Goal: Task Accomplishment & Management: Use online tool/utility

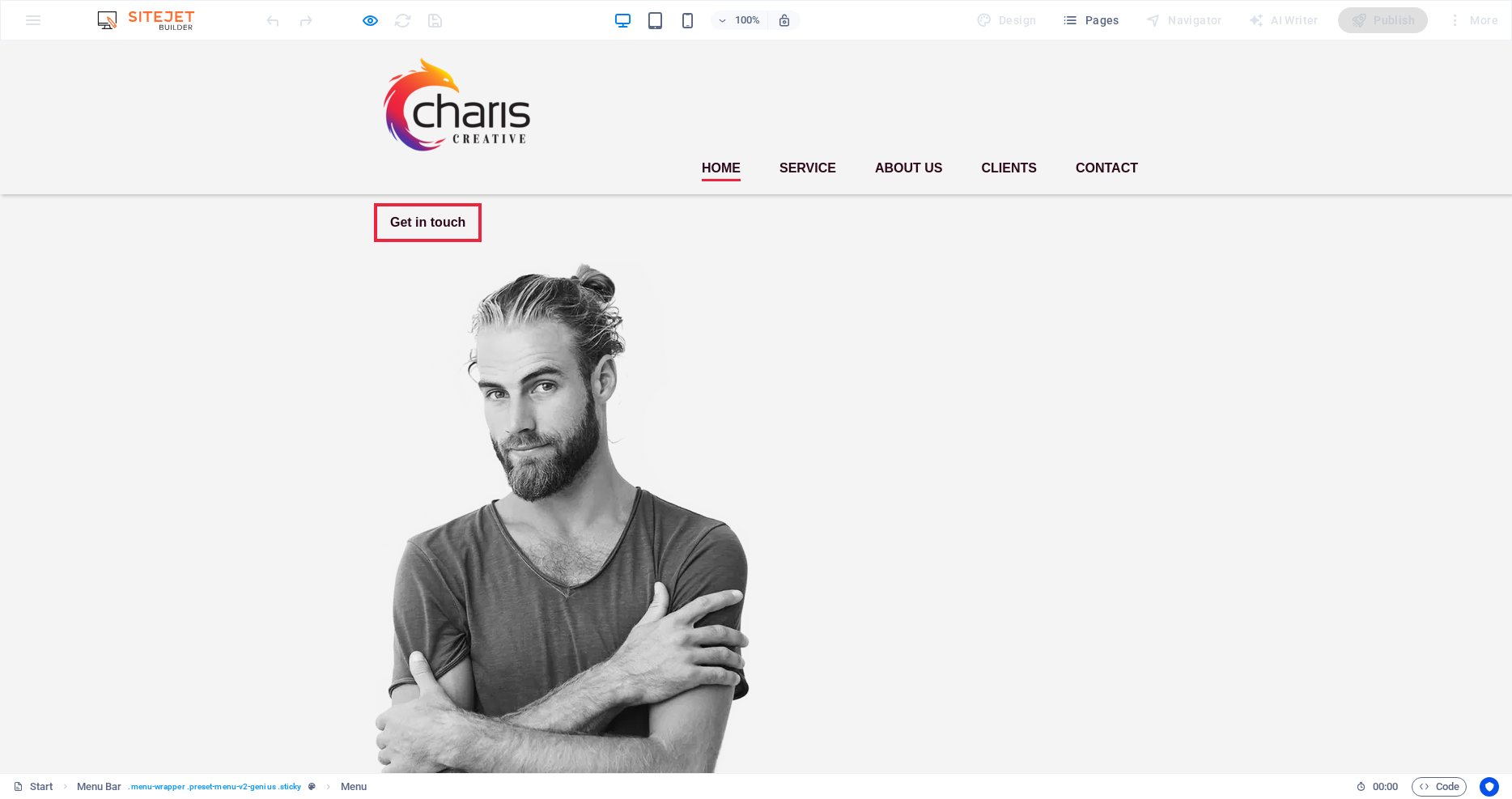
scroll to position [97, 0]
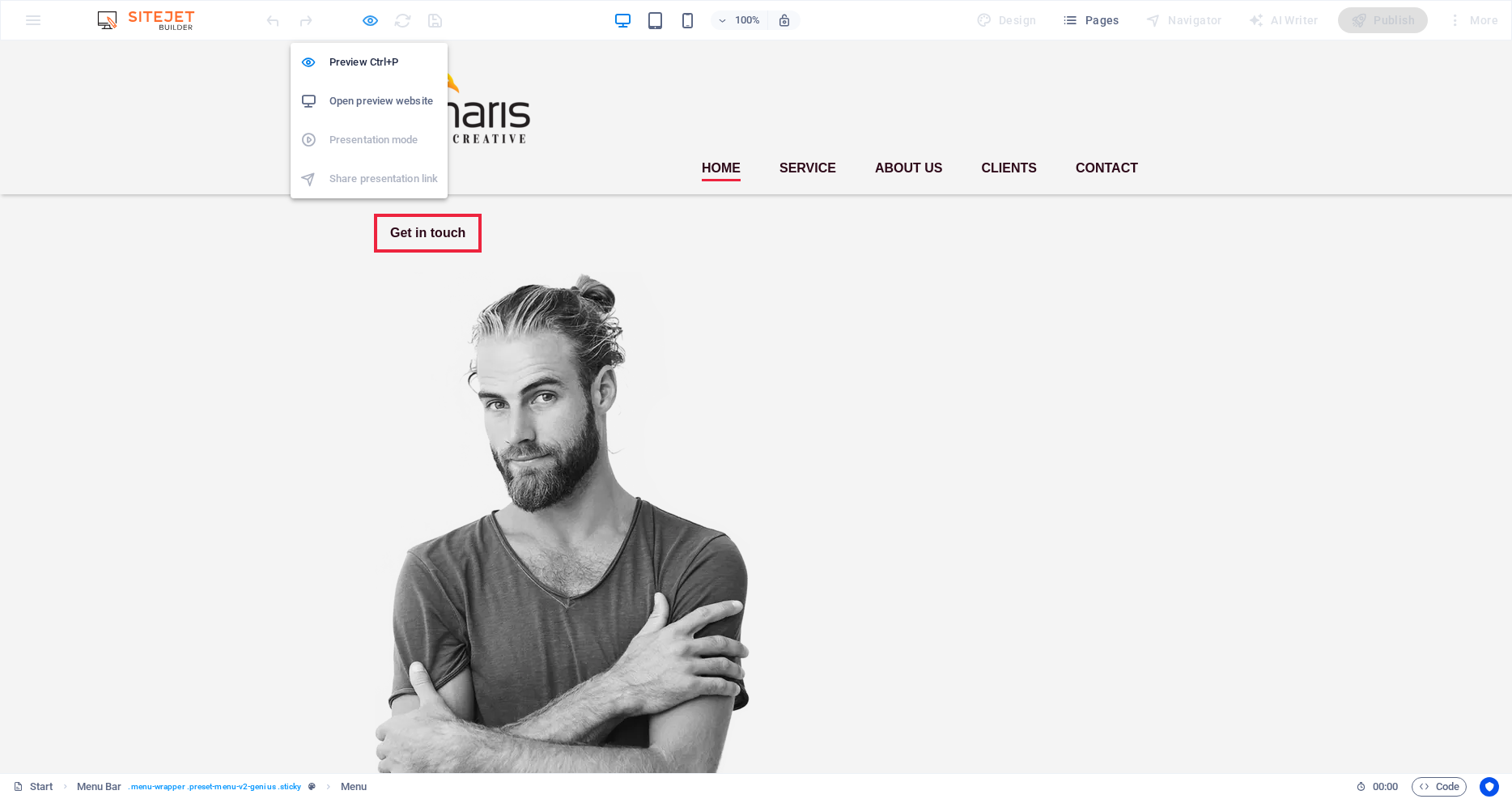
click at [364, 21] on icon "button" at bounding box center [370, 21] width 19 height 19
select select "rem"
select select "sticky_instant"
select select "px"
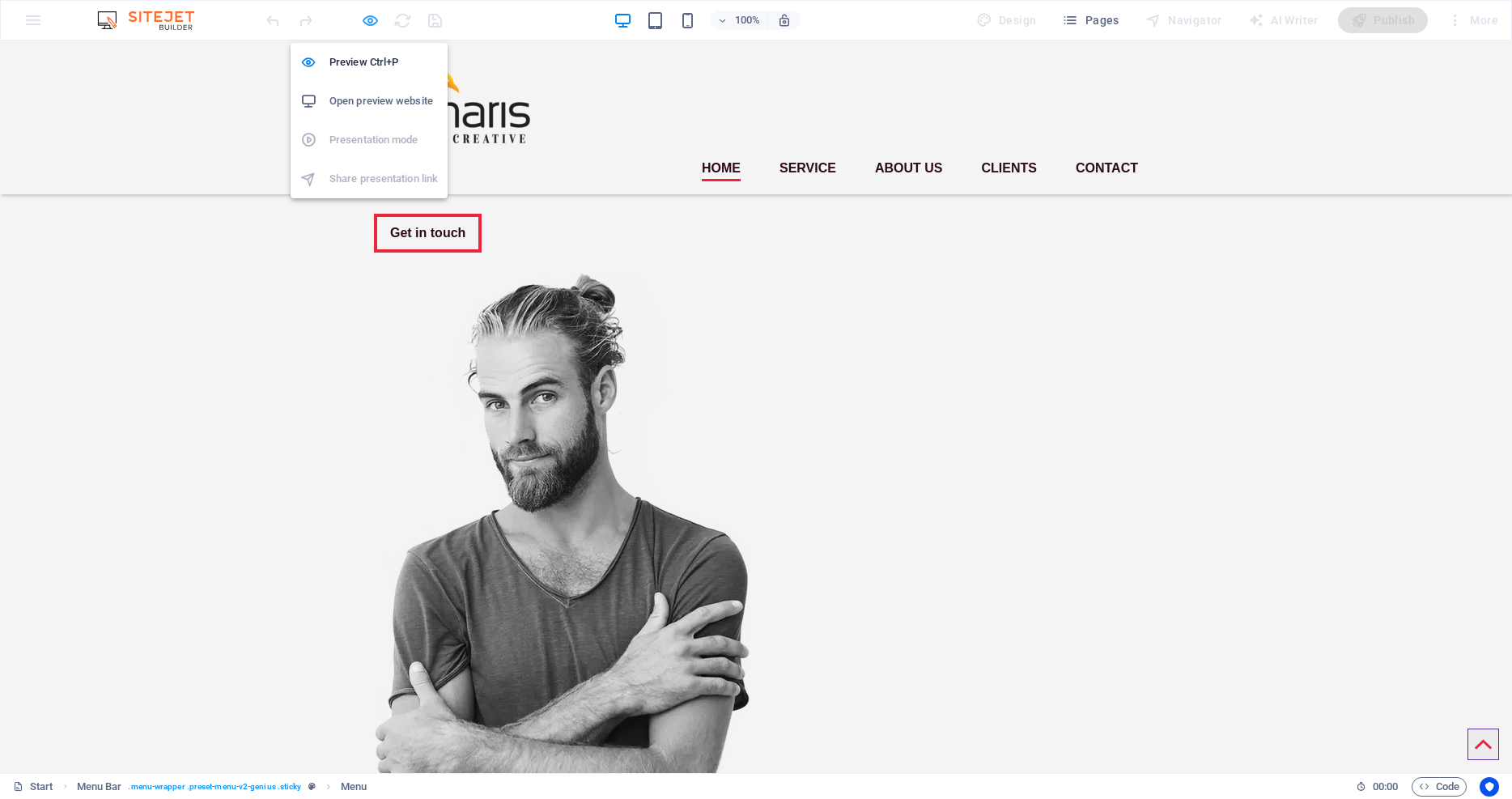
select select "px"
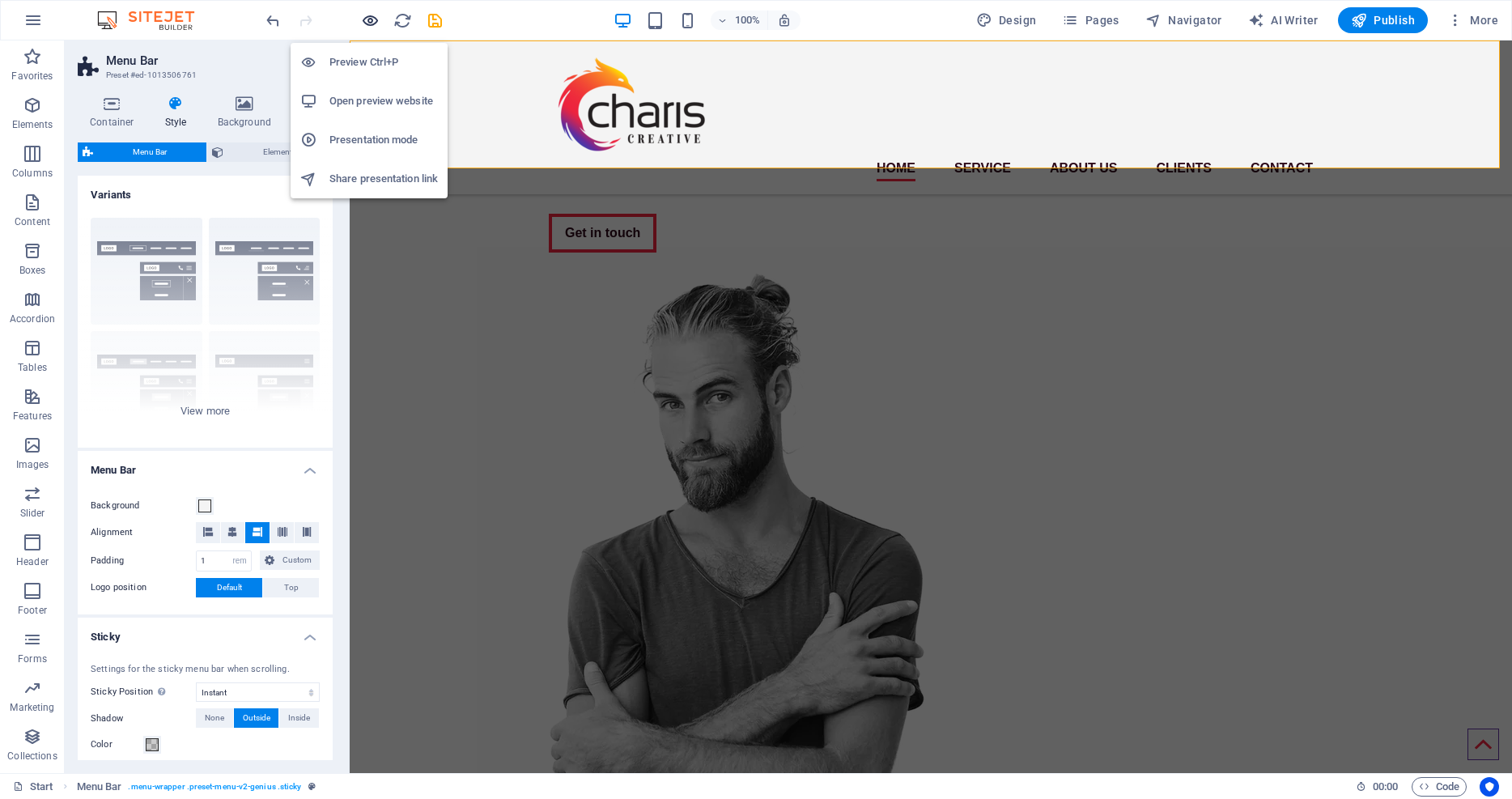
click at [371, 21] on icon "button" at bounding box center [370, 21] width 19 height 19
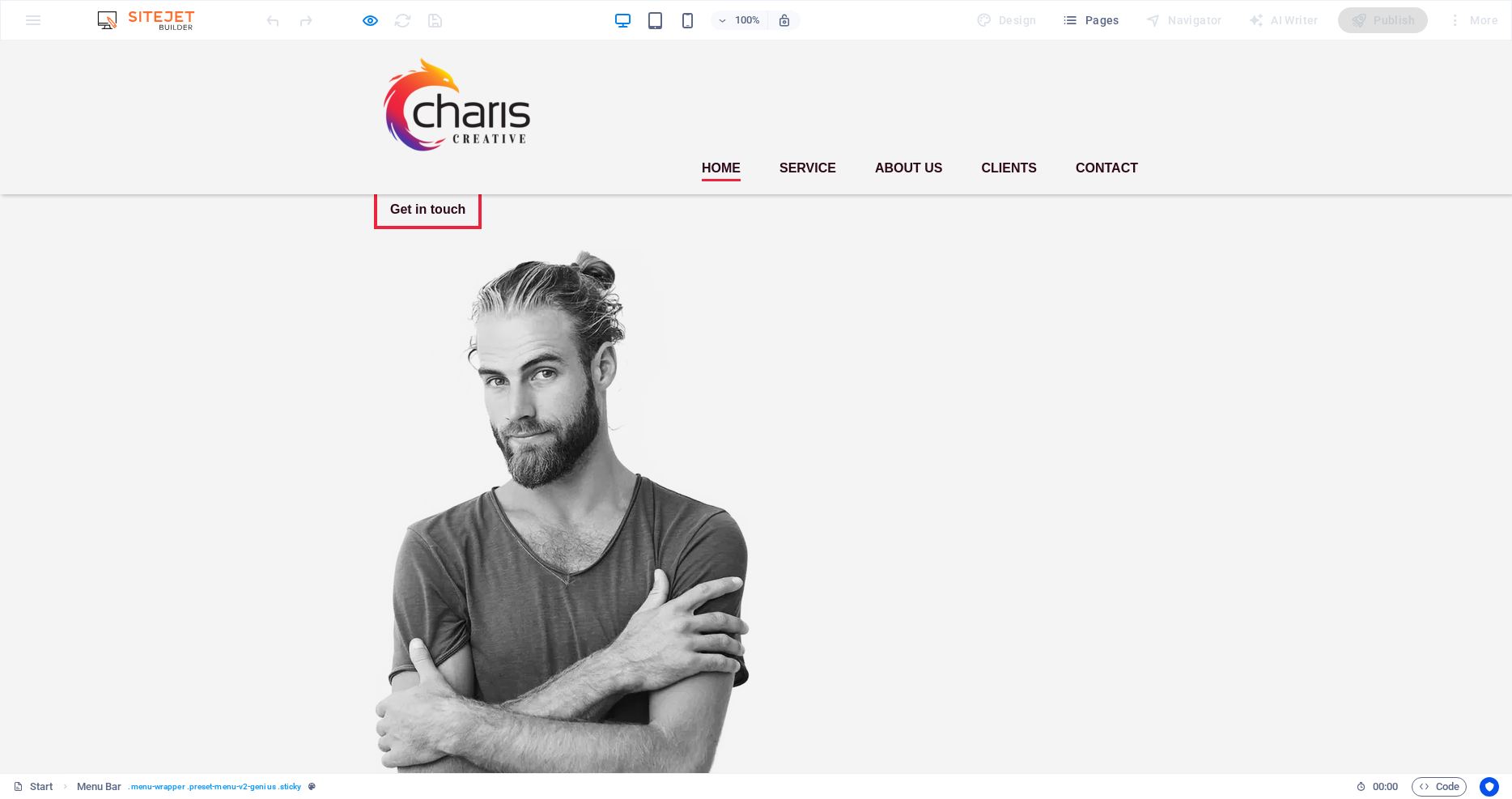
scroll to position [0, 0]
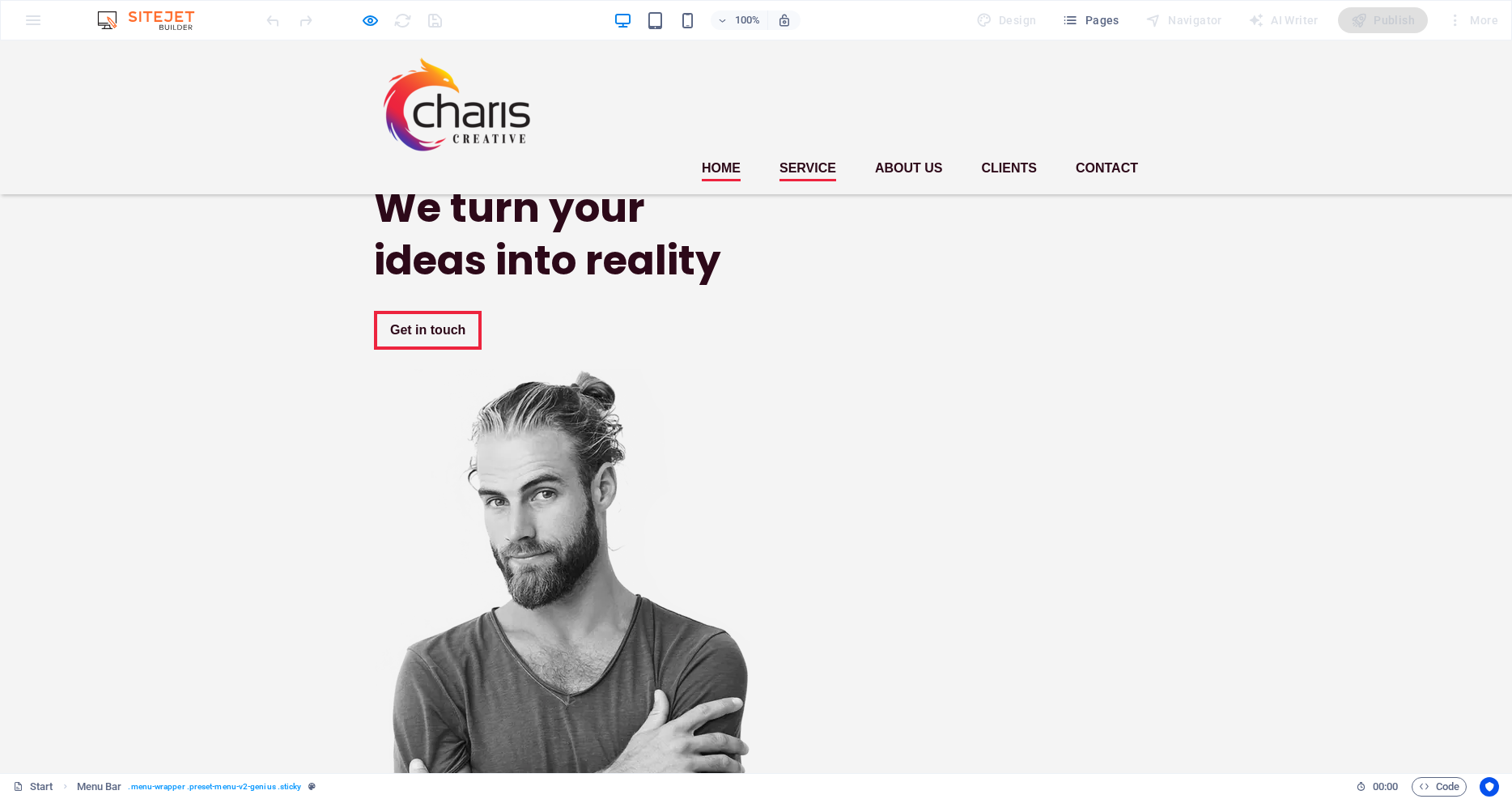
click at [791, 155] on link "Service" at bounding box center [808, 168] width 57 height 26
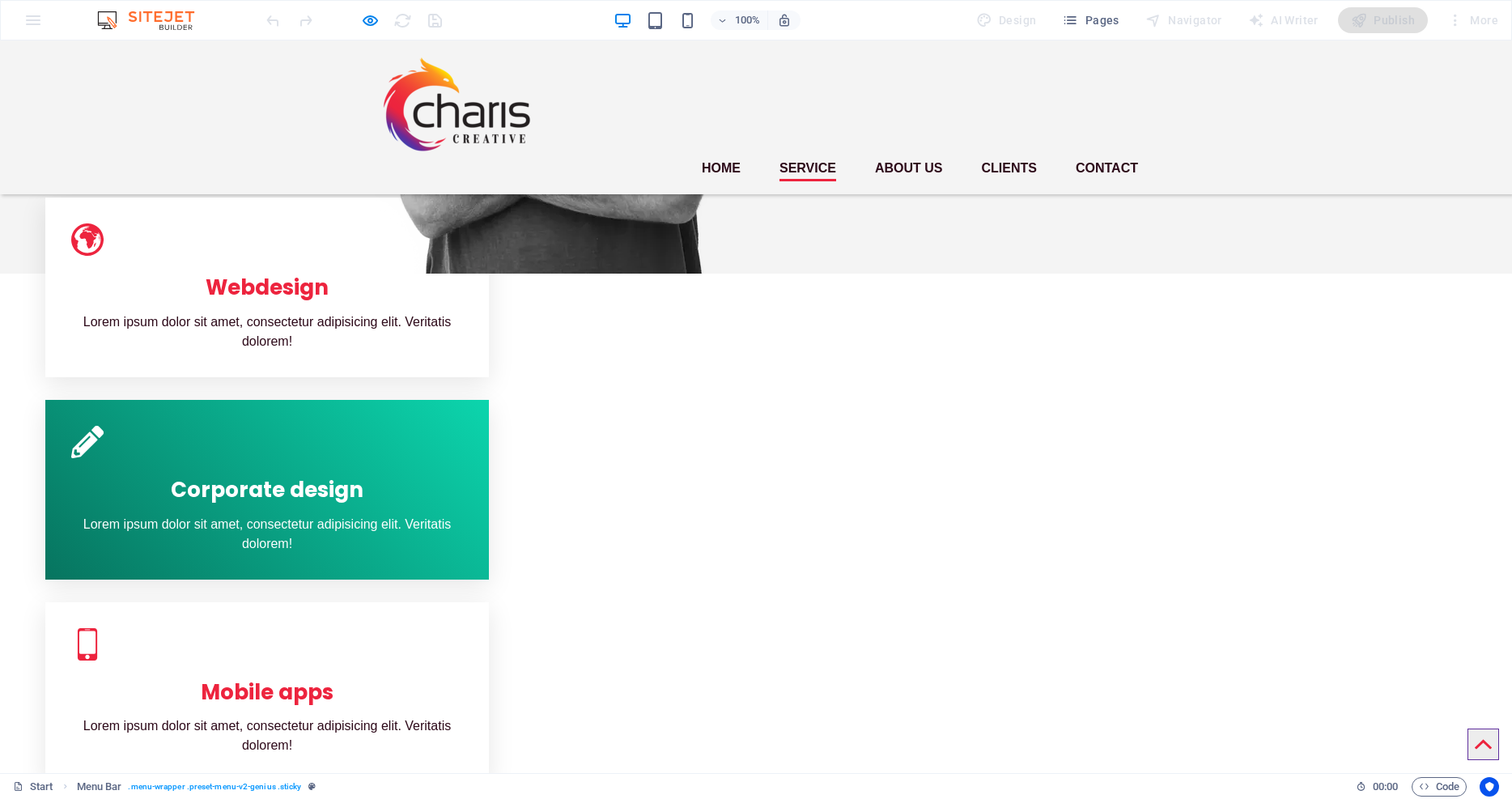
scroll to position [758, 0]
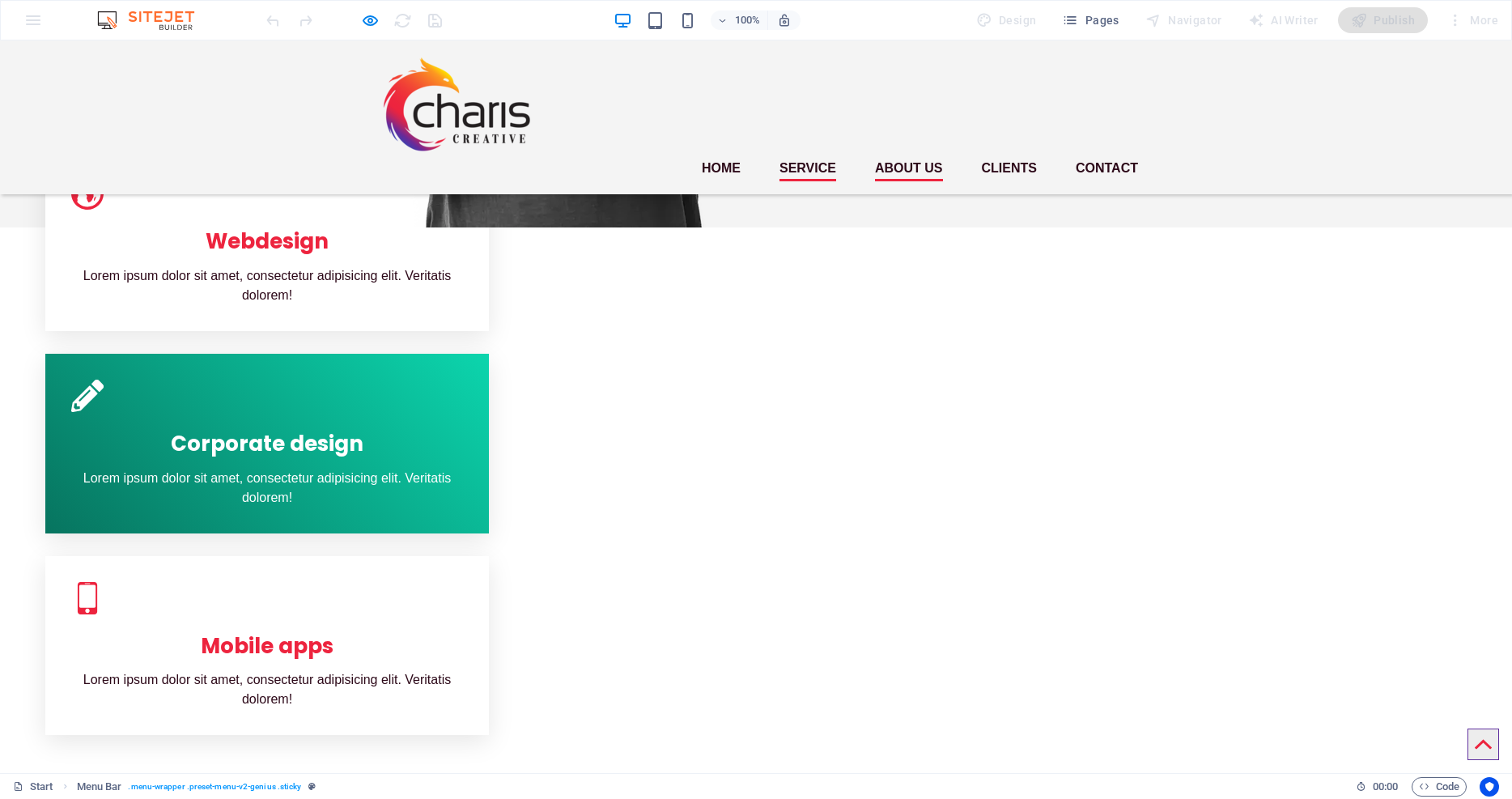
click at [907, 155] on link "About us" at bounding box center [909, 168] width 68 height 26
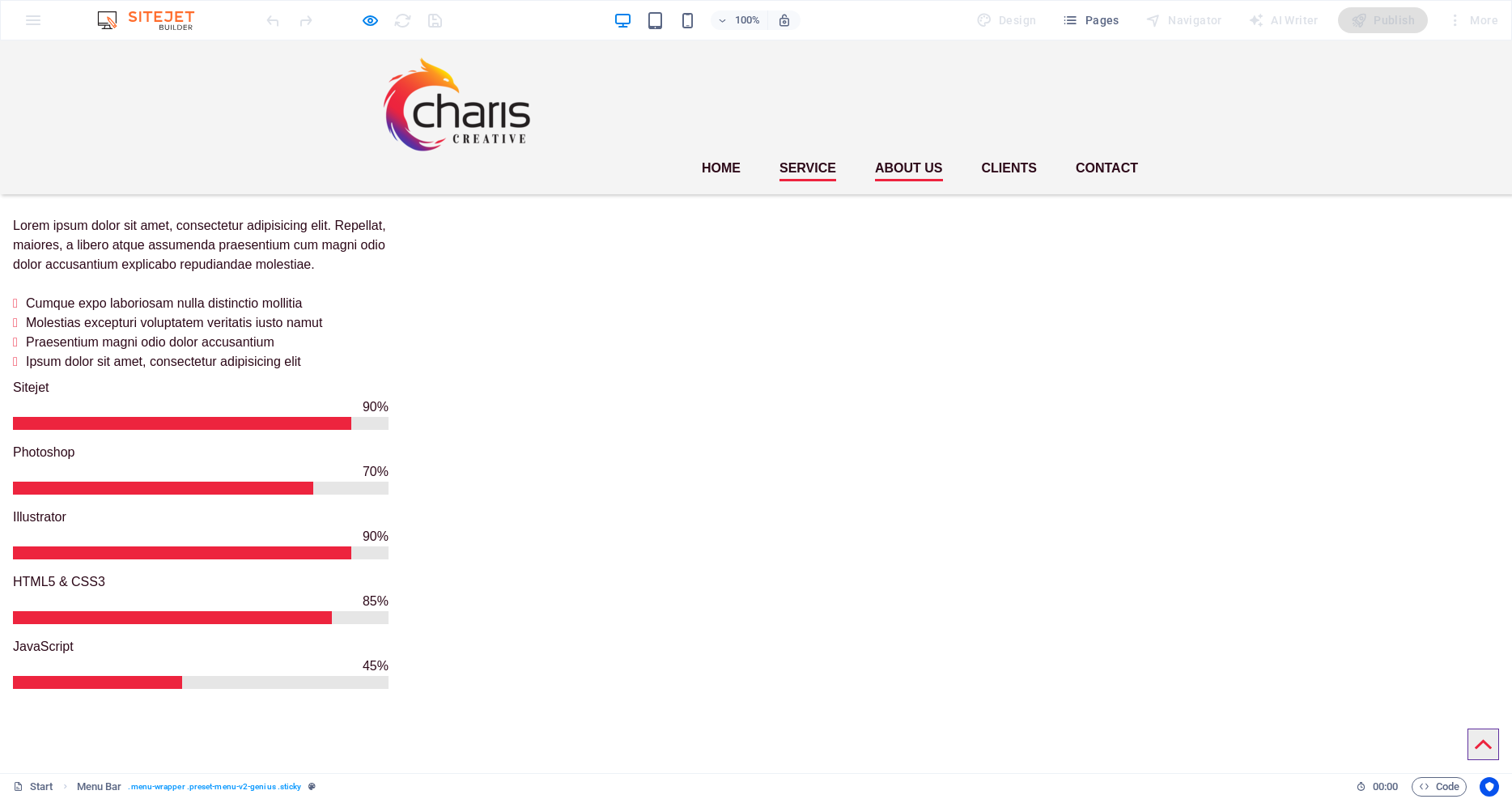
scroll to position [1488, 0]
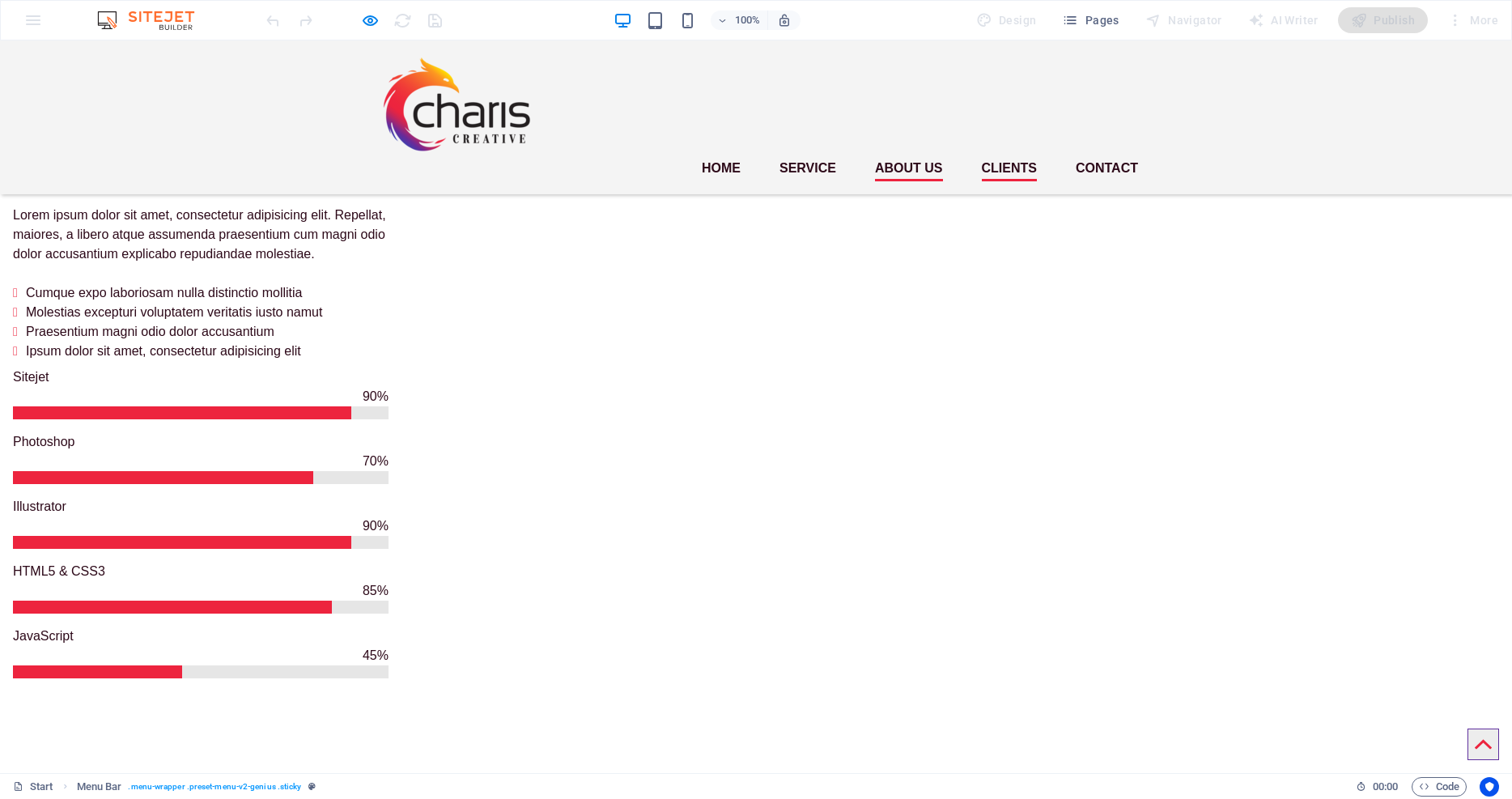
click at [1004, 155] on link "Clients" at bounding box center [1009, 168] width 55 height 26
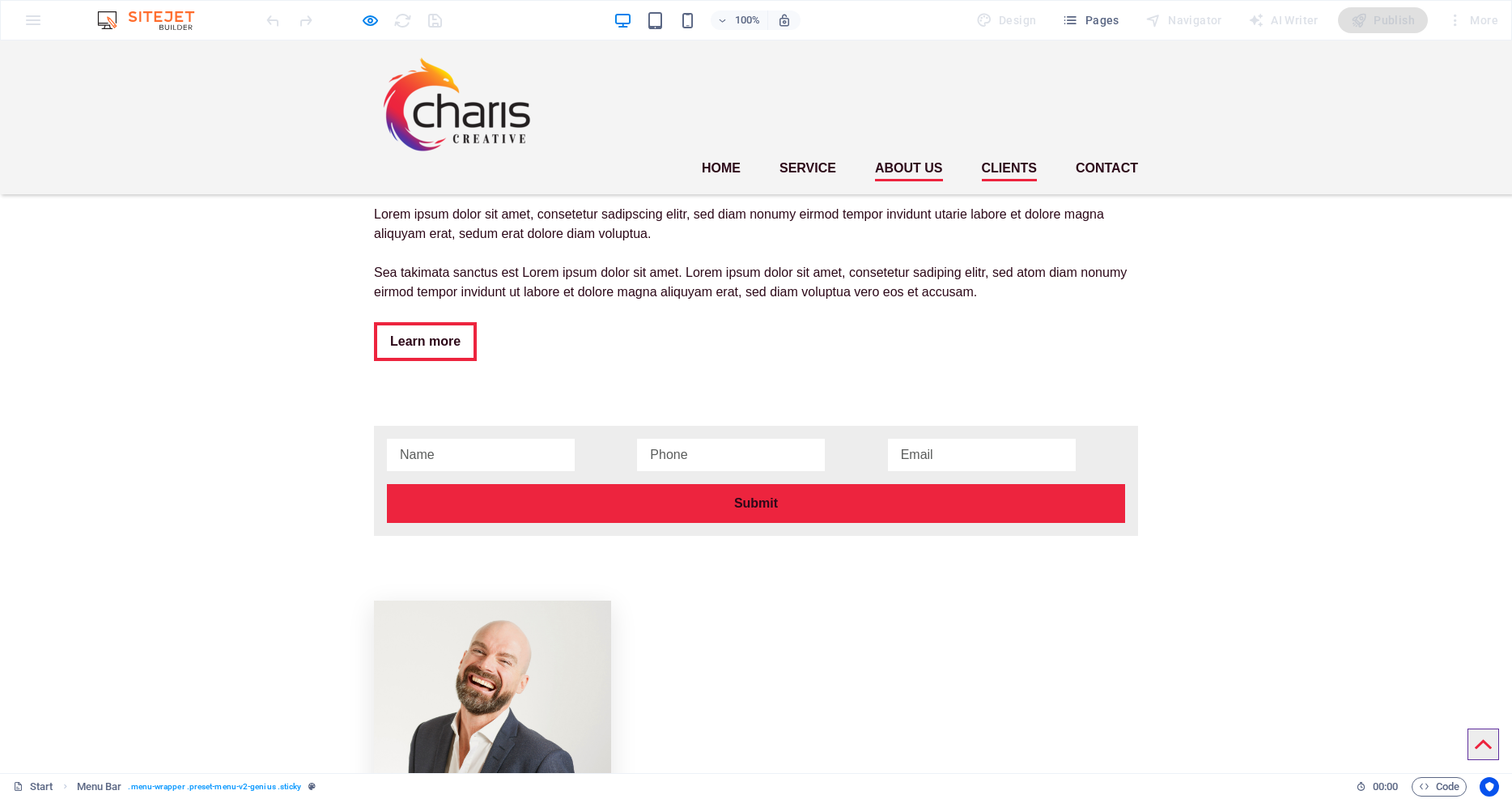
scroll to position [2929, 0]
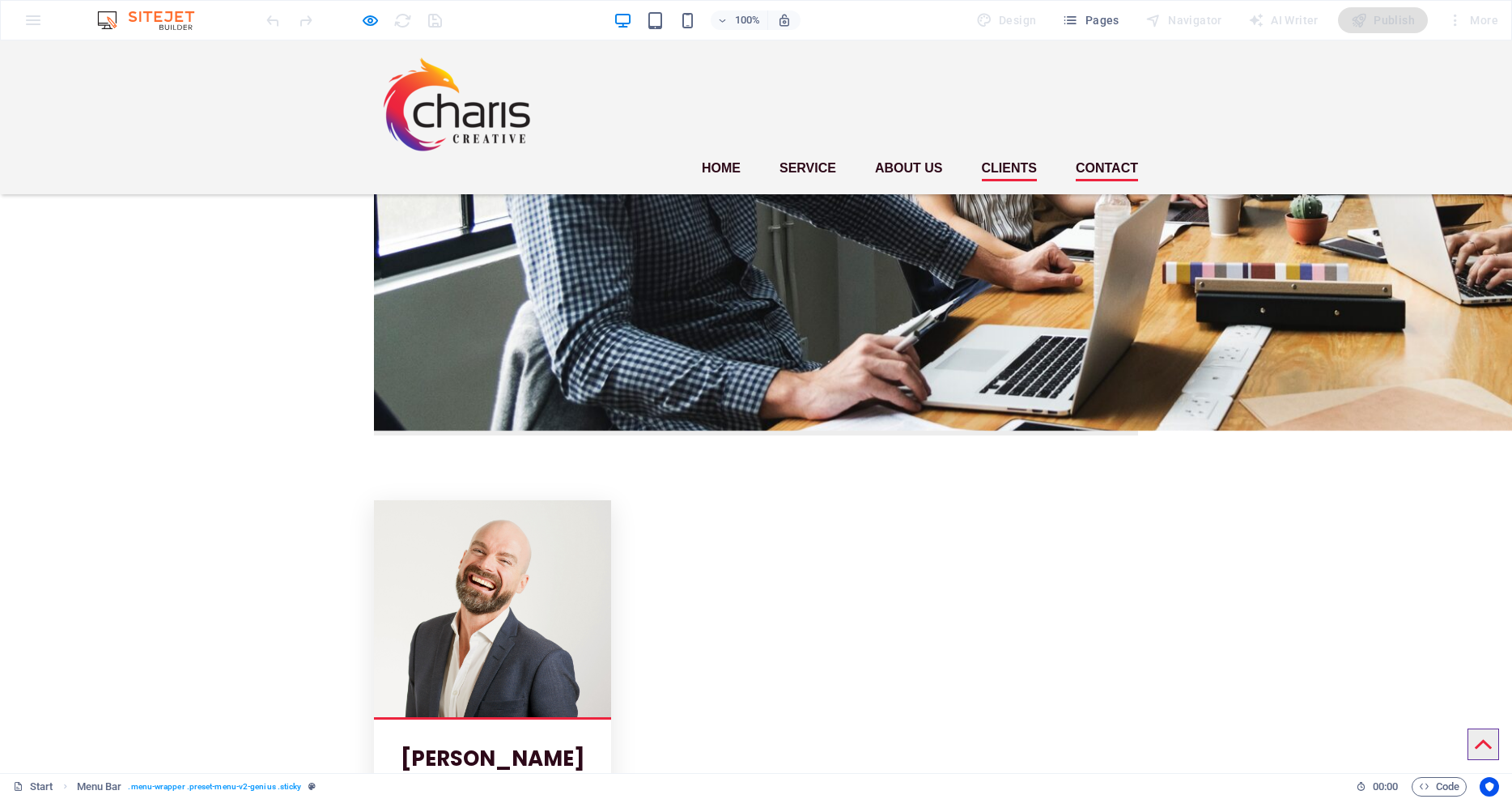
click at [1092, 155] on link "Contact" at bounding box center [1106, 168] width 62 height 26
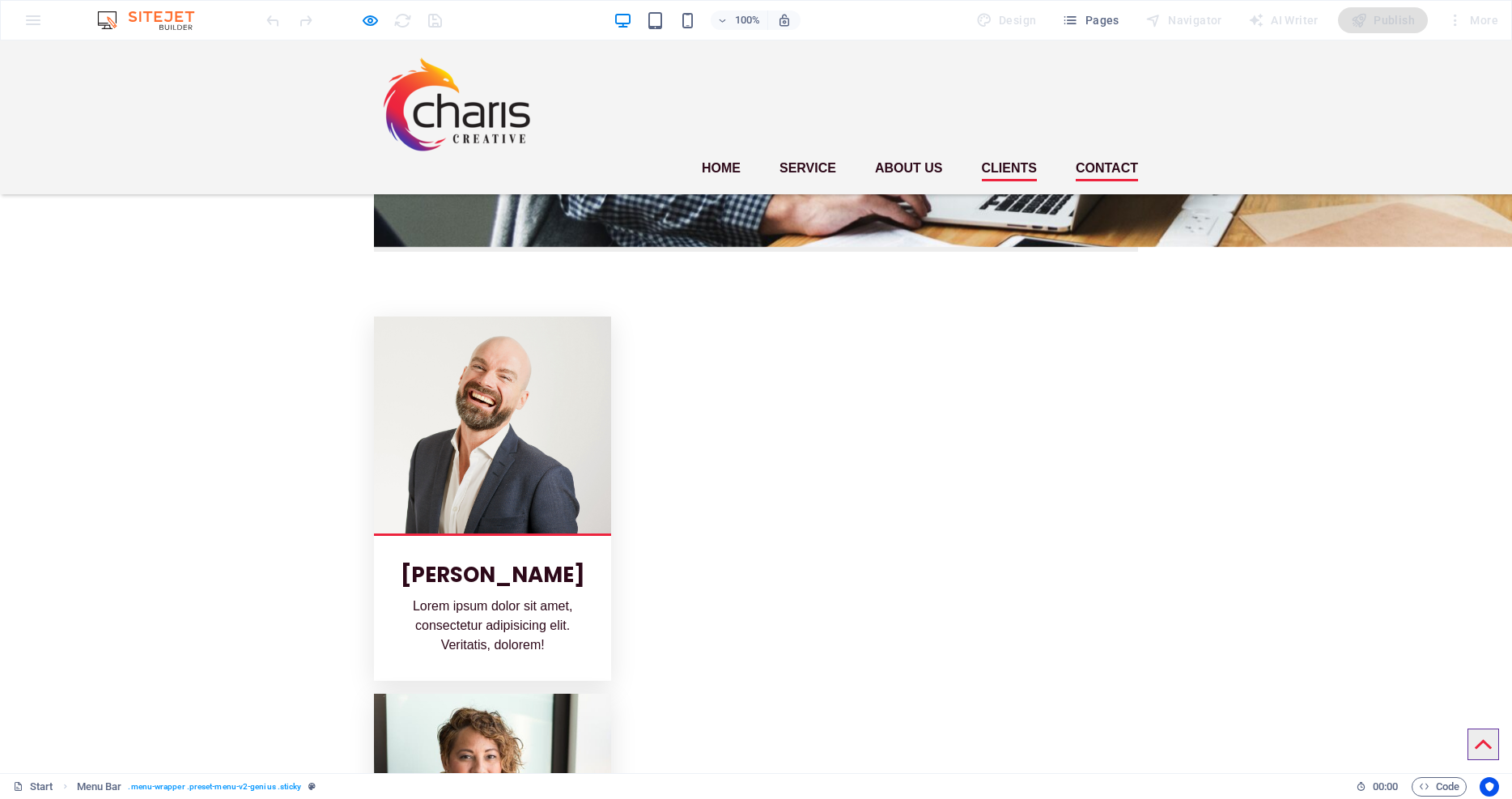
scroll to position [3246, 0]
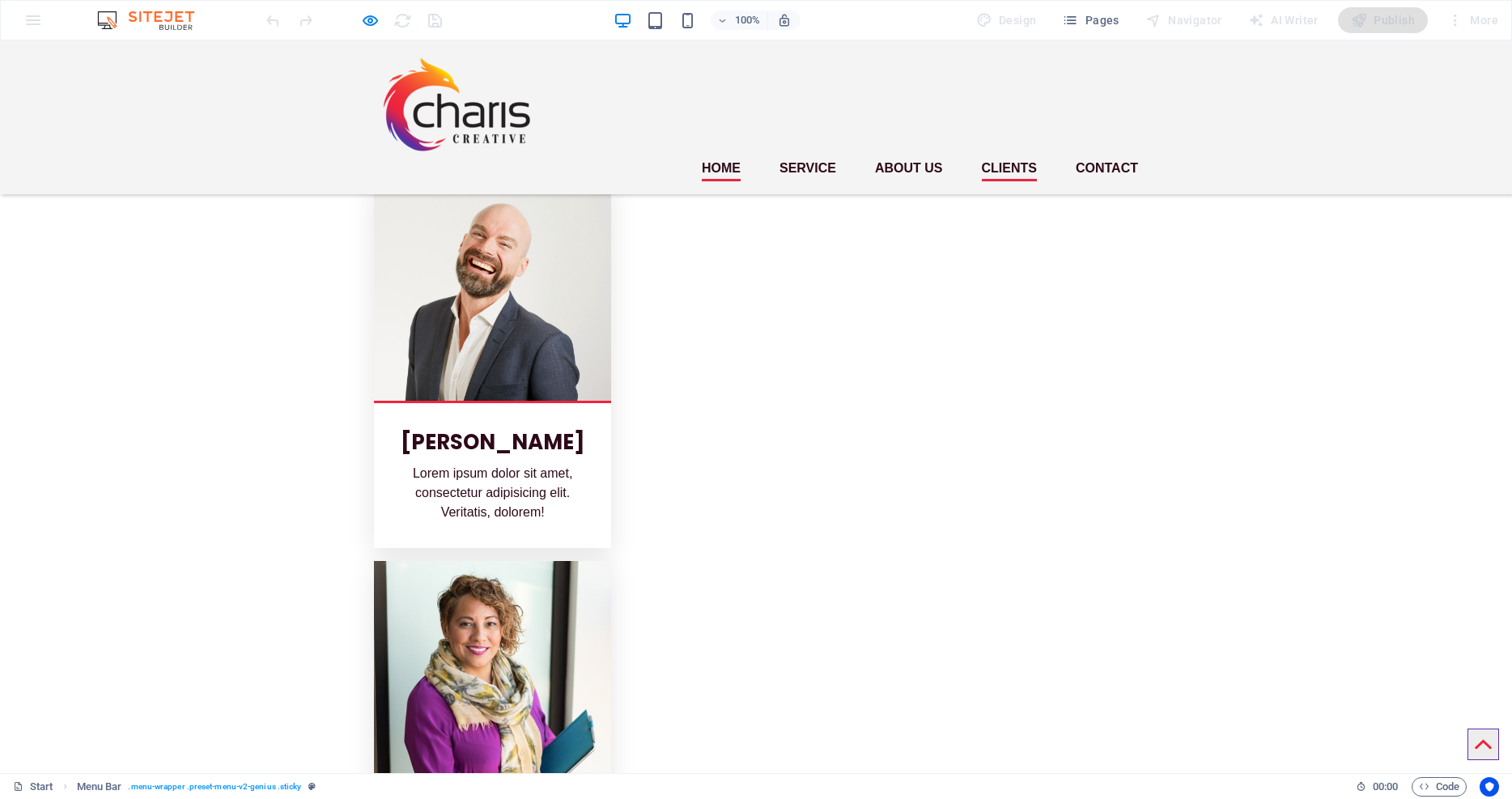
click at [716, 155] on link "Home" at bounding box center [721, 168] width 39 height 26
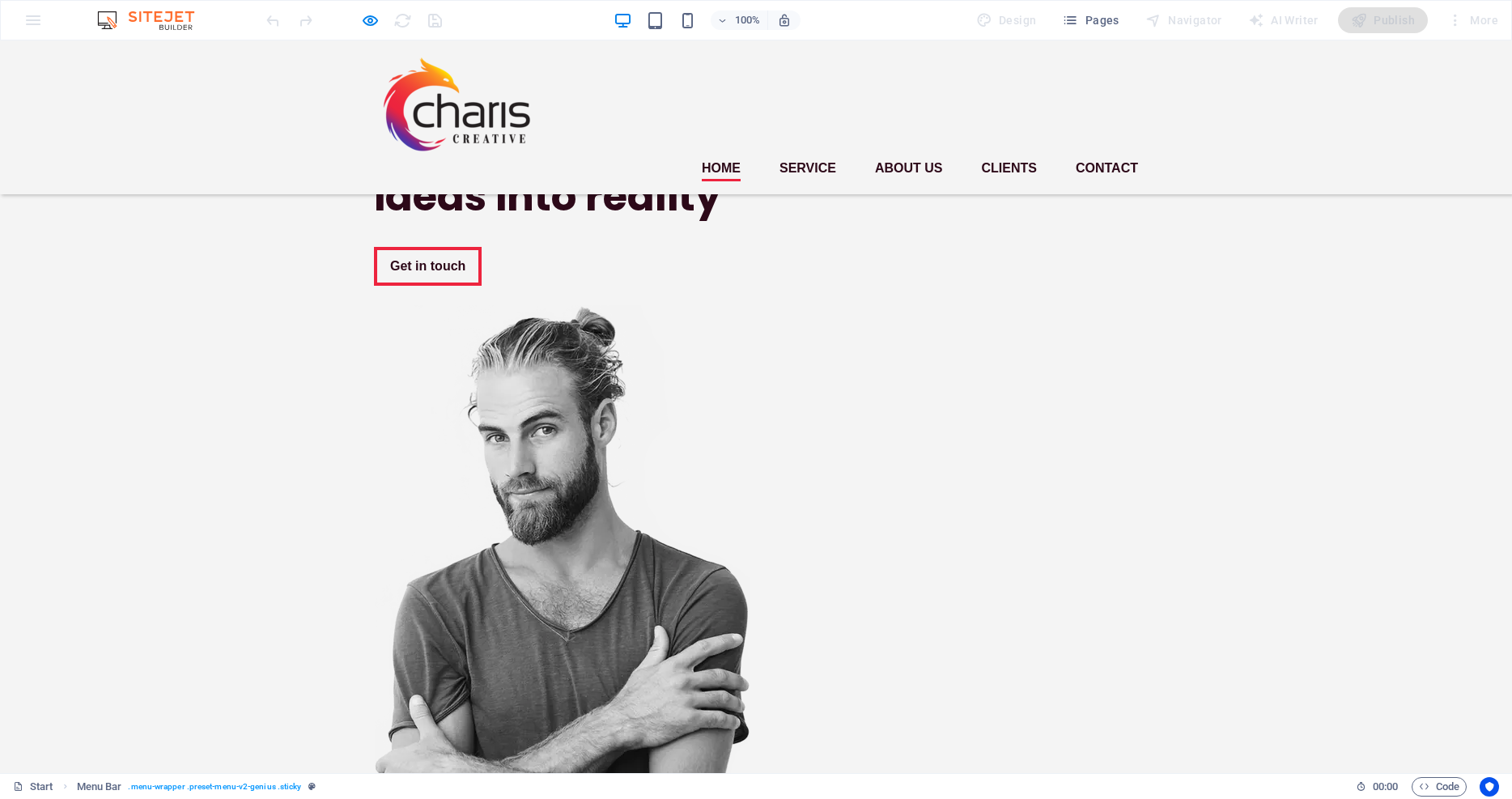
scroll to position [0, 0]
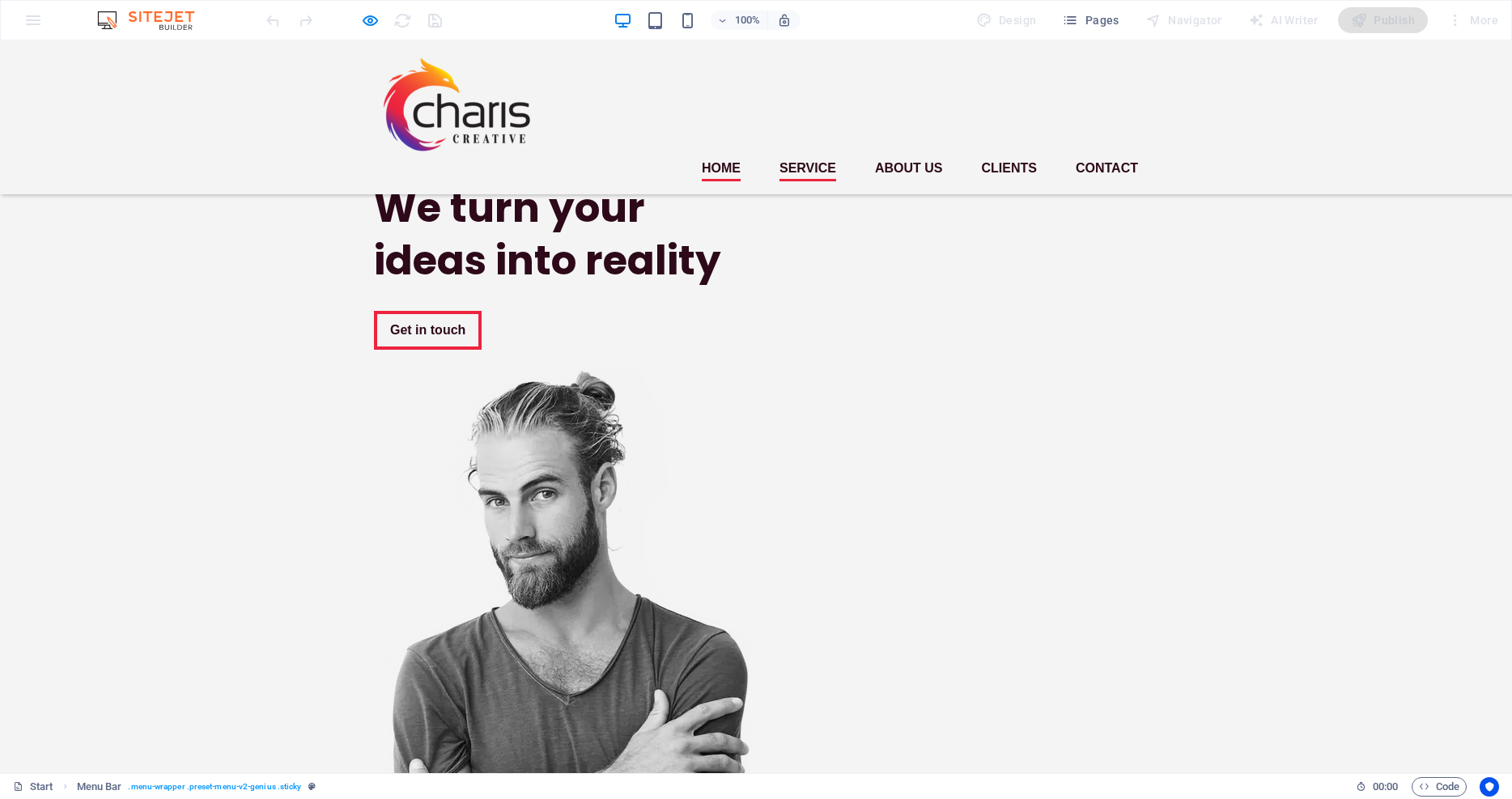
click at [826, 155] on link "Service" at bounding box center [808, 168] width 57 height 26
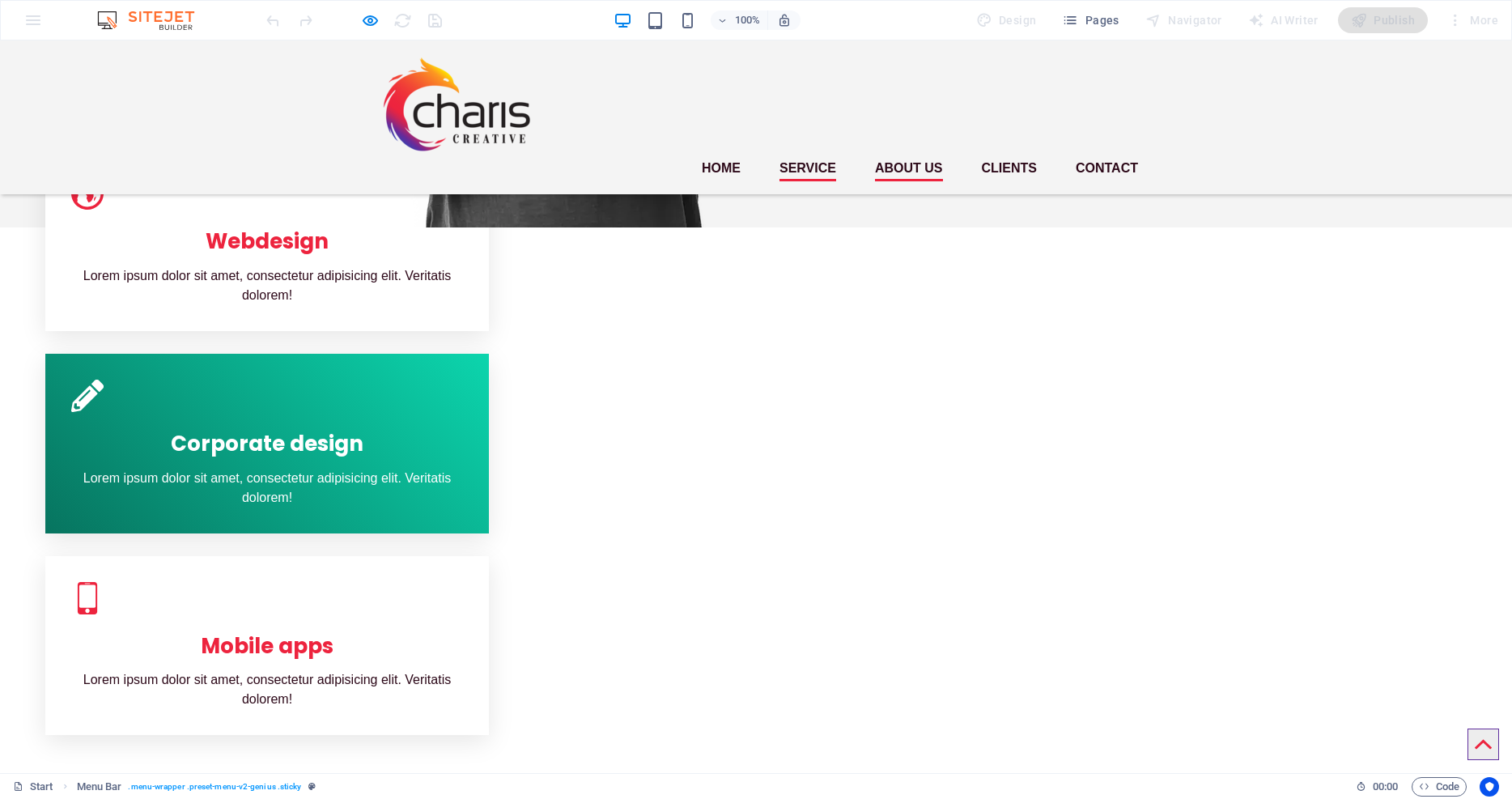
click at [893, 155] on link "About us" at bounding box center [909, 168] width 68 height 26
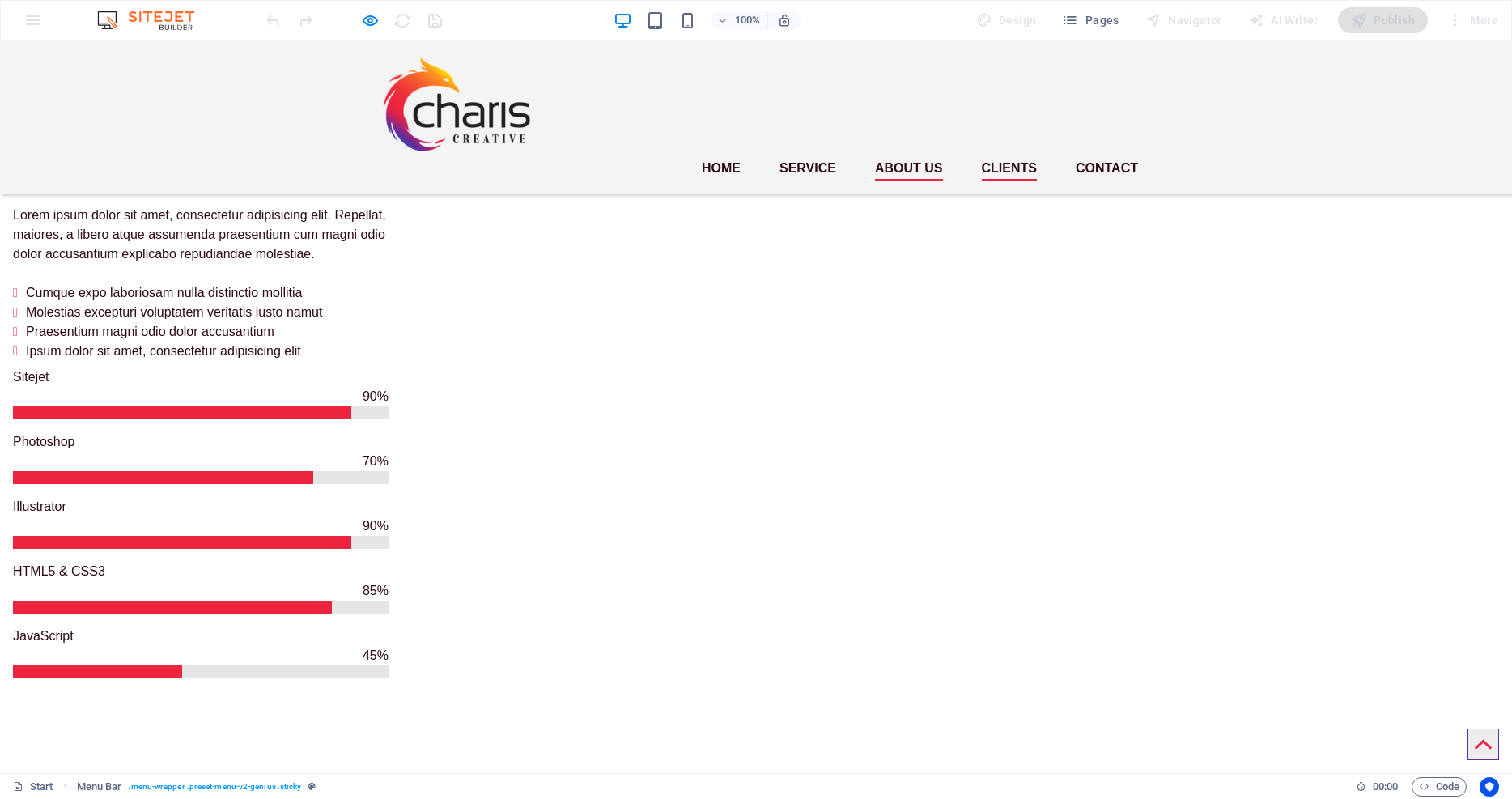
click at [1010, 155] on link "Clients" at bounding box center [1009, 168] width 55 height 26
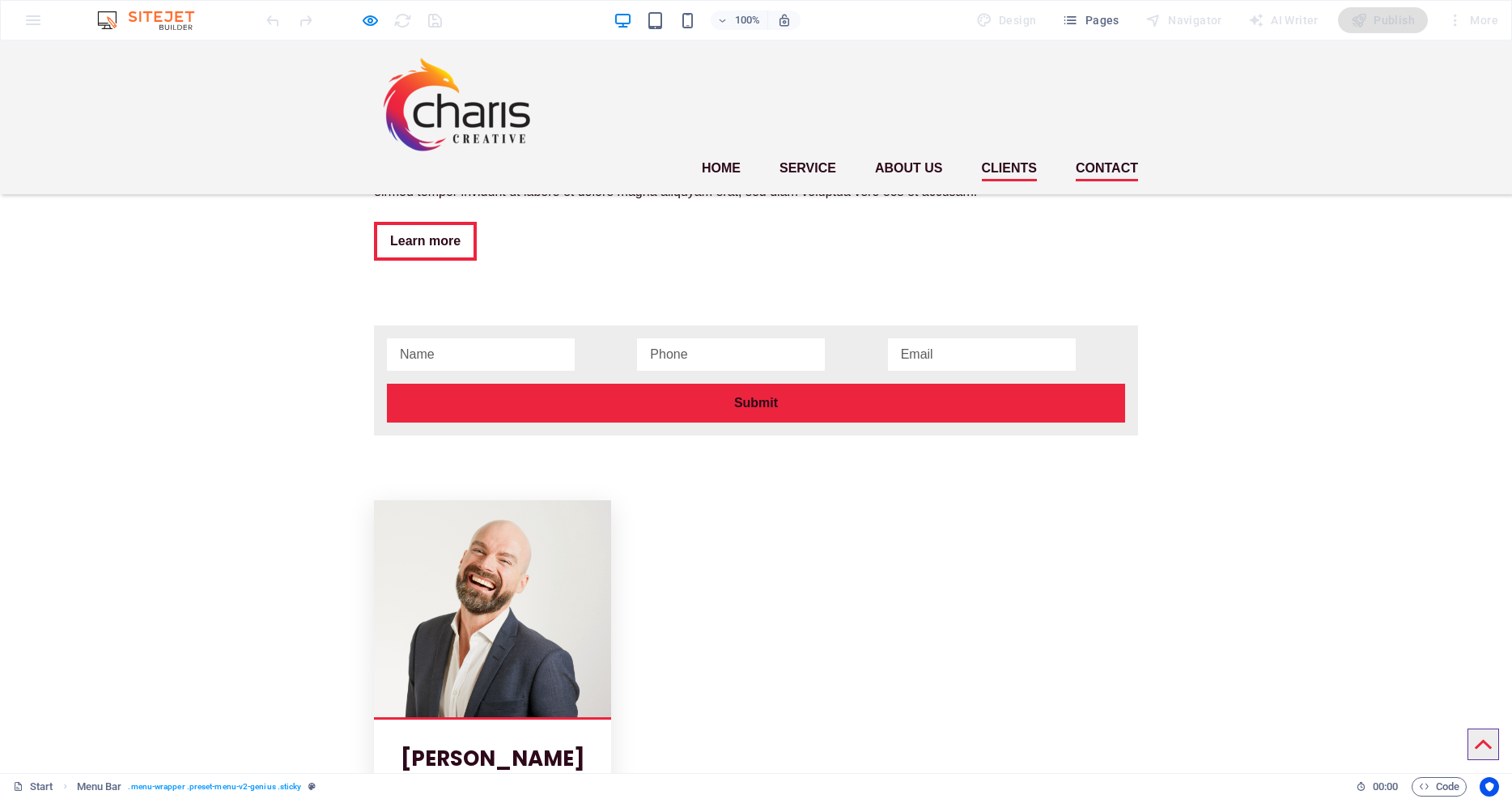
click at [1107, 155] on link "Contact" at bounding box center [1106, 168] width 62 height 26
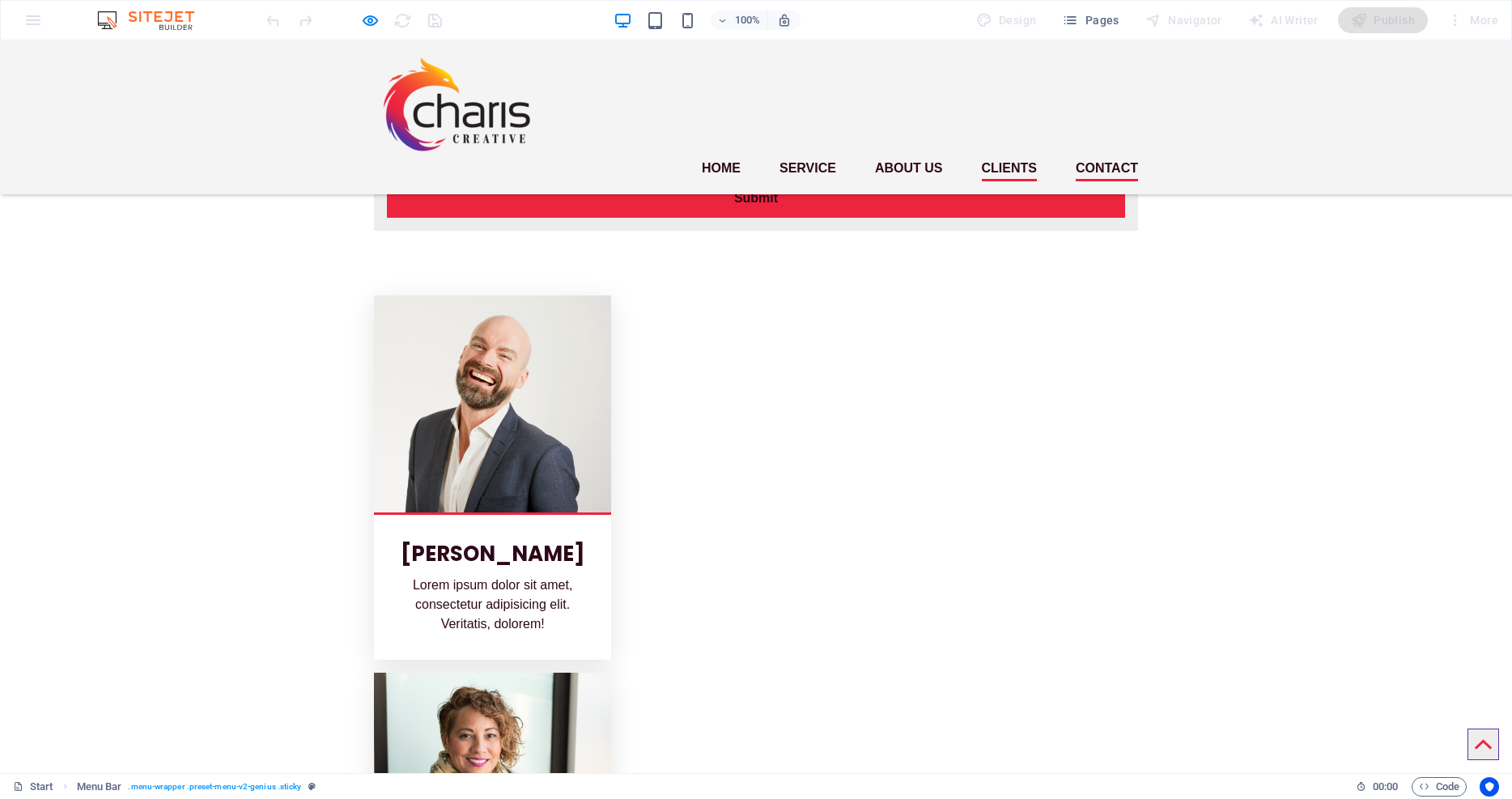
scroll to position [3246, 0]
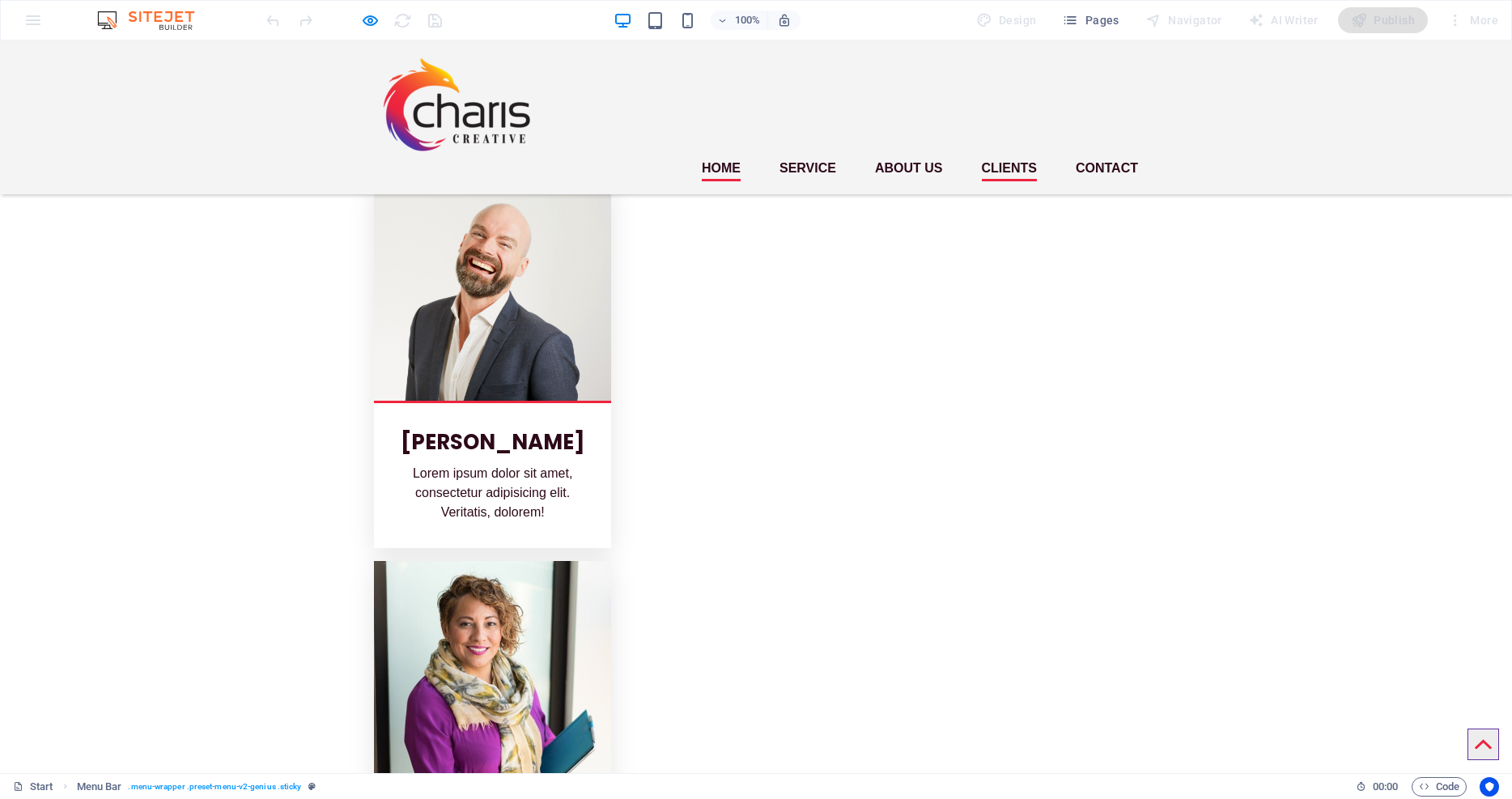
click at [726, 155] on link "Home" at bounding box center [721, 168] width 39 height 26
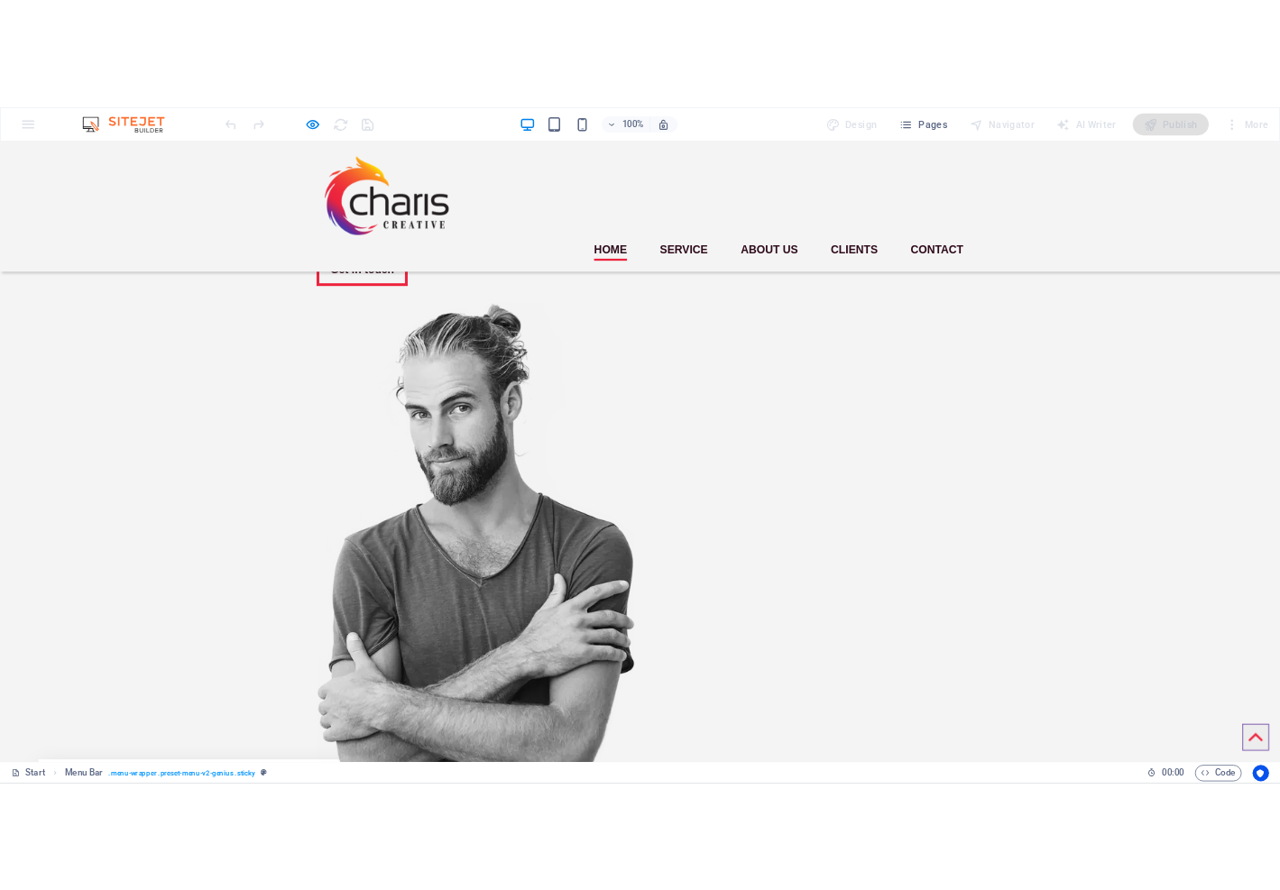
scroll to position [0, 0]
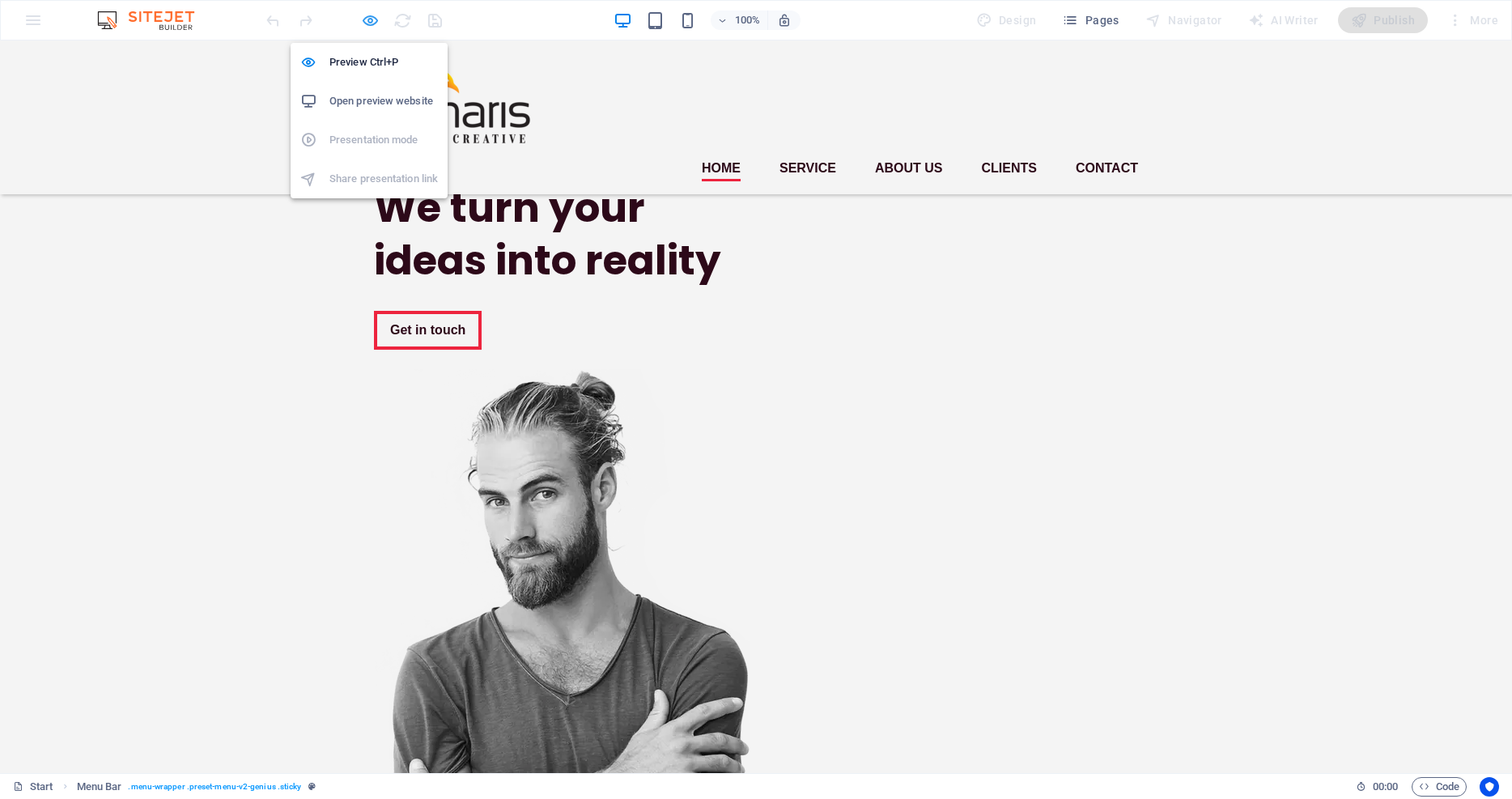
click at [371, 21] on icon "button" at bounding box center [370, 21] width 19 height 19
select select "rem"
select select "sticky_instant"
select select "px"
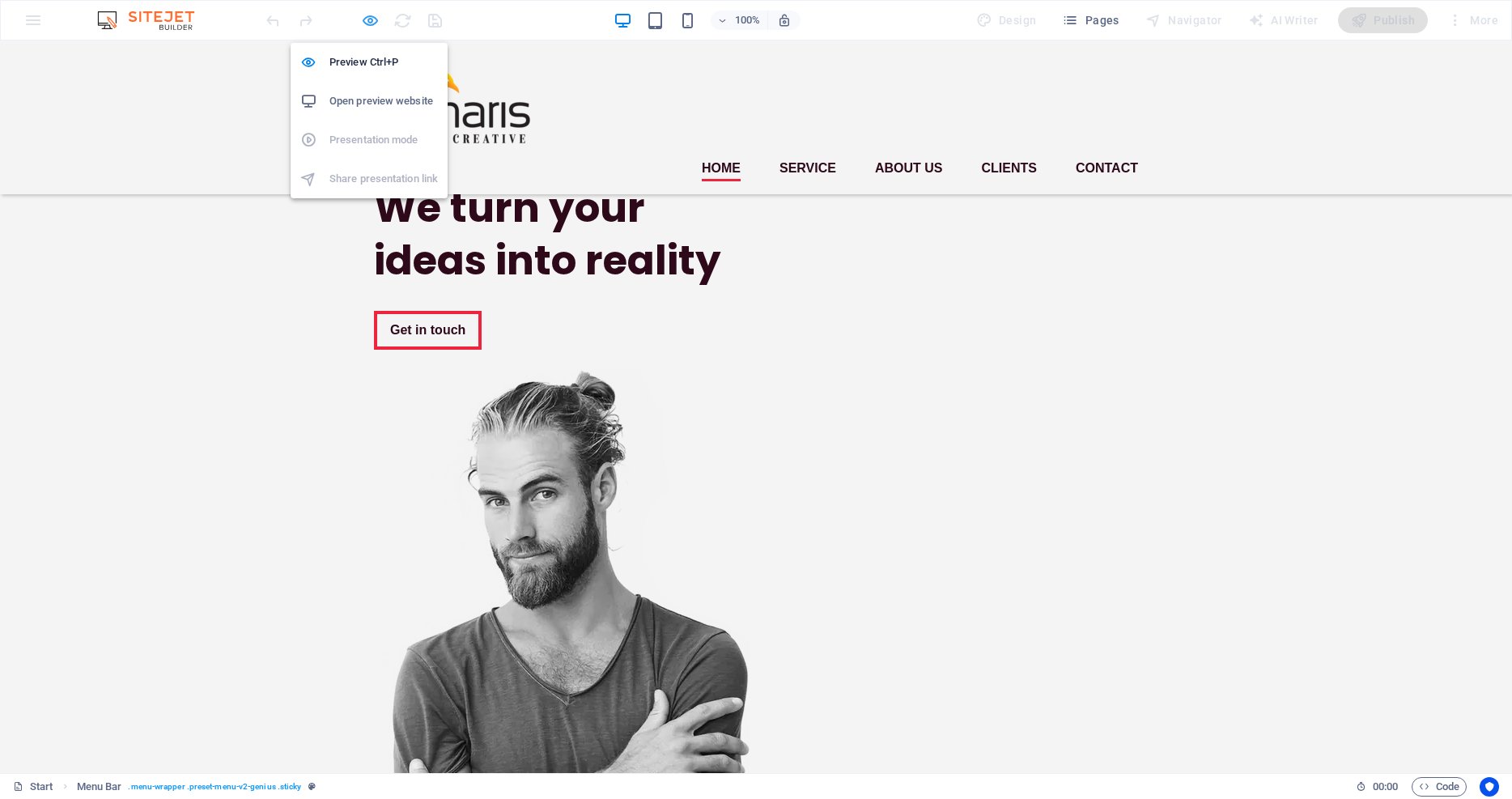
select select "px"
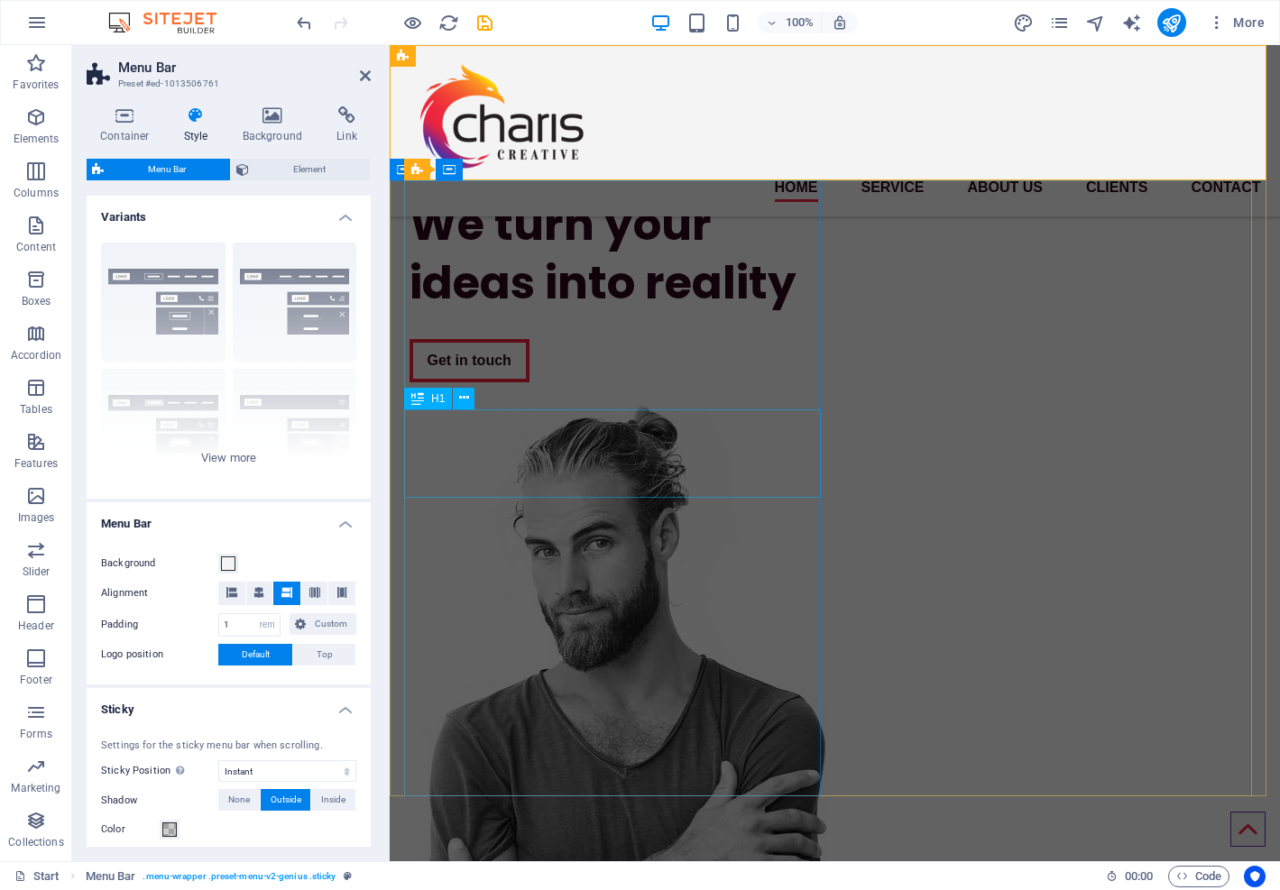
click at [439, 312] on div "We turn your ideas into reality" at bounding box center [618, 253] width 419 height 117
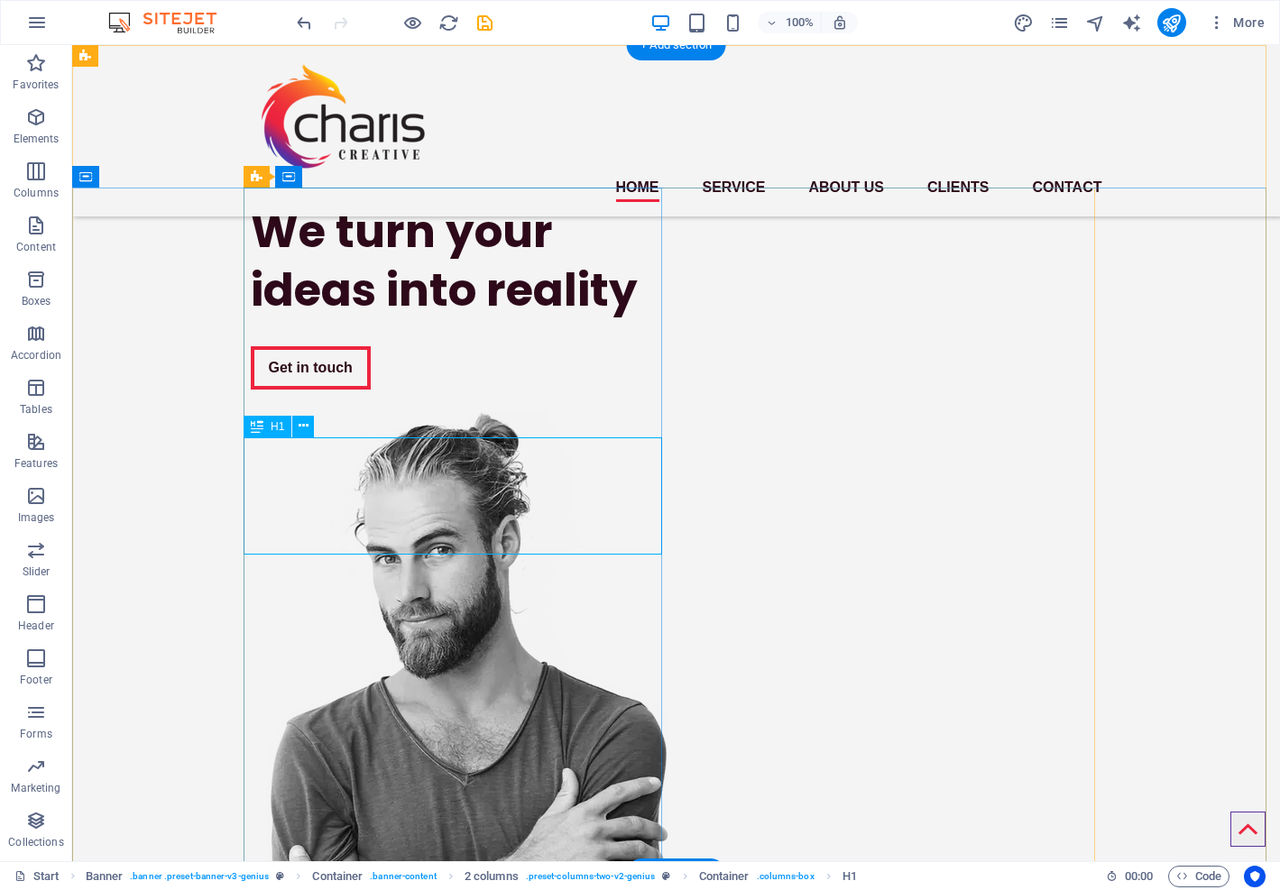
click at [296, 319] on div "We turn your ideas into reality" at bounding box center [460, 260] width 419 height 117
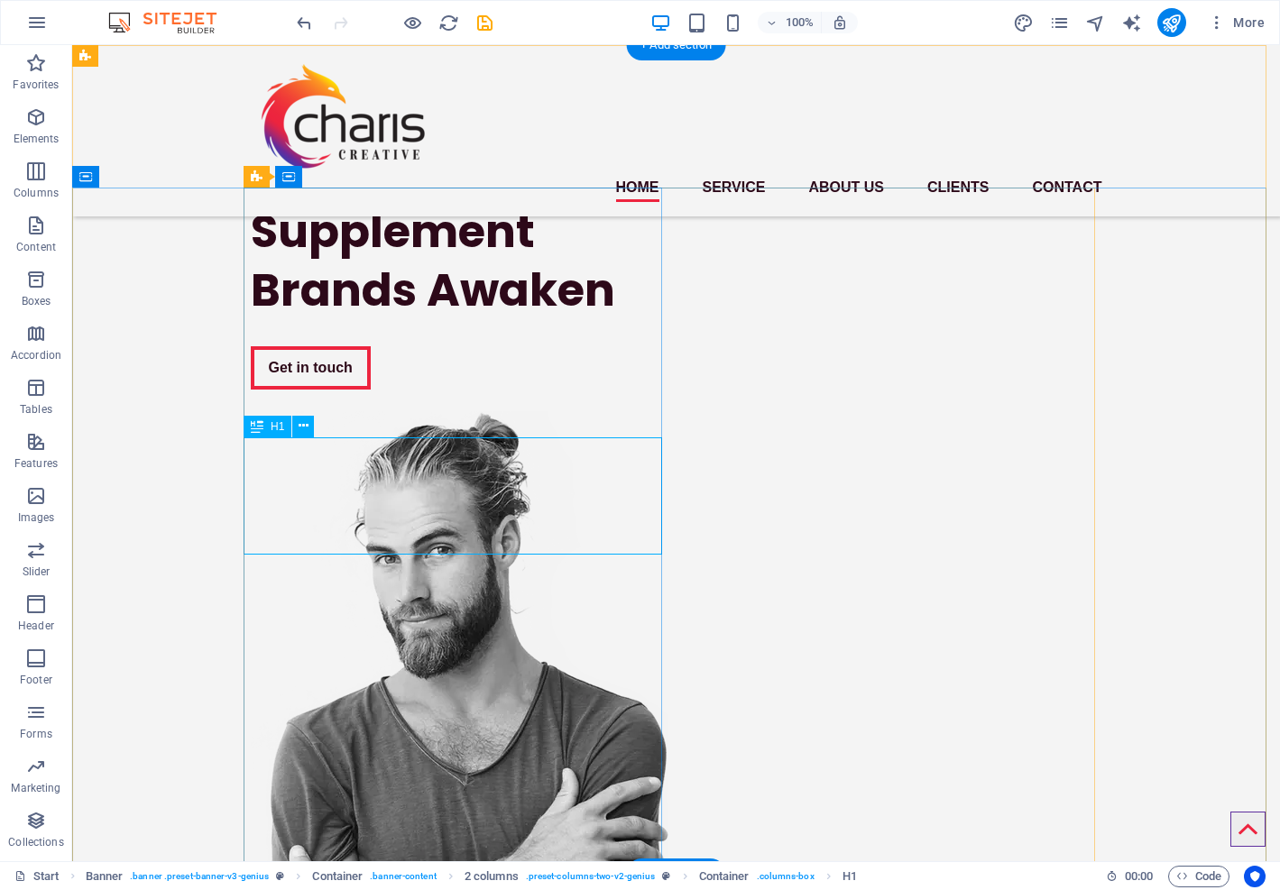
click at [503, 319] on div "Supplement Brands Awaken" at bounding box center [460, 260] width 419 height 117
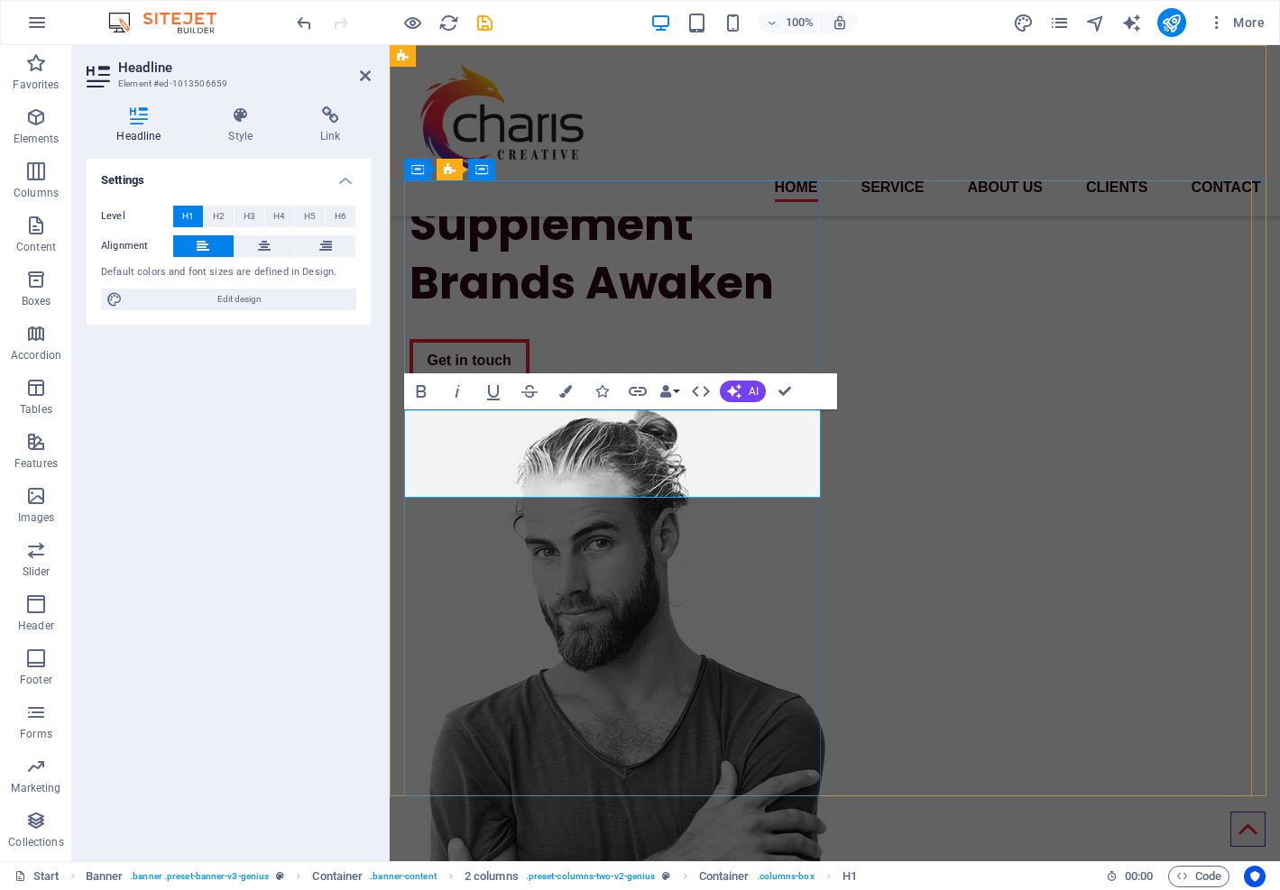
click at [494, 312] on h1 "Supplement Brands Awaken" at bounding box center [618, 253] width 419 height 117
click at [566, 388] on icon "button" at bounding box center [565, 391] width 13 height 13
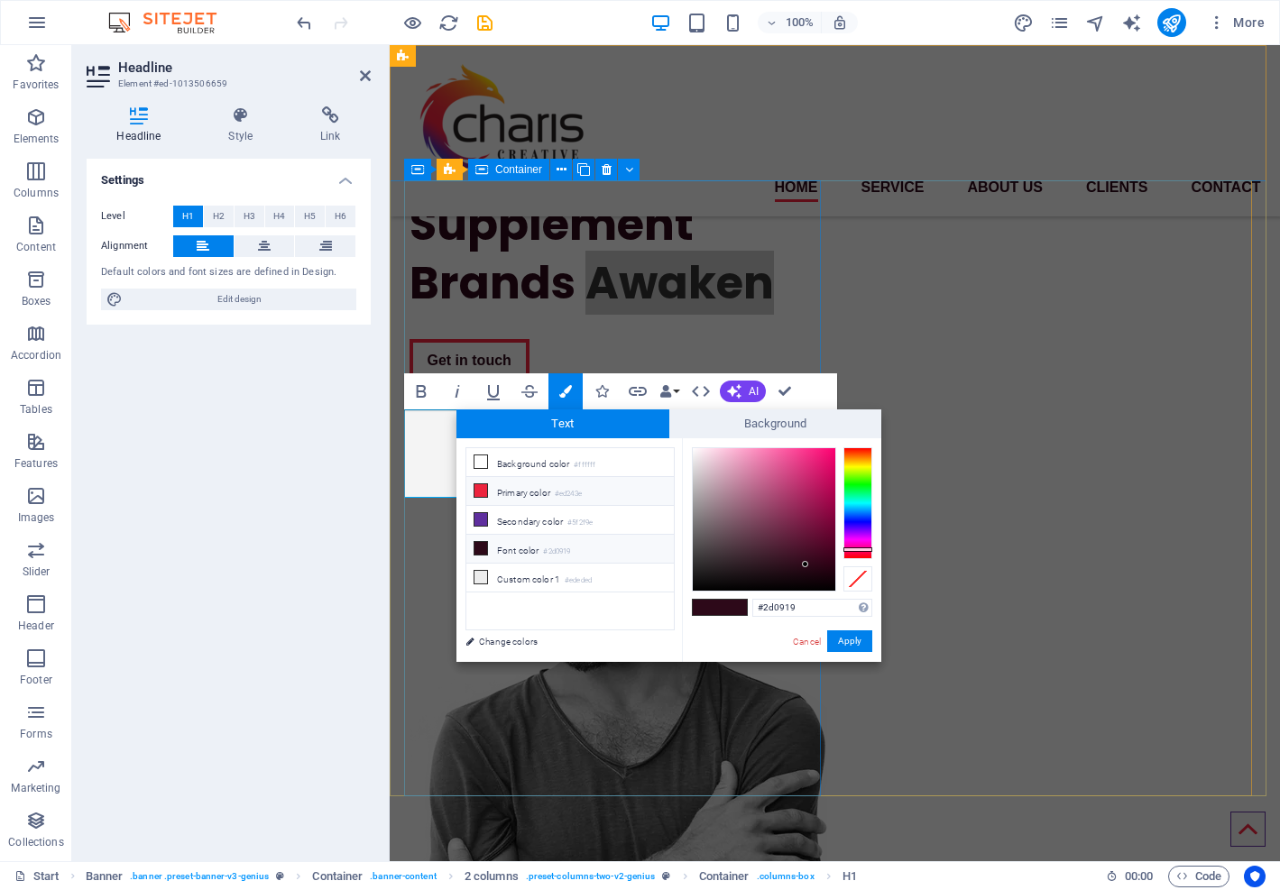
click at [477, 490] on icon at bounding box center [480, 490] width 13 height 13
type input "#ed243e"
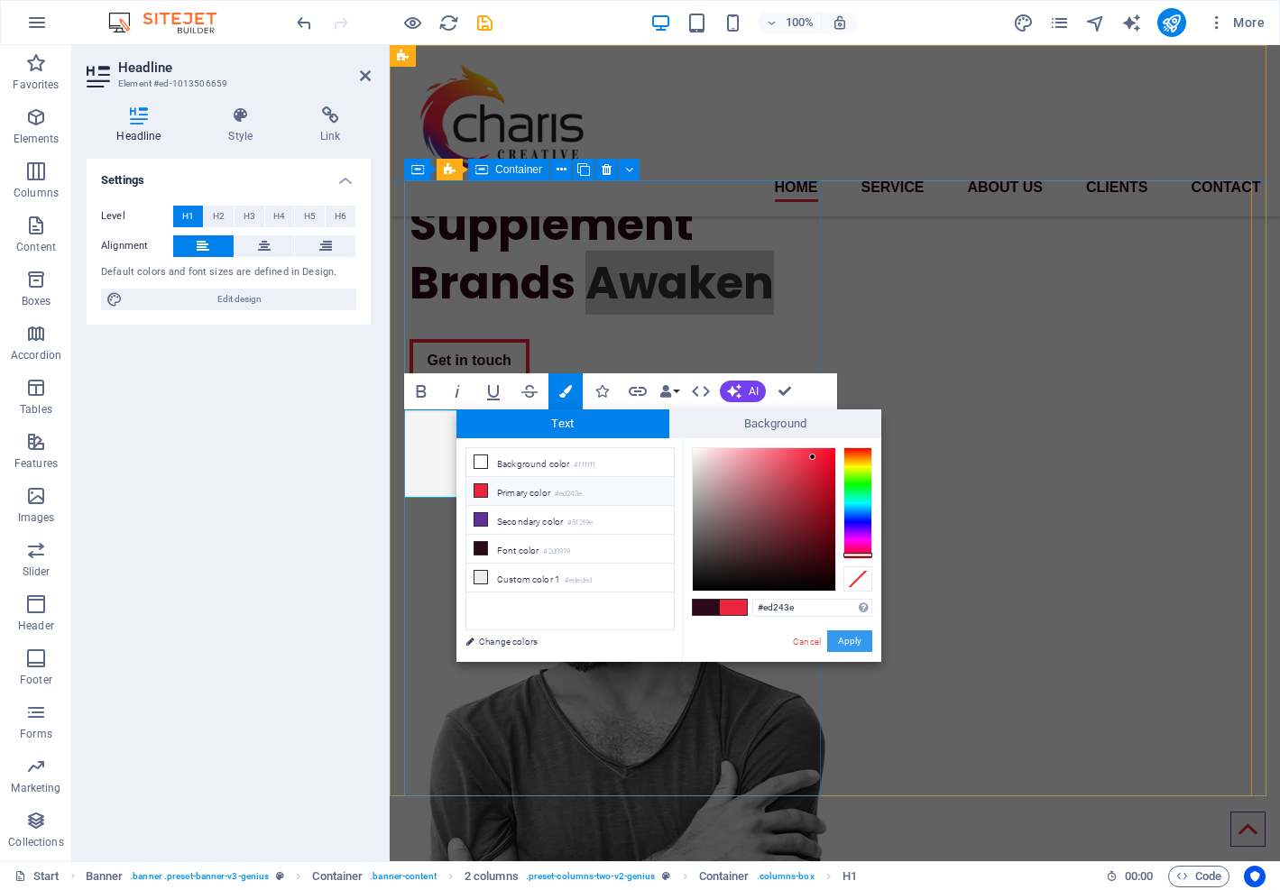
click at [857, 644] on button "Apply" at bounding box center [849, 641] width 45 height 22
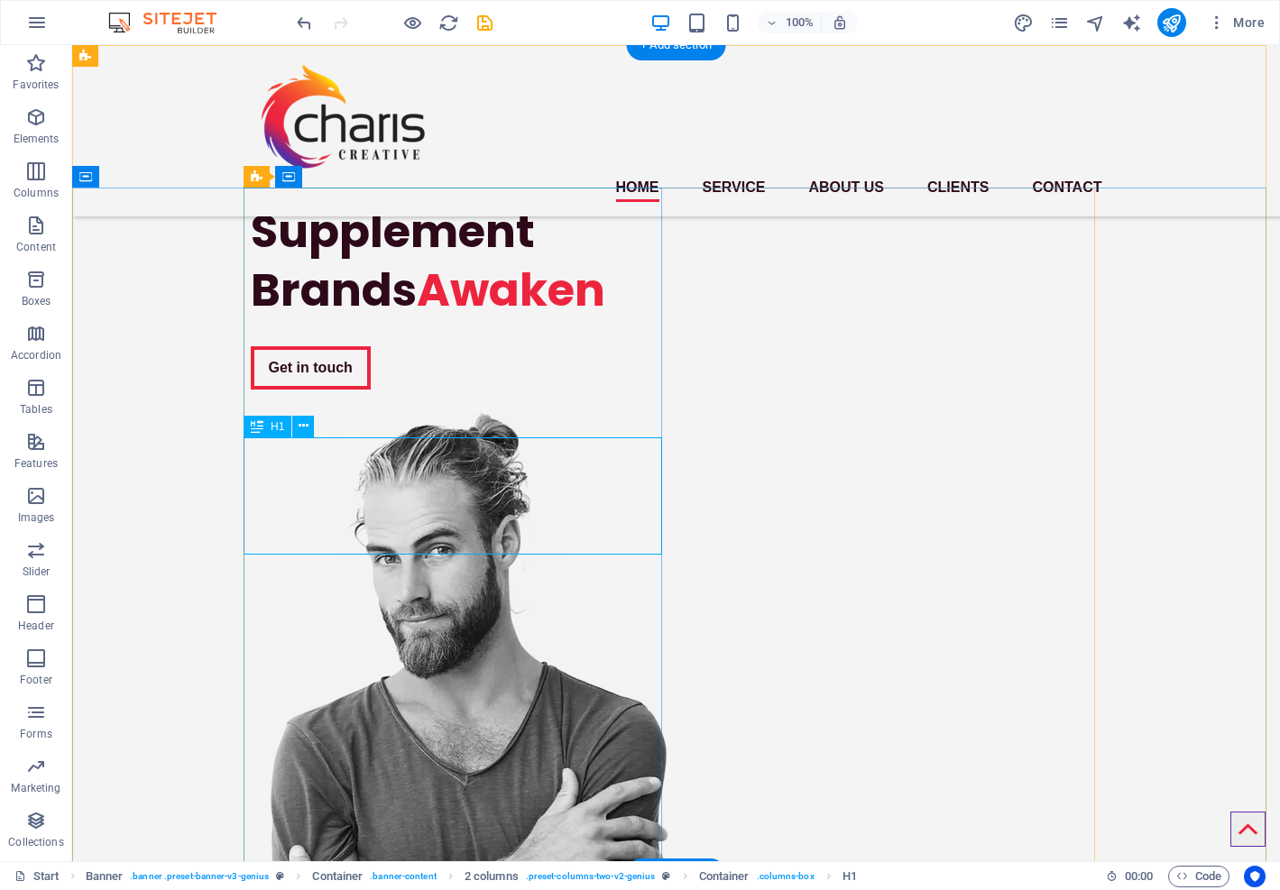
click at [510, 319] on div "Supplement Brands Awaken" at bounding box center [460, 260] width 419 height 117
drag, startPoint x: 510, startPoint y: 527, endPoint x: 194, endPoint y: 526, distance: 316.6
click at [511, 319] on div "Supplement Brands Awaken" at bounding box center [460, 260] width 419 height 117
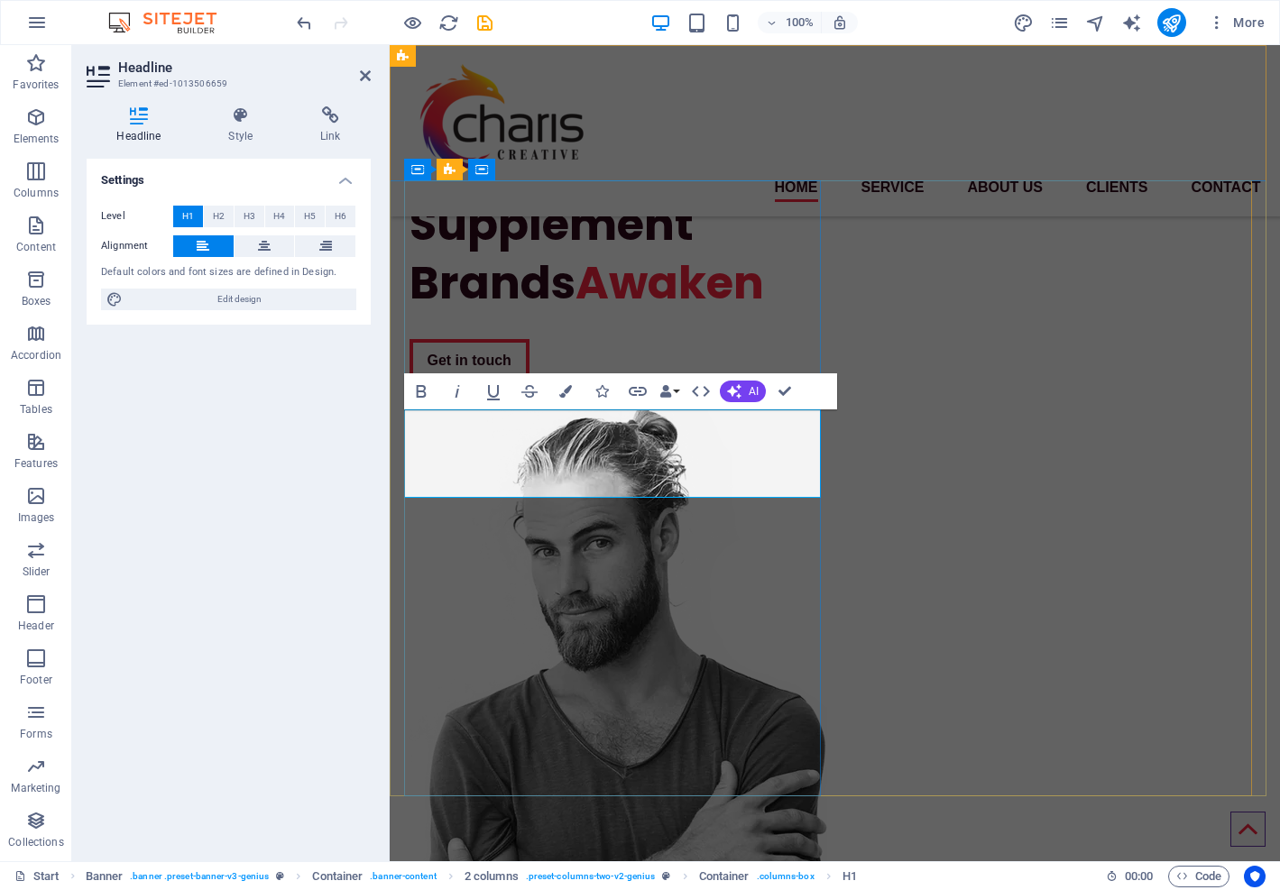
click at [575, 315] on span "Awaken" at bounding box center [669, 283] width 189 height 64
click at [676, 391] on button "Data Bindings" at bounding box center [669, 391] width 25 height 36
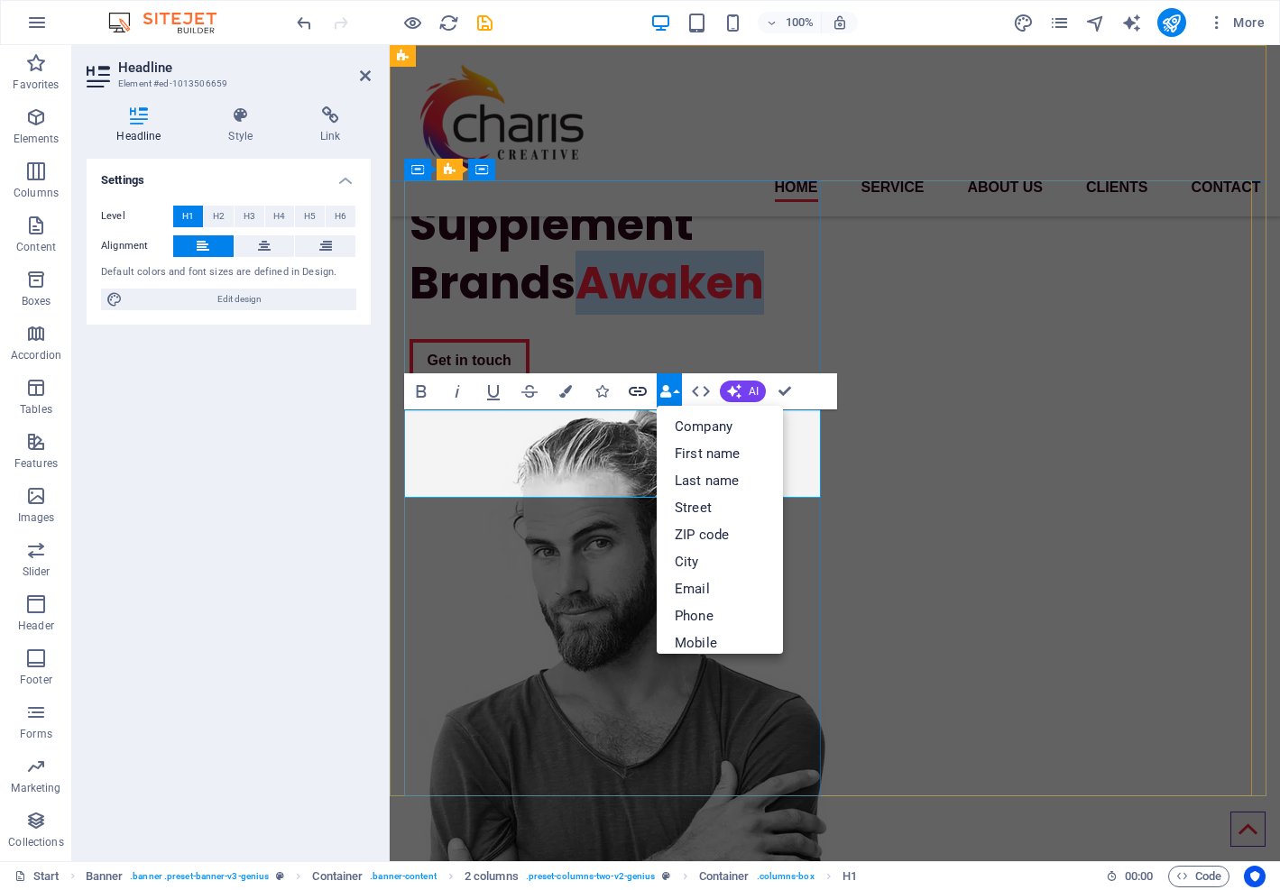
click at [639, 396] on icon "button" at bounding box center [638, 392] width 22 height 22
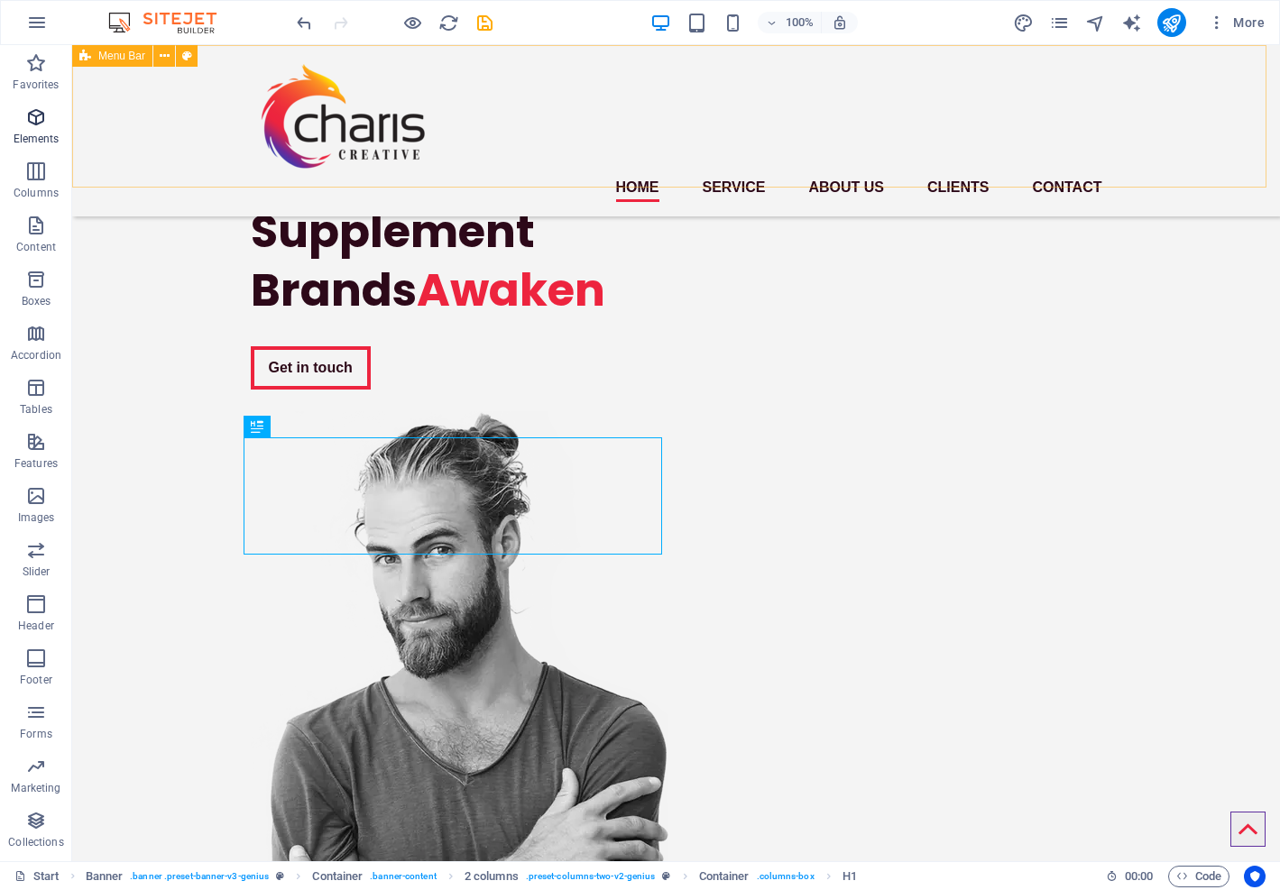
click at [38, 114] on icon "button" at bounding box center [36, 117] width 22 height 22
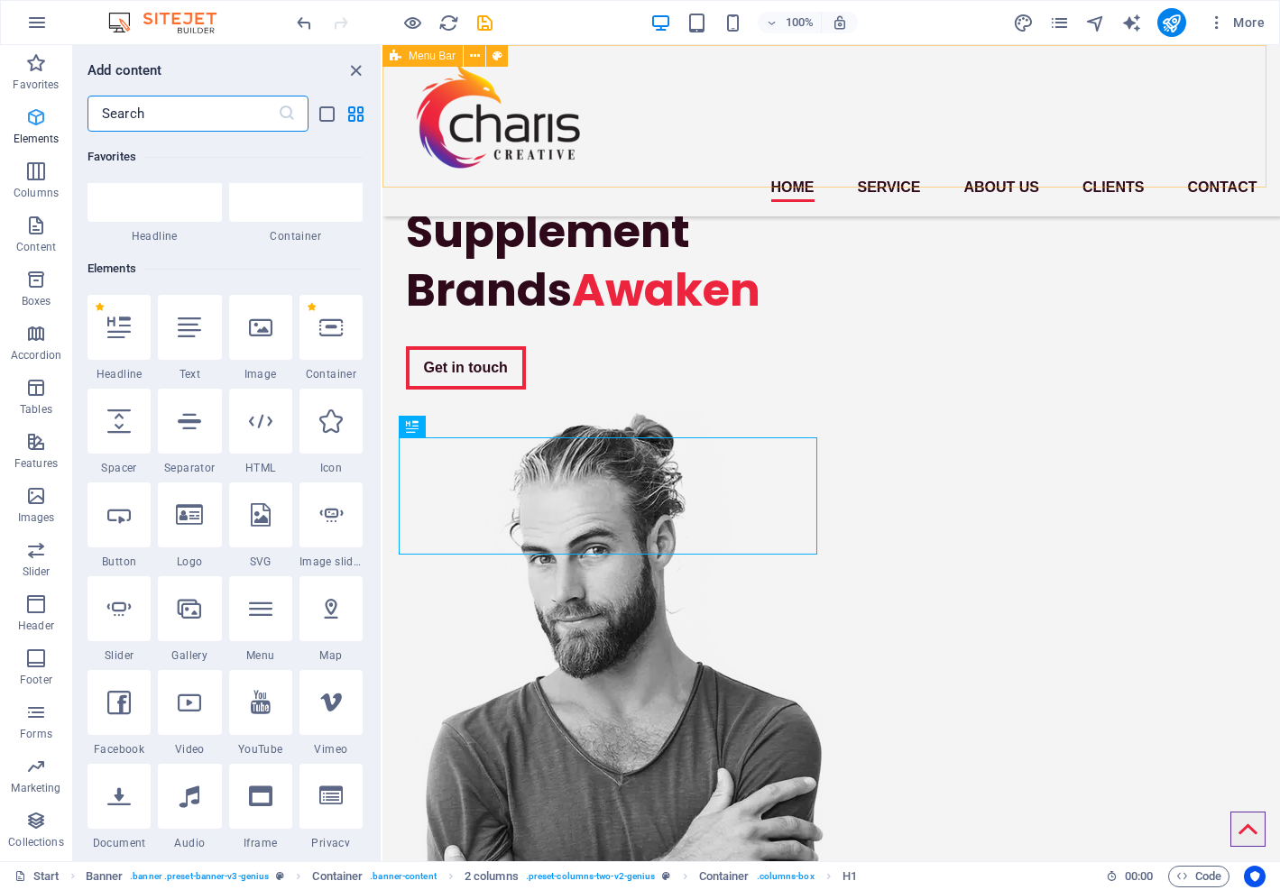
scroll to position [192, 0]
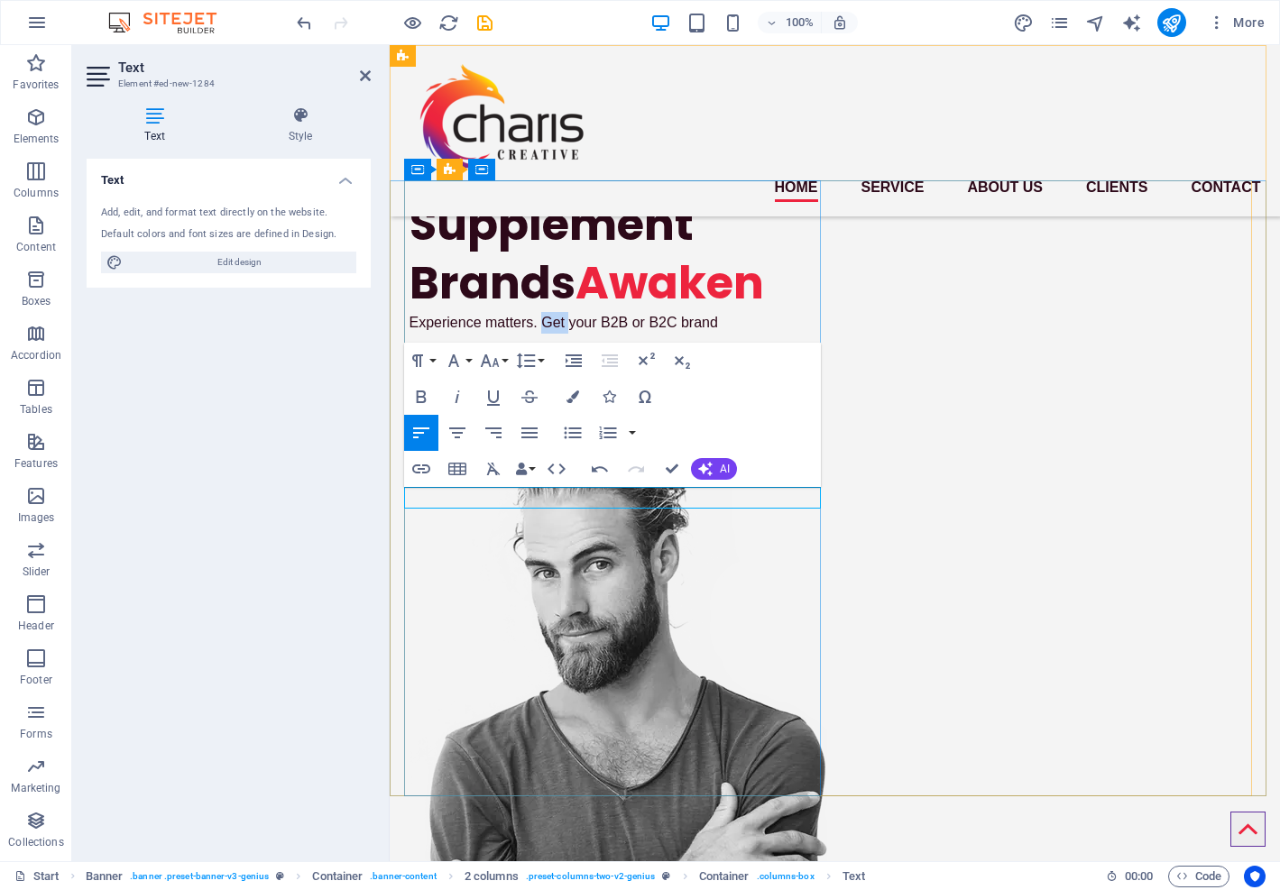
drag, startPoint x: 538, startPoint y: 497, endPoint x: 565, endPoint y: 496, distance: 26.2
click at [565, 334] on p "Experience matters. Get your B2B or B2C brand" at bounding box center [618, 323] width 419 height 22
click at [723, 334] on p "Experience matters. Get your B2B or B2C brand" at bounding box center [618, 323] width 419 height 22
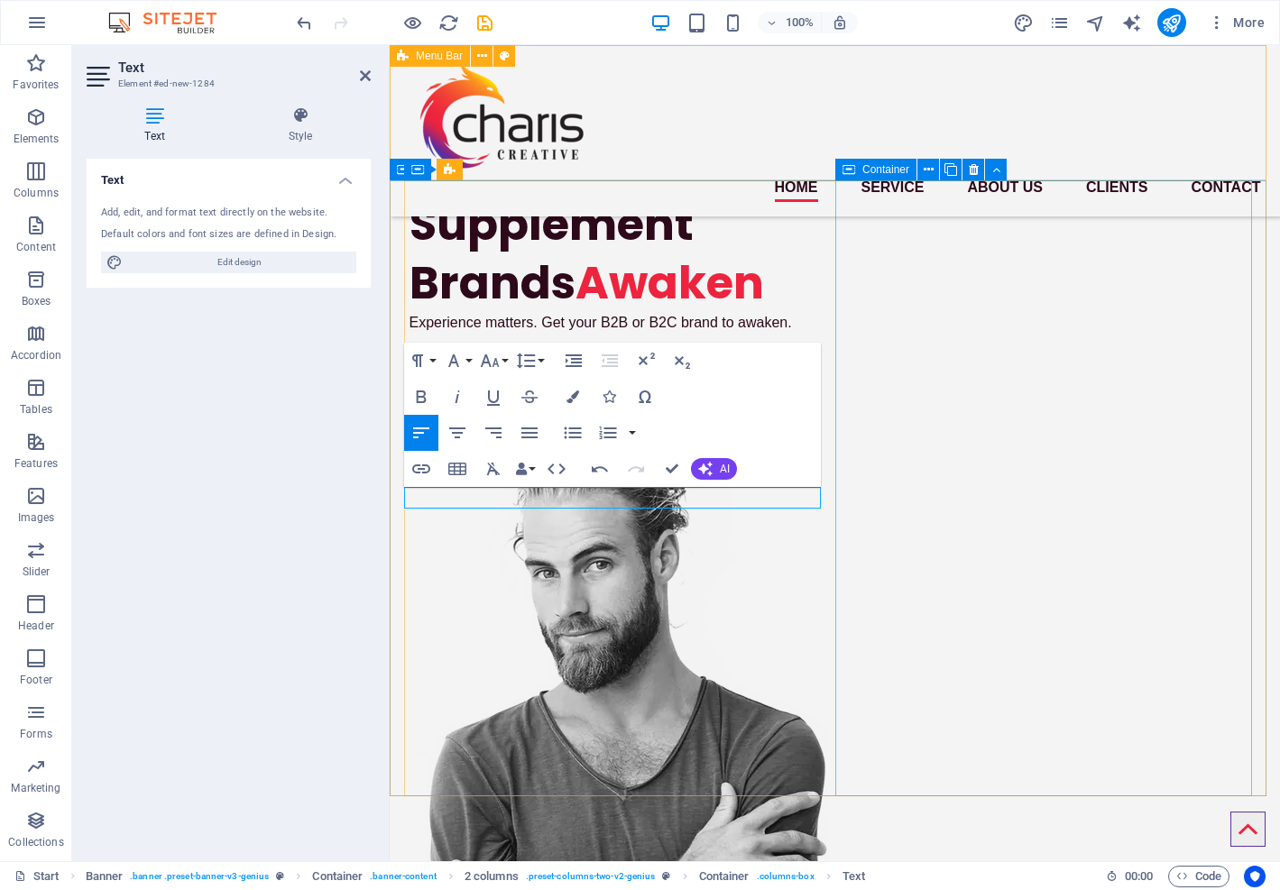
click at [805, 76] on div "Home Service About us Clients Contact Menu" at bounding box center [835, 130] width 890 height 171
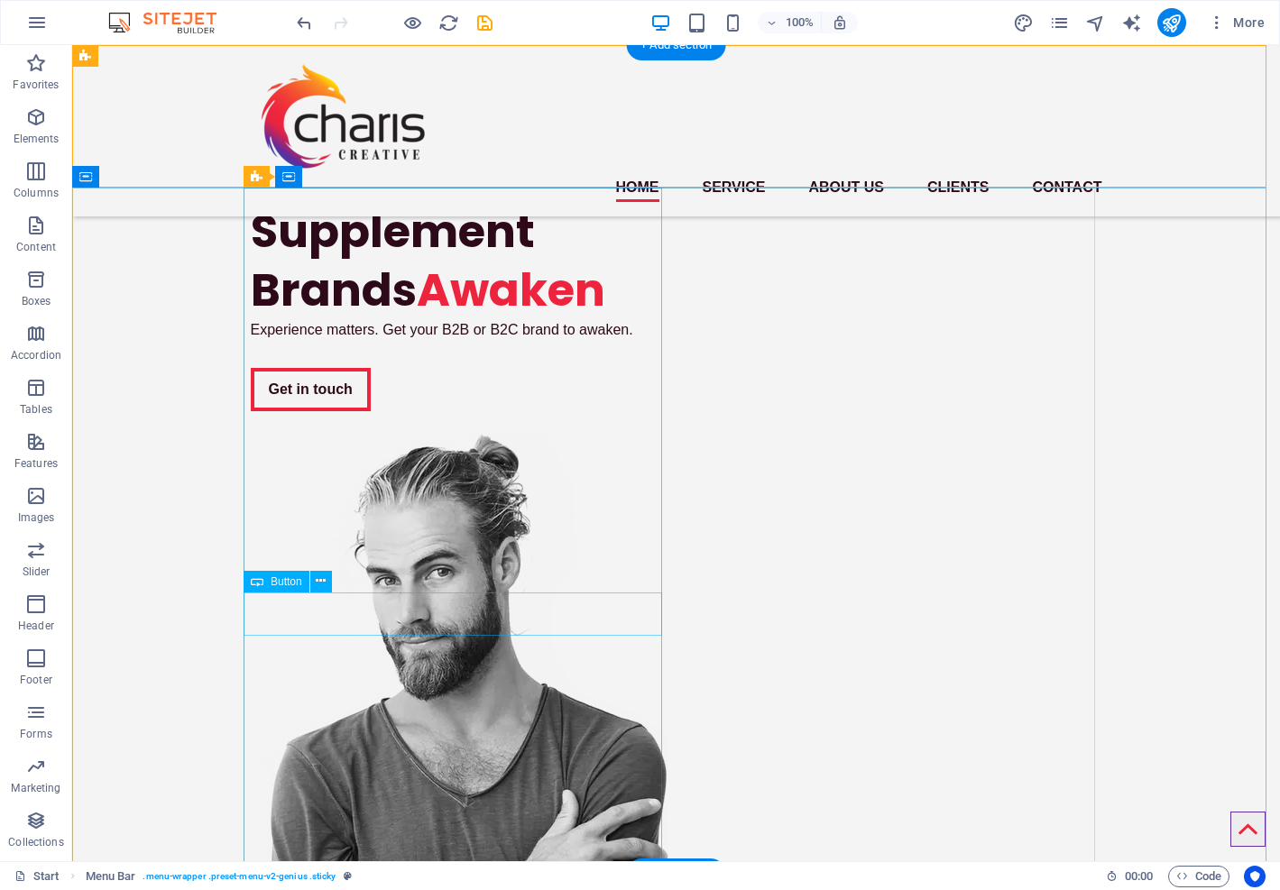
click at [308, 411] on div "Get in touch" at bounding box center [460, 389] width 419 height 43
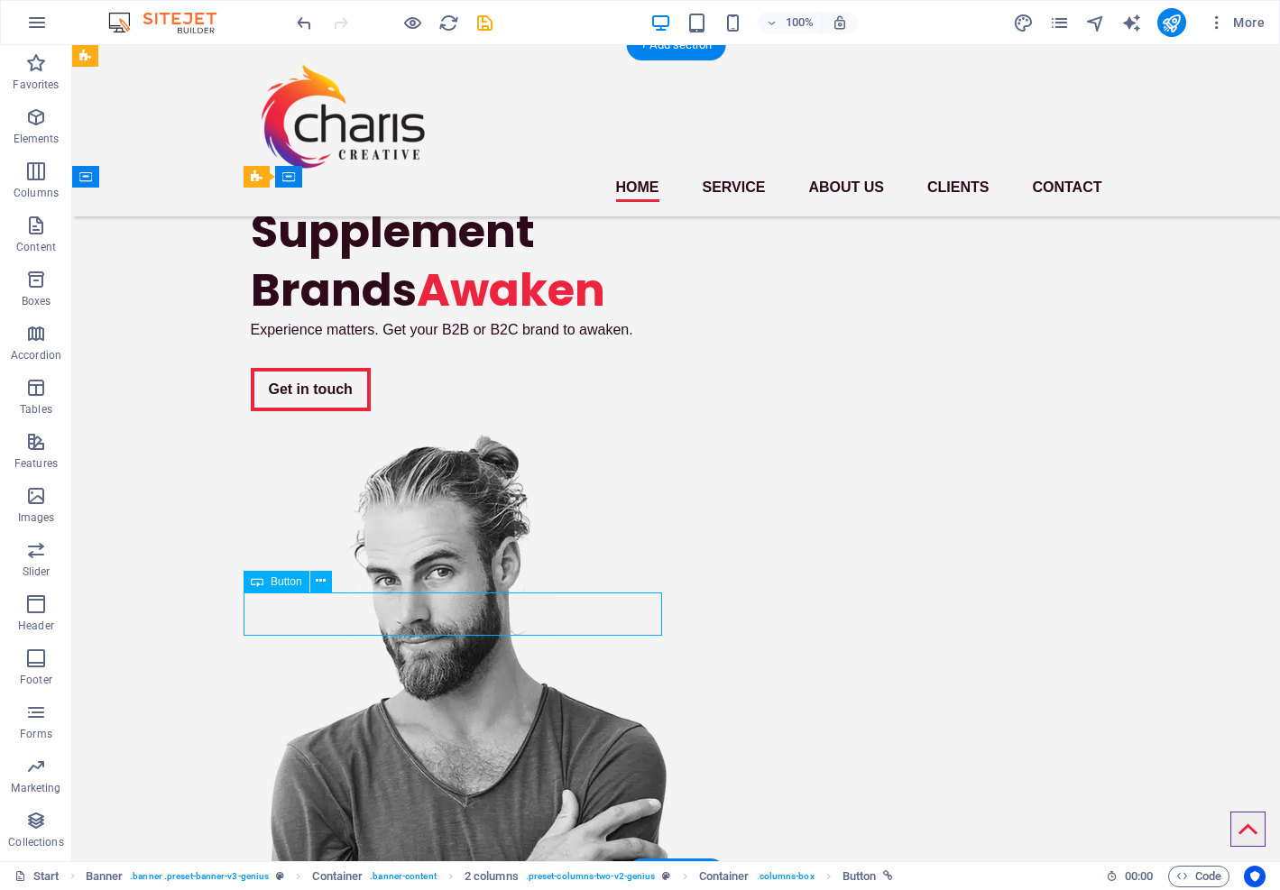
click at [311, 411] on div "Get in touch" at bounding box center [460, 389] width 419 height 43
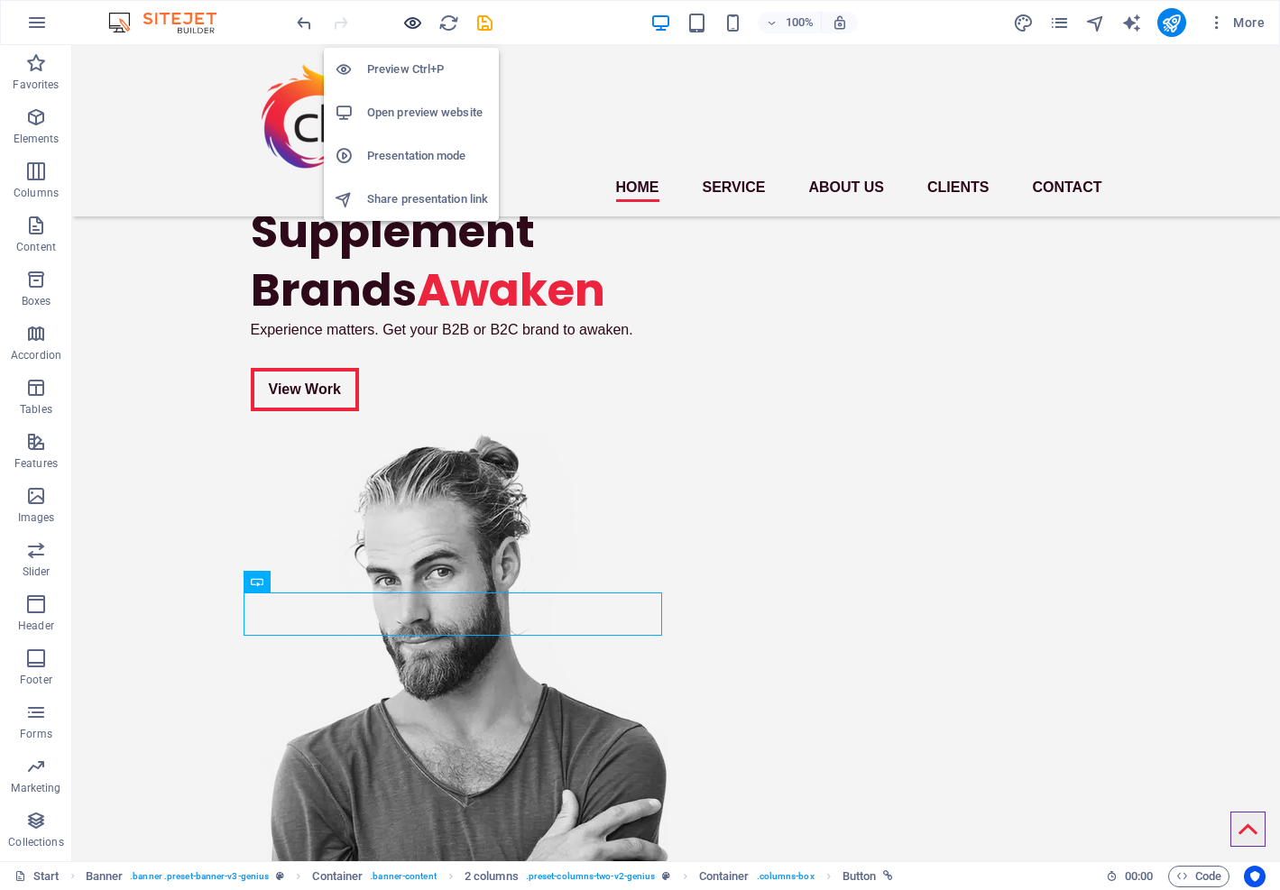
click at [409, 17] on icon "button" at bounding box center [412, 23] width 21 height 21
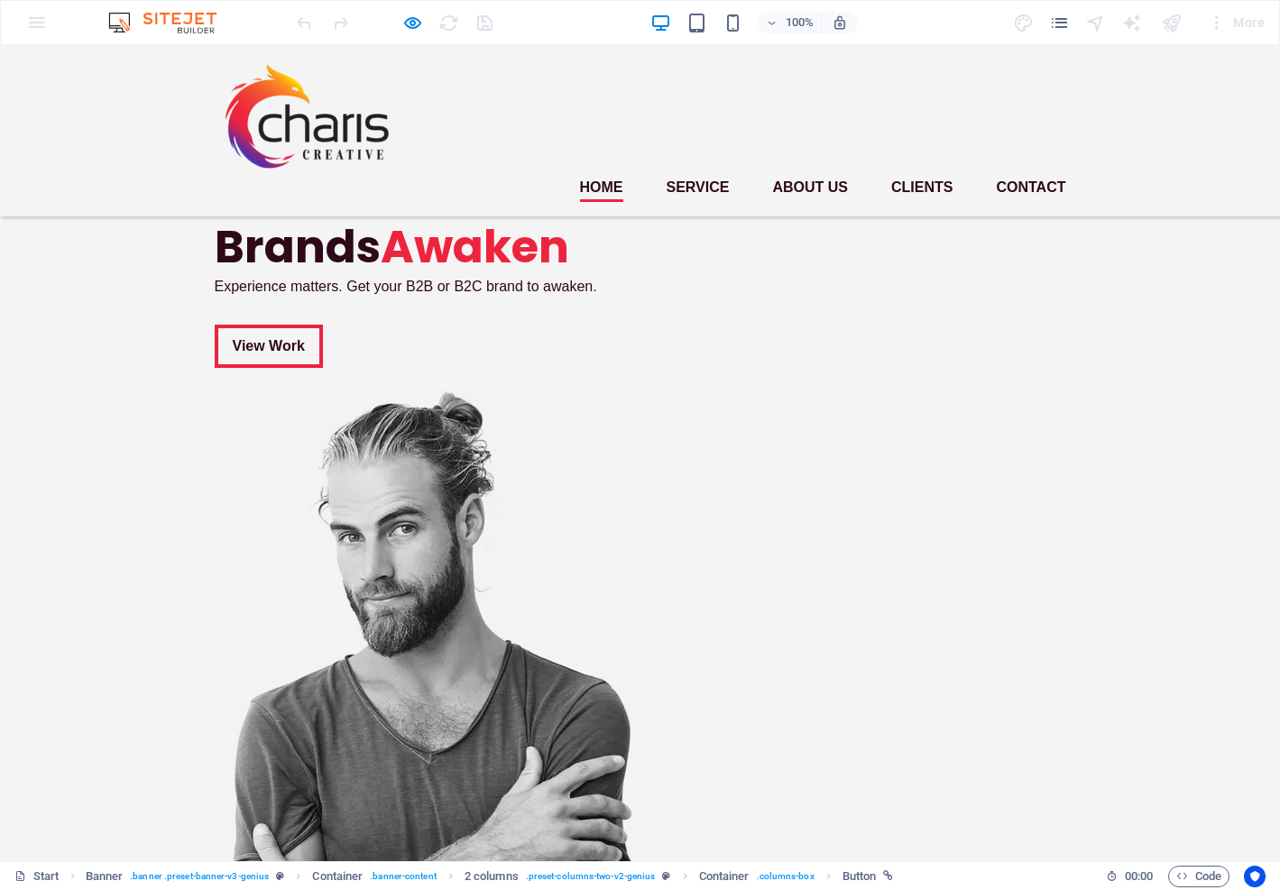
scroll to position [0, 0]
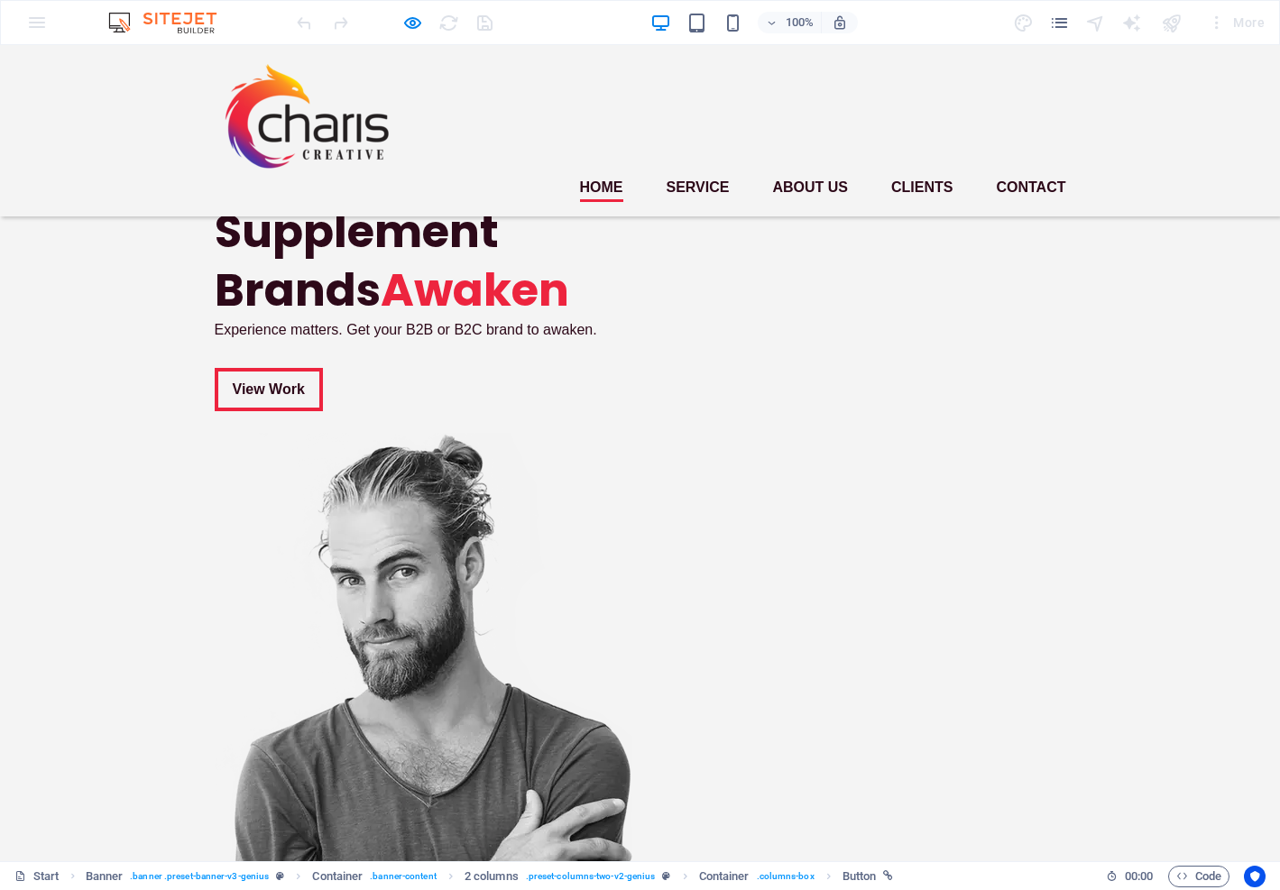
click at [358, 341] on p "Experience matters. Get your B2B or B2C brand to awaken." at bounding box center [424, 330] width 419 height 22
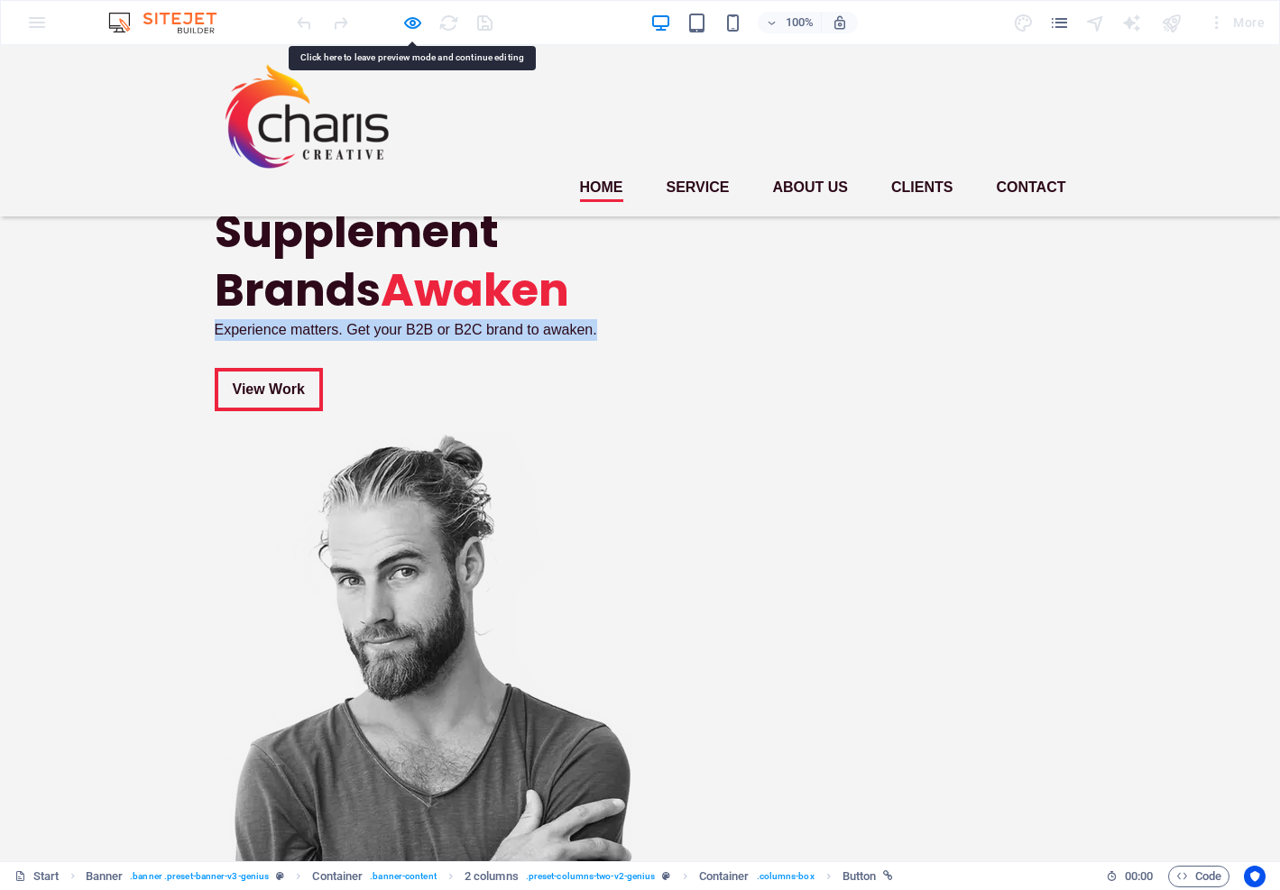
click at [246, 341] on p "Experience matters. Get your B2B or B2C brand to awaken." at bounding box center [424, 330] width 419 height 22
drag, startPoint x: 209, startPoint y: 554, endPoint x: 593, endPoint y: 556, distance: 383.3
click at [593, 341] on p "Experience matters. Get your B2B or B2C brand to awaken." at bounding box center [424, 330] width 419 height 22
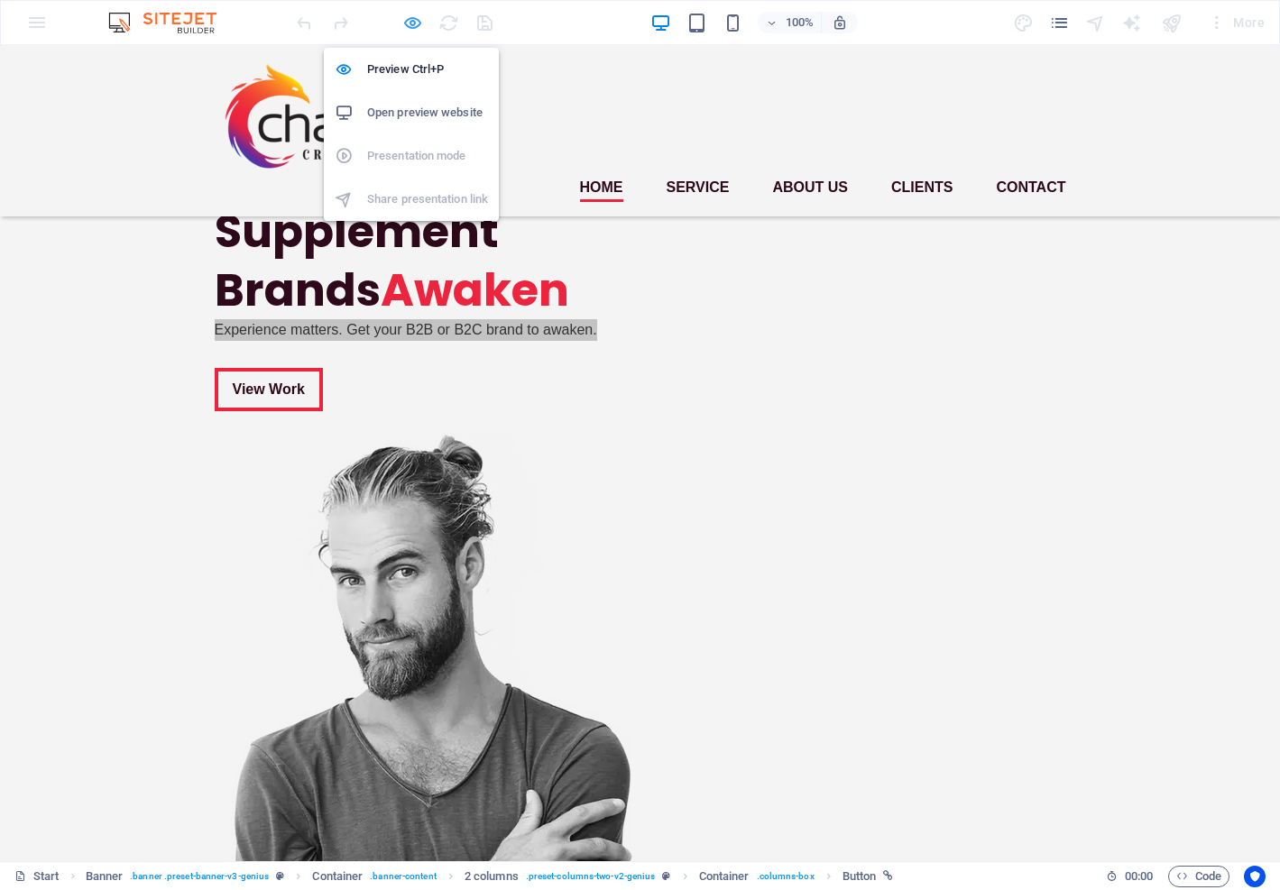
click at [408, 31] on icon "button" at bounding box center [412, 23] width 21 height 21
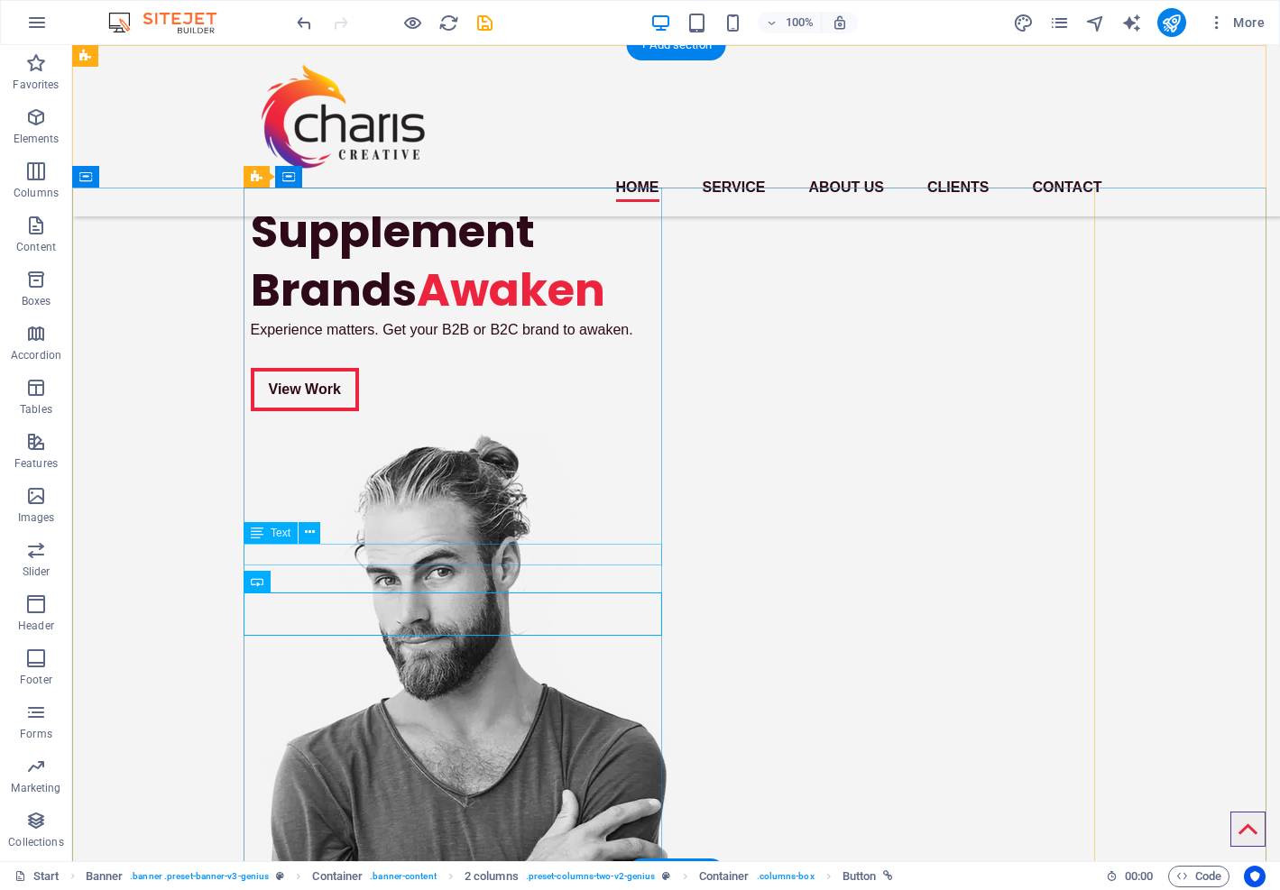
click at [390, 341] on div "Experience matters. Get your B2B or B2C brand to awaken." at bounding box center [460, 330] width 419 height 22
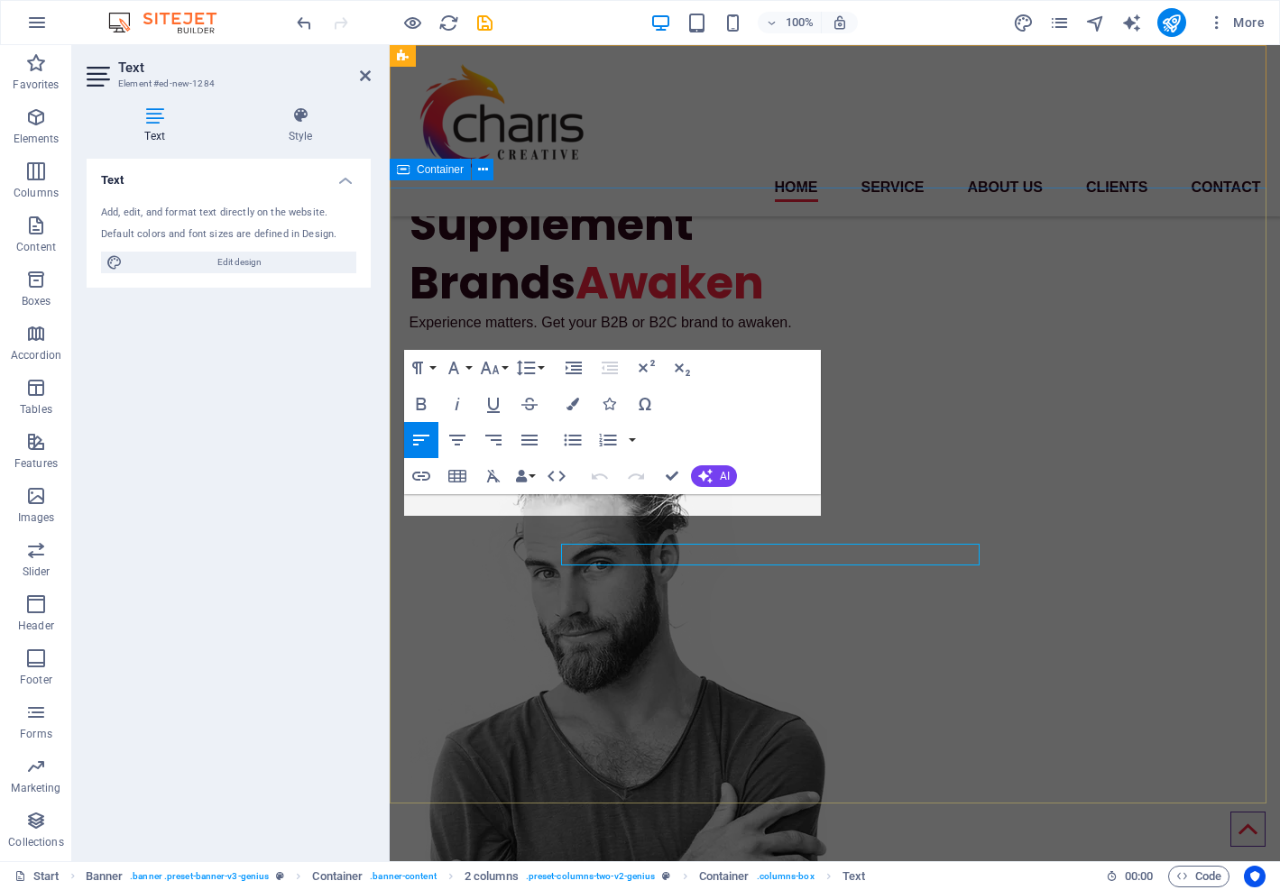
drag, startPoint x: 707, startPoint y: 550, endPoint x: 390, endPoint y: 550, distance: 317.5
click at [390, 550] on div "Supplement Brands Awaken Experience matters. Get your B2B or B2C brand to awake…" at bounding box center [835, 646] width 890 height 932
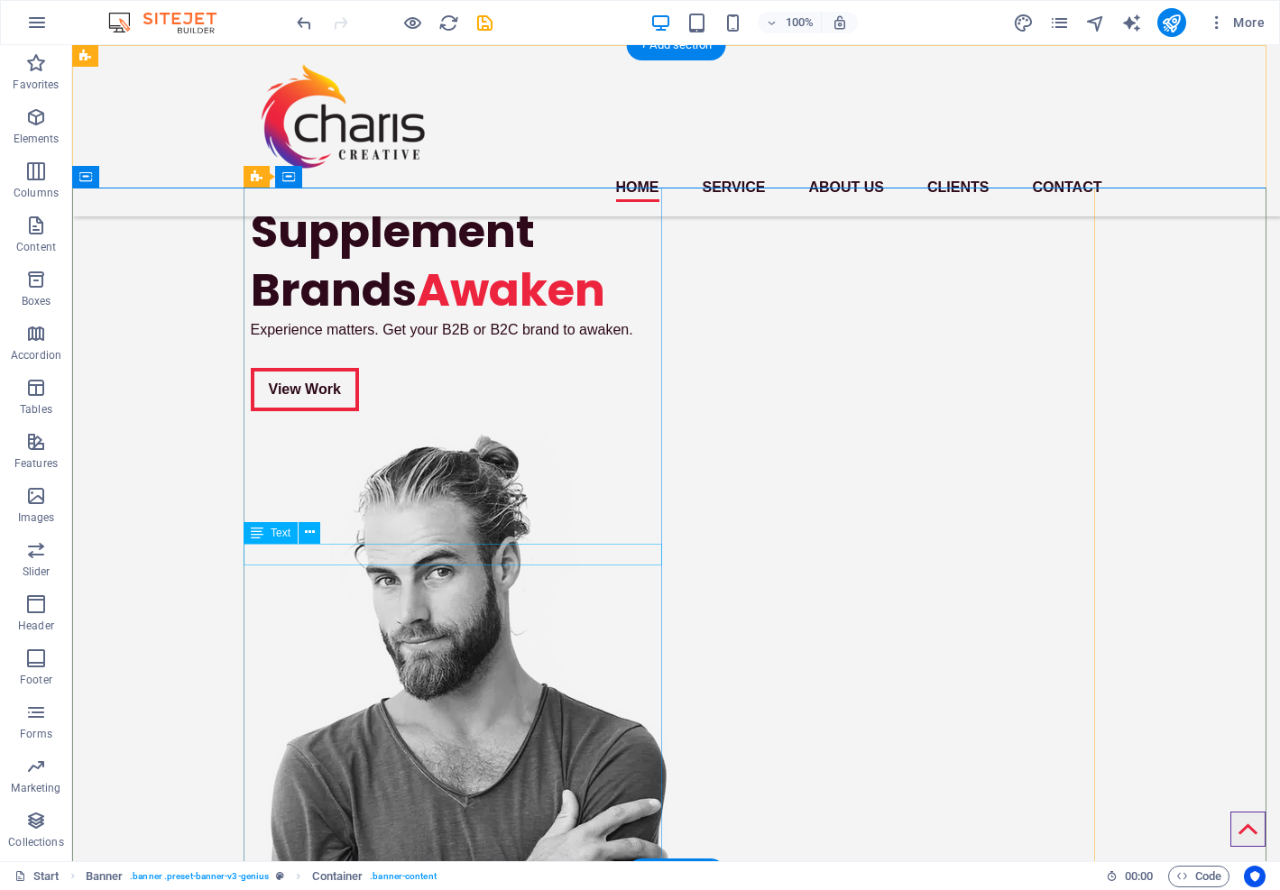
click at [445, 341] on div "Experience matters. Get your B2B or B2C brand to awaken." at bounding box center [460, 330] width 419 height 22
click at [438, 341] on div "Experience matters. Get your B2B or B2C brand to awaken." at bounding box center [460, 330] width 419 height 22
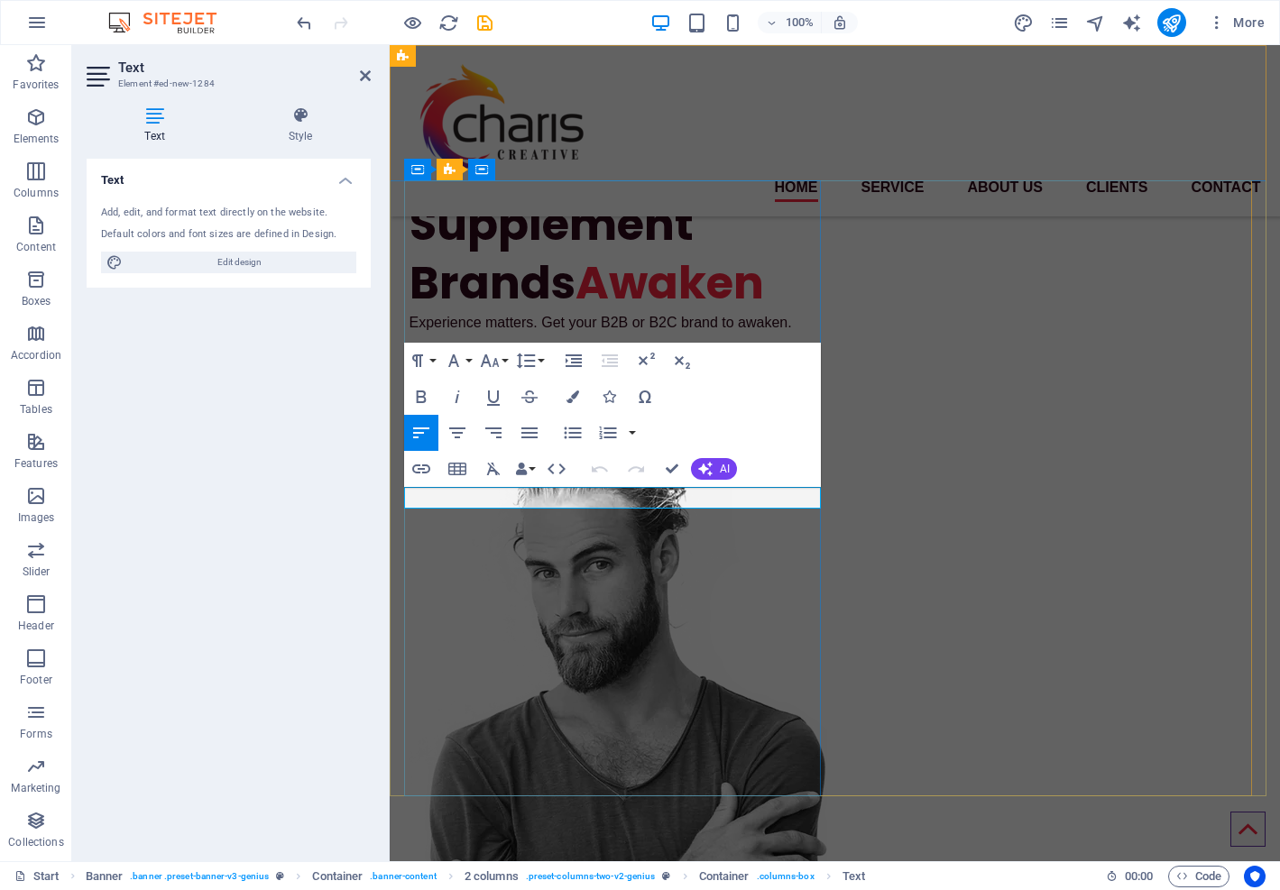
click at [568, 334] on p "Experience matters. Get your B2B or B2C brand to awaken." at bounding box center [618, 323] width 419 height 22
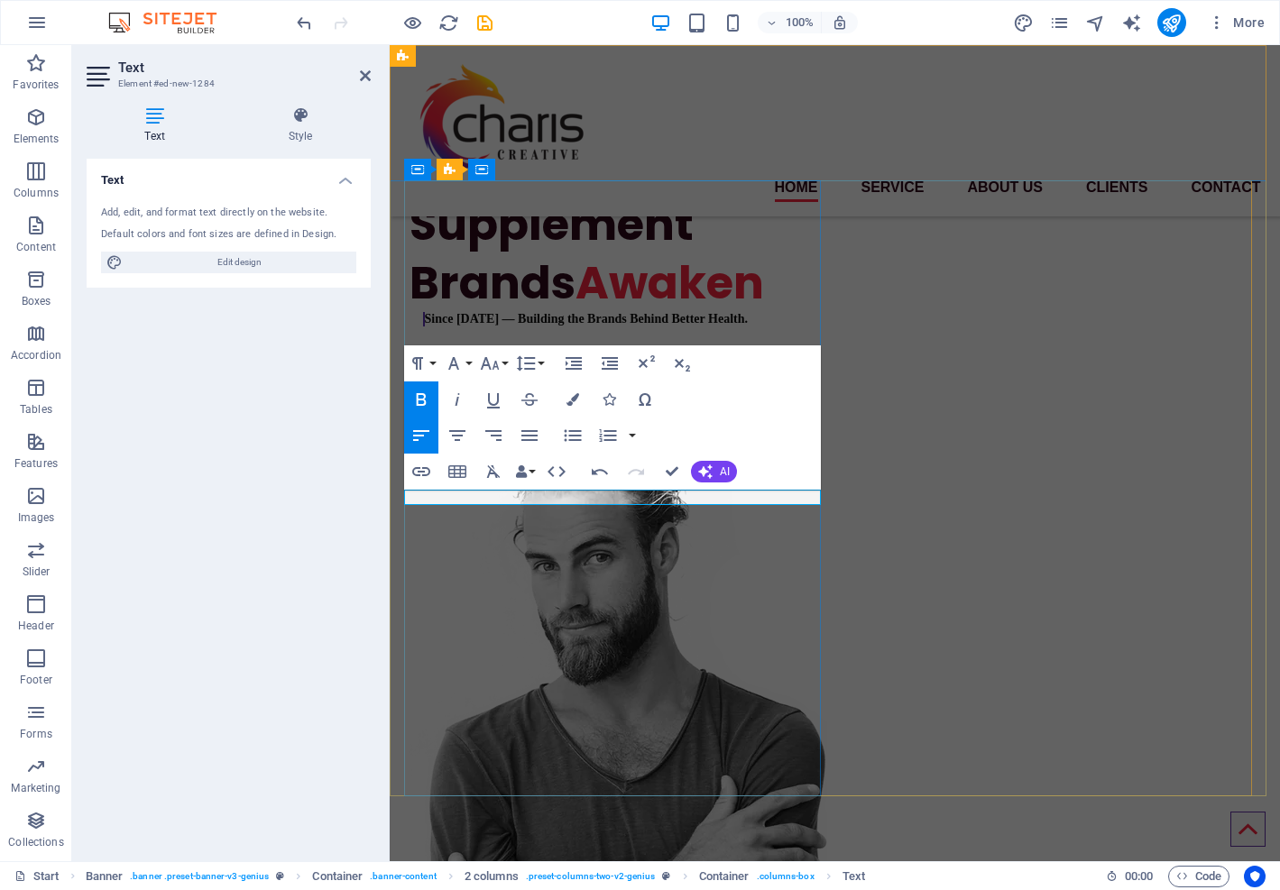
click at [568, 326] on strong "Since [DATE] — Building the Brands Behind Better Health." at bounding box center [586, 319] width 323 height 14
click at [418, 399] on icon "button" at bounding box center [422, 399] width 10 height 13
click at [550, 327] on blockquote "Since [DATE] — Building the Brands Behind Better Health." at bounding box center [625, 319] width 405 height 14
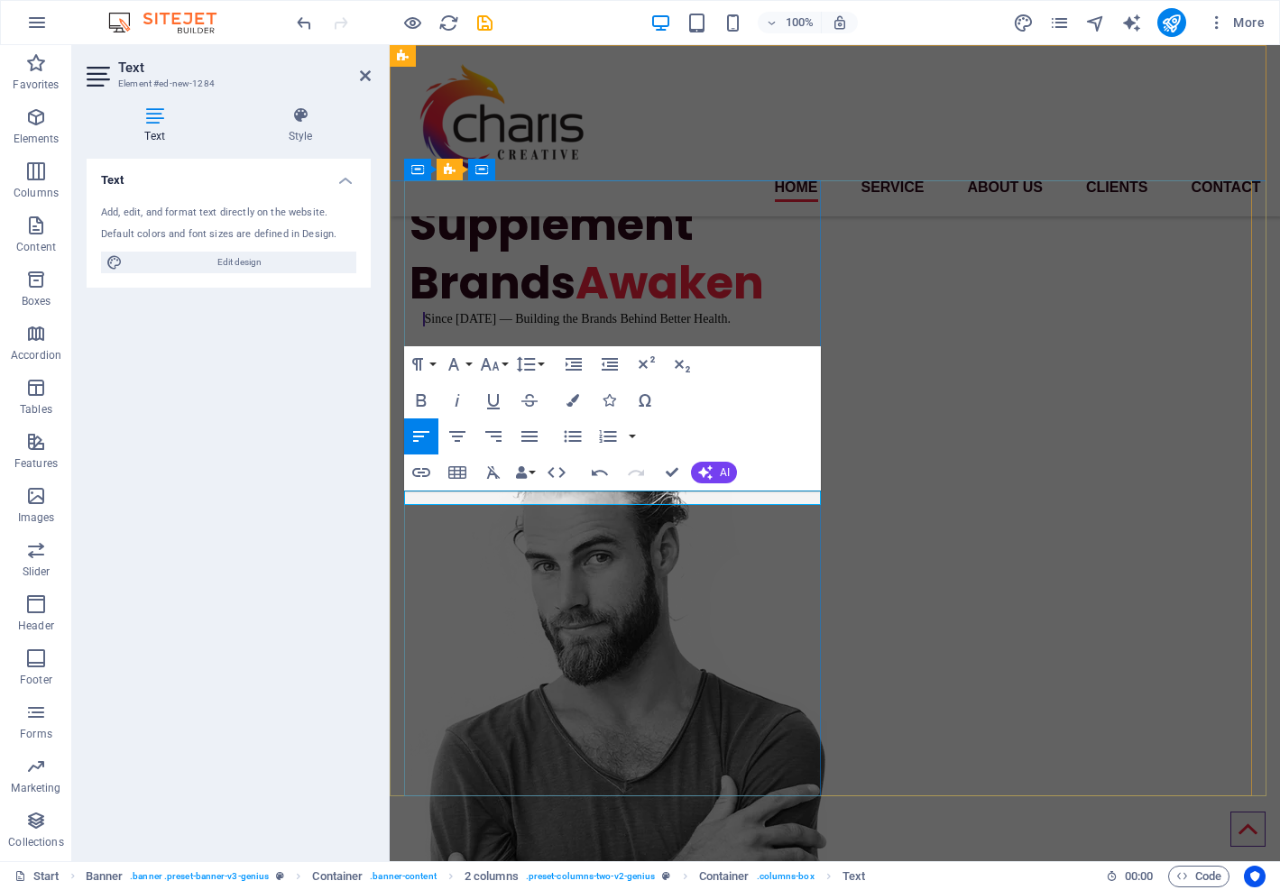
click at [516, 327] on blockquote "Since [DATE] — Building the Brands Behind Better Health." at bounding box center [625, 319] width 405 height 14
drag, startPoint x: 503, startPoint y: 493, endPoint x: 743, endPoint y: 500, distance: 240.0
click at [743, 327] on blockquote "Since [DATE] — Building the Brands Behind Better Health." at bounding box center [625, 319] width 405 height 14
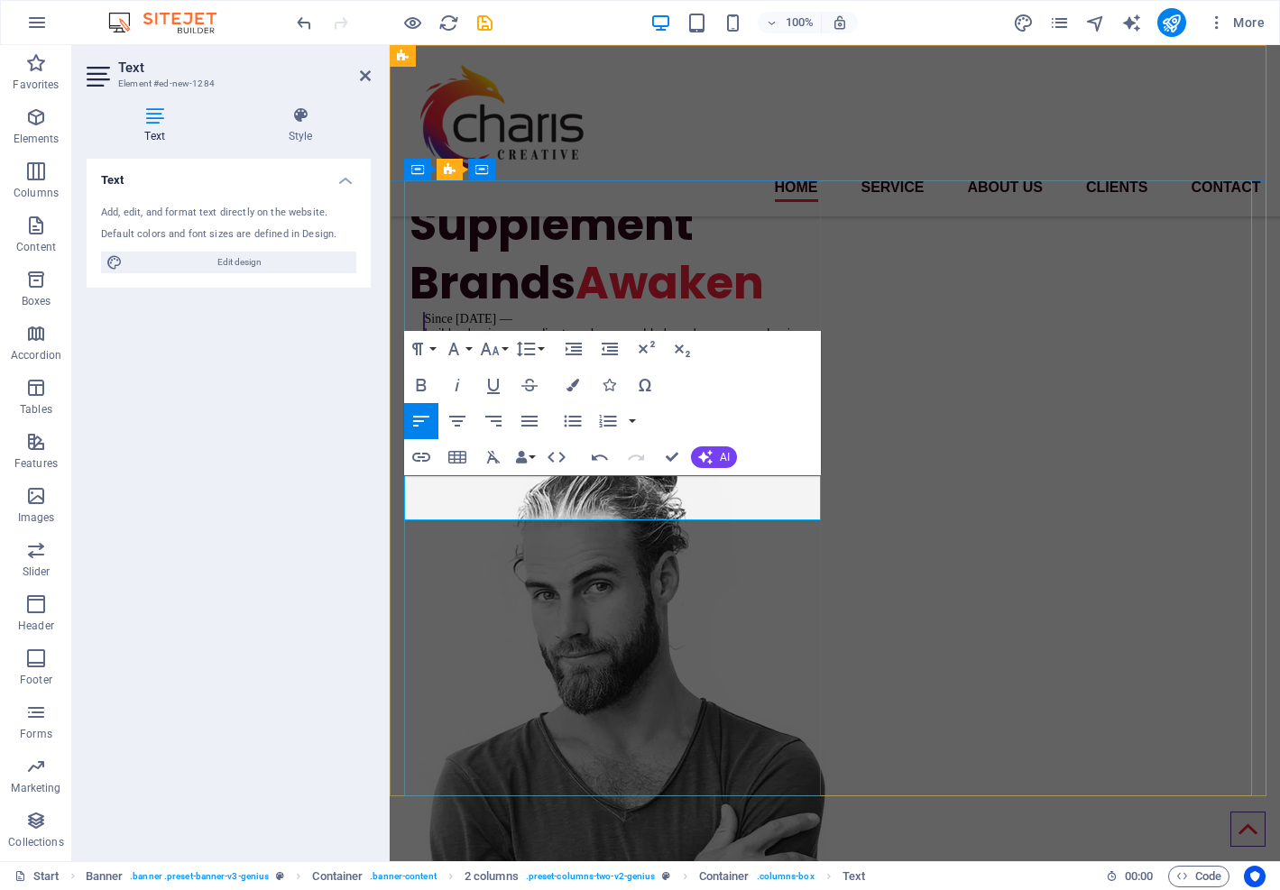
click at [423, 355] on blockquote "build cohesive, compliant, and memorable brands across packaging, web, and trad…" at bounding box center [625, 341] width 405 height 29
drag, startPoint x: 513, startPoint y: 482, endPoint x: 414, endPoint y: 476, distance: 99.4
click at [414, 355] on div "Since [DATE] — We build cohesive, compliant, and memorable brands across packag…" at bounding box center [618, 333] width 419 height 43
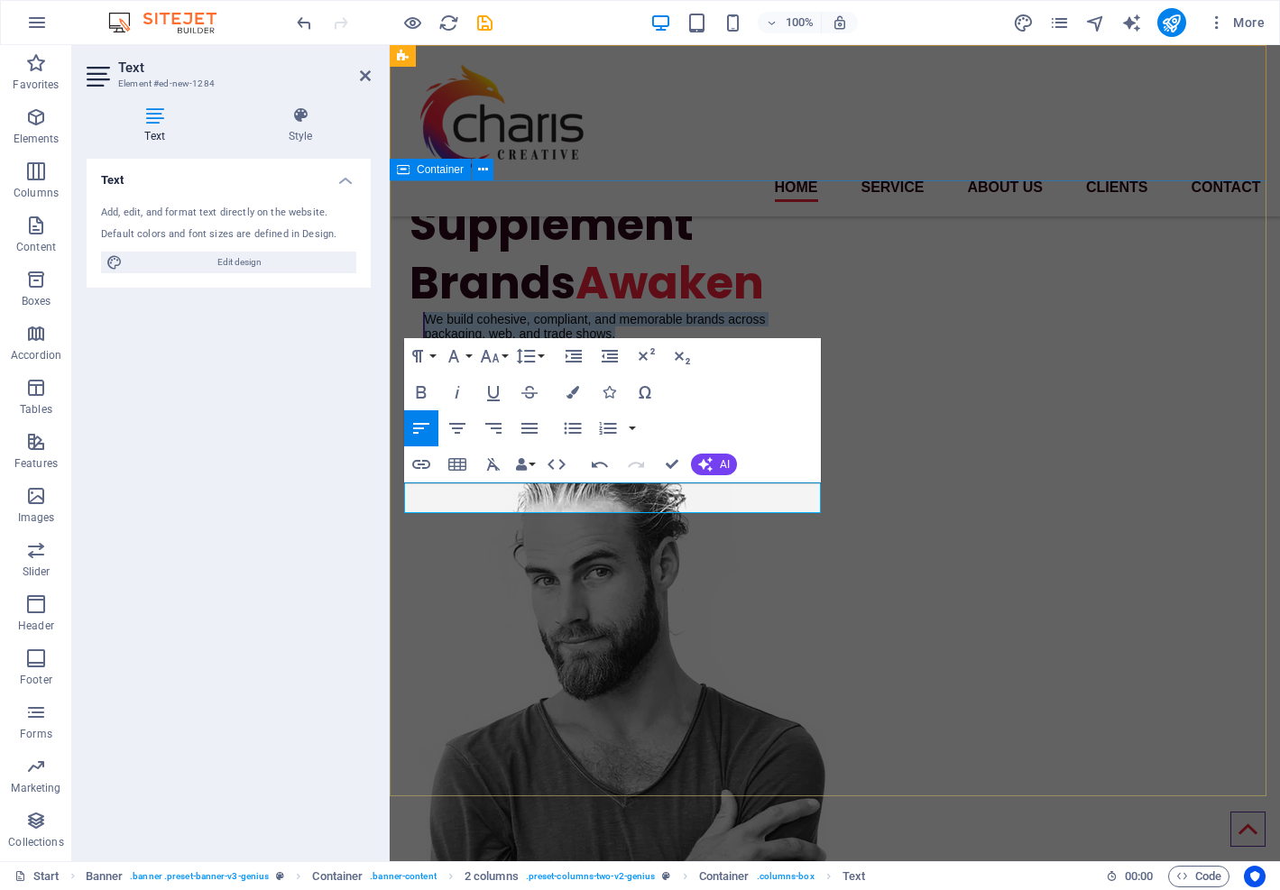
drag, startPoint x: 626, startPoint y: 505, endPoint x: 394, endPoint y: 483, distance: 232.9
click at [394, 483] on div "Supplement Brands Awaken We build cohesive, compliant, and memorable brands acr…" at bounding box center [835, 649] width 890 height 939
click at [491, 356] on icon "button" at bounding box center [490, 356] width 22 height 22
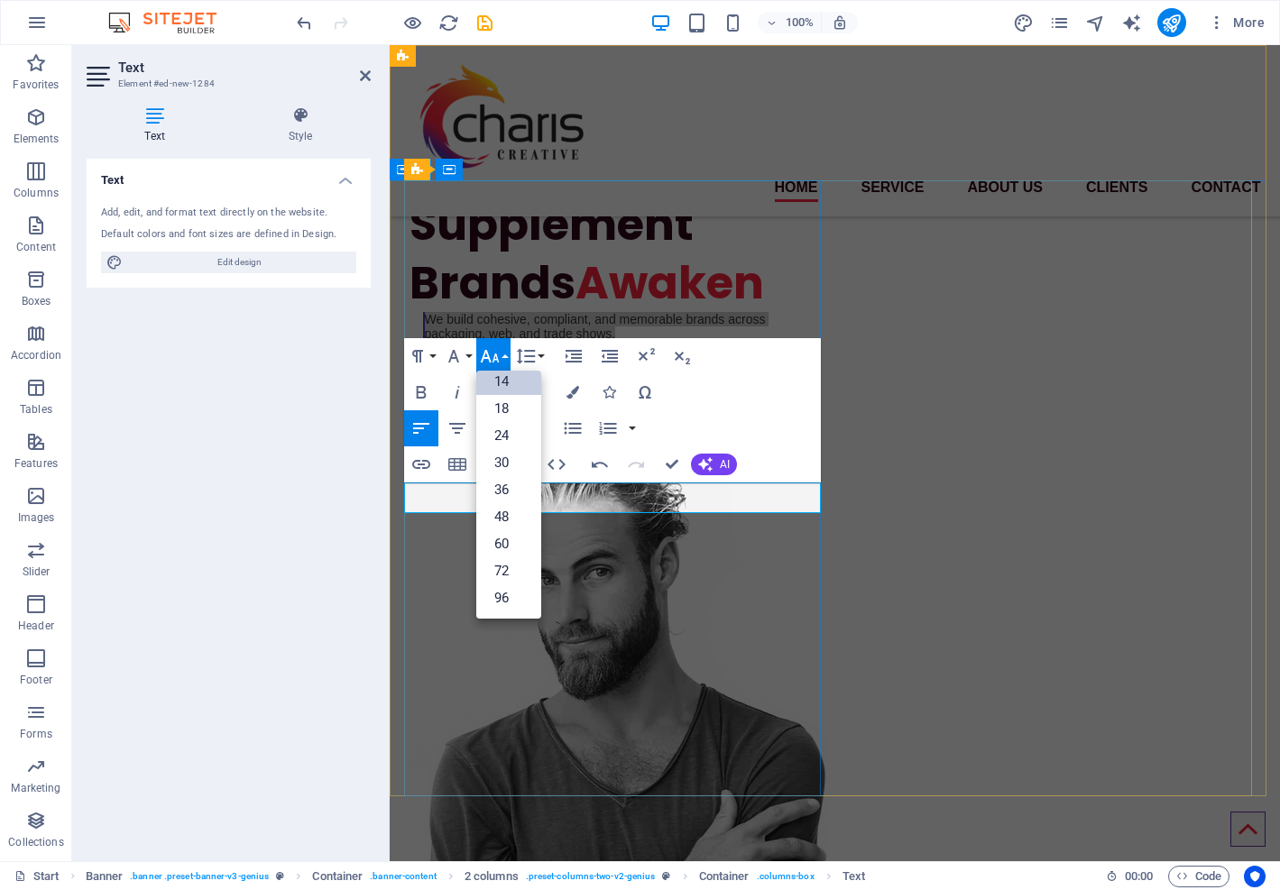
scroll to position [145, 0]
click at [496, 409] on link "18" at bounding box center [508, 408] width 65 height 27
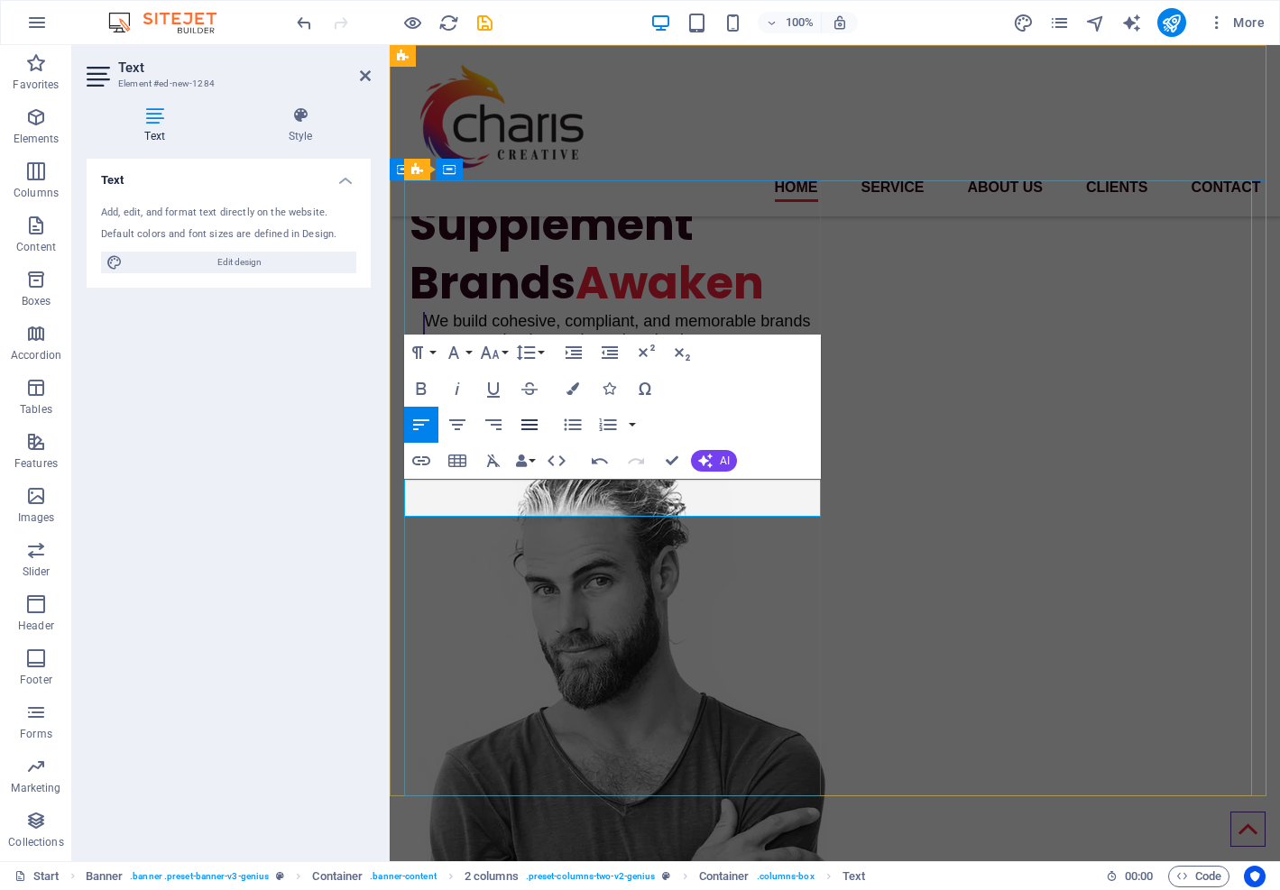
click at [523, 423] on icon "button" at bounding box center [530, 425] width 22 height 22
click at [432, 352] on button "Paragraph Format" at bounding box center [421, 353] width 34 height 36
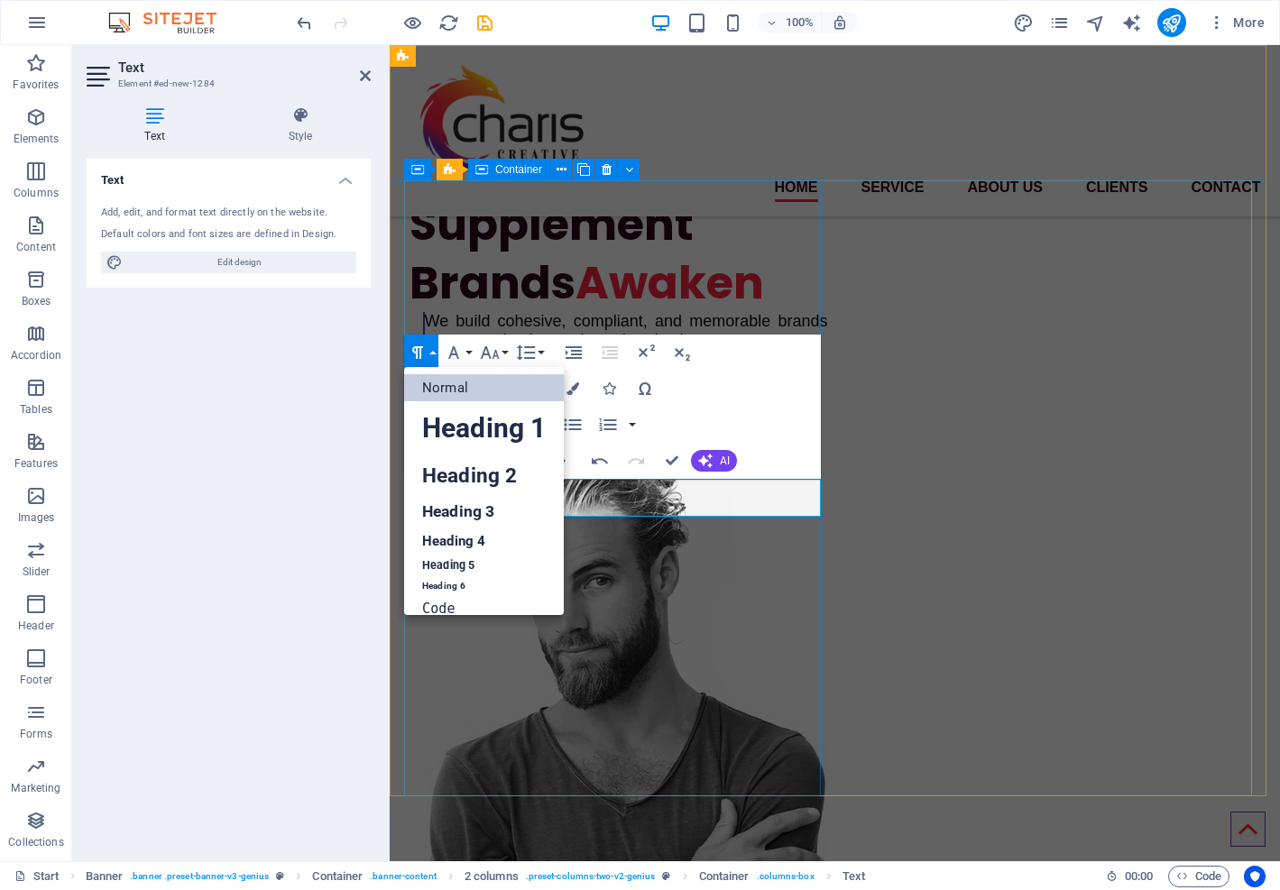
click at [445, 386] on link "Normal" at bounding box center [484, 387] width 160 height 27
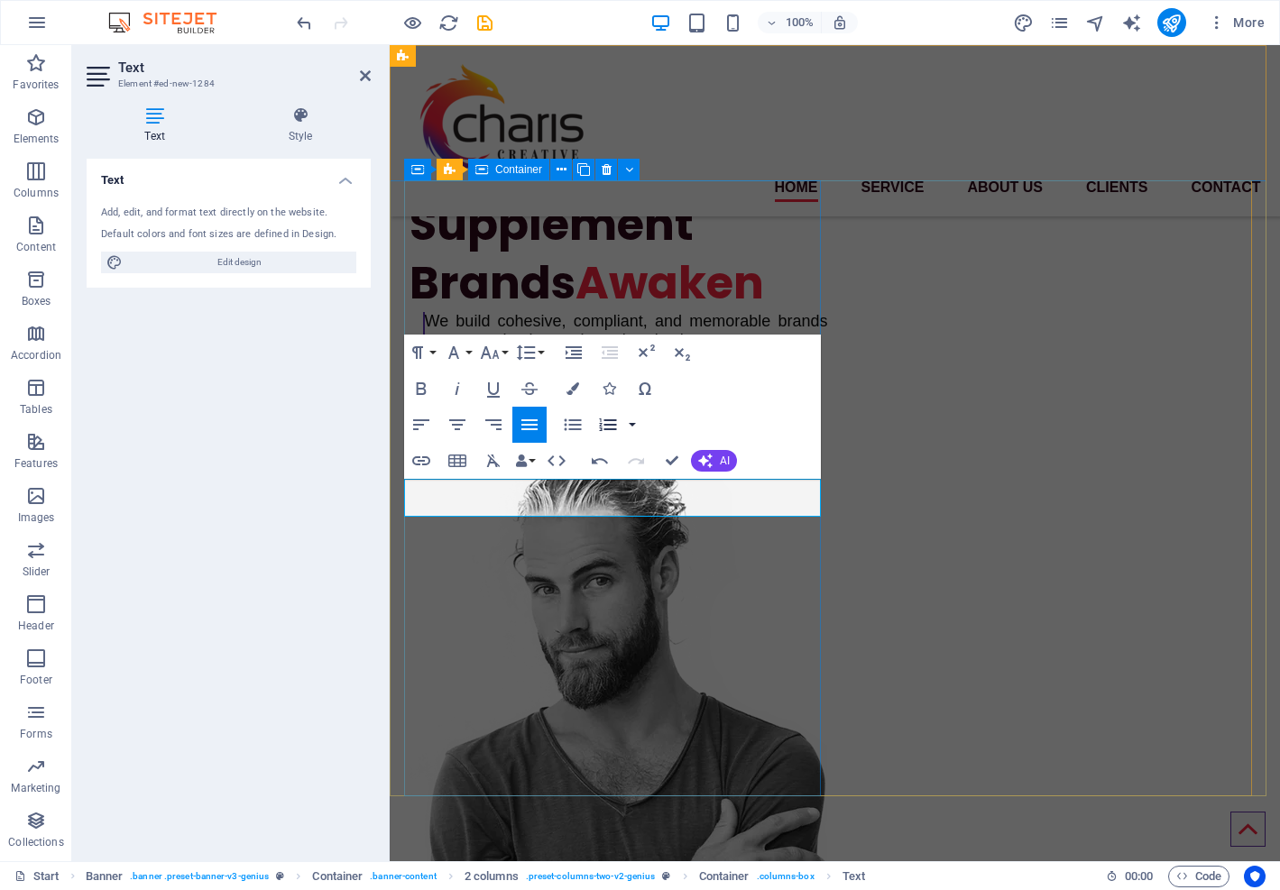
click at [639, 421] on button "button" at bounding box center [632, 425] width 14 height 36
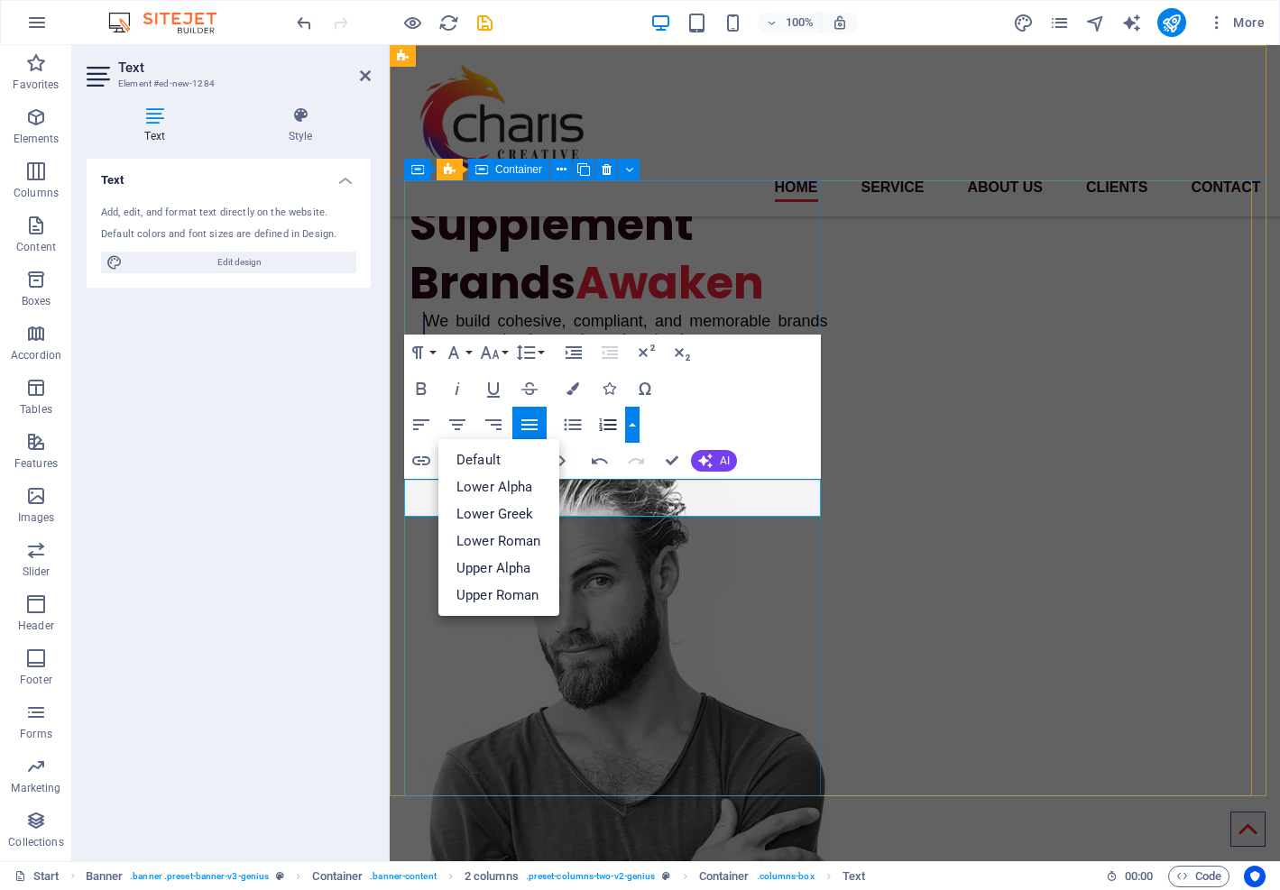
click at [726, 426] on div "Paragraph Format Normal Heading 1 Heading 2 Heading 3 Heading 4 Heading 5 Headi…" at bounding box center [612, 407] width 417 height 144
click at [631, 426] on button "button" at bounding box center [632, 425] width 14 height 36
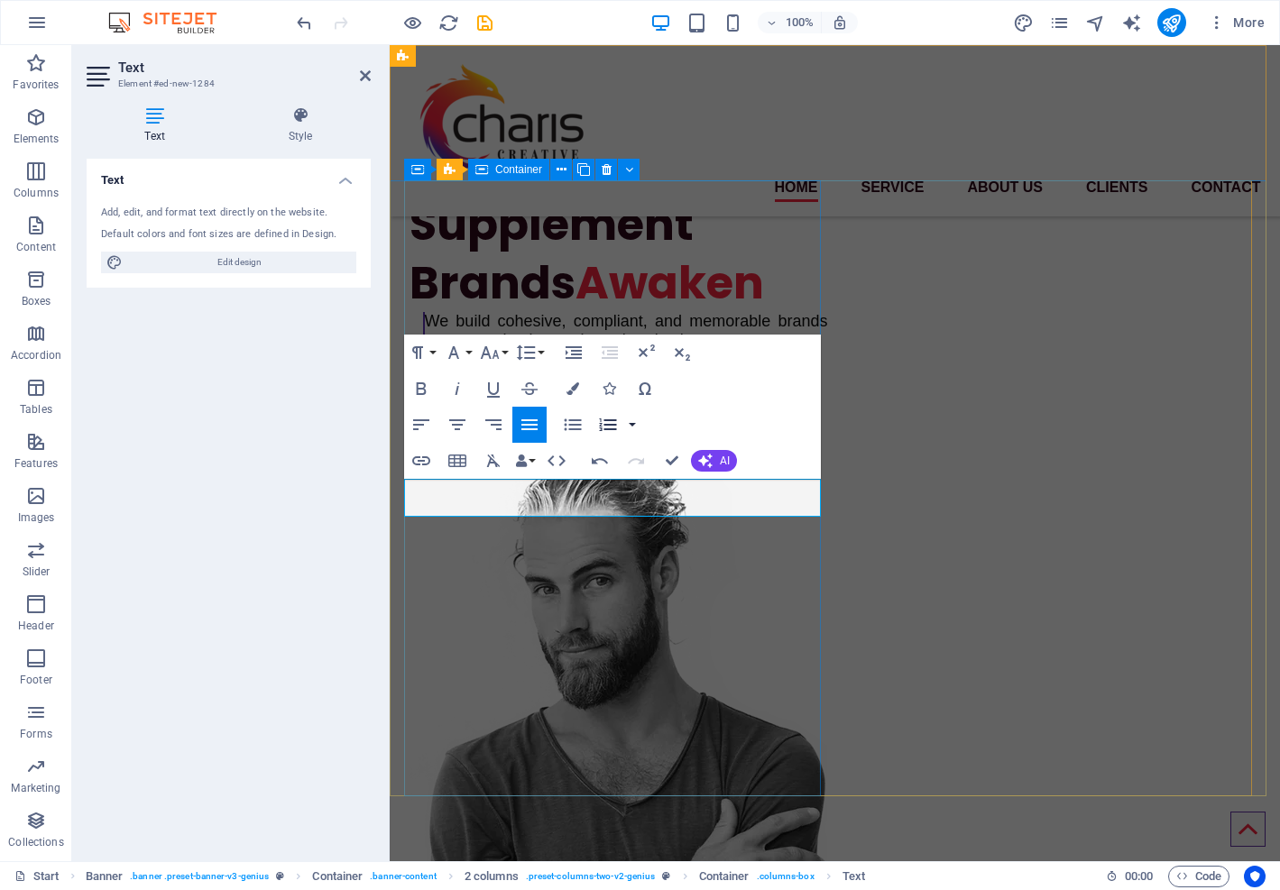
click at [636, 424] on button "button" at bounding box center [632, 425] width 14 height 36
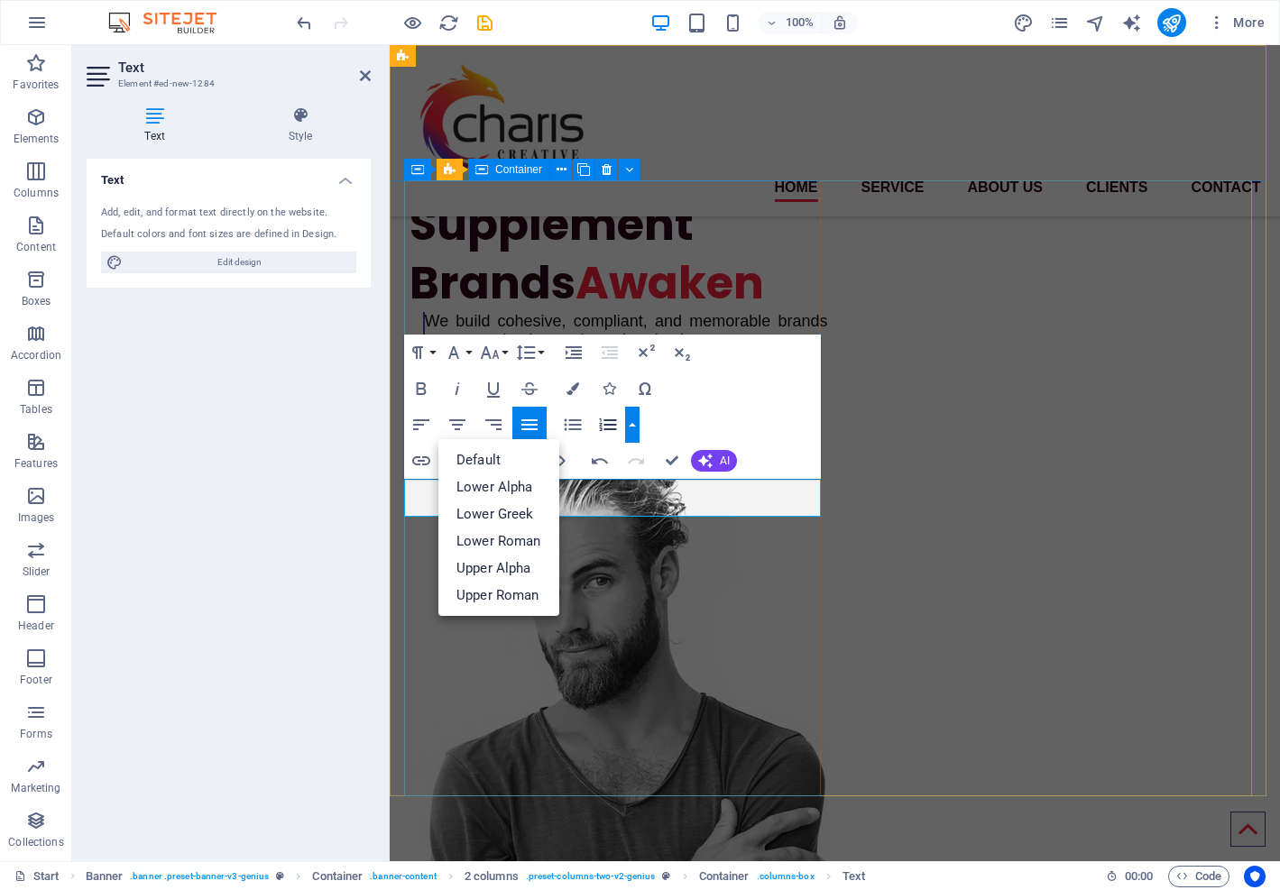
click at [636, 424] on button "button" at bounding box center [632, 425] width 14 height 36
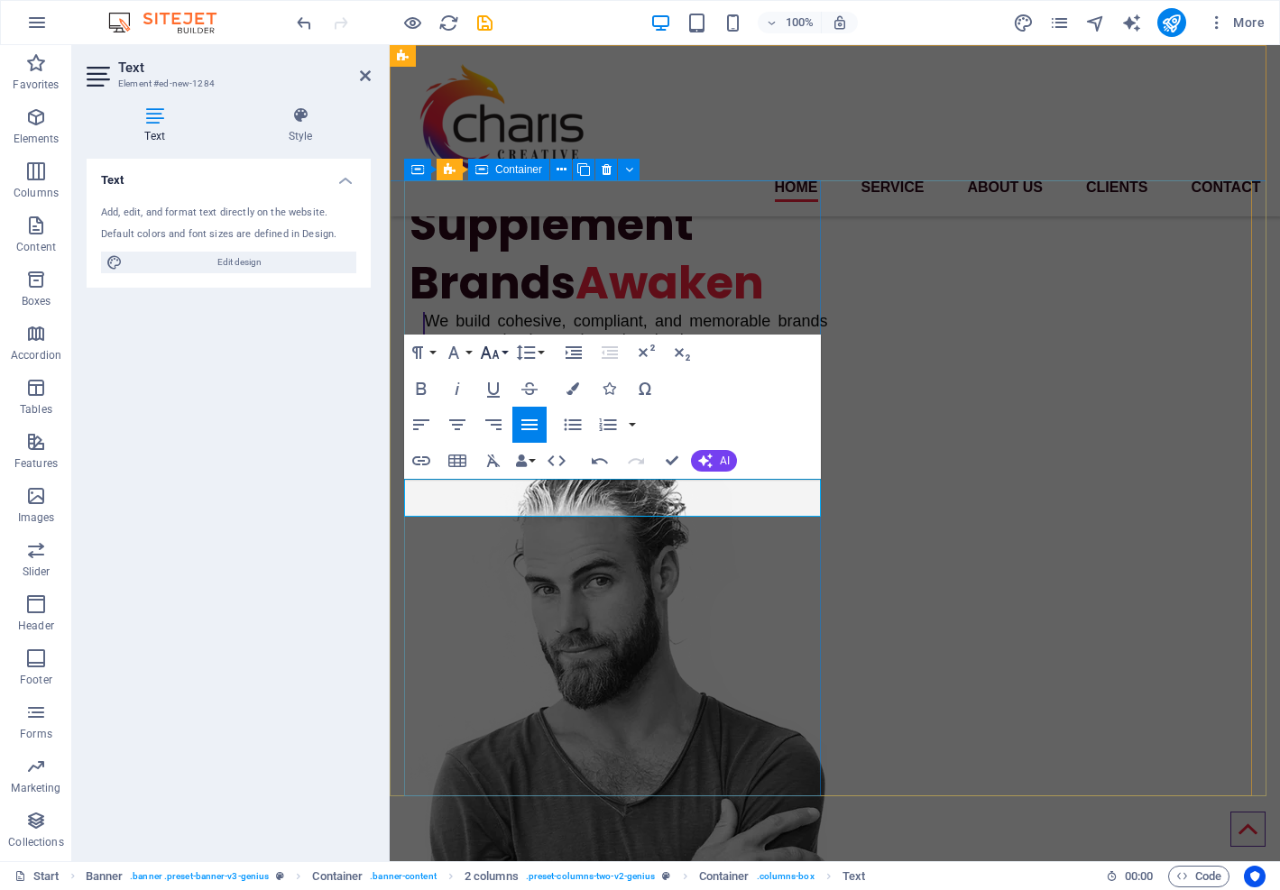
click at [501, 349] on button "Font Size" at bounding box center [493, 353] width 34 height 36
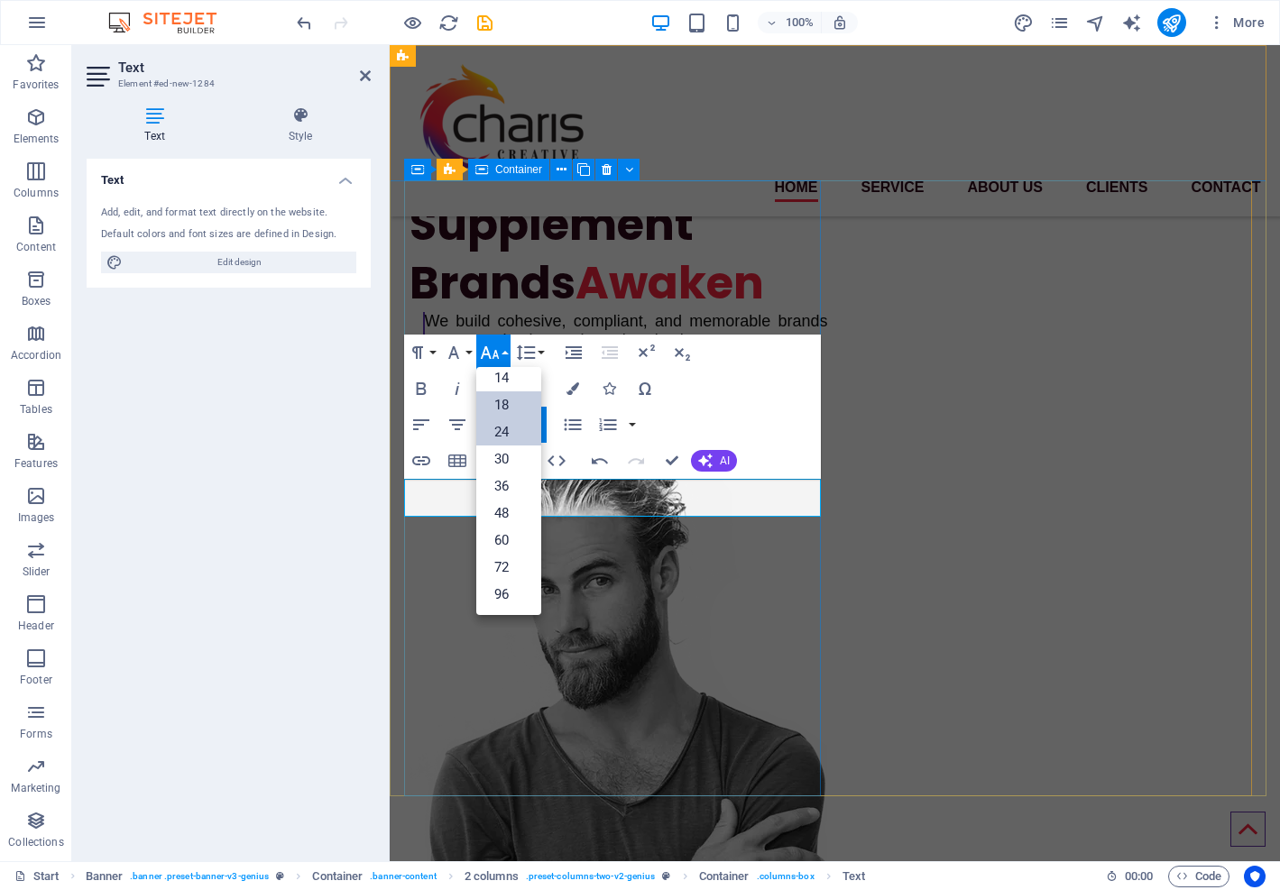
click at [511, 427] on link "24" at bounding box center [508, 432] width 65 height 27
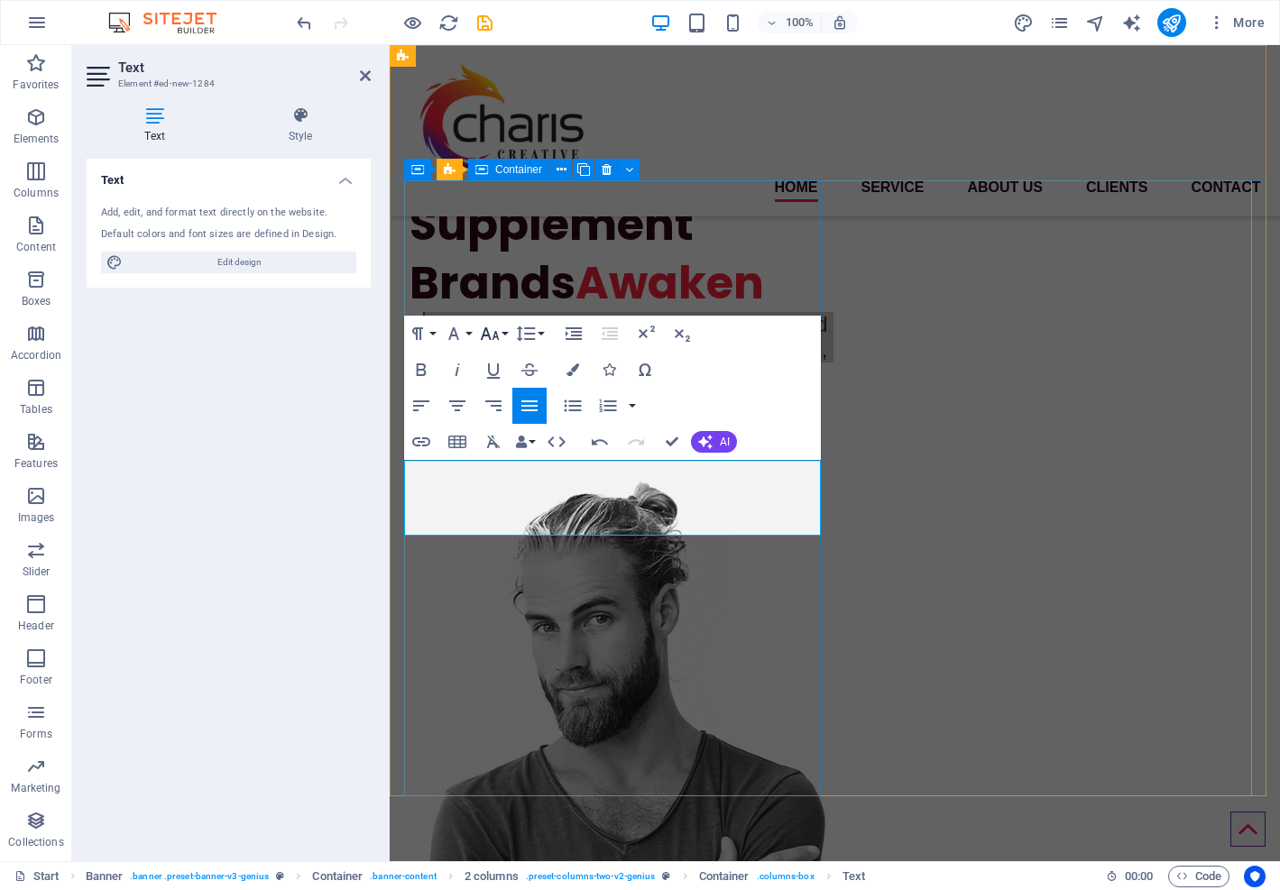
click at [492, 337] on icon "button" at bounding box center [490, 334] width 22 height 22
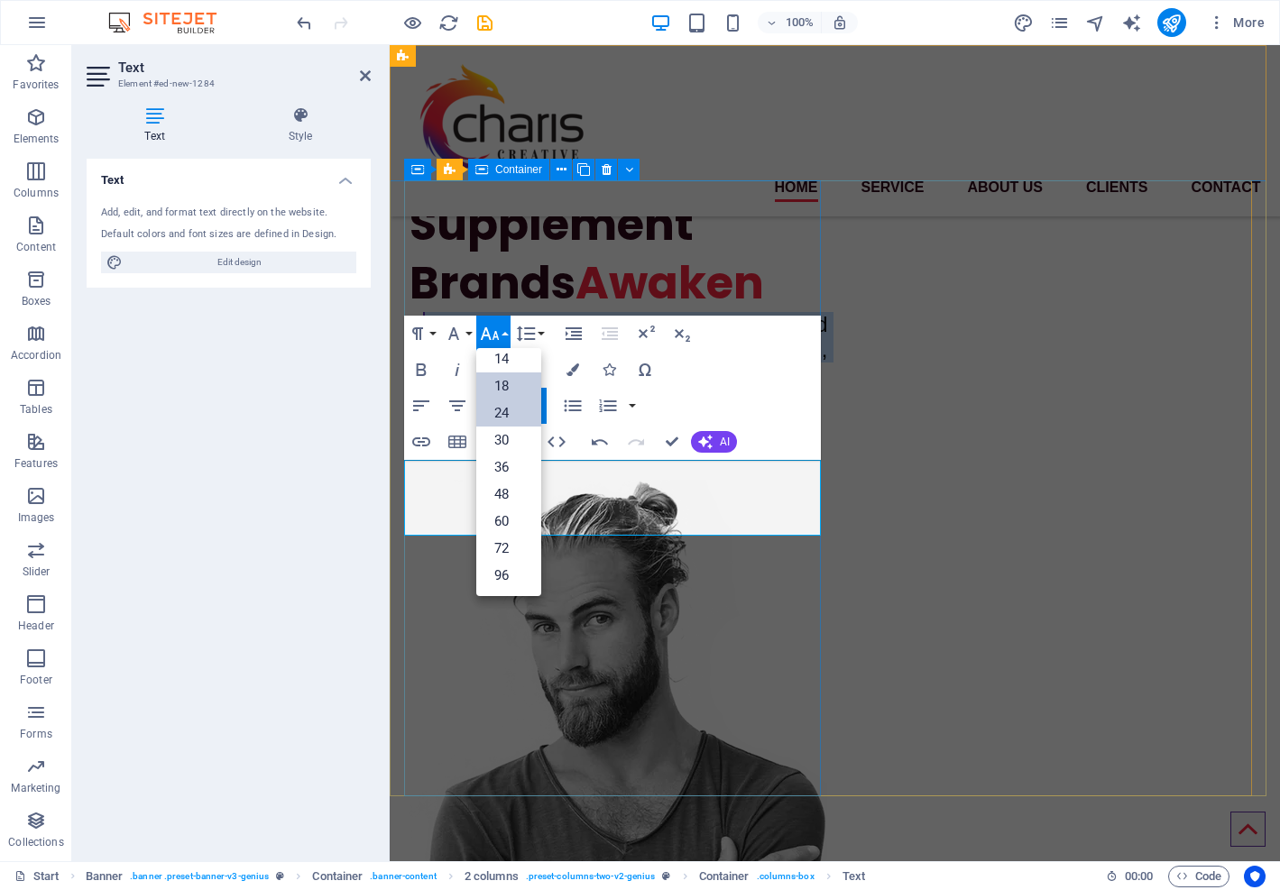
click at [503, 383] on link "18" at bounding box center [508, 386] width 65 height 27
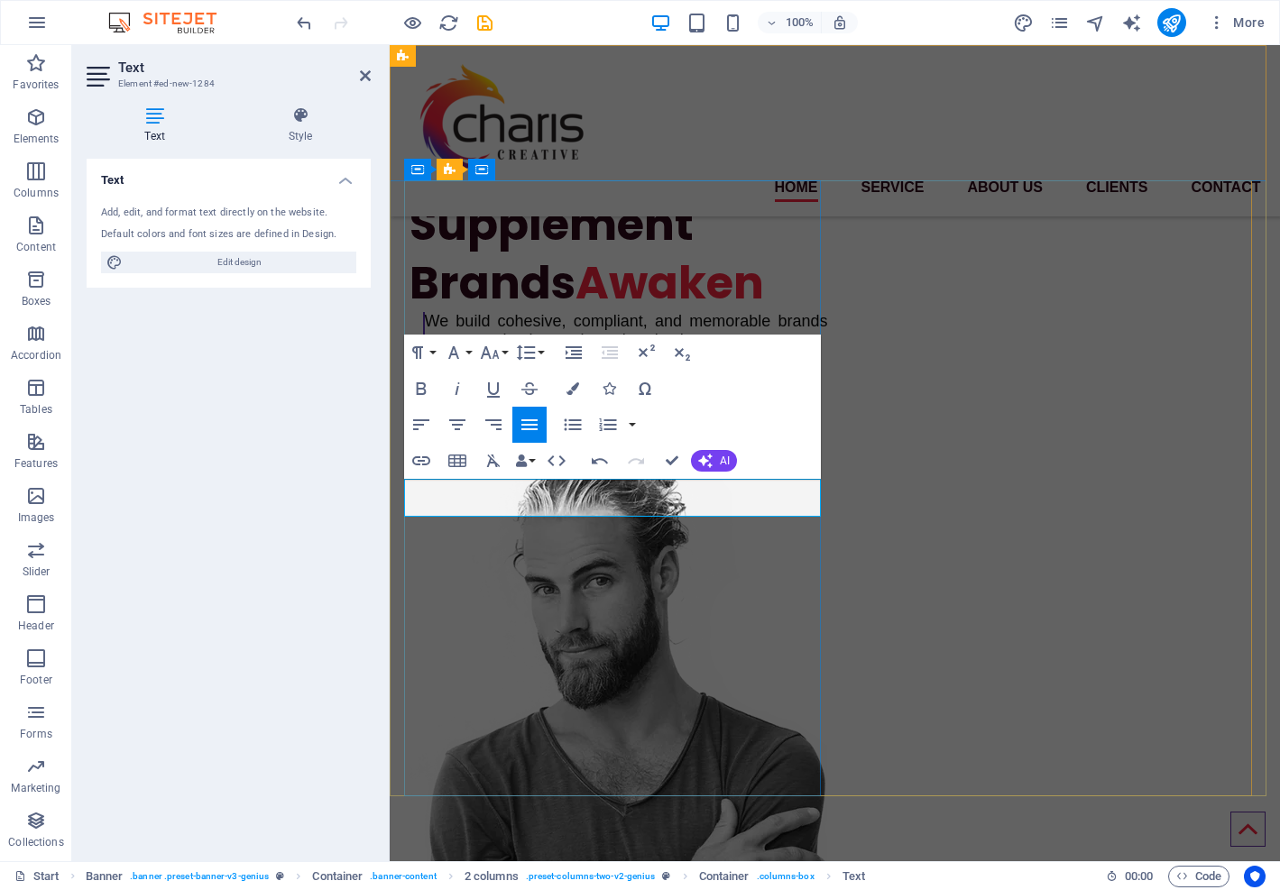
click at [769, 350] on p "We build cohesive, compliant, and memorable brands across packaging, web, and t…" at bounding box center [626, 331] width 403 height 38
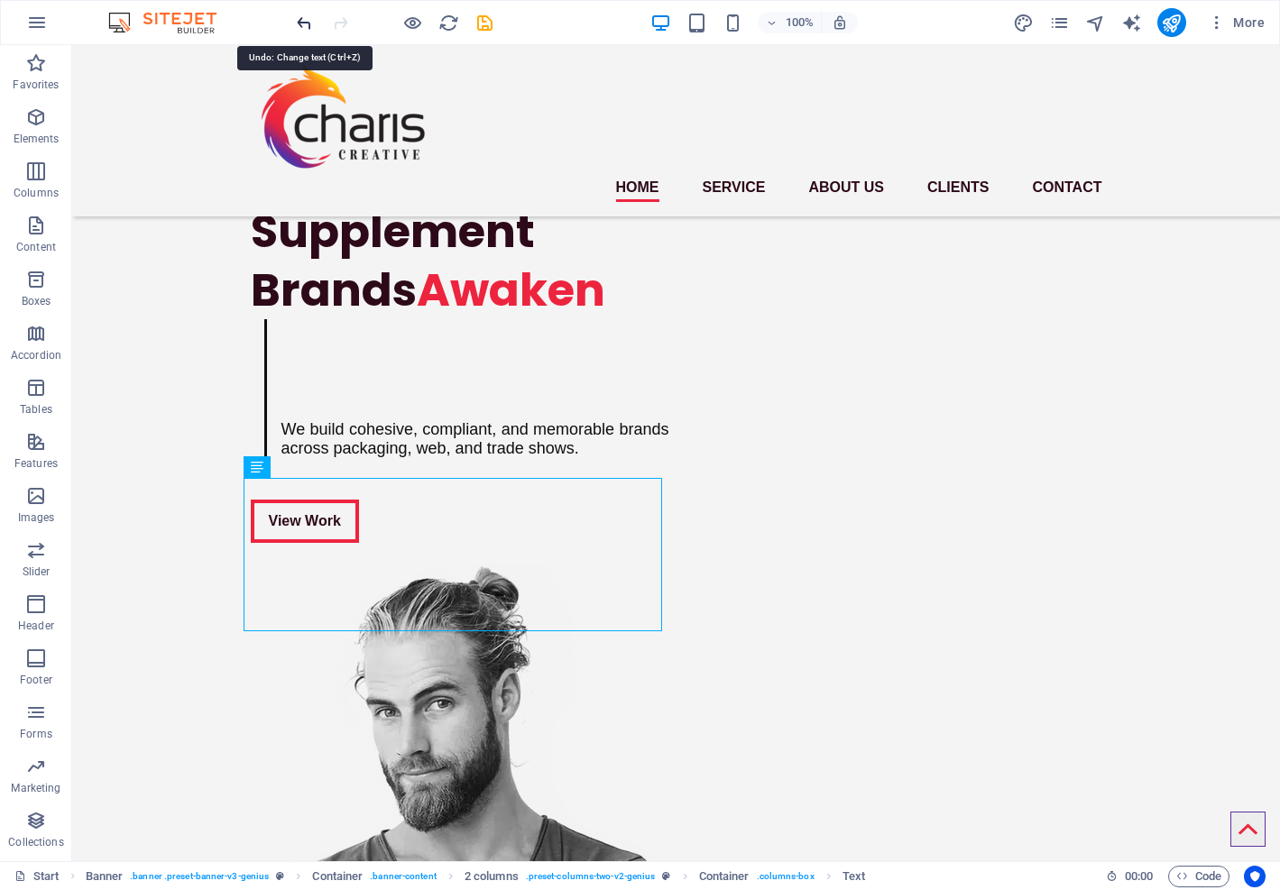
click at [298, 23] on icon "undo" at bounding box center [304, 23] width 21 height 21
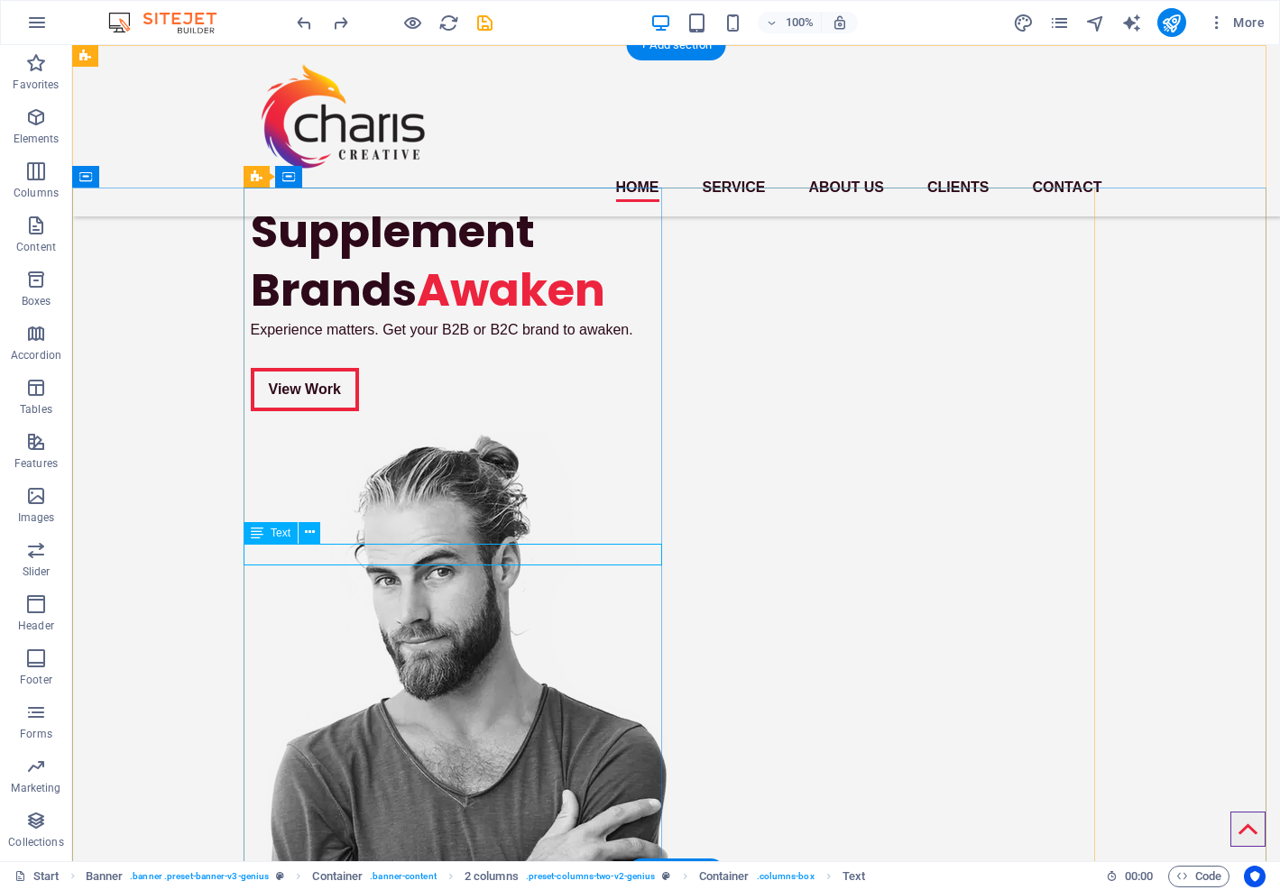
click at [270, 532] on div "Text" at bounding box center [271, 533] width 54 height 22
click at [271, 531] on span "Text" at bounding box center [281, 533] width 20 height 11
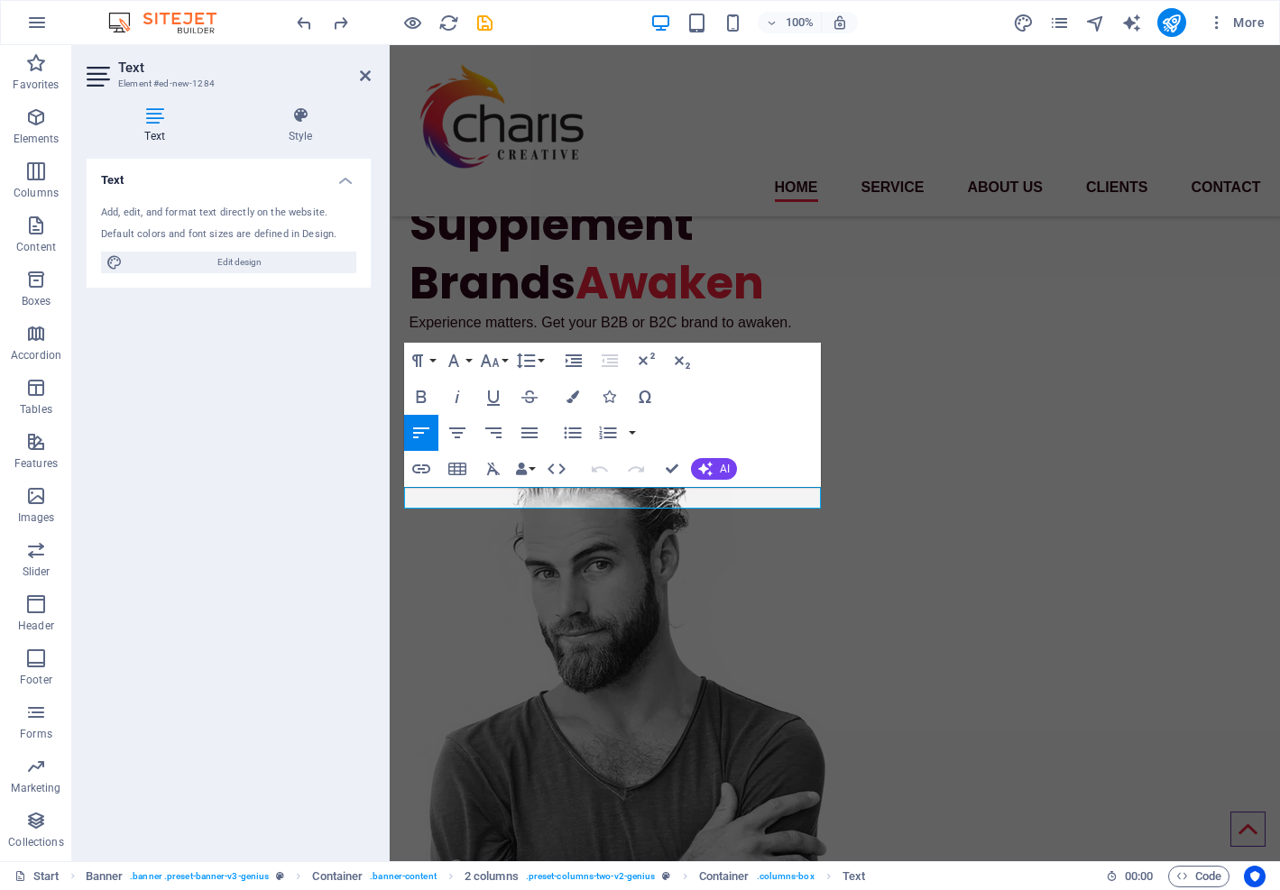
click at [441, 334] on p "Experience matters. Get your B2B or B2C brand to awaken." at bounding box center [618, 323] width 419 height 22
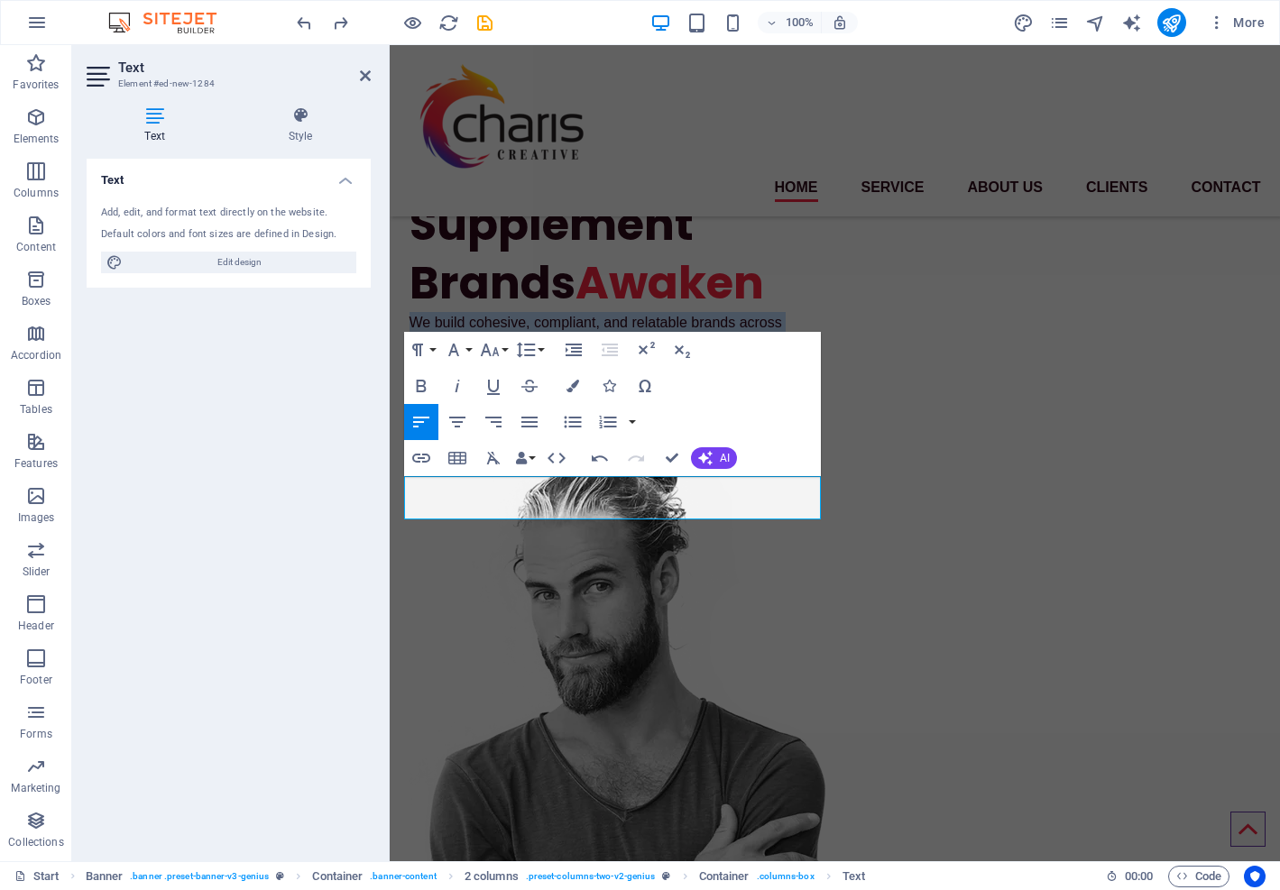
drag, startPoint x: 628, startPoint y: 510, endPoint x: 370, endPoint y: 486, distance: 259.0
click at [506, 349] on button "Font Size" at bounding box center [493, 350] width 34 height 36
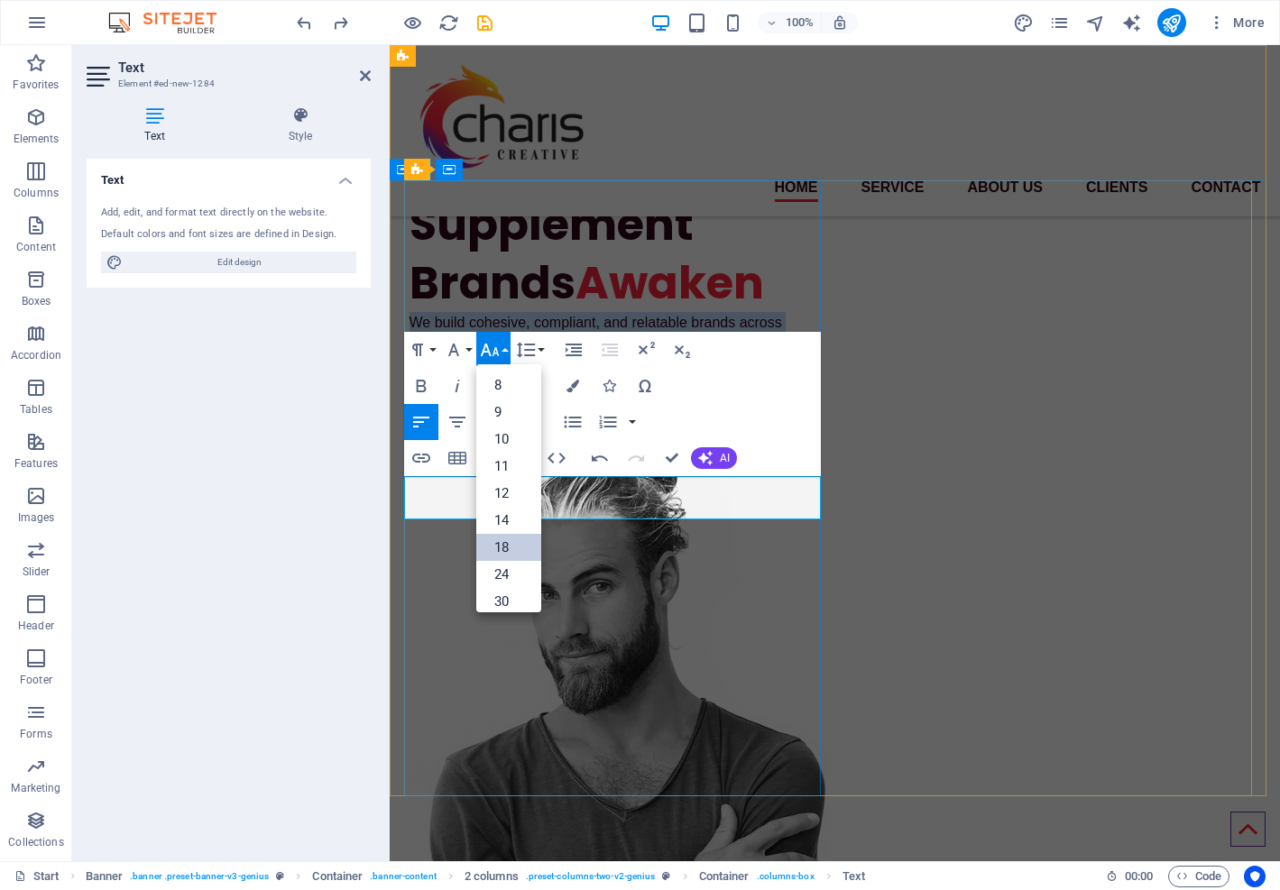
click at [499, 536] on link "18" at bounding box center [508, 547] width 65 height 27
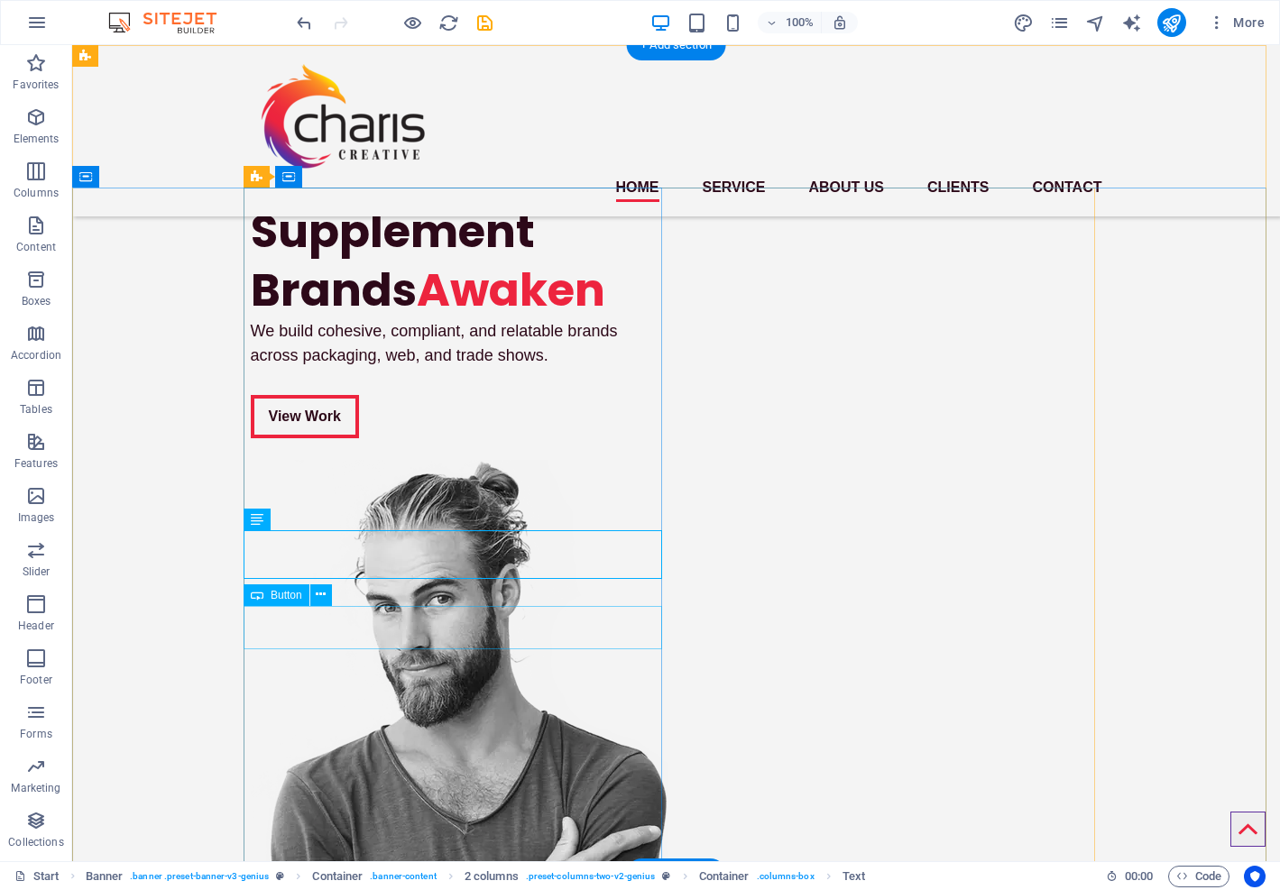
click at [284, 596] on span "Button" at bounding box center [287, 595] width 32 height 11
click at [323, 595] on icon at bounding box center [321, 594] width 10 height 19
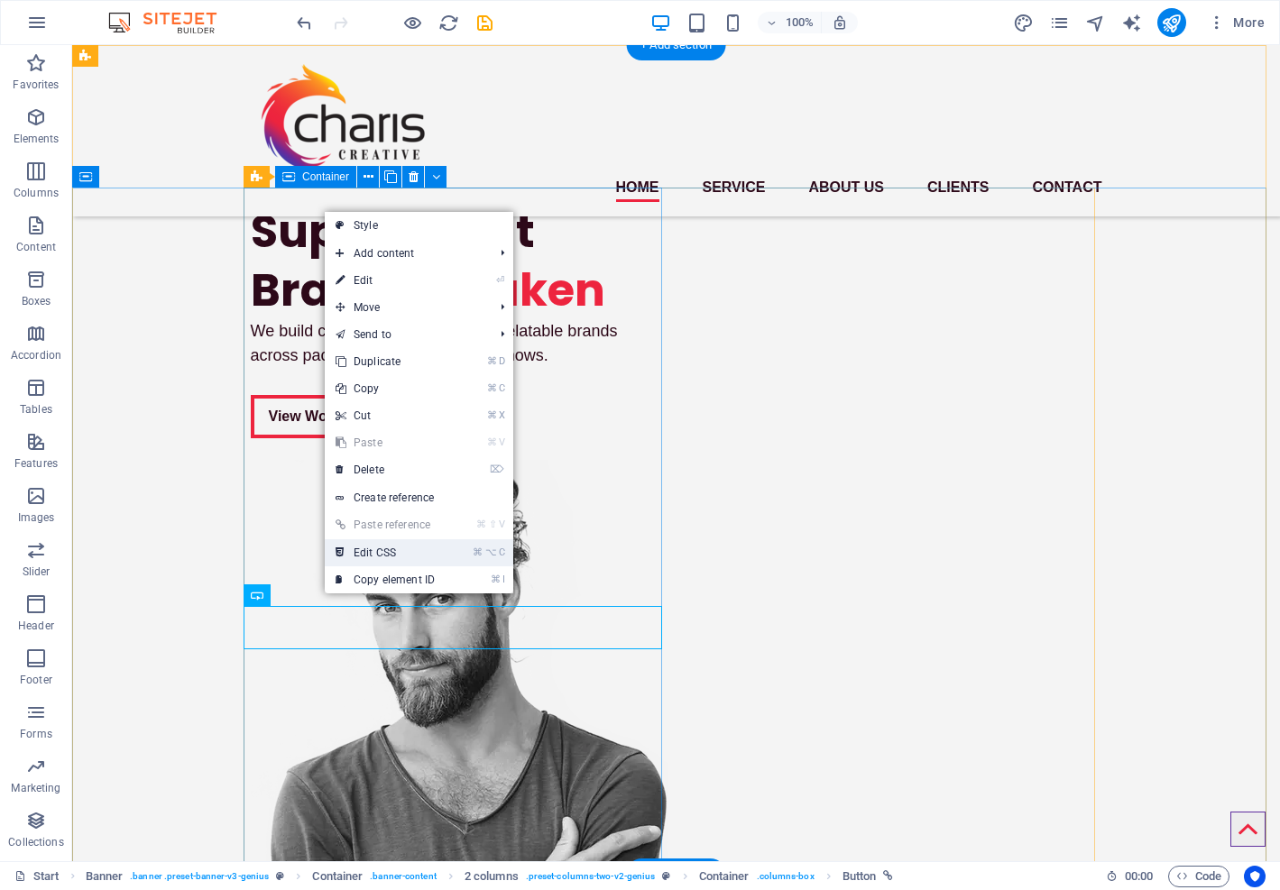
click at [384, 556] on link "⌘ ⌥ C Edit CSS" at bounding box center [385, 552] width 121 height 27
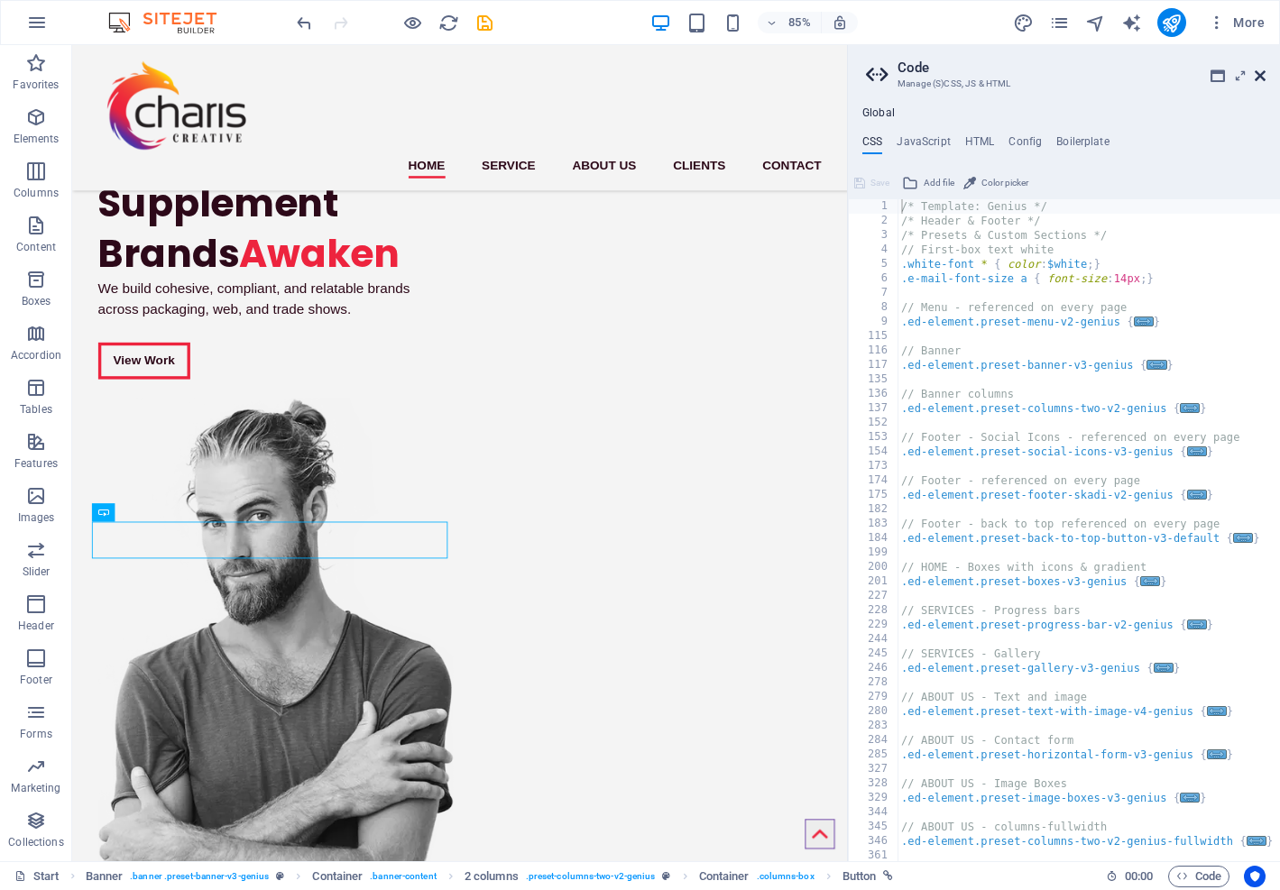
click at [1261, 69] on icon at bounding box center [1260, 76] width 11 height 14
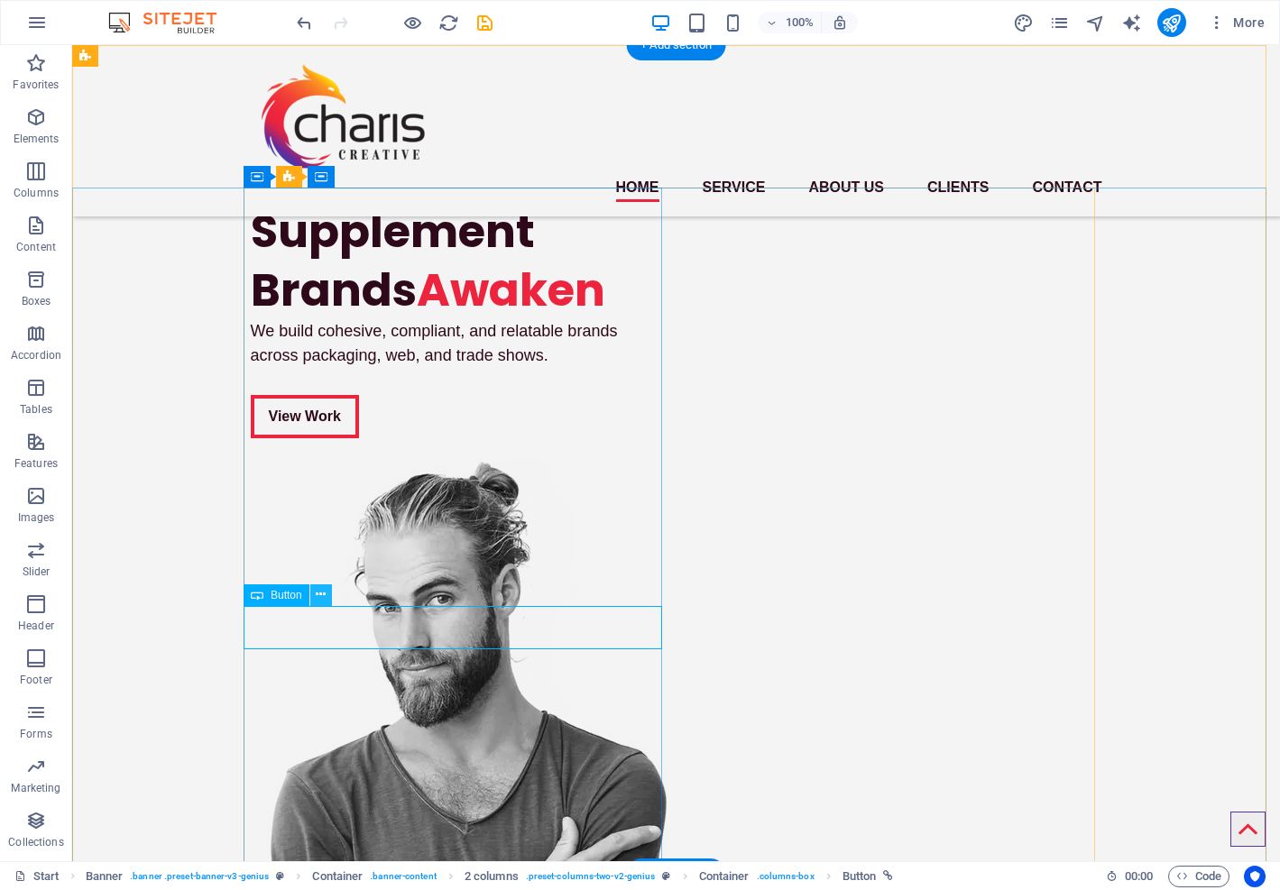
click at [319, 592] on icon at bounding box center [321, 594] width 10 height 19
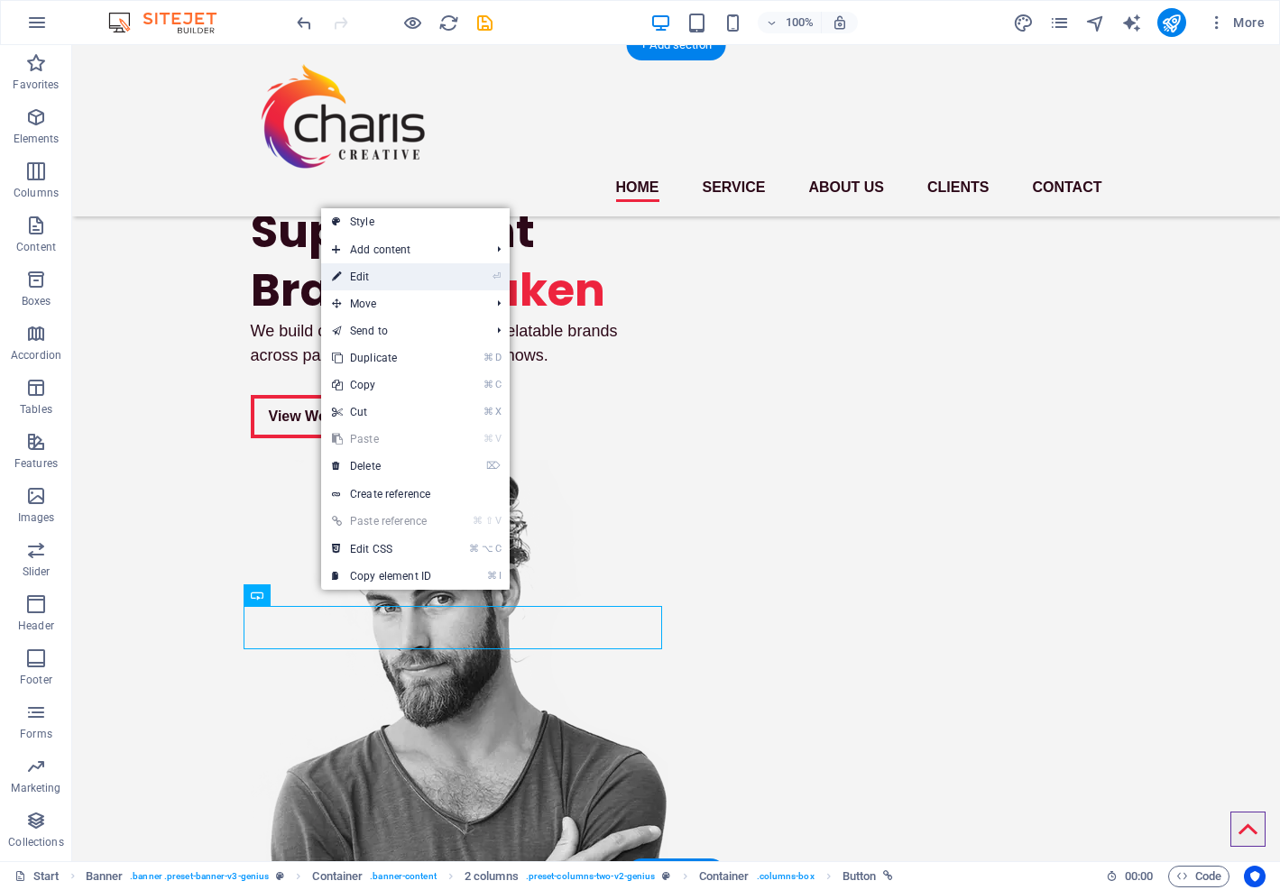
click at [448, 273] on li "⏎ Edit" at bounding box center [415, 276] width 189 height 27
click at [365, 277] on link "⏎ Edit" at bounding box center [381, 276] width 121 height 27
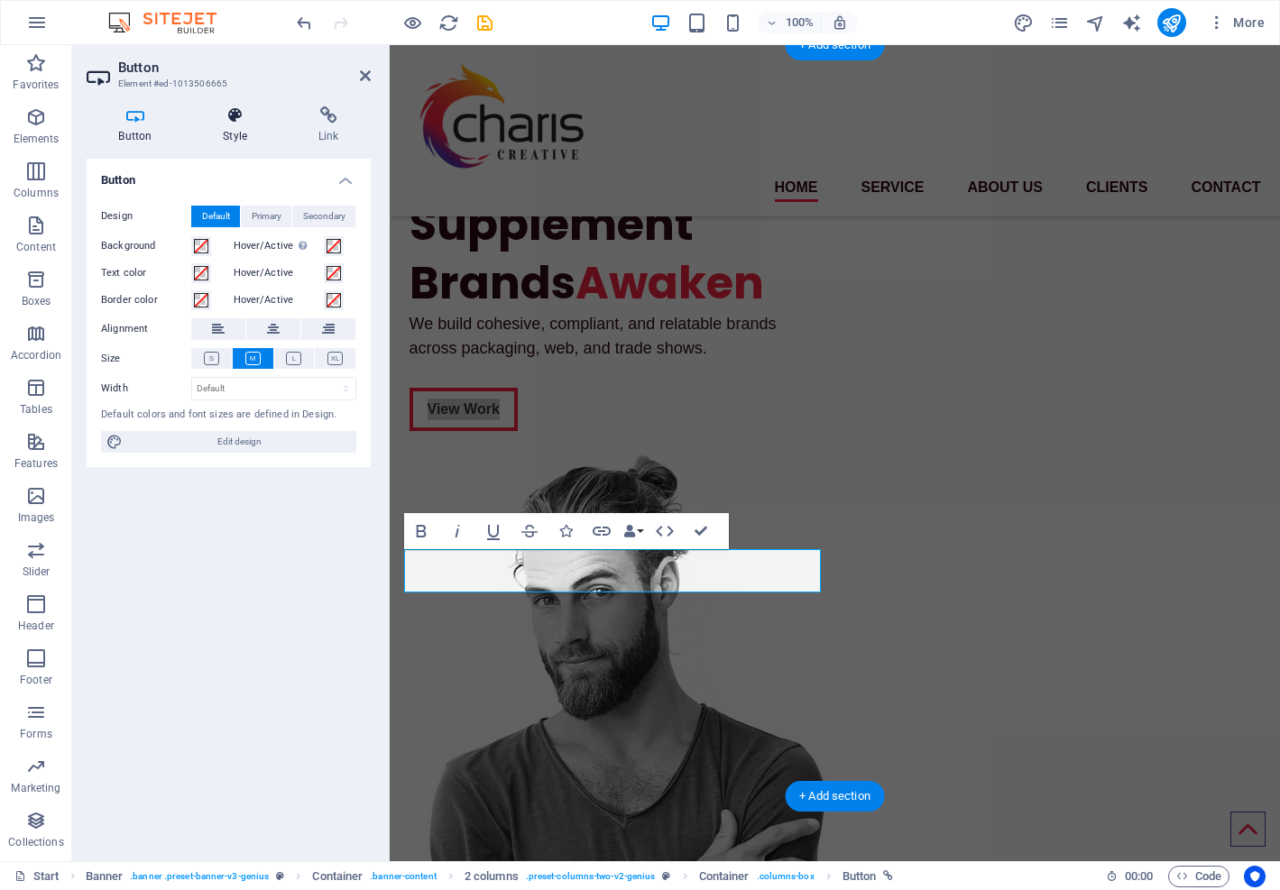
click at [238, 120] on icon at bounding box center [235, 115] width 88 height 18
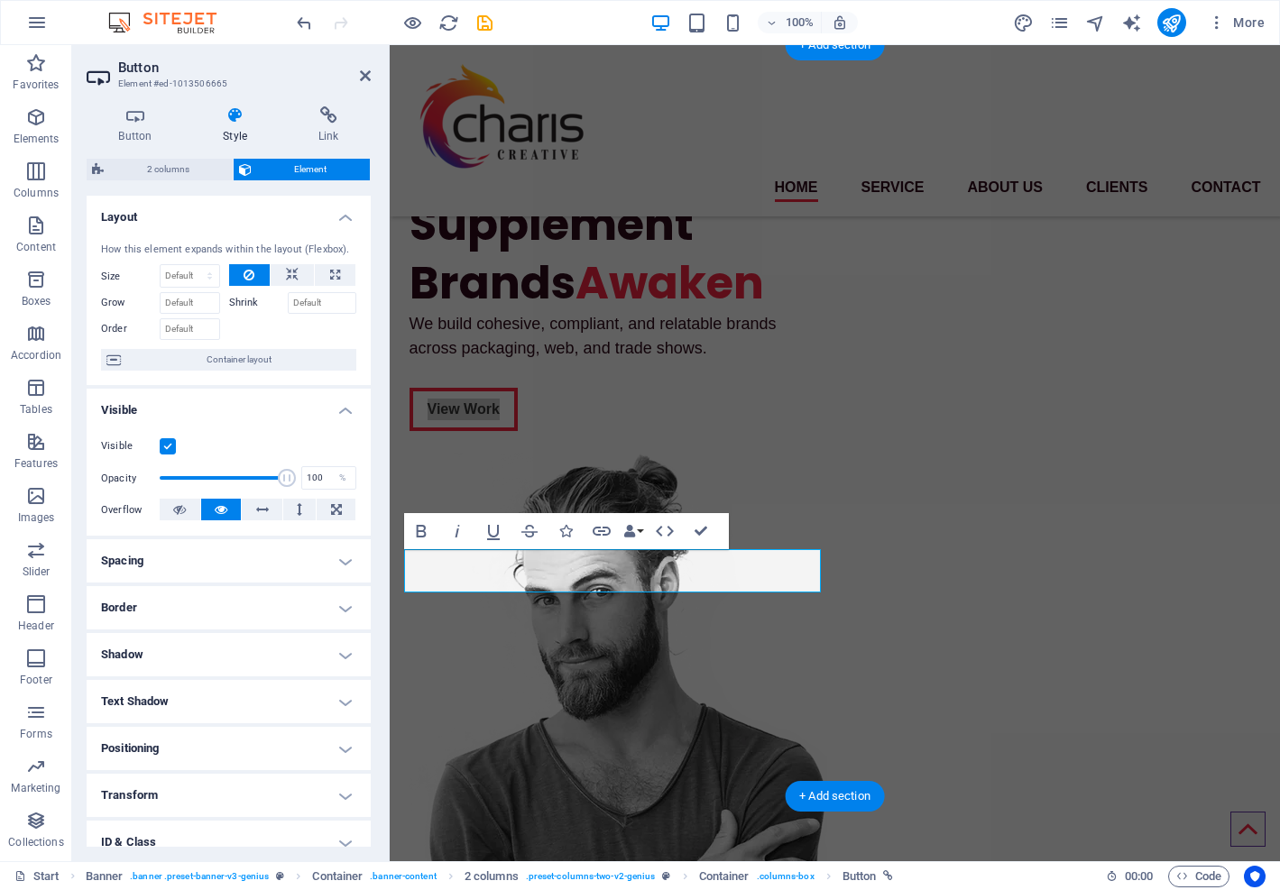
scroll to position [110, 0]
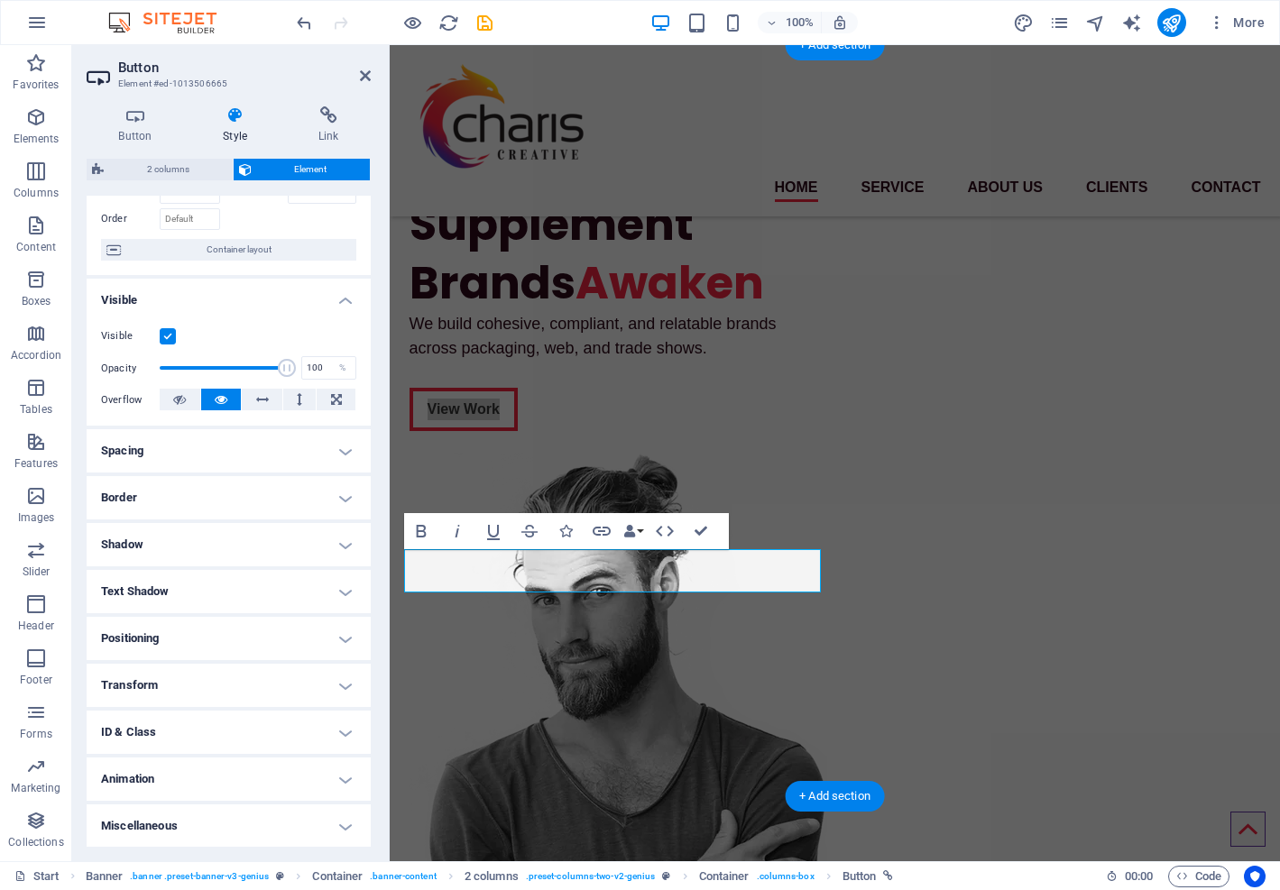
click at [357, 503] on h4 "Border" at bounding box center [229, 497] width 284 height 43
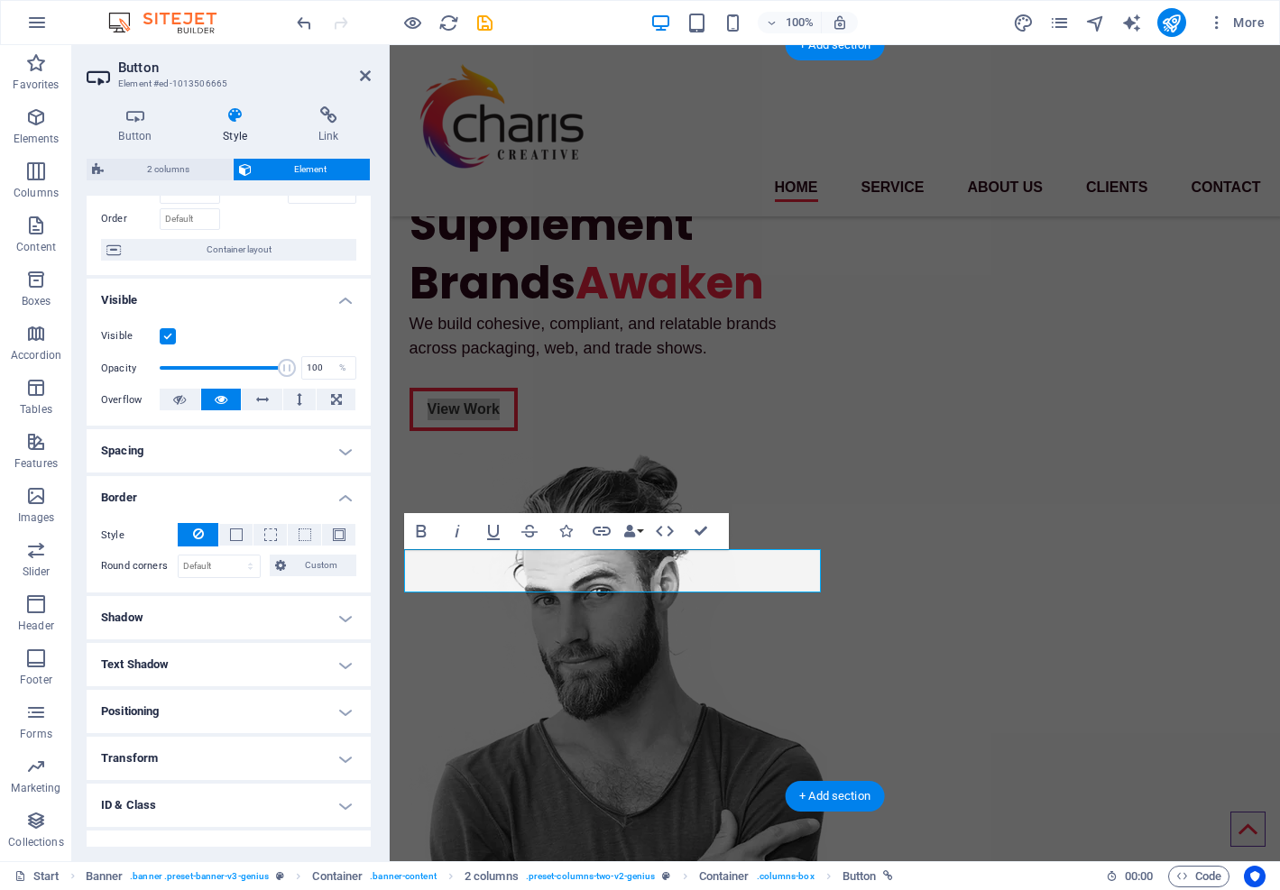
click at [346, 497] on h4 "Border" at bounding box center [229, 492] width 284 height 32
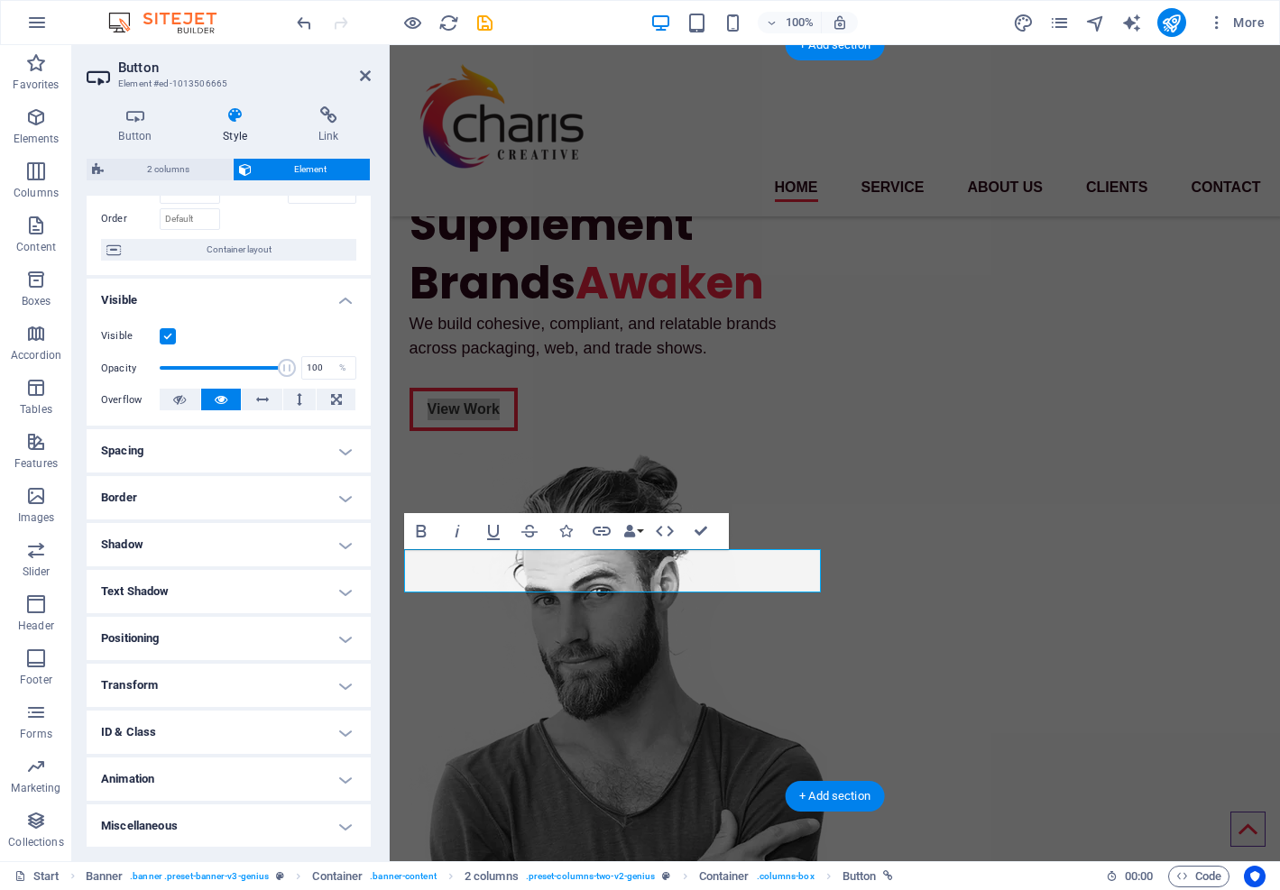
click at [343, 777] on h4 "Animation" at bounding box center [229, 779] width 284 height 43
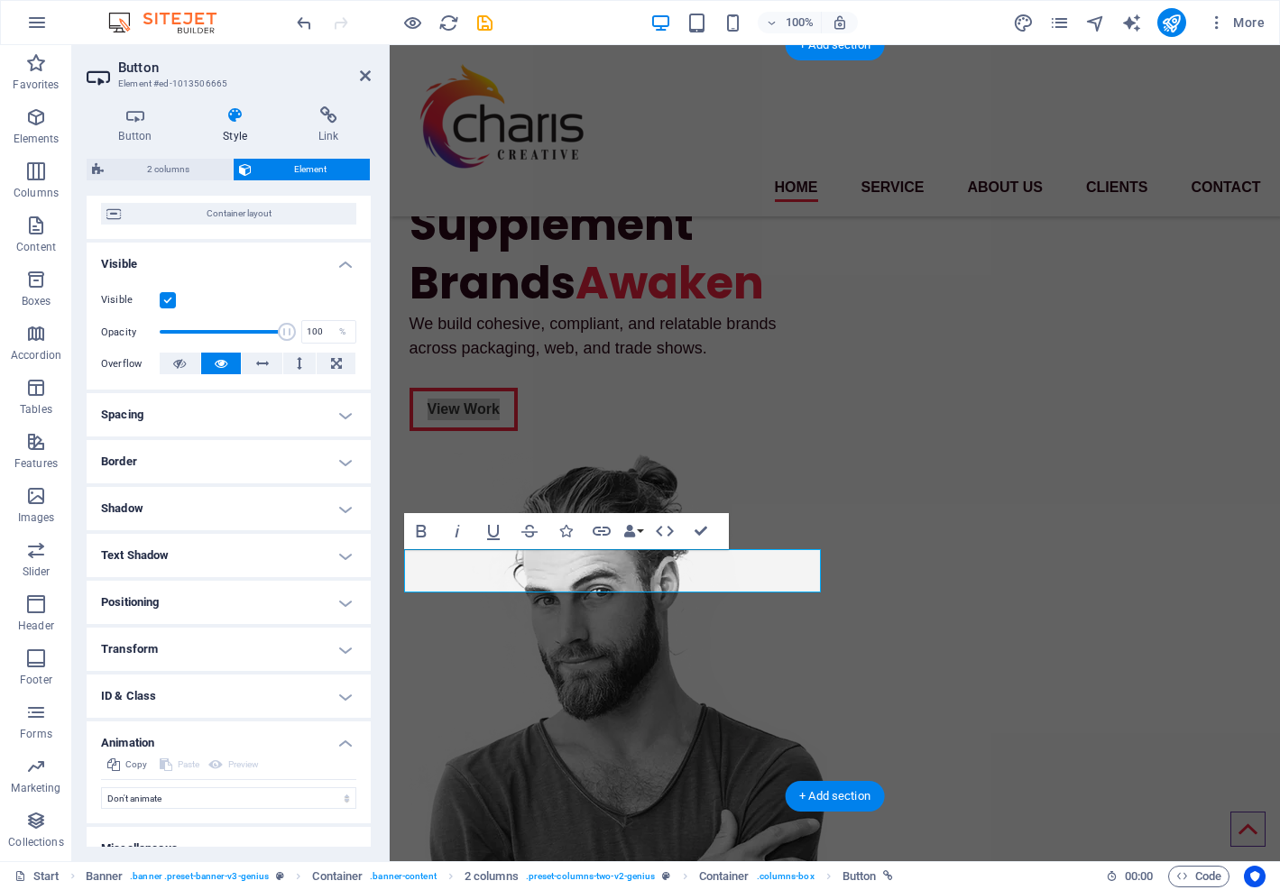
scroll to position [169, 0]
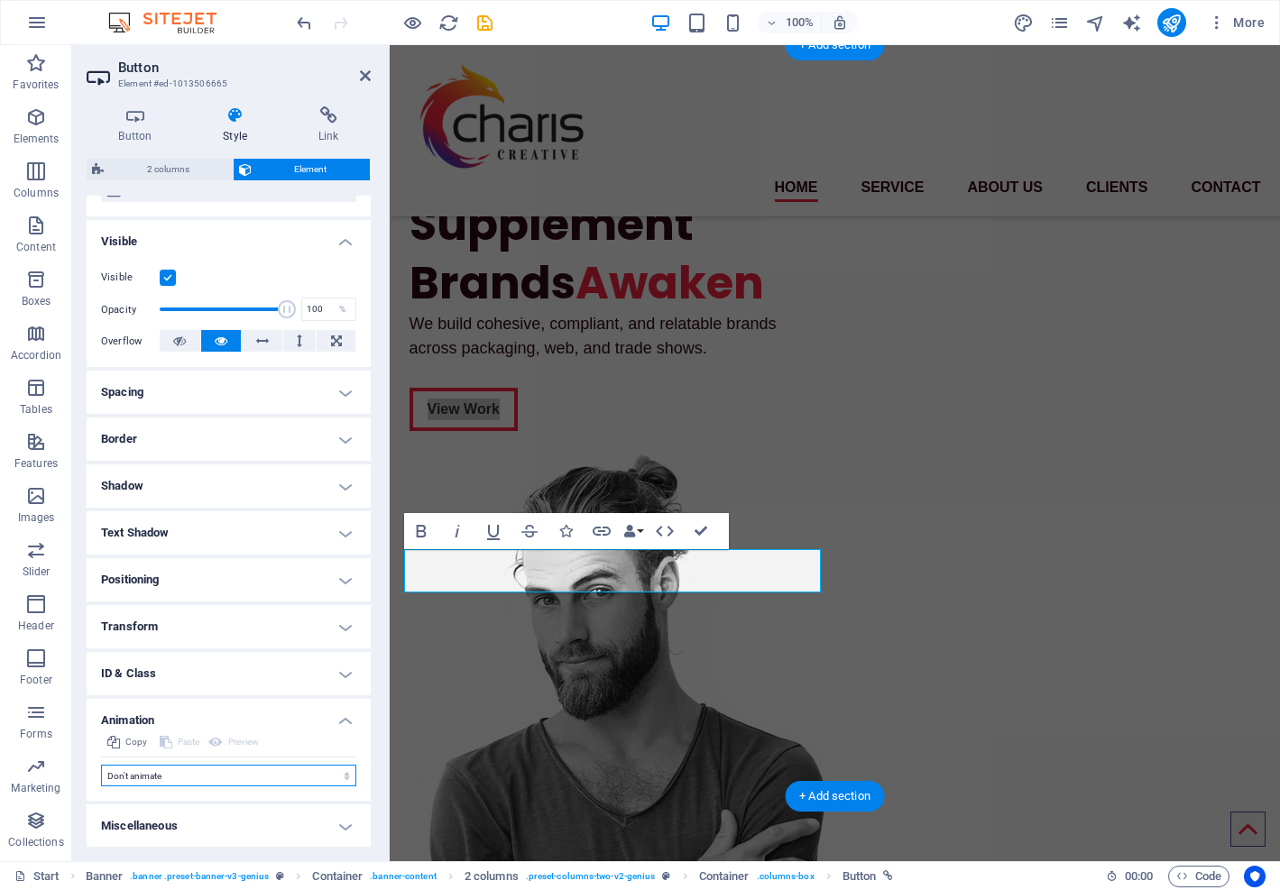
select select "pulse"
select select "scroll"
select select "flash"
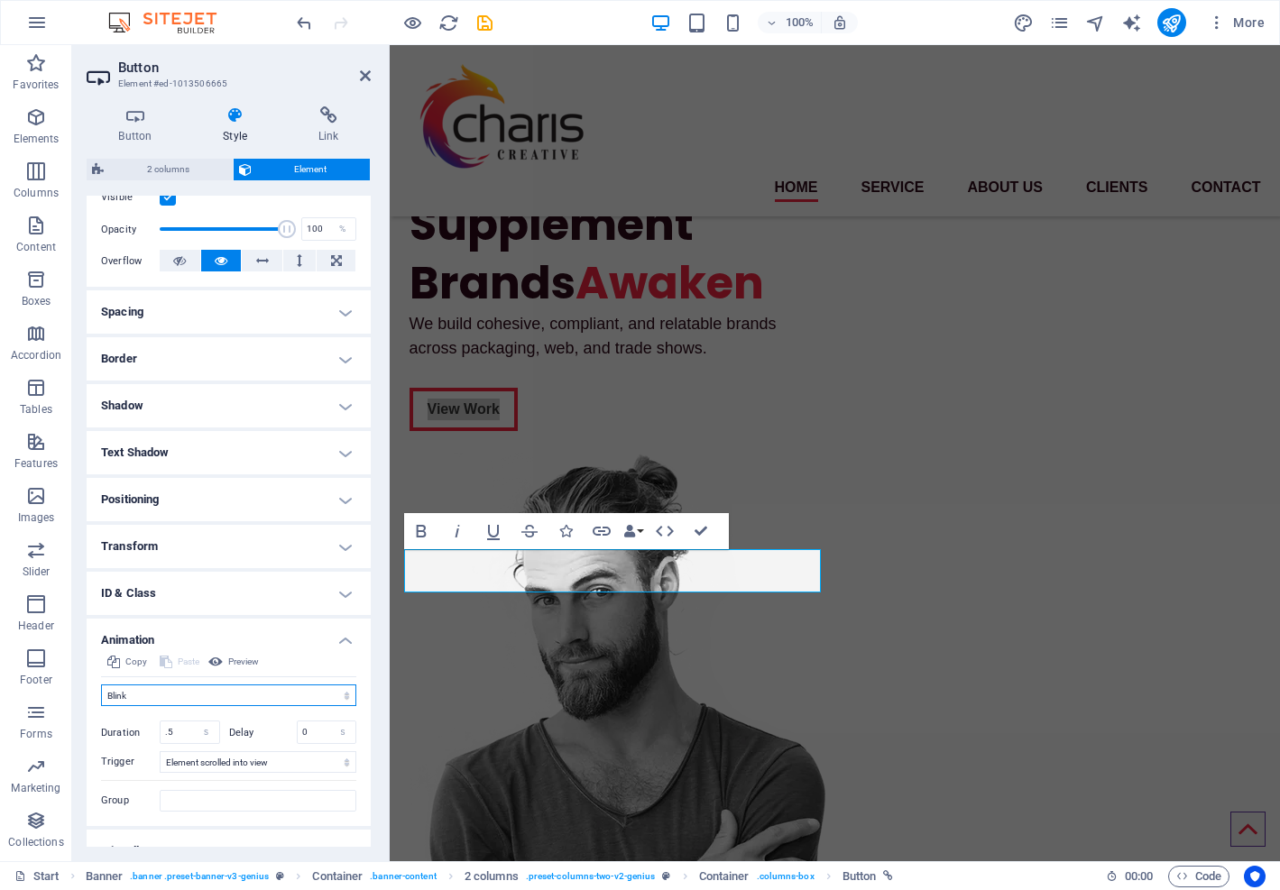
scroll to position [274, 0]
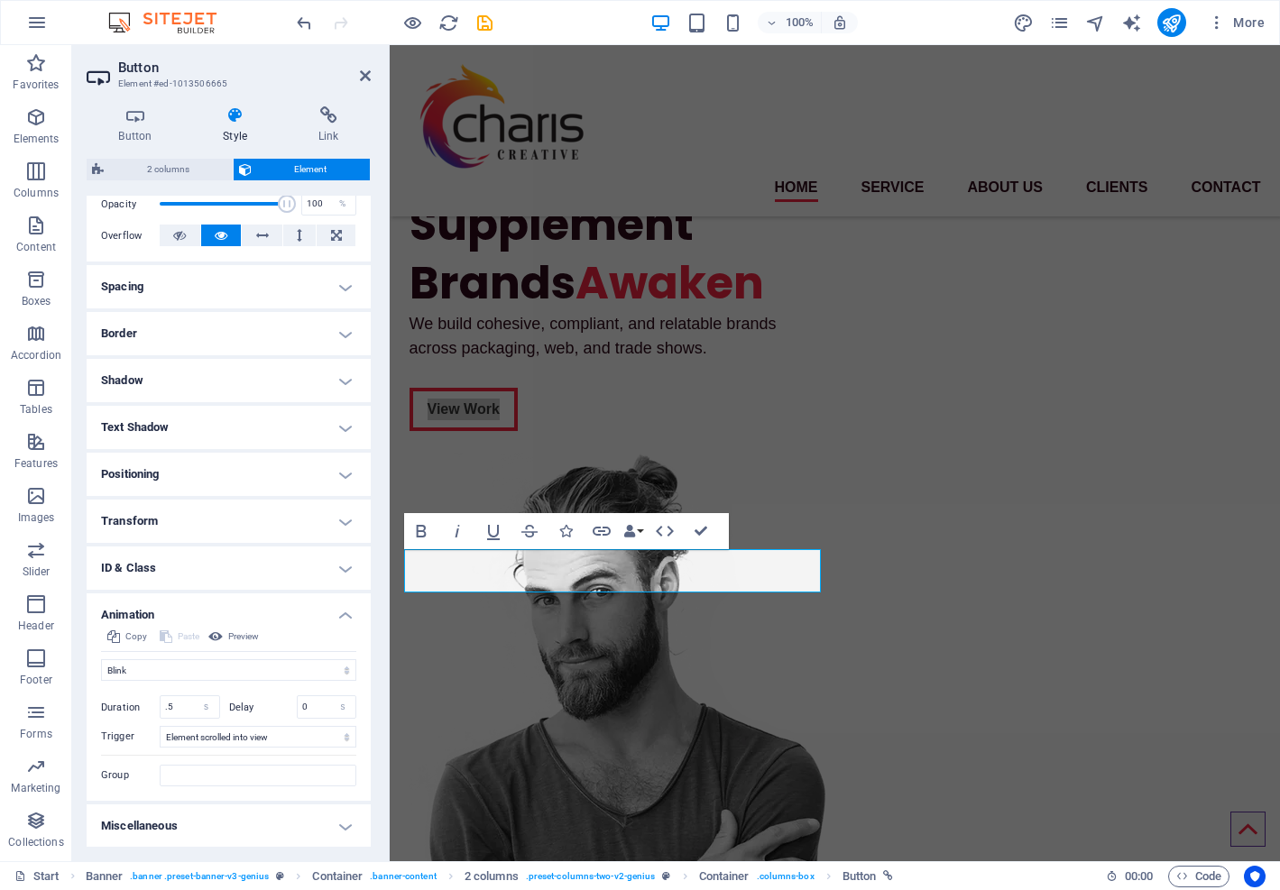
click at [341, 825] on h4 "Miscellaneous" at bounding box center [229, 826] width 284 height 43
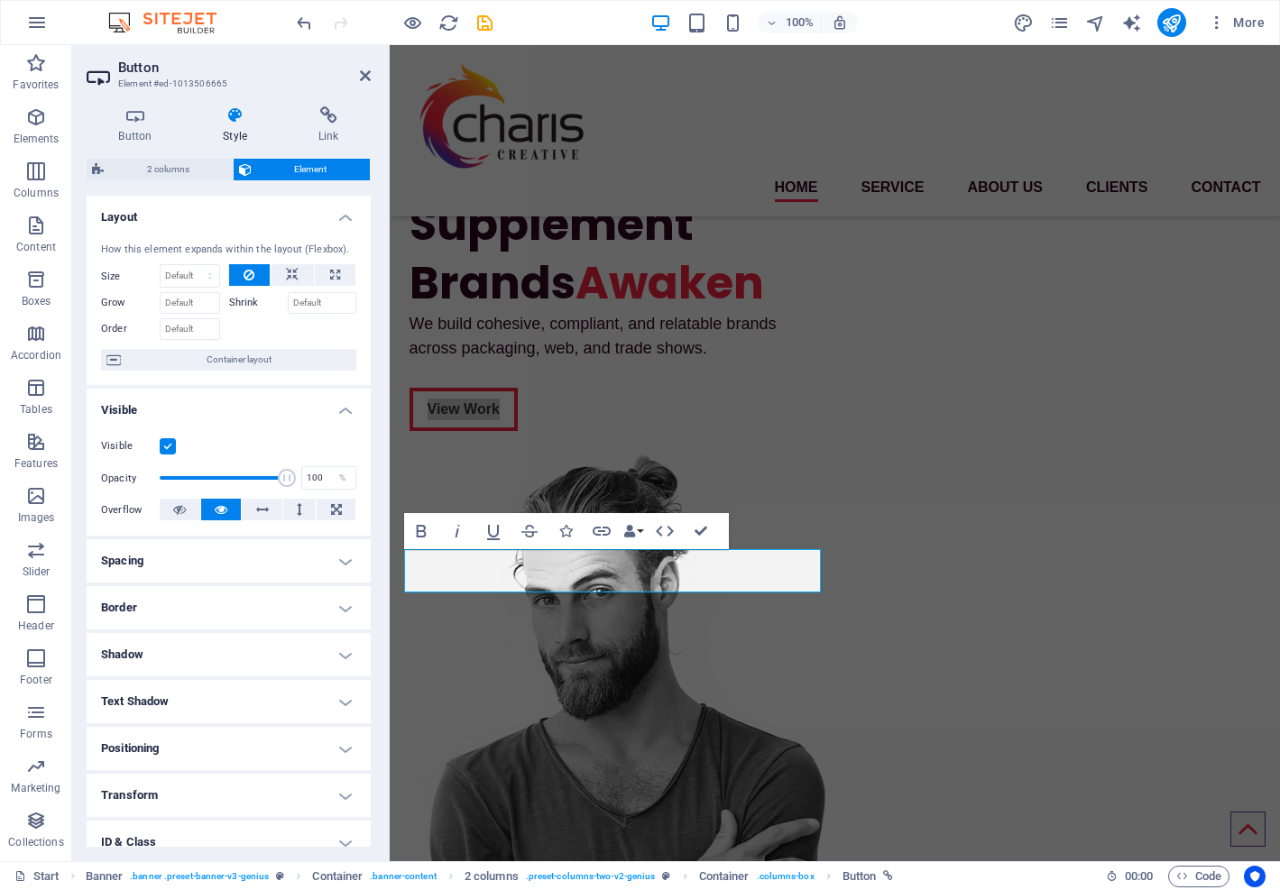
click at [336, 558] on h4 "Spacing" at bounding box center [229, 560] width 284 height 43
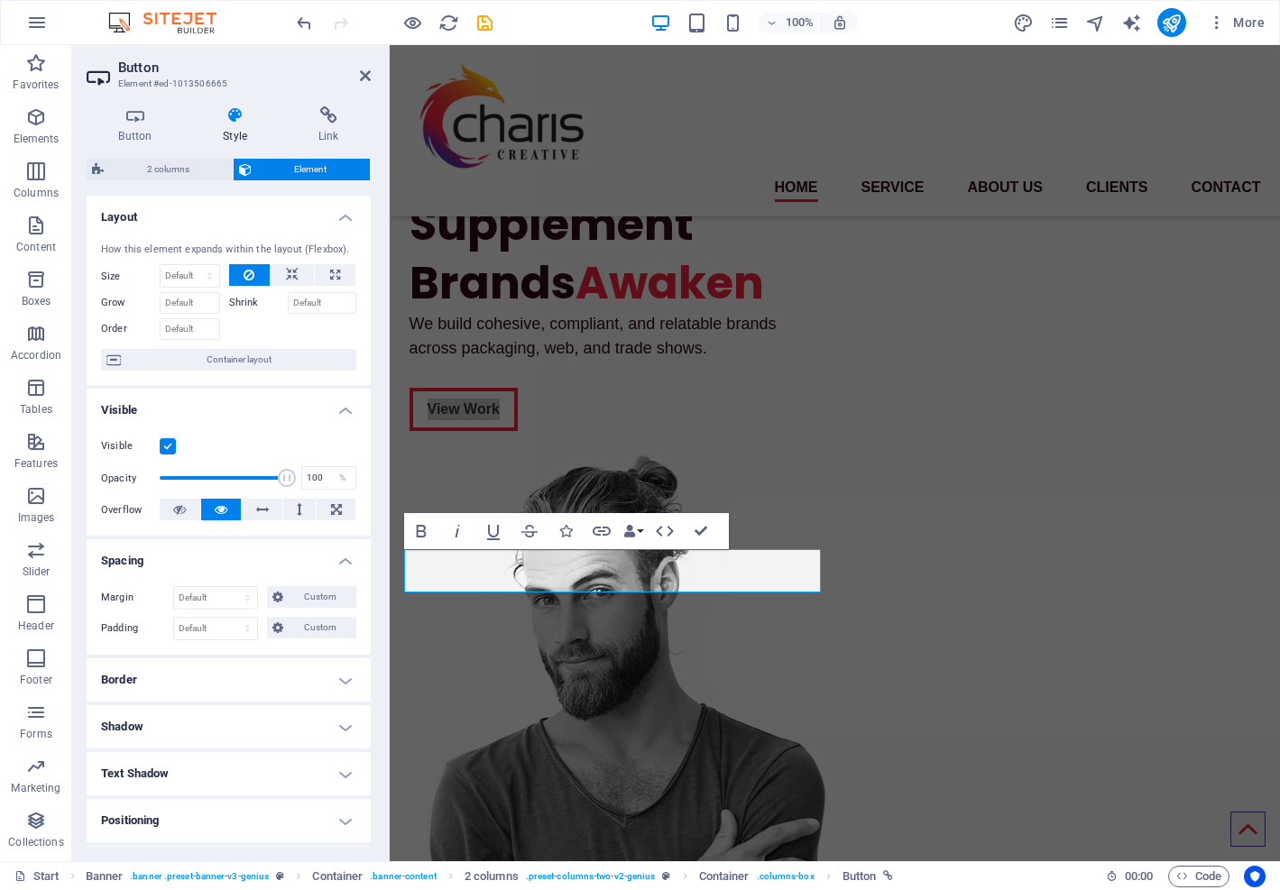
click at [338, 557] on h4 "Spacing" at bounding box center [229, 555] width 284 height 32
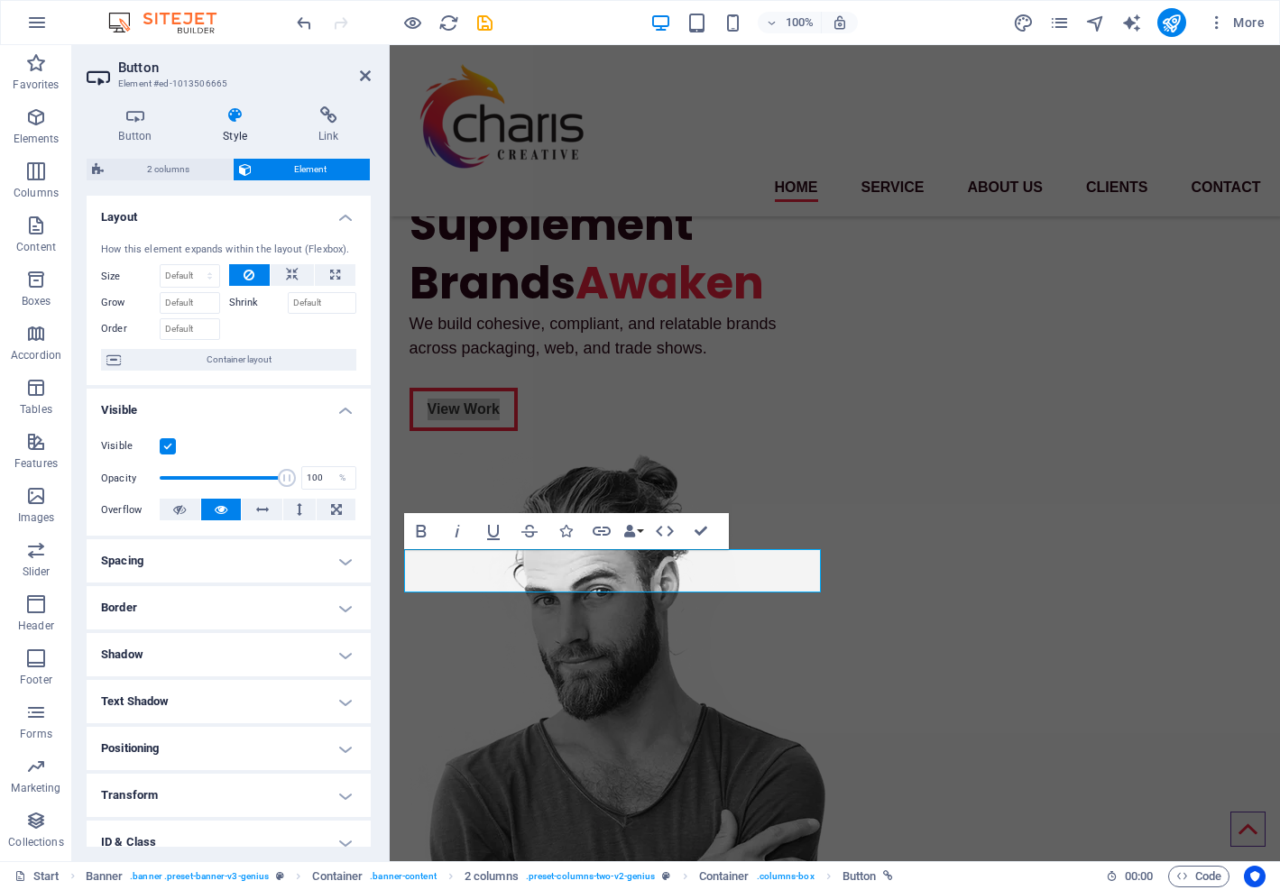
click at [343, 606] on h4 "Border" at bounding box center [229, 607] width 284 height 43
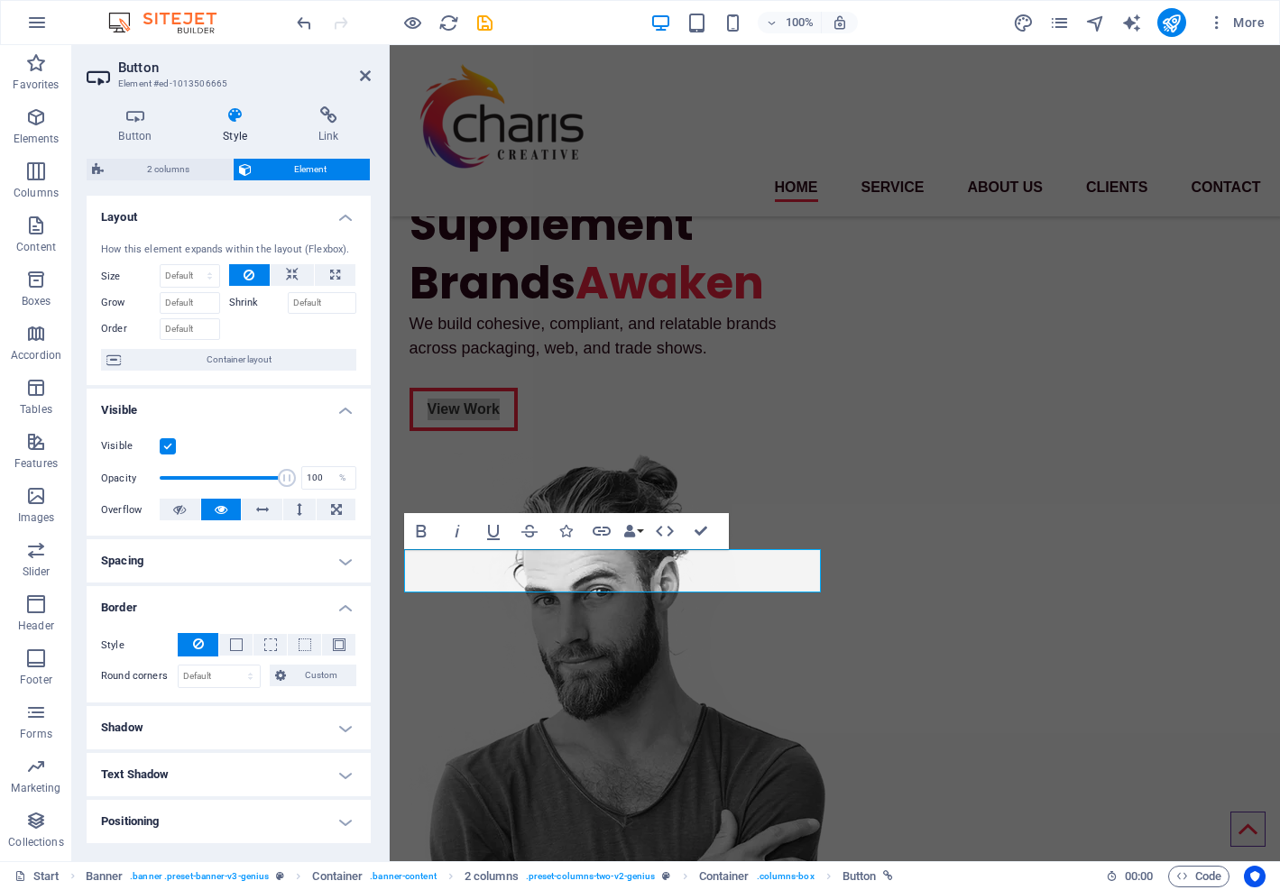
click at [343, 606] on h4 "Border" at bounding box center [229, 602] width 284 height 32
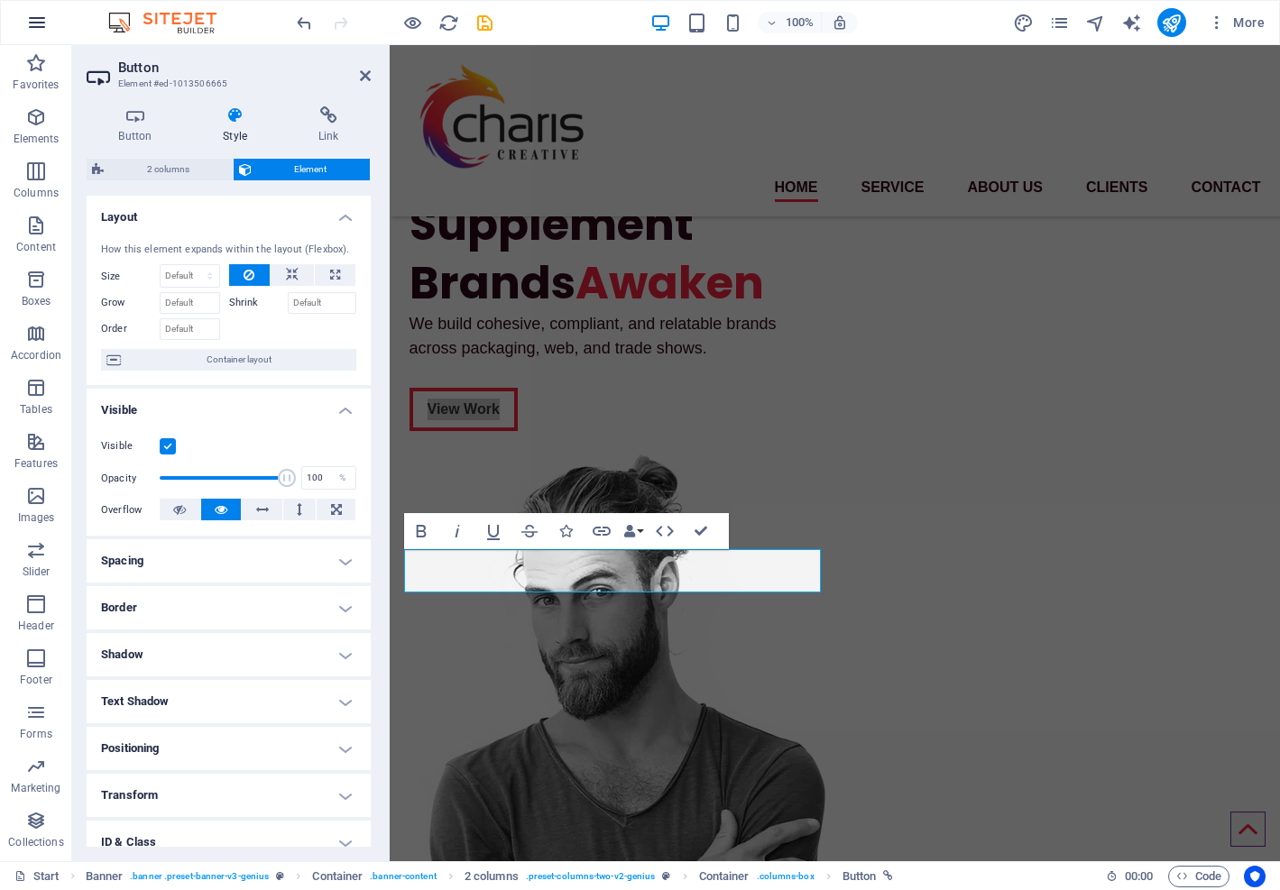
click at [35, 23] on icon "button" at bounding box center [37, 23] width 22 height 22
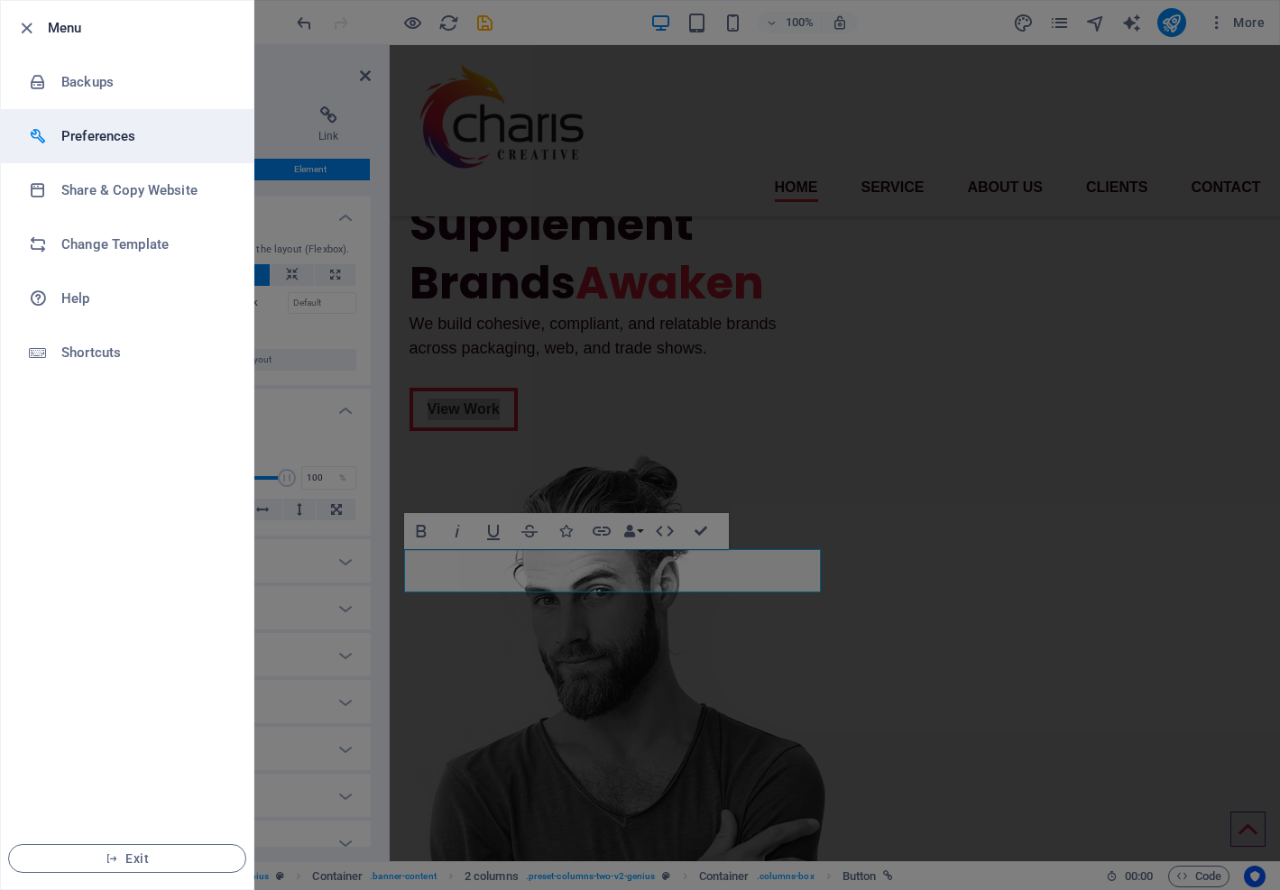
click at [77, 137] on h6 "Preferences" at bounding box center [144, 136] width 167 height 22
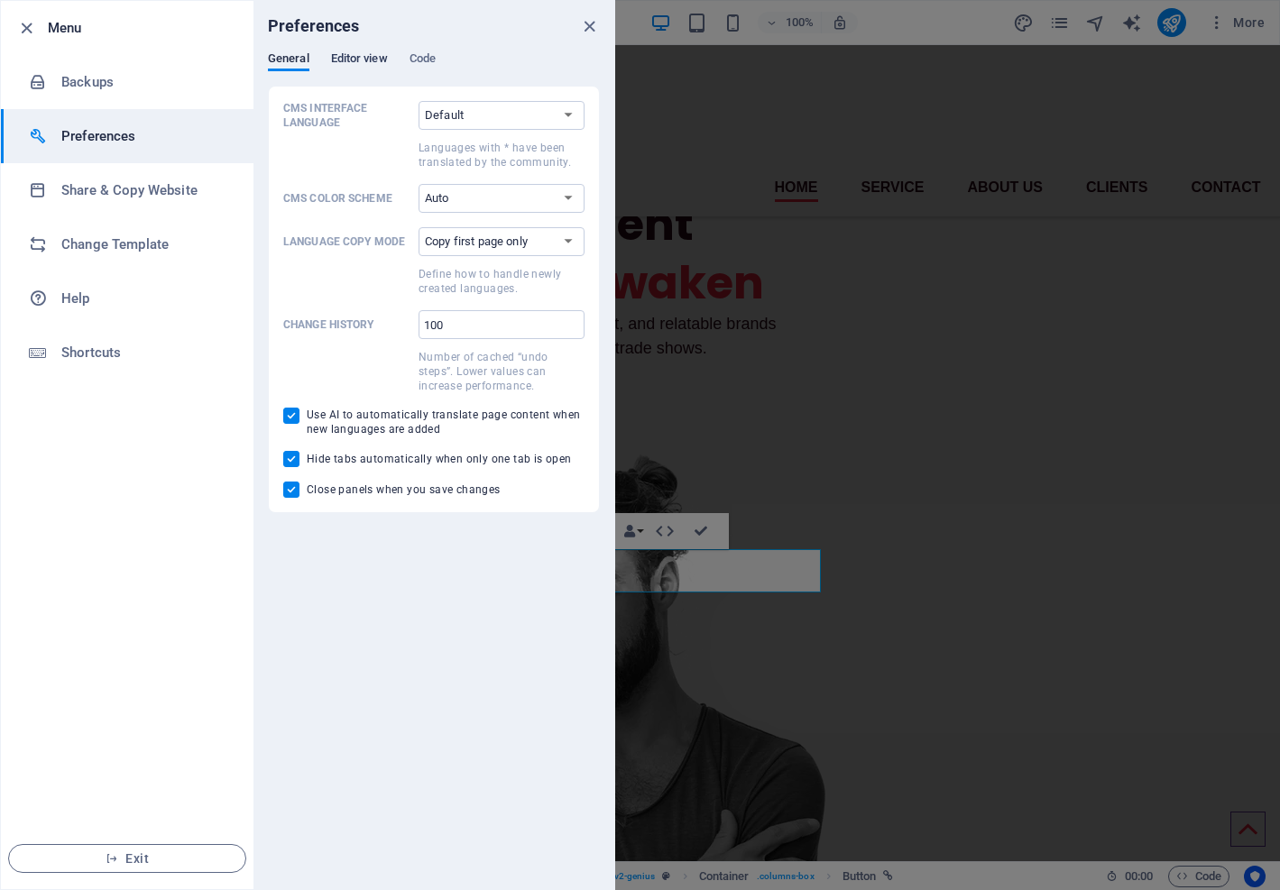
click at [356, 69] on button "Editor view" at bounding box center [359, 61] width 57 height 20
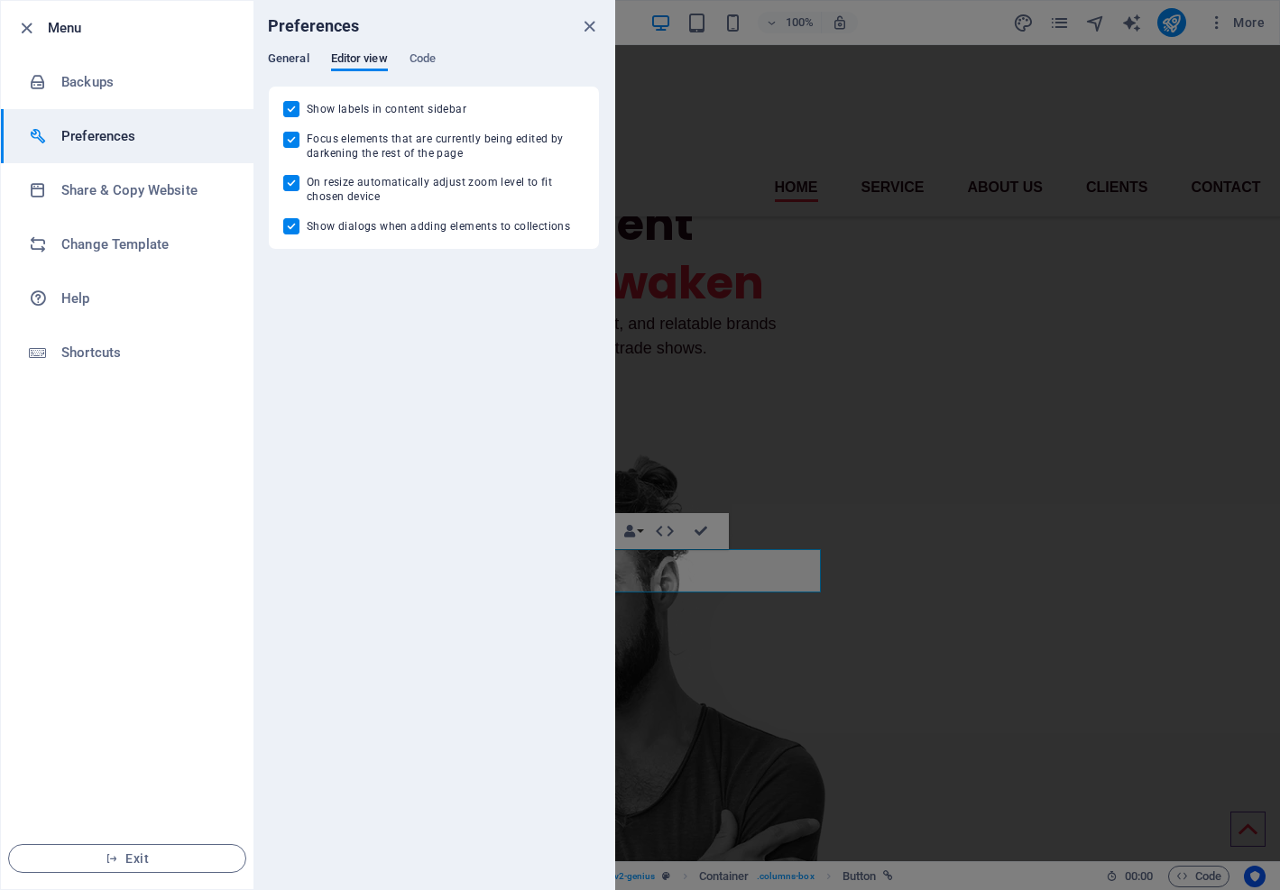
click at [290, 66] on span "General" at bounding box center [288, 60] width 41 height 25
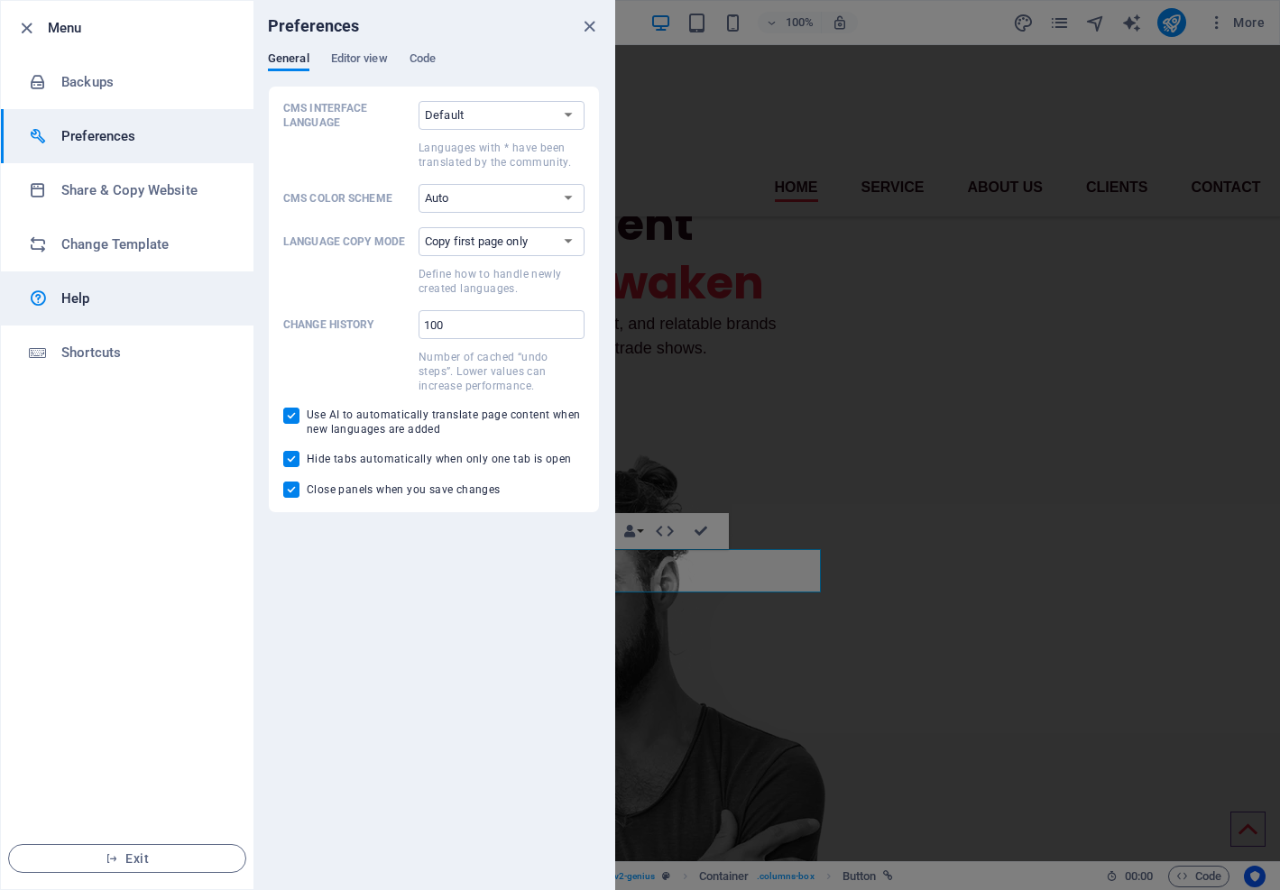
click at [79, 297] on h6 "Help" at bounding box center [144, 299] width 167 height 22
click at [590, 28] on icon "close" at bounding box center [589, 26] width 21 height 21
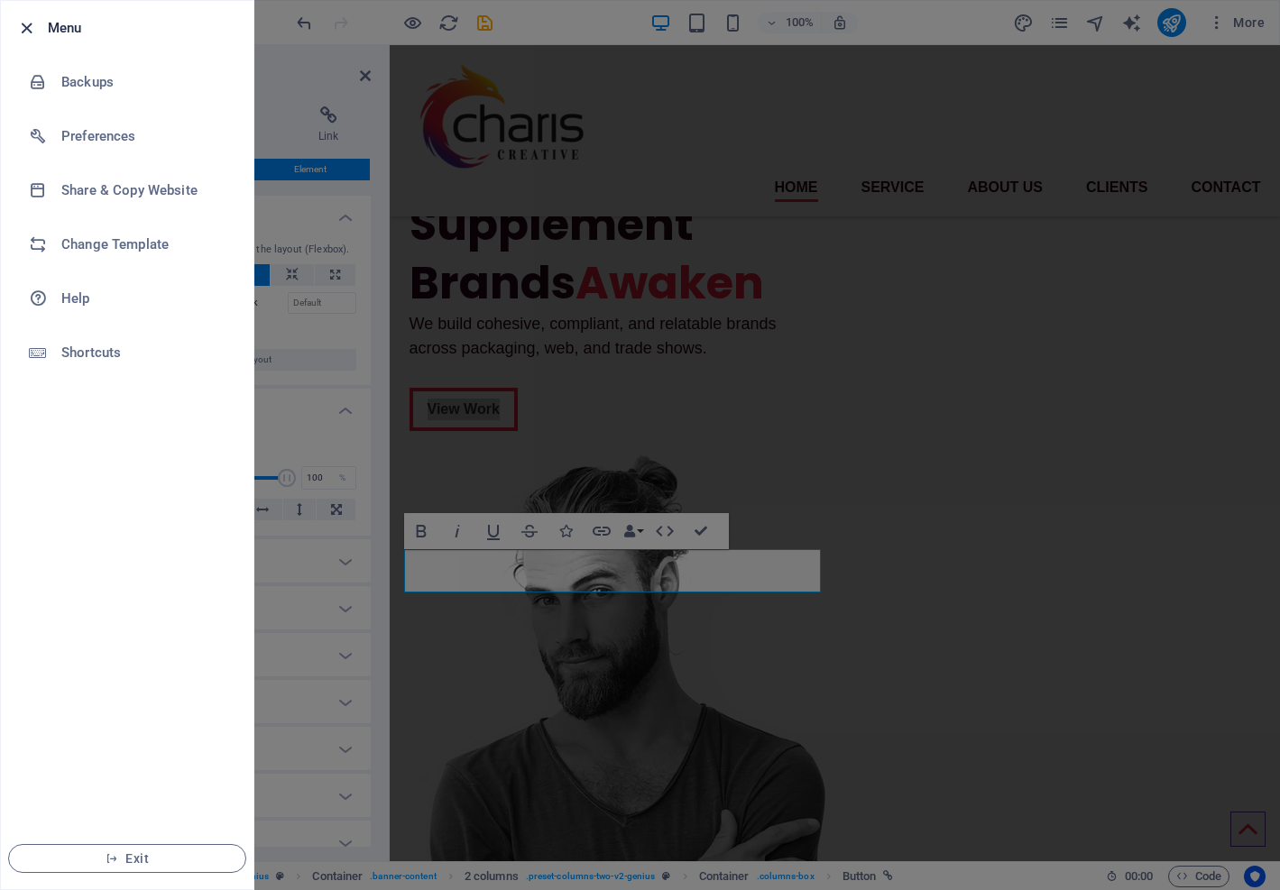
click at [23, 30] on icon "button" at bounding box center [26, 28] width 21 height 21
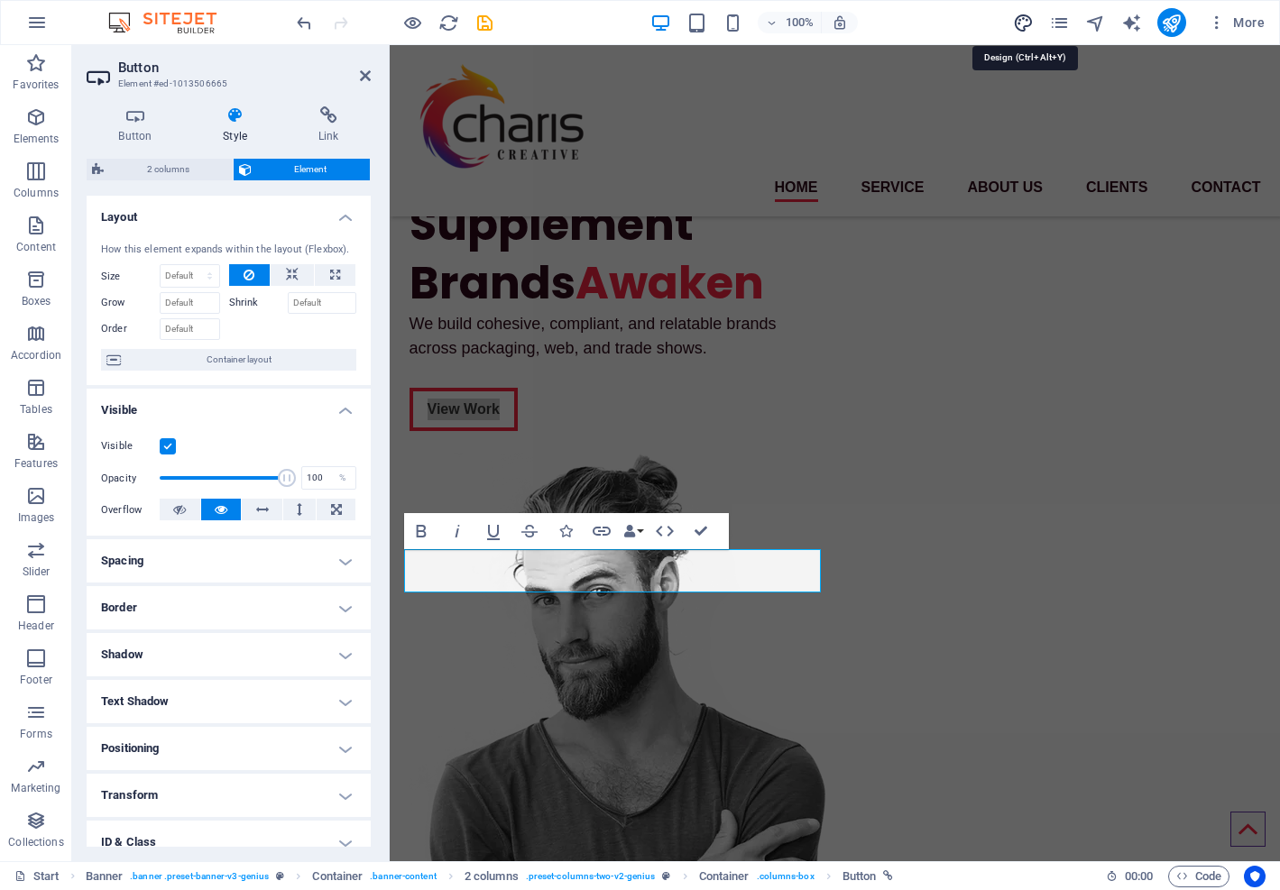
click at [1024, 15] on icon "design" at bounding box center [1023, 23] width 21 height 21
select select "px"
select select "400"
select select "px"
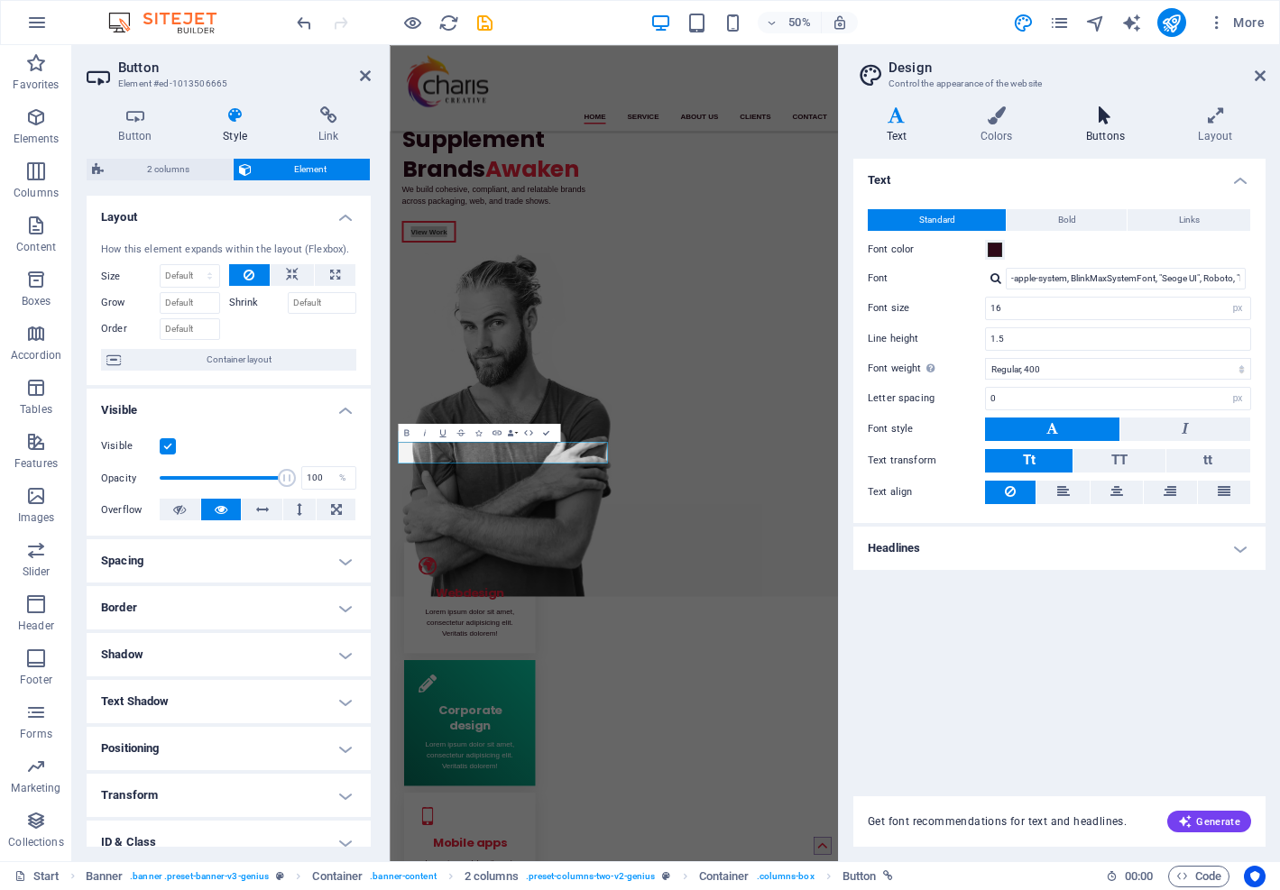
click at [1102, 115] on icon at bounding box center [1105, 115] width 105 height 18
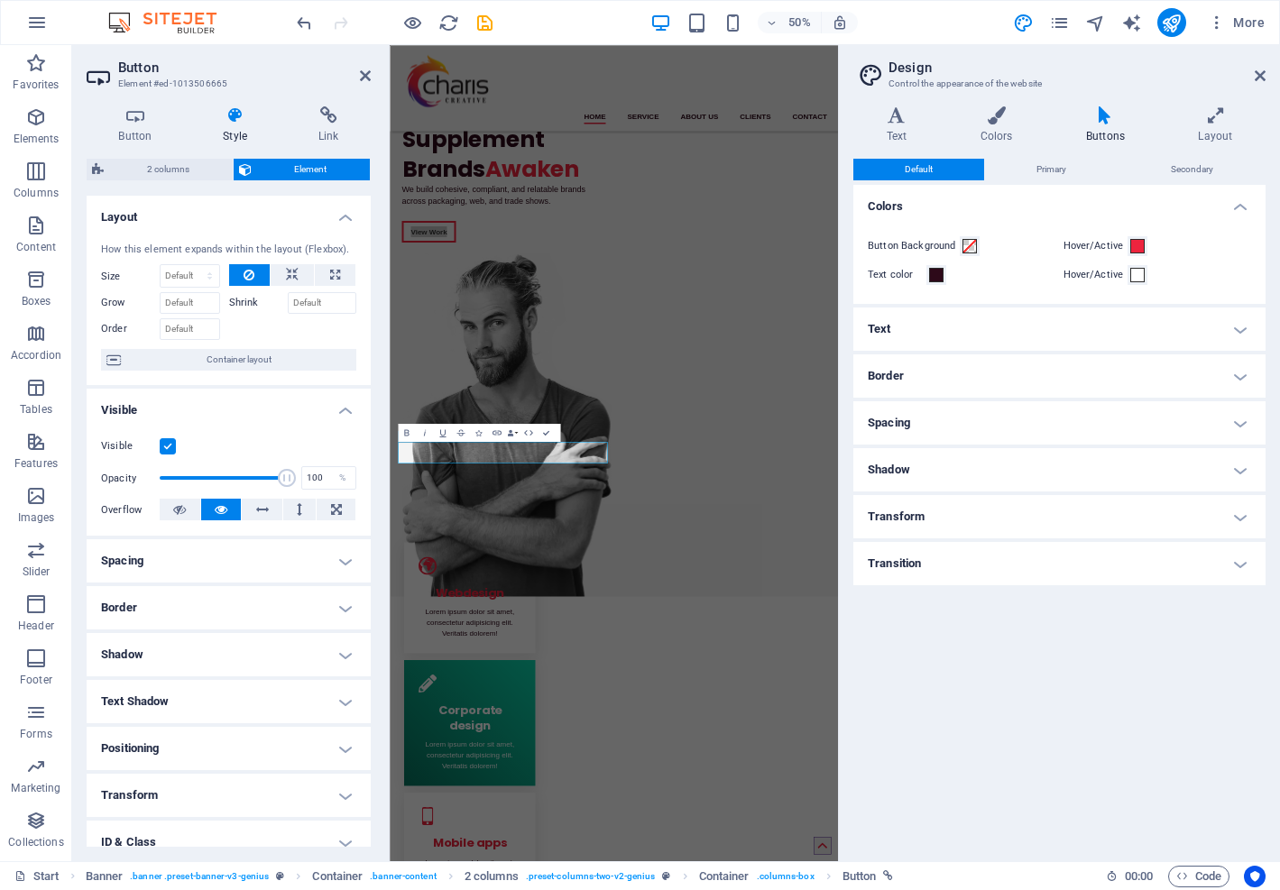
click at [1235, 376] on h4 "Border" at bounding box center [1059, 375] width 412 height 43
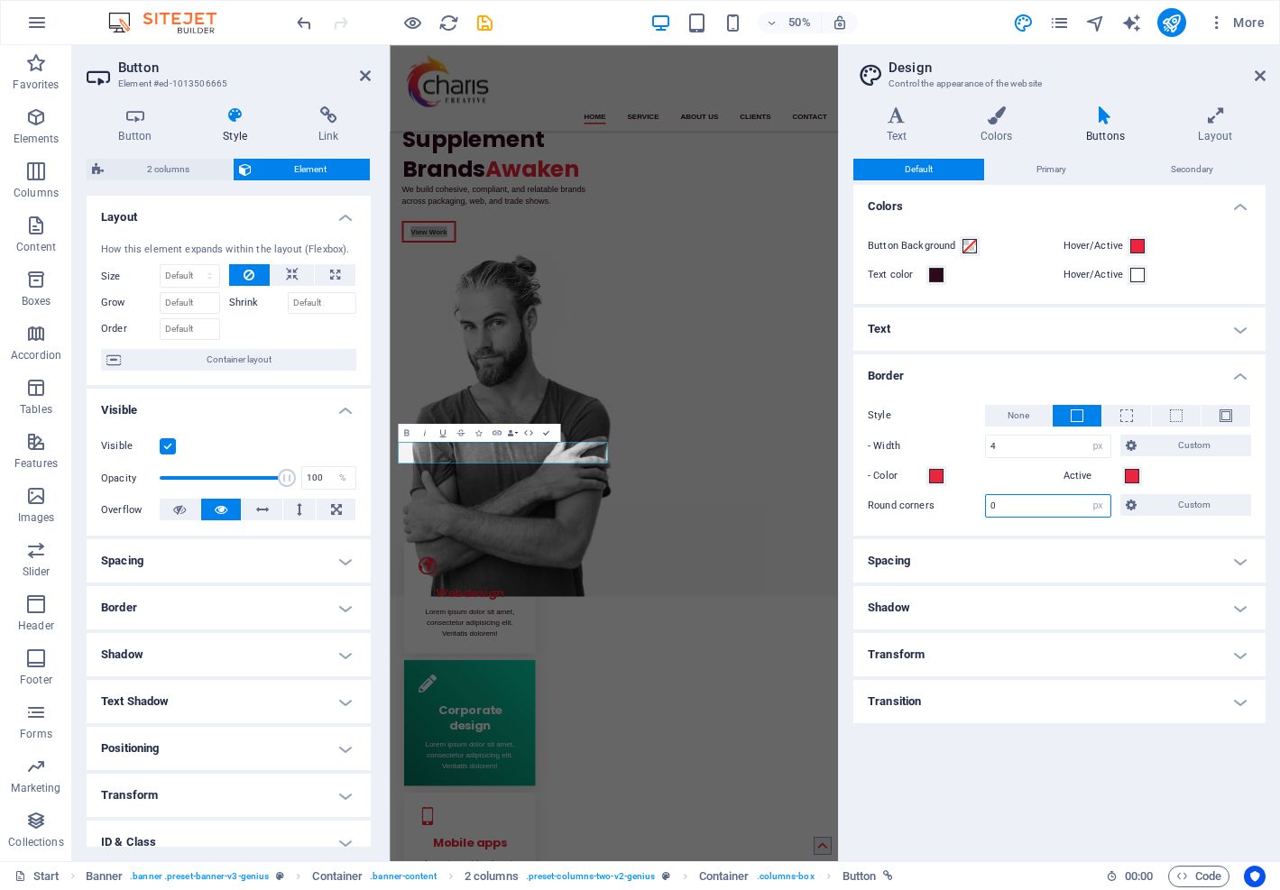
drag, startPoint x: 1026, startPoint y: 510, endPoint x: 956, endPoint y: 512, distance: 70.4
click at [956, 512] on div "Round corners 0 px rem vh vw Custom Custom" at bounding box center [1059, 505] width 383 height 23
click at [1167, 503] on span "Custom" at bounding box center [1194, 505] width 104 height 22
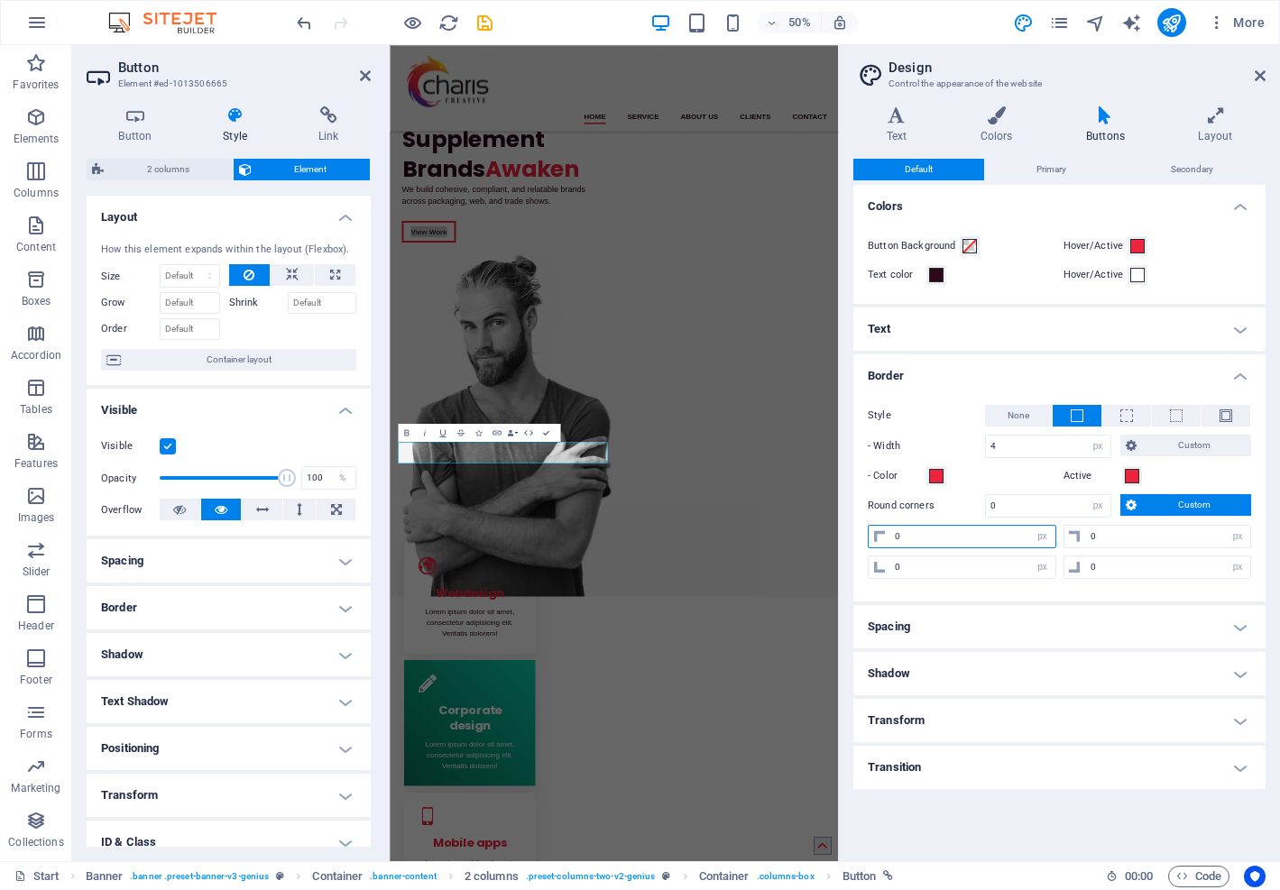
click at [972, 543] on input "0" at bounding box center [972, 537] width 165 height 22
type input "05"
select select "DISABLED_OPTION_VALUE"
type input "05"
click at [1144, 574] on input "0" at bounding box center [1168, 567] width 165 height 22
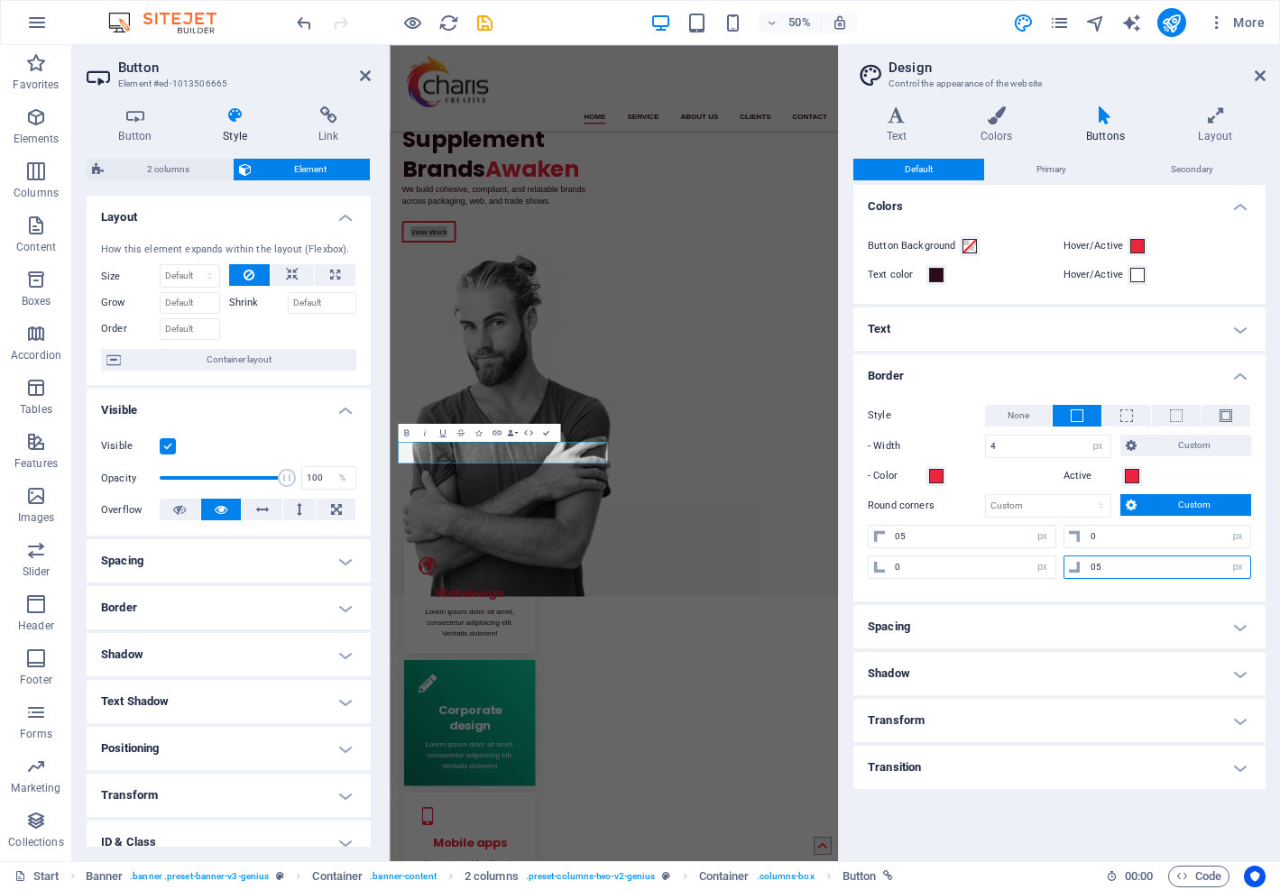
type input "05"
click at [1242, 378] on h4 "Border" at bounding box center [1059, 370] width 412 height 32
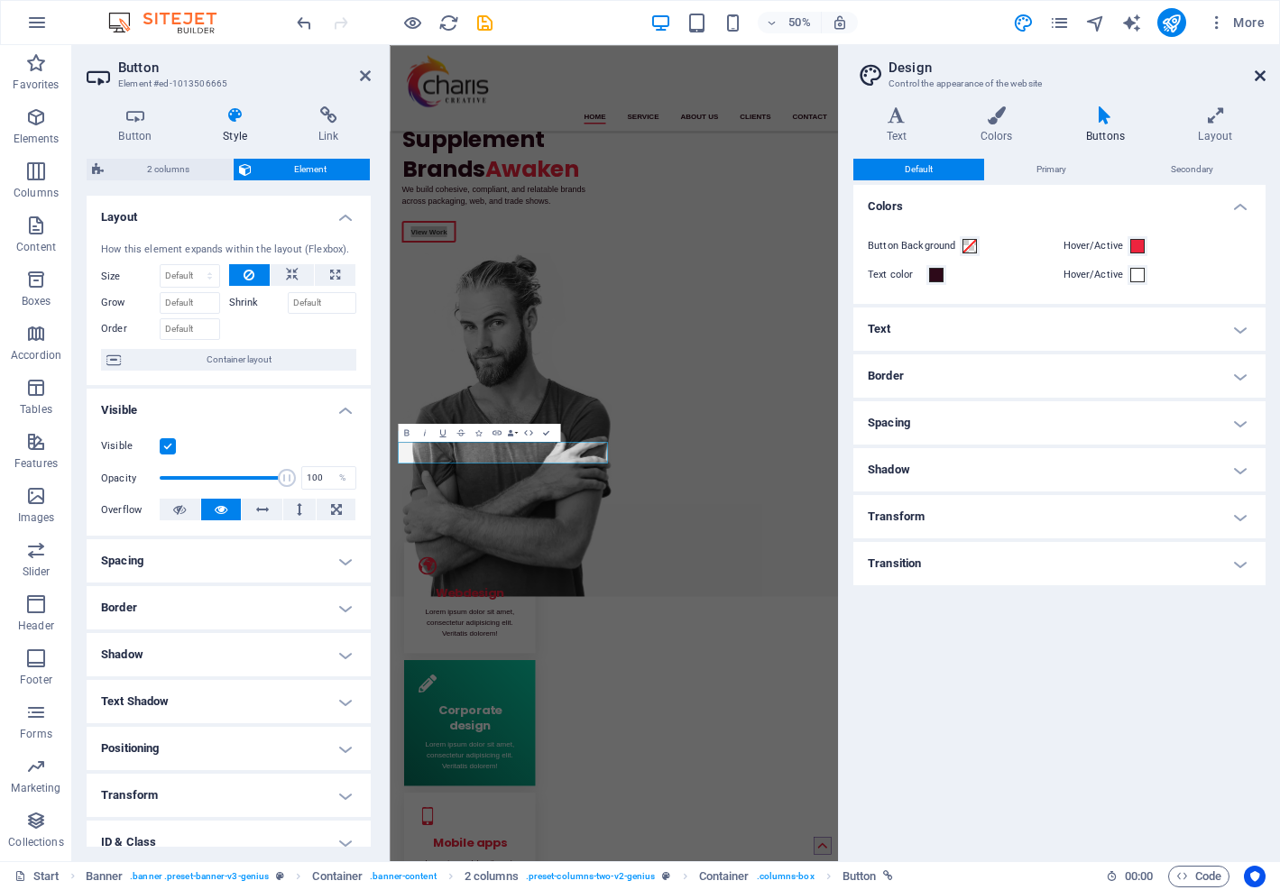
click at [1264, 77] on icon at bounding box center [1260, 76] width 11 height 14
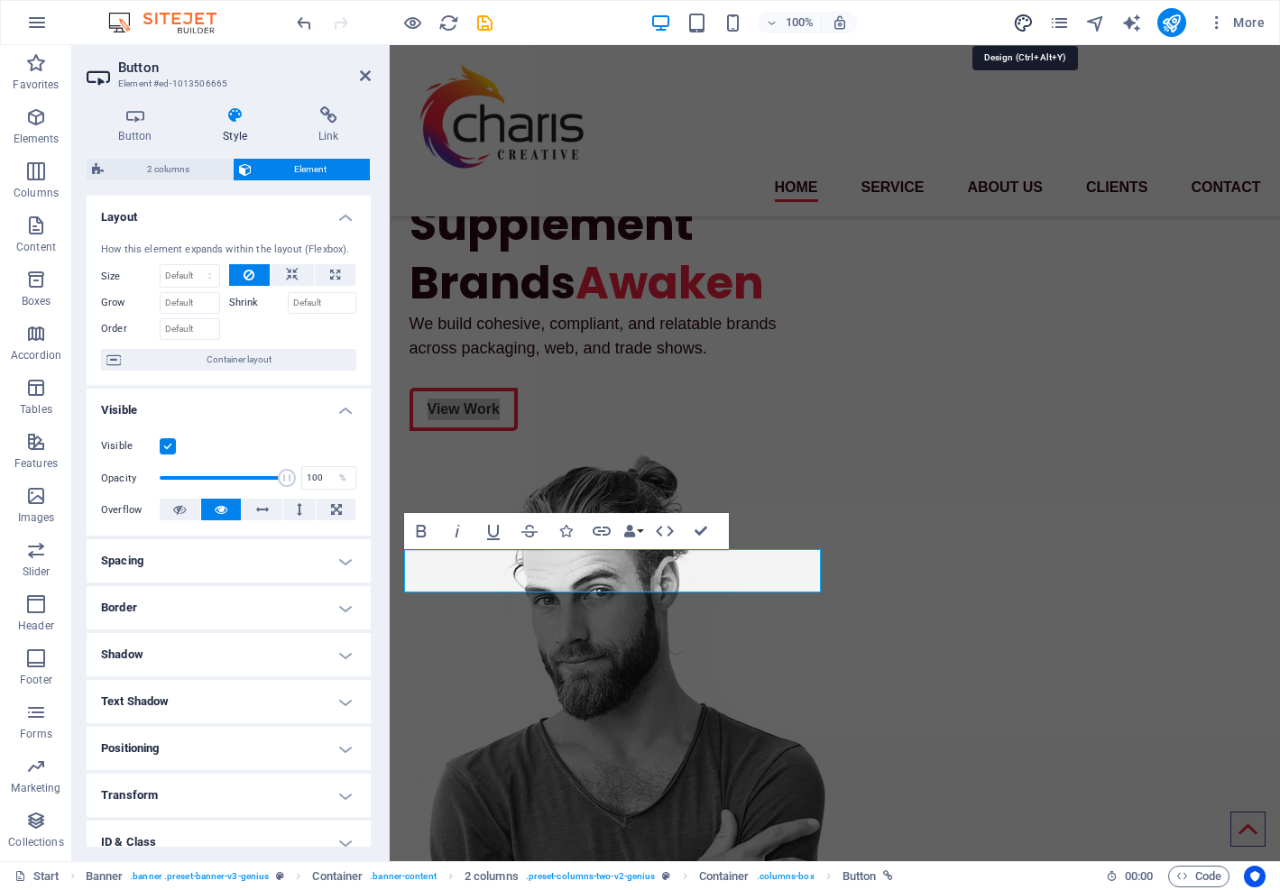
click at [1025, 23] on icon "design" at bounding box center [1023, 23] width 21 height 21
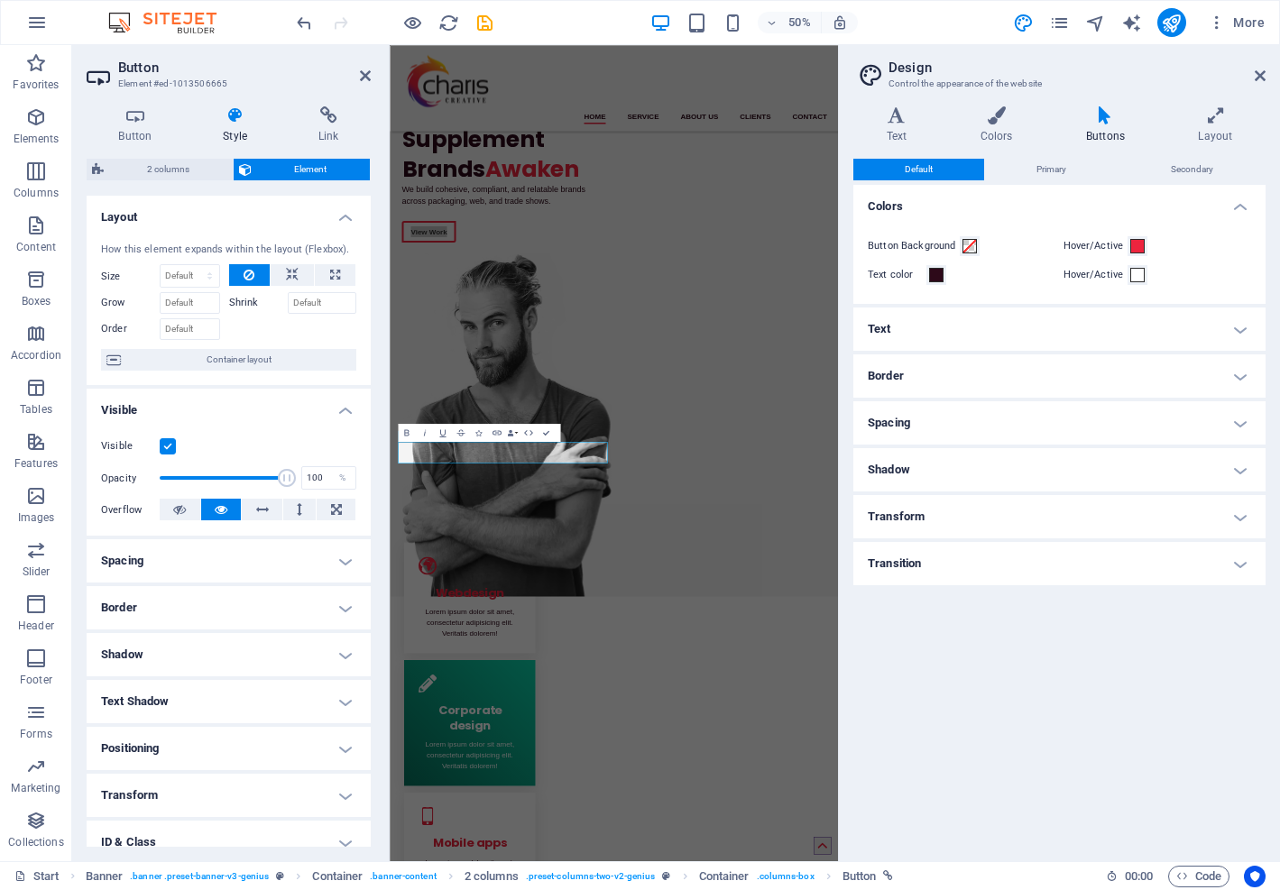
click at [1234, 377] on h4 "Border" at bounding box center [1059, 375] width 412 height 43
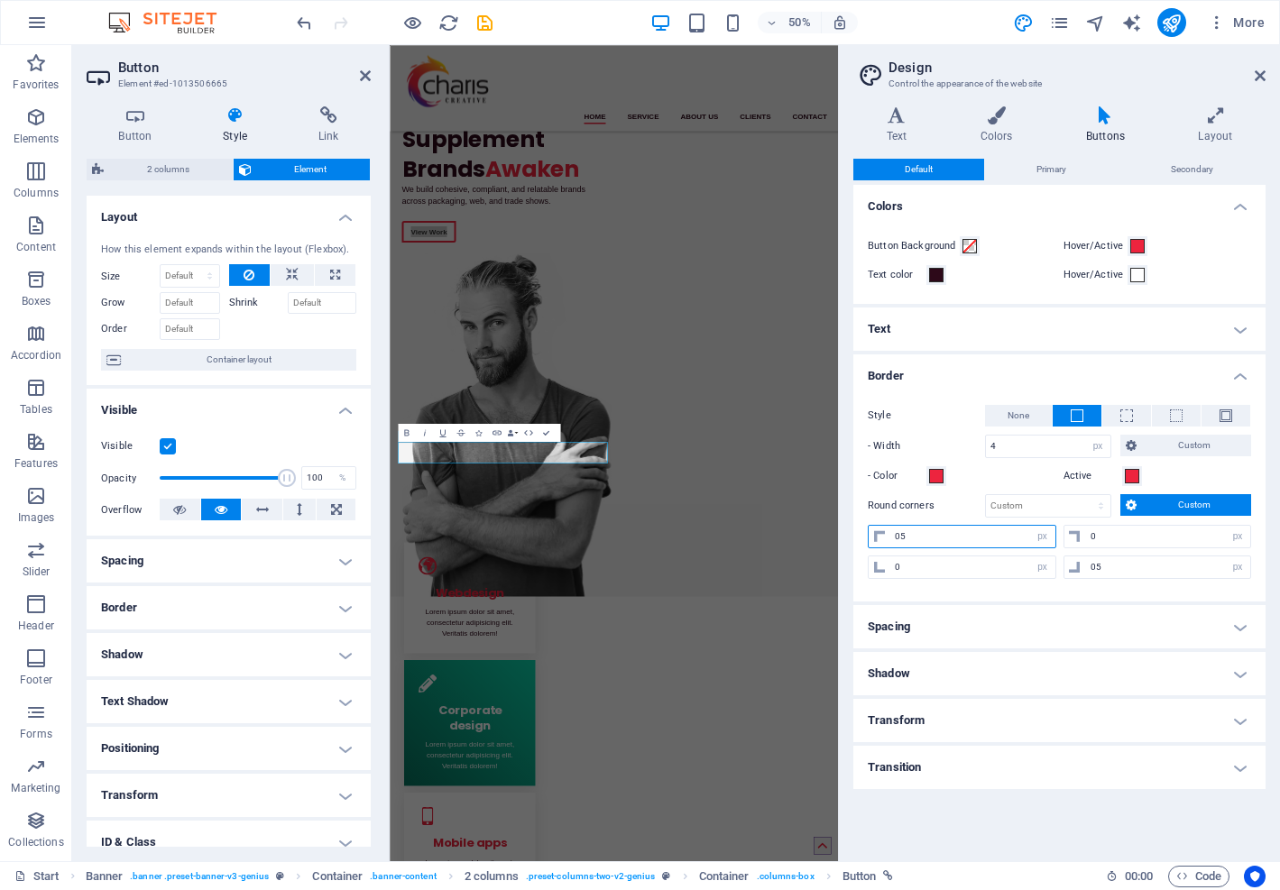
drag, startPoint x: 910, startPoint y: 536, endPoint x: 877, endPoint y: 529, distance: 34.1
click at [877, 529] on div "05 px rem vh vw" at bounding box center [962, 536] width 189 height 23
type input "12"
drag, startPoint x: 1118, startPoint y: 566, endPoint x: 1033, endPoint y: 563, distance: 84.9
click at [1033, 563] on div "0 px rem vh vw 05 px rem vh vw" at bounding box center [1059, 565] width 383 height 27
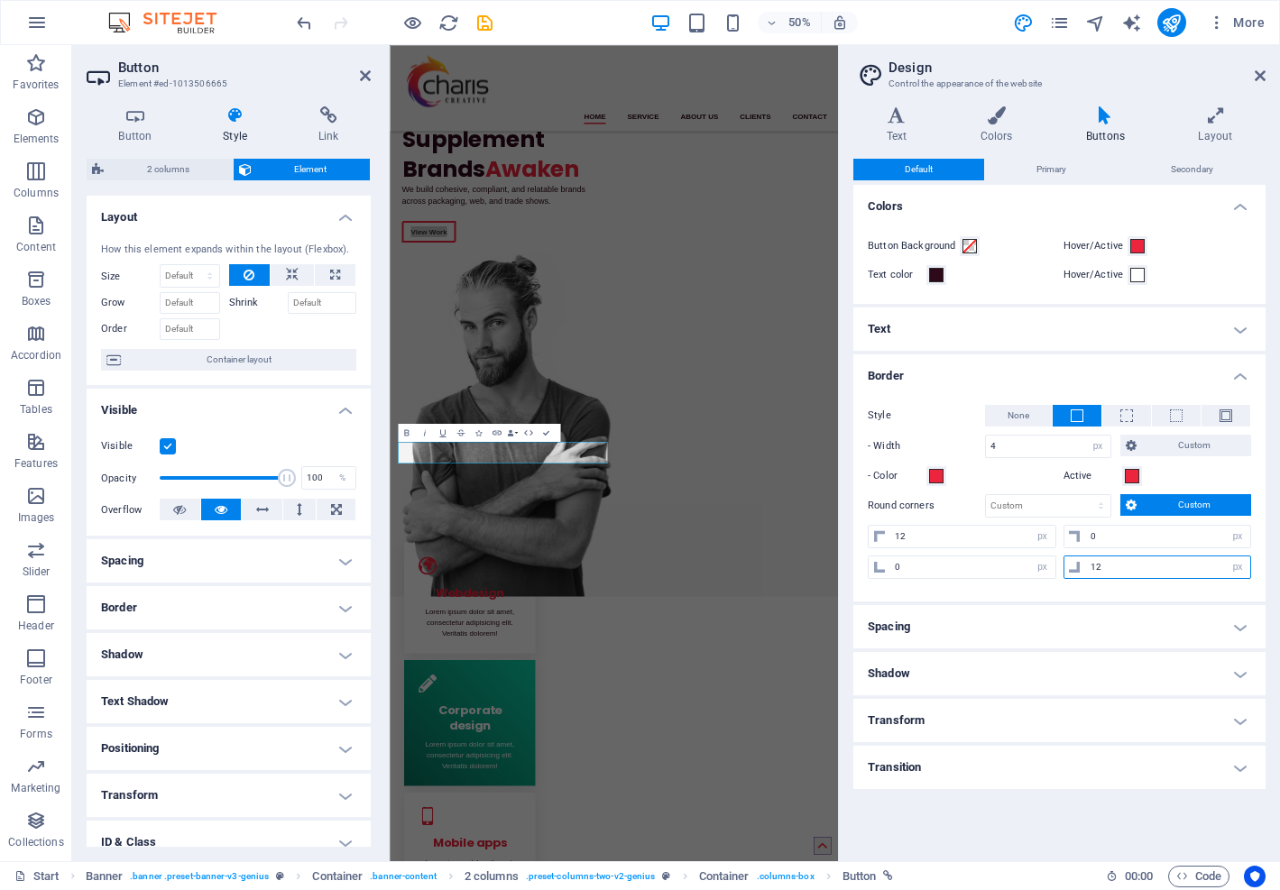
type input "05"
click at [1256, 74] on icon at bounding box center [1260, 76] width 11 height 14
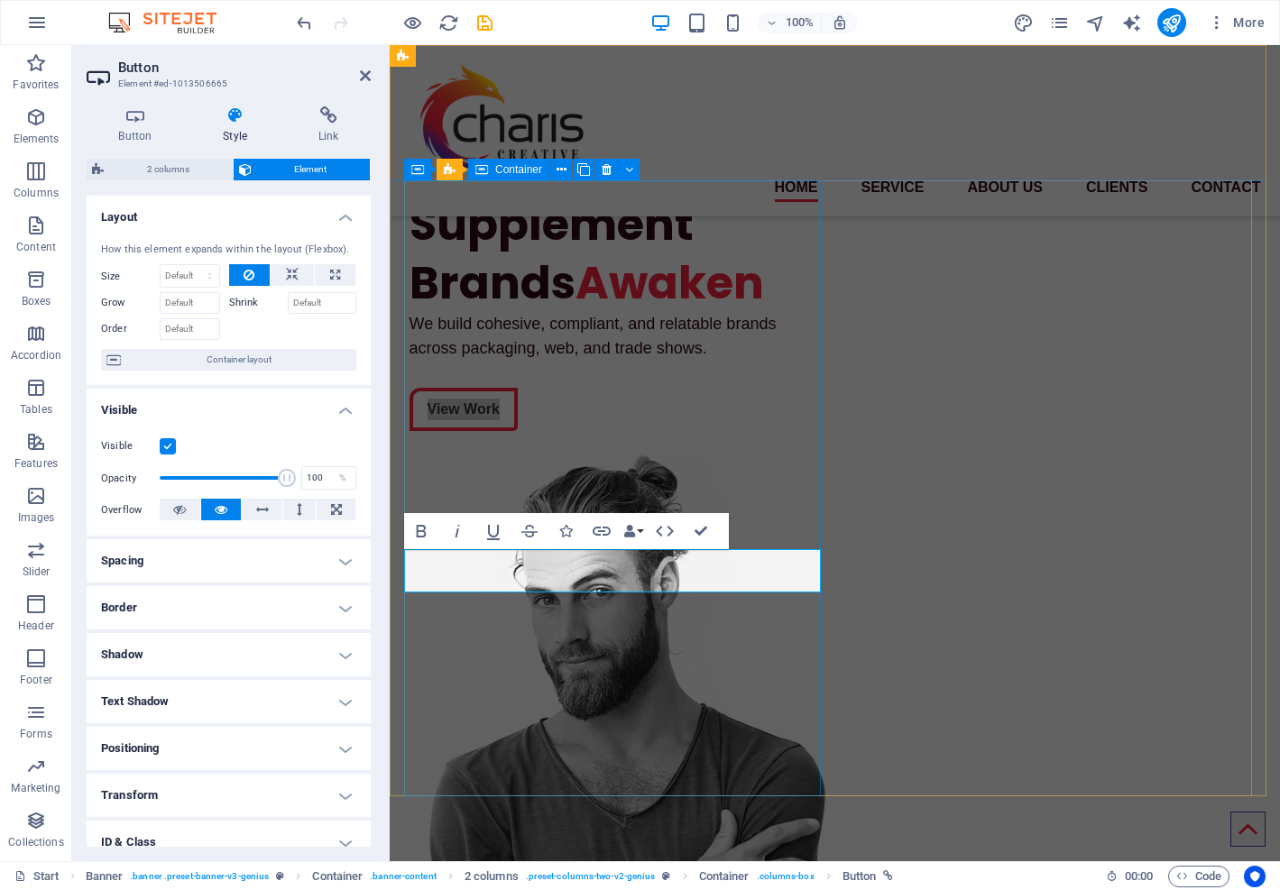
click at [716, 307] on div "Supplement Brands Awaken We build cohesive, compliant, and relatable brands acr…" at bounding box center [618, 312] width 419 height 265
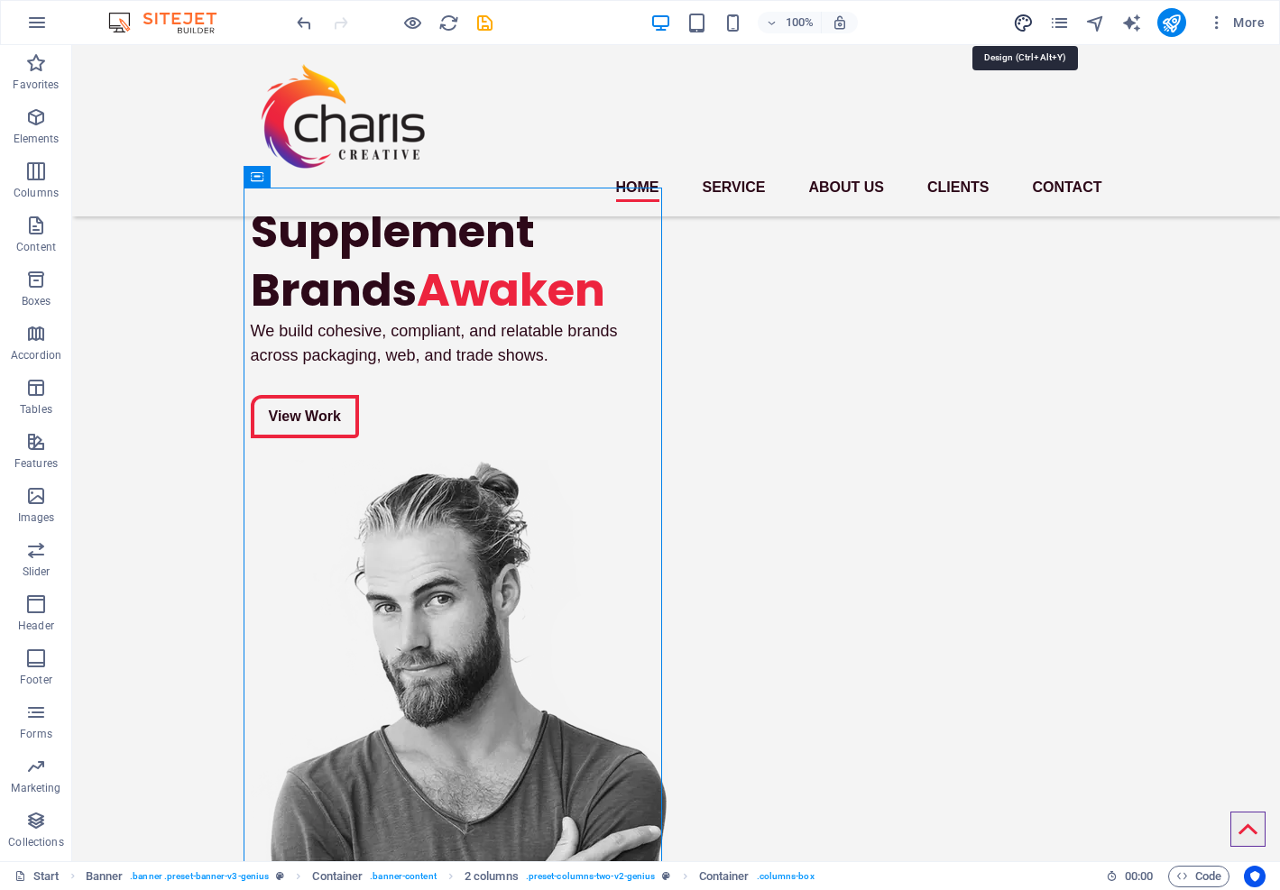
click at [1031, 20] on icon "design" at bounding box center [1023, 23] width 21 height 21
select select "px"
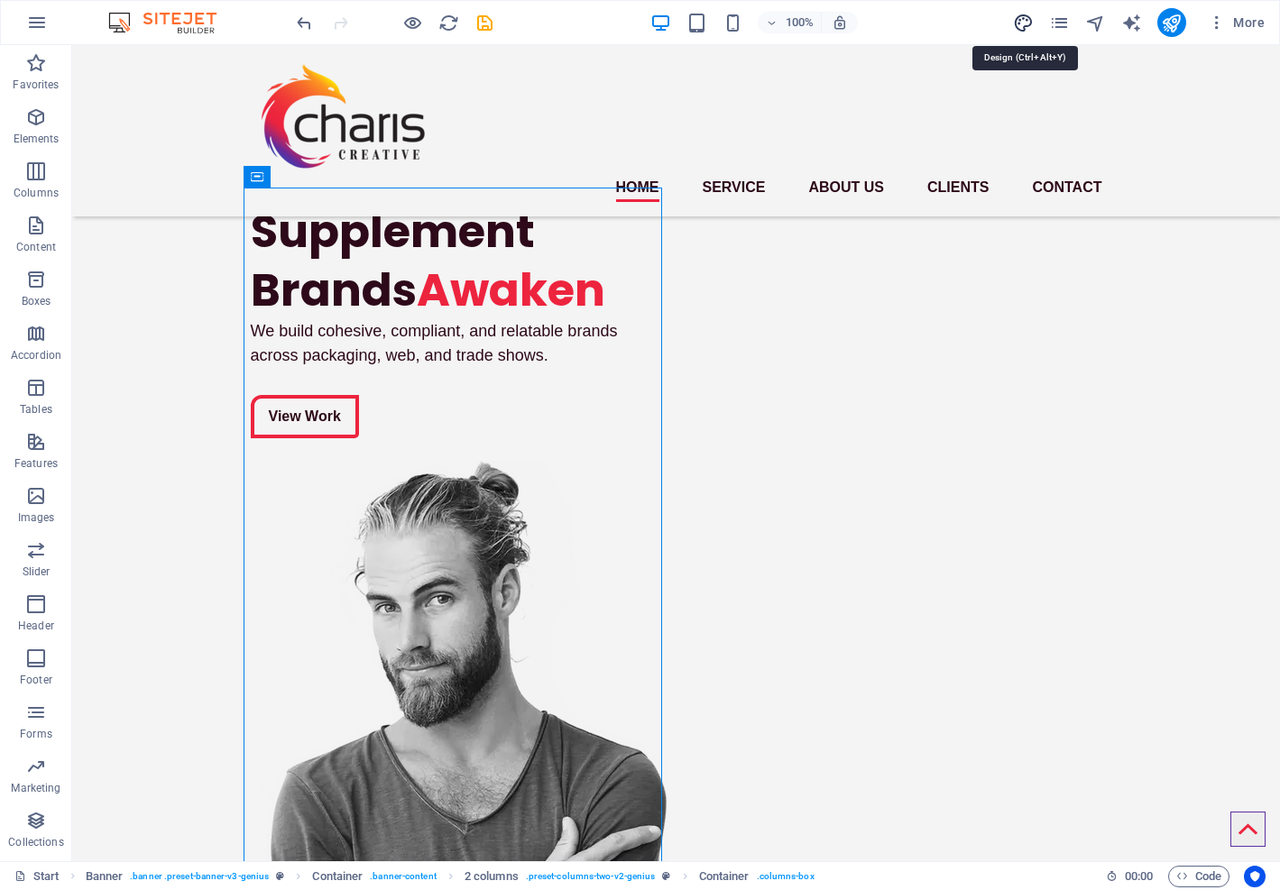
select select "px"
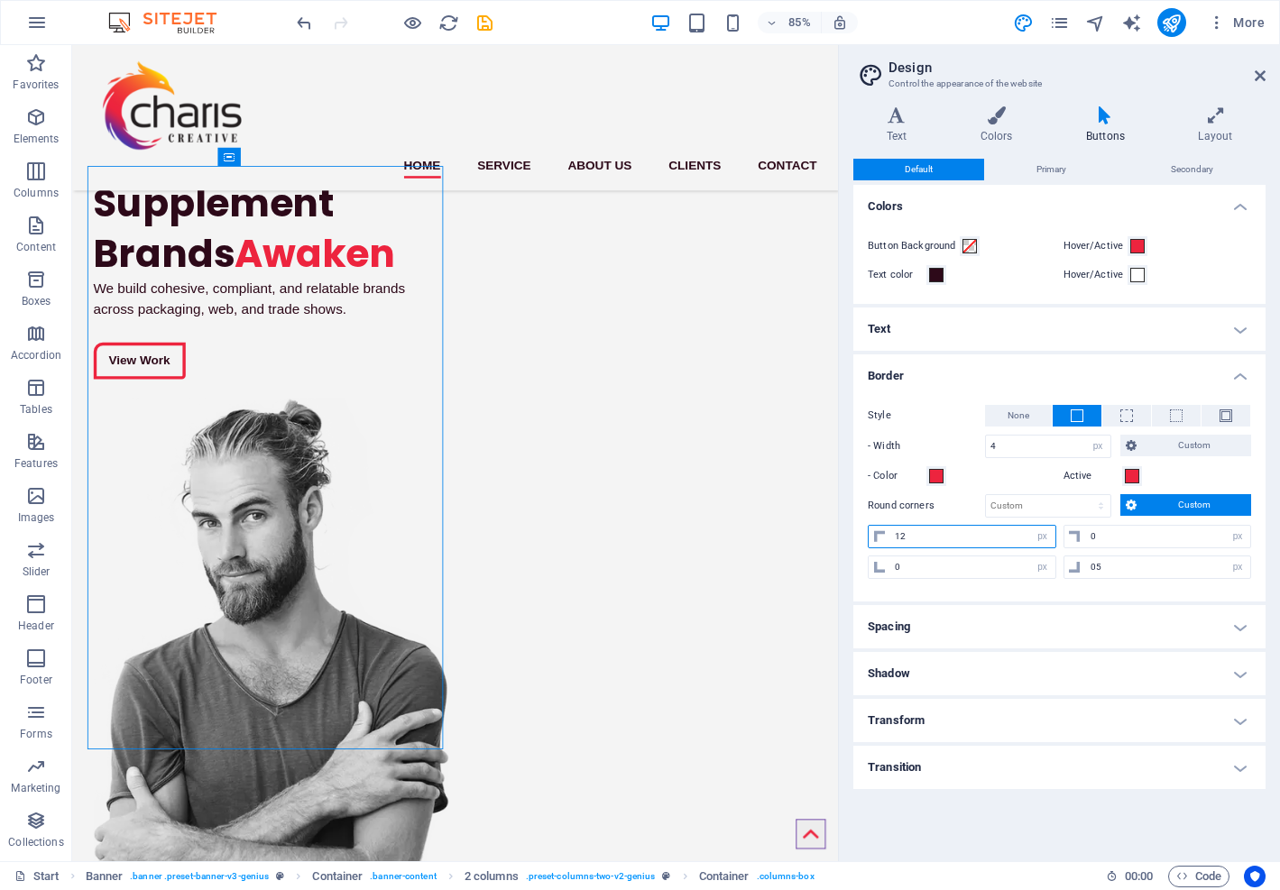
drag, startPoint x: 924, startPoint y: 540, endPoint x: 844, endPoint y: 539, distance: 80.3
click at [844, 539] on div "Variants Text Colors Buttons Layout Text Standard Bold Links Font color Font -a…" at bounding box center [1059, 476] width 441 height 769
type input "20"
drag, startPoint x: 1085, startPoint y: 560, endPoint x: 1018, endPoint y: 555, distance: 67.0
click at [1018, 555] on div "0 px rem vh vw 05 px rem vh vw" at bounding box center [1059, 565] width 383 height 27
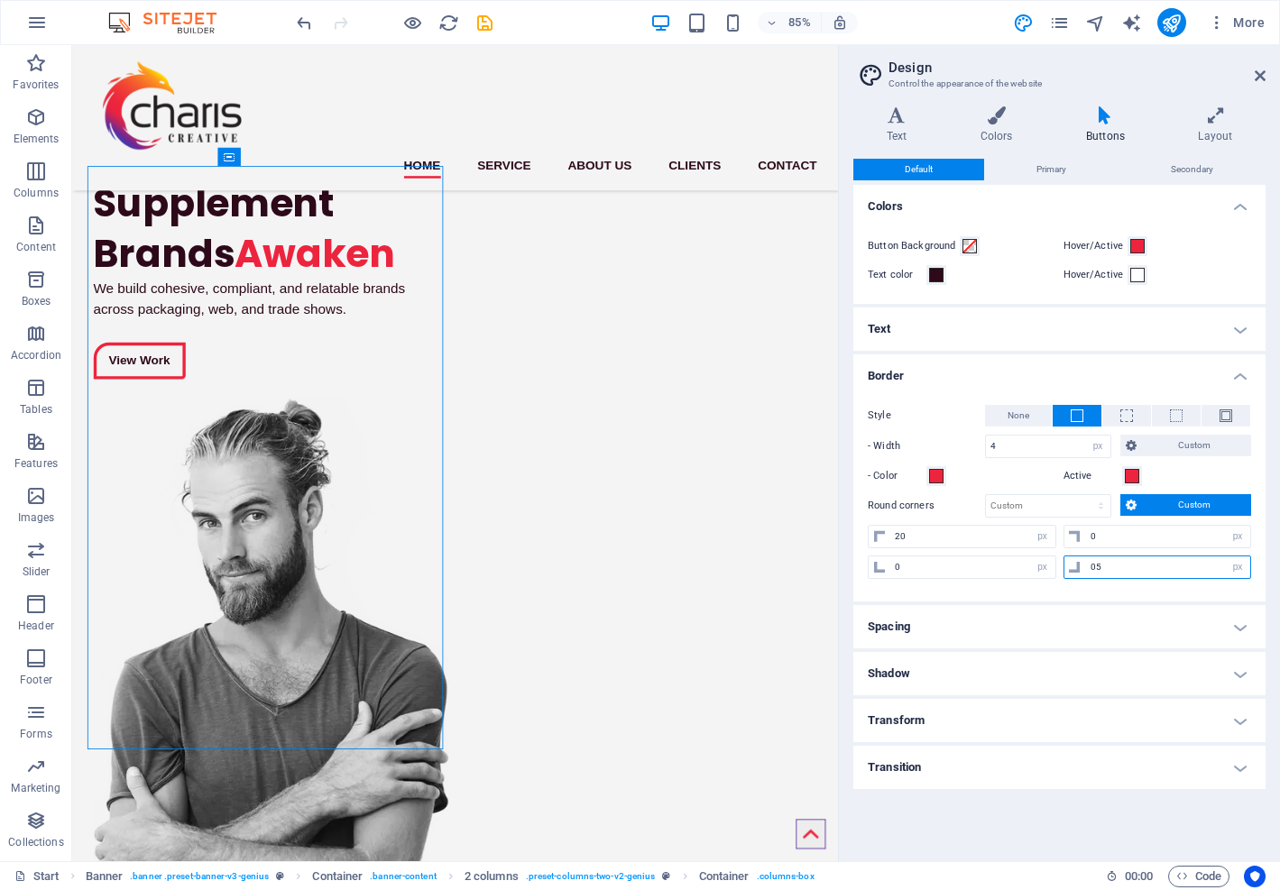
type input "0"
type input "050202"
click at [1101, 563] on input "050202" at bounding box center [1168, 567] width 165 height 22
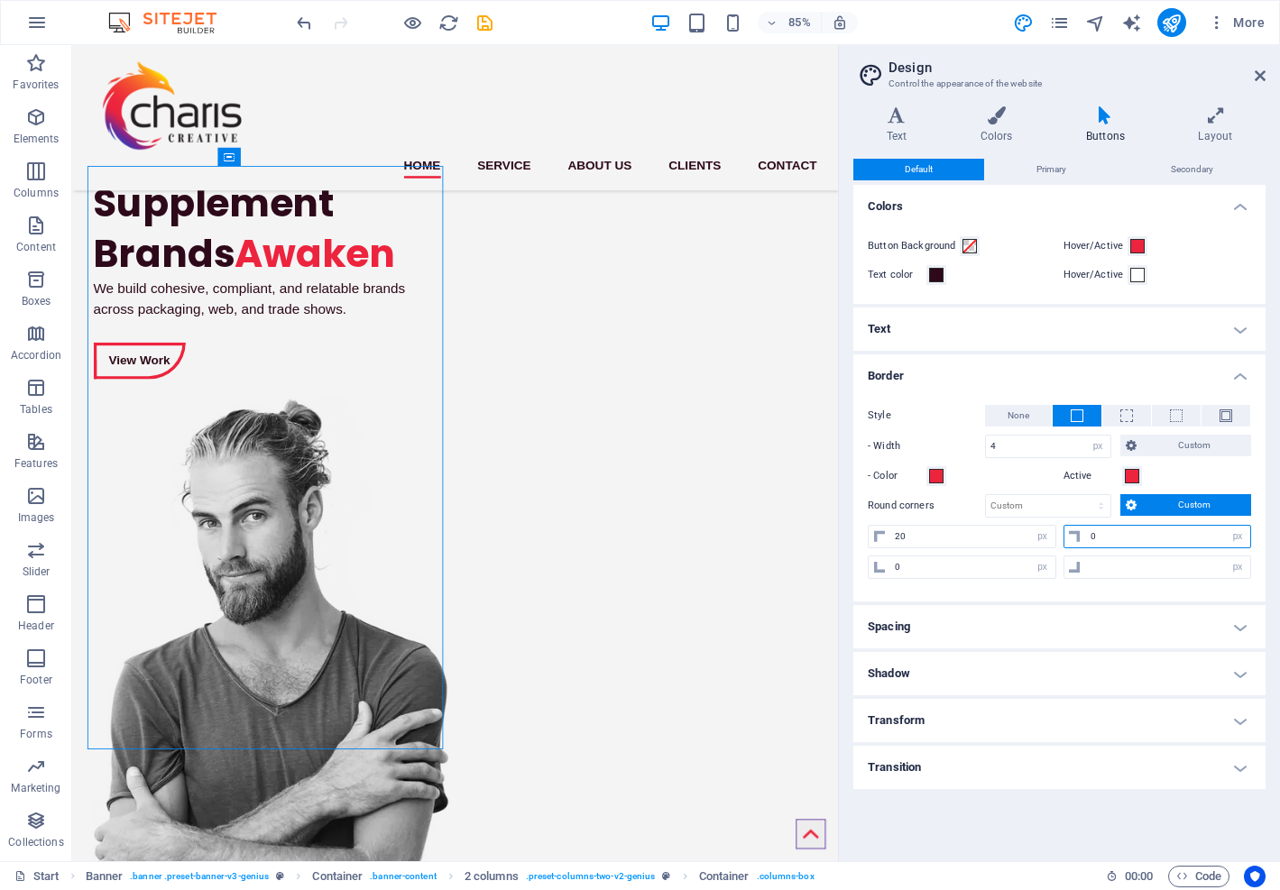
click at [1108, 536] on input "0" at bounding box center [1168, 537] width 165 height 22
click at [1100, 566] on input "number" at bounding box center [1168, 567] width 165 height 22
type input "2"
click at [1265, 75] on icon at bounding box center [1260, 76] width 11 height 14
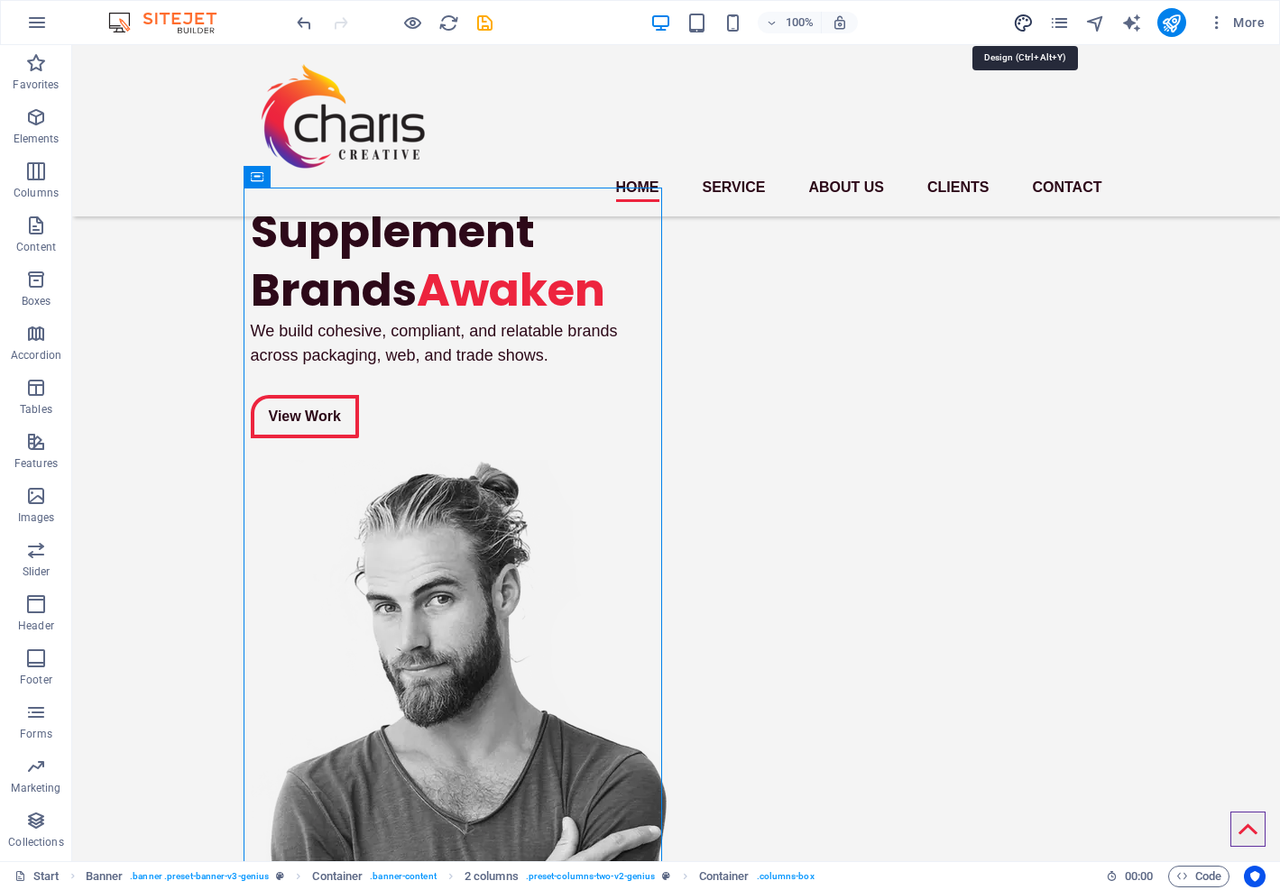
click at [1029, 23] on icon "design" at bounding box center [1023, 23] width 21 height 21
select select "px"
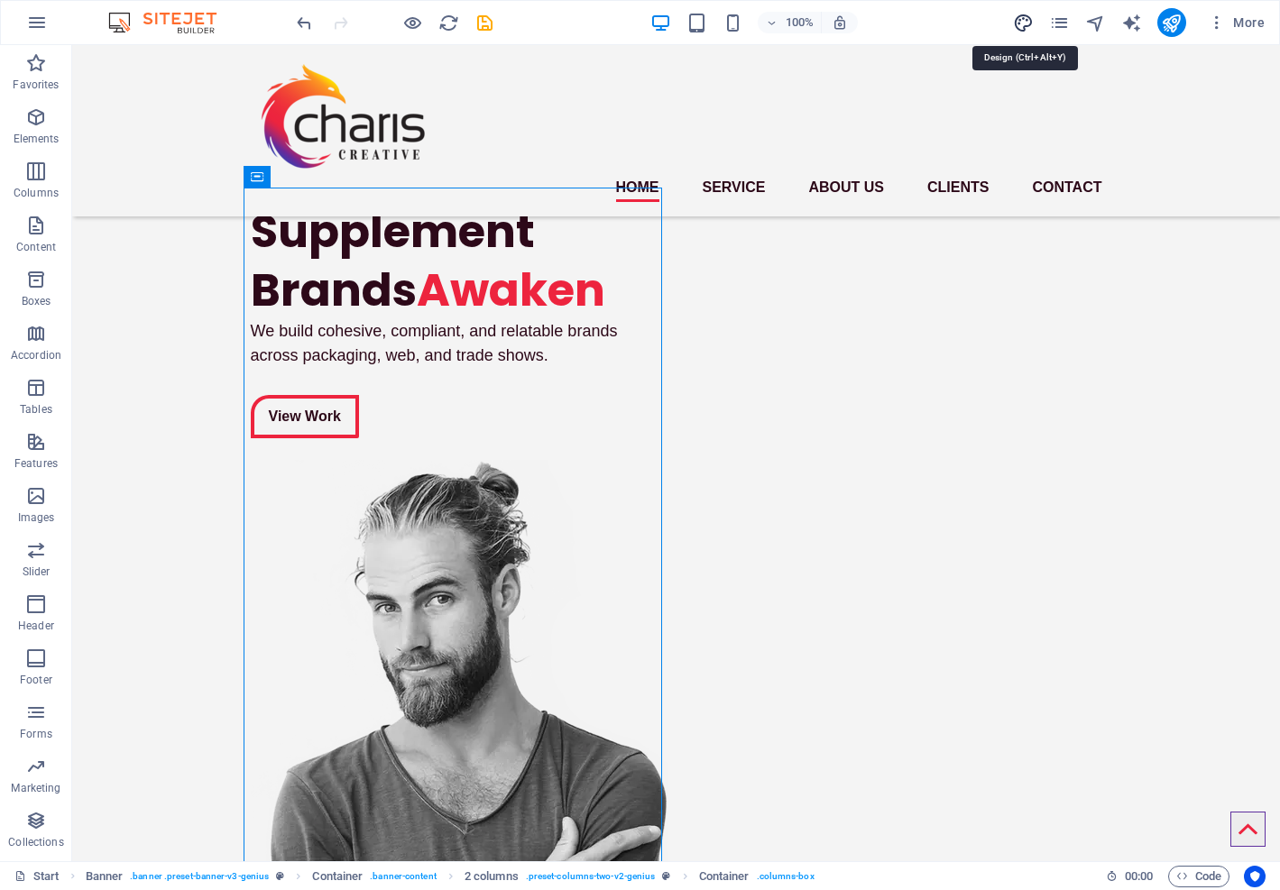
select select "px"
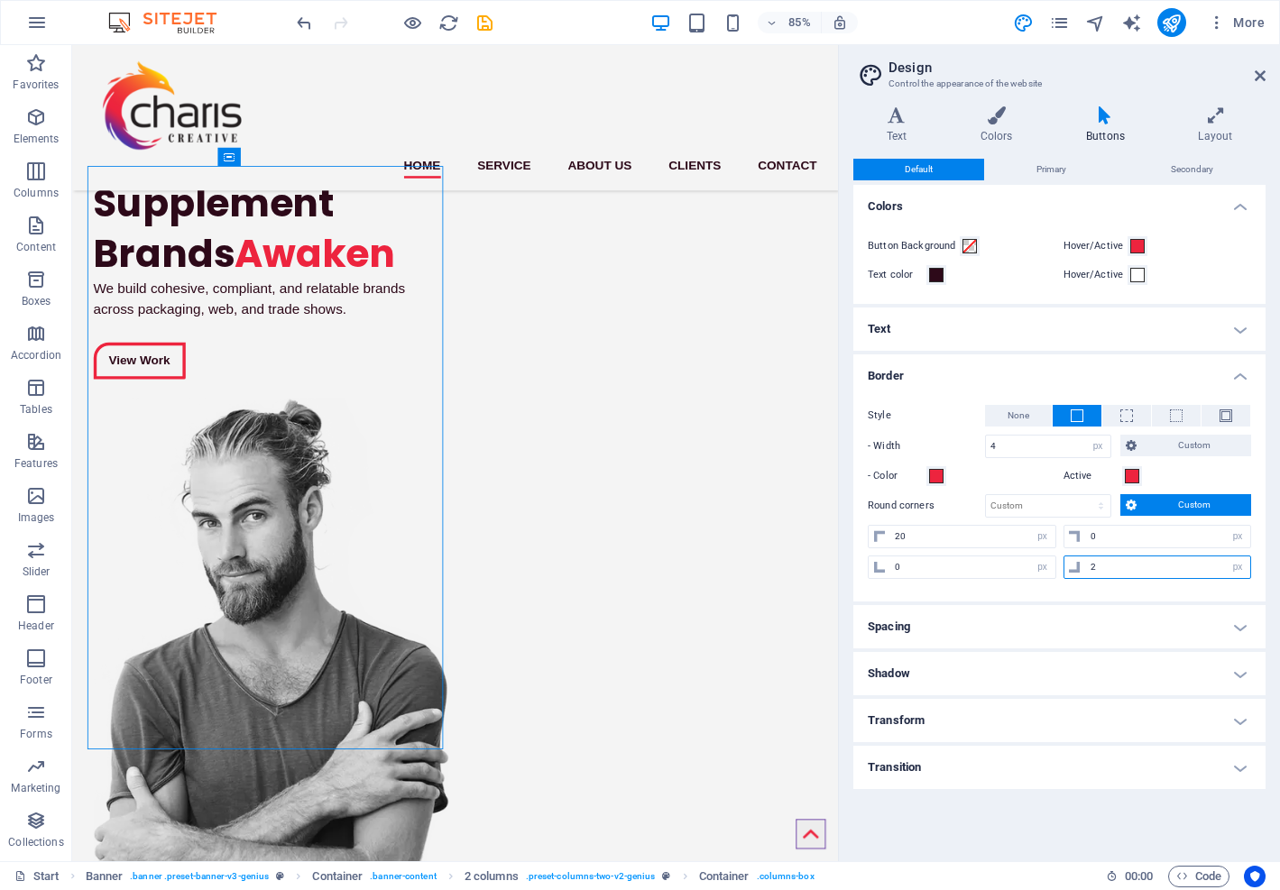
click at [1107, 564] on input "2" at bounding box center [1168, 567] width 165 height 22
type input "20"
click at [927, 533] on input "20" at bounding box center [972, 537] width 165 height 22
click at [1256, 73] on icon at bounding box center [1260, 76] width 11 height 14
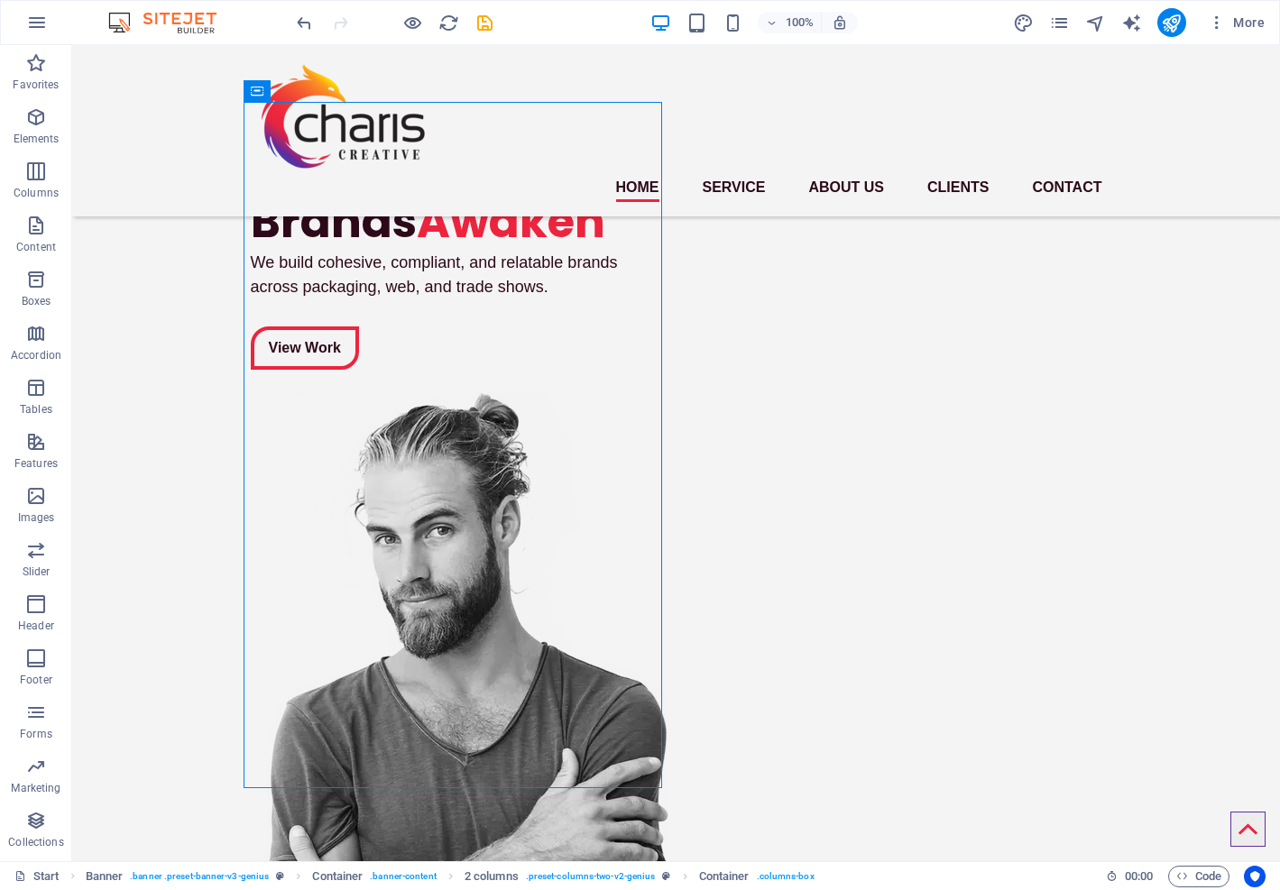
scroll to position [65, 0]
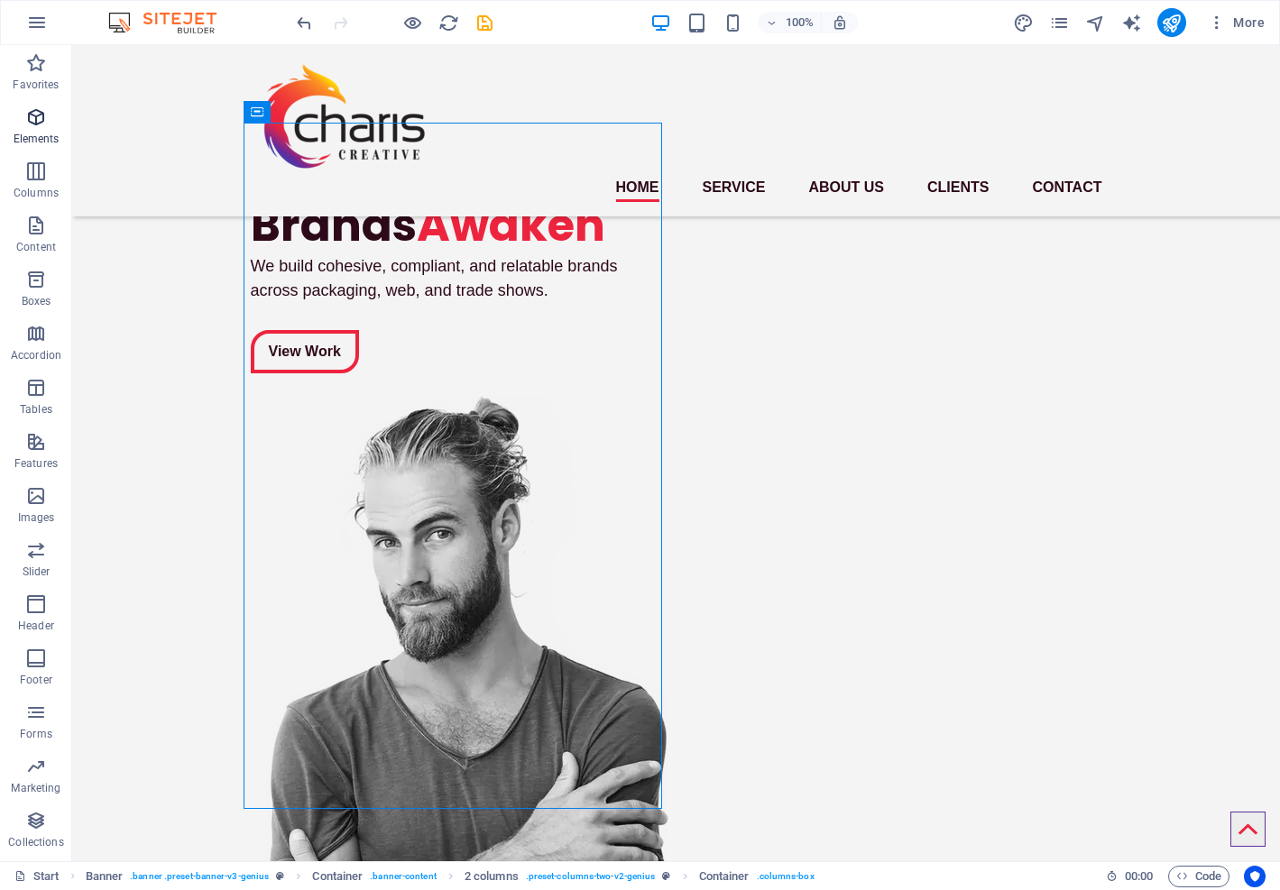
click at [34, 116] on icon "button" at bounding box center [36, 117] width 22 height 22
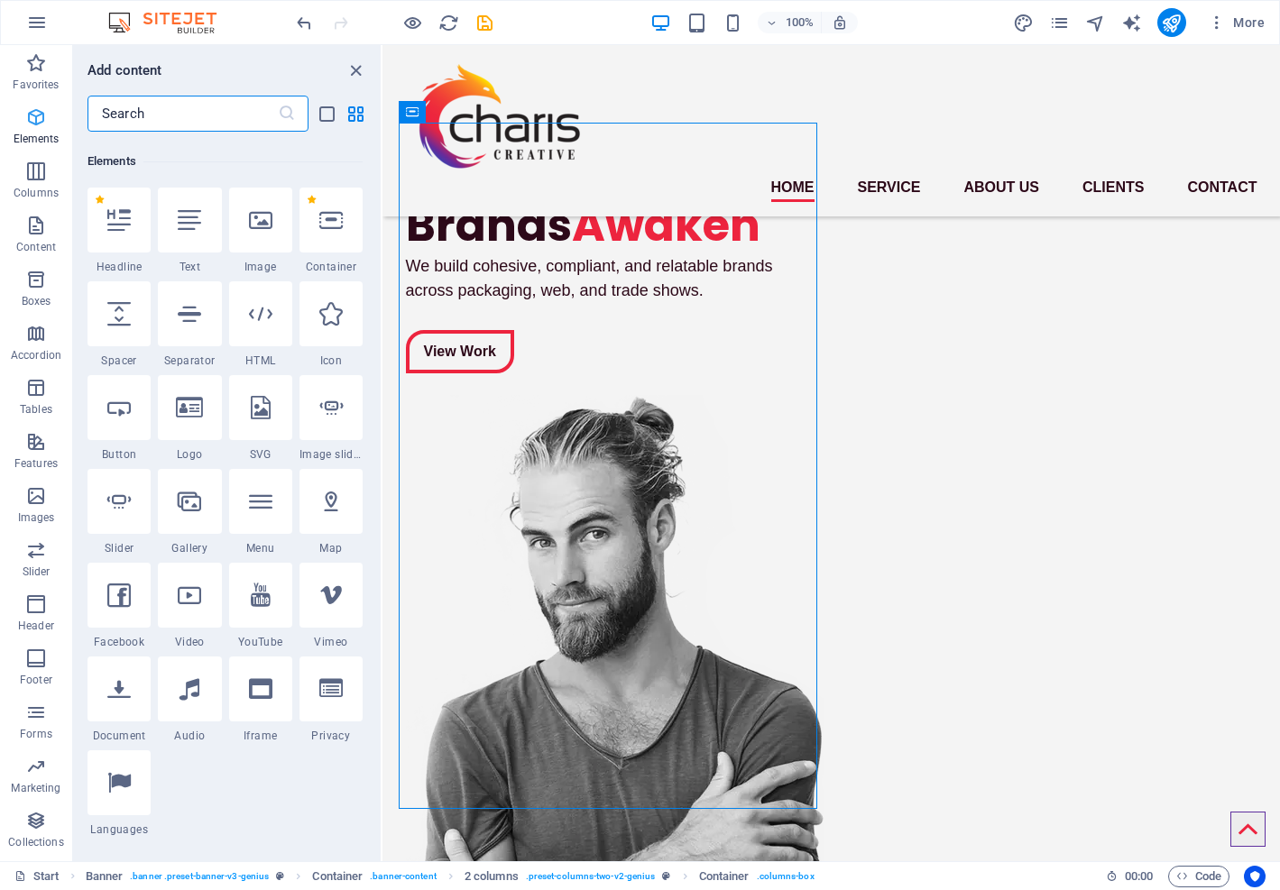
scroll to position [192, 0]
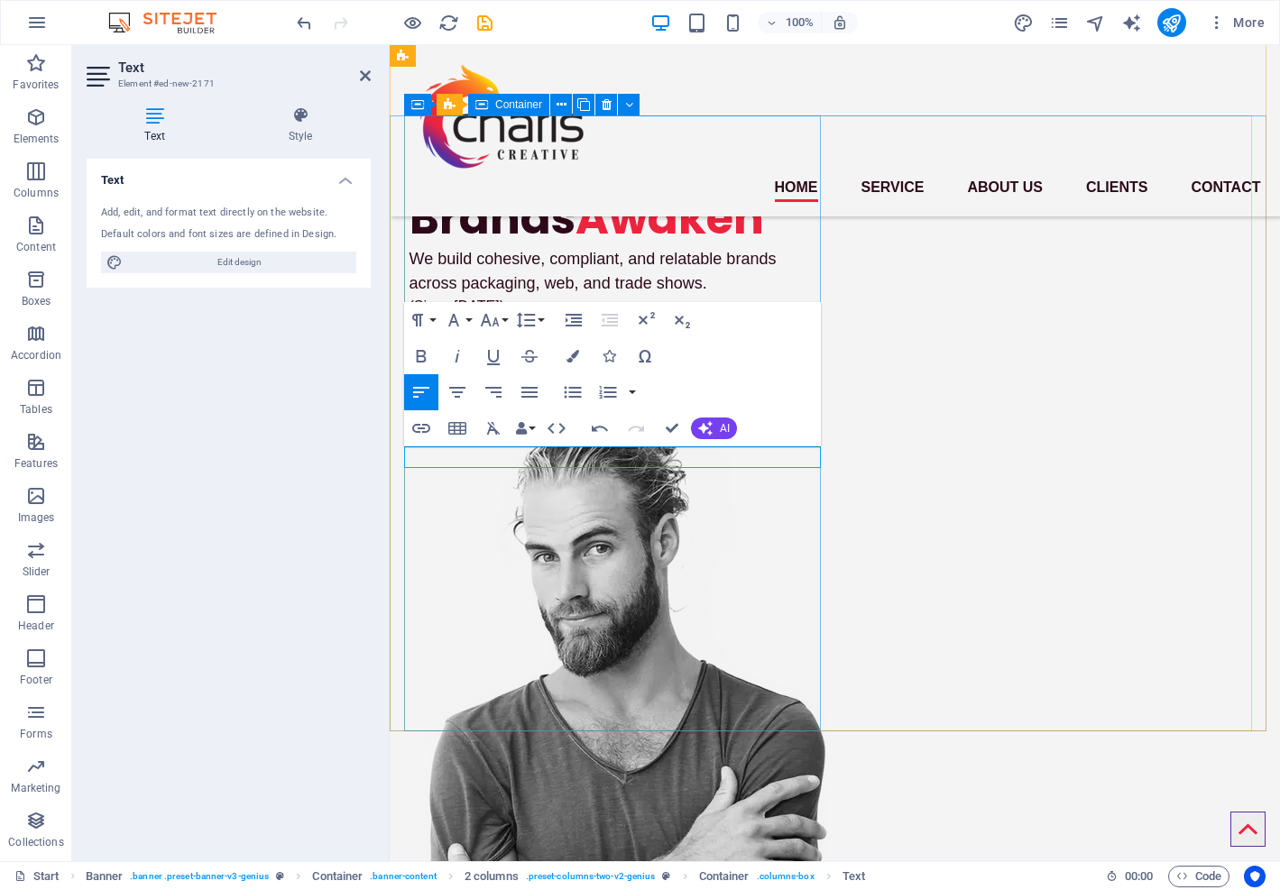
click at [590, 227] on div "Supplement Brands Awaken We build cohesive, compliant, and relatable brands acr…" at bounding box center [618, 258] width 419 height 287
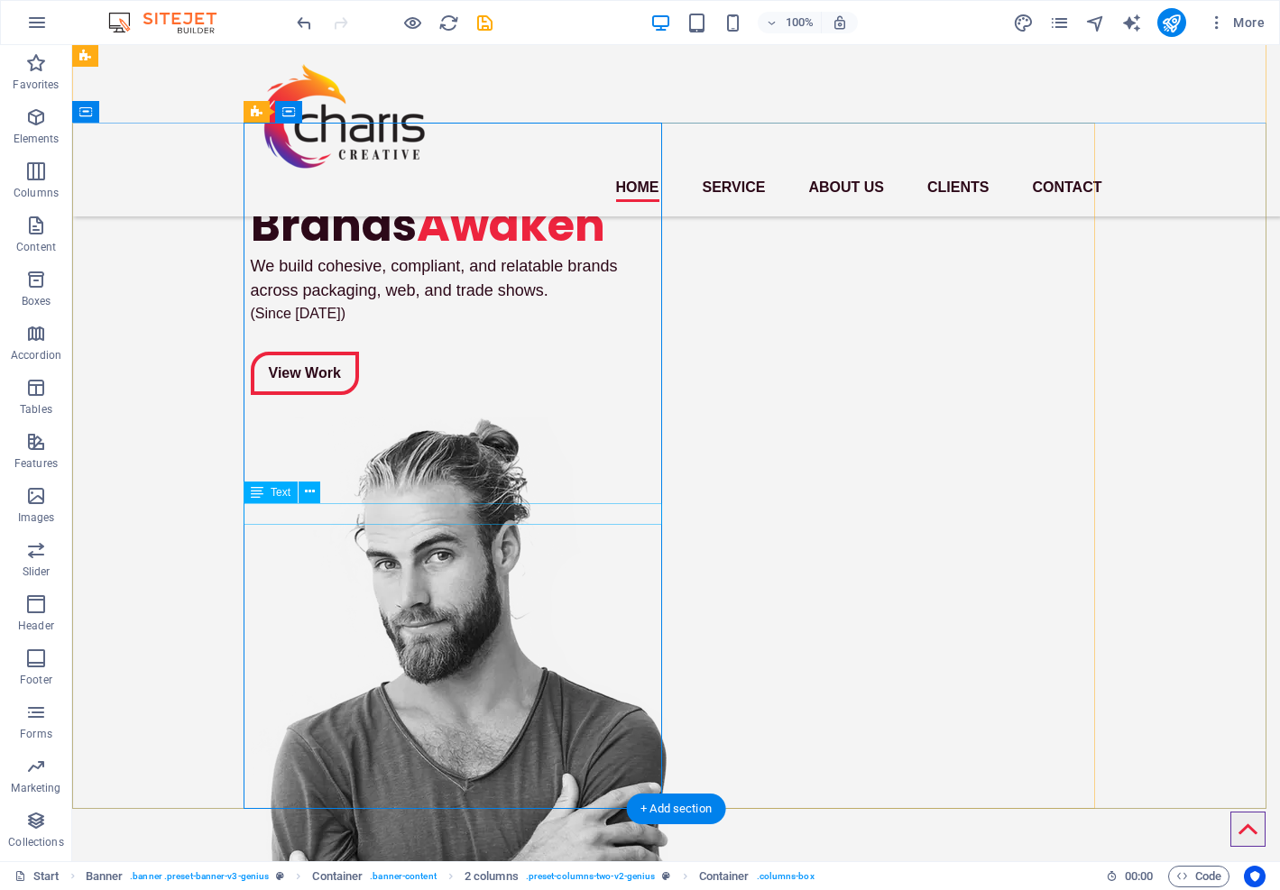
click at [326, 325] on div "(Since [DATE])" at bounding box center [460, 314] width 419 height 22
click at [311, 495] on icon at bounding box center [310, 492] width 10 height 19
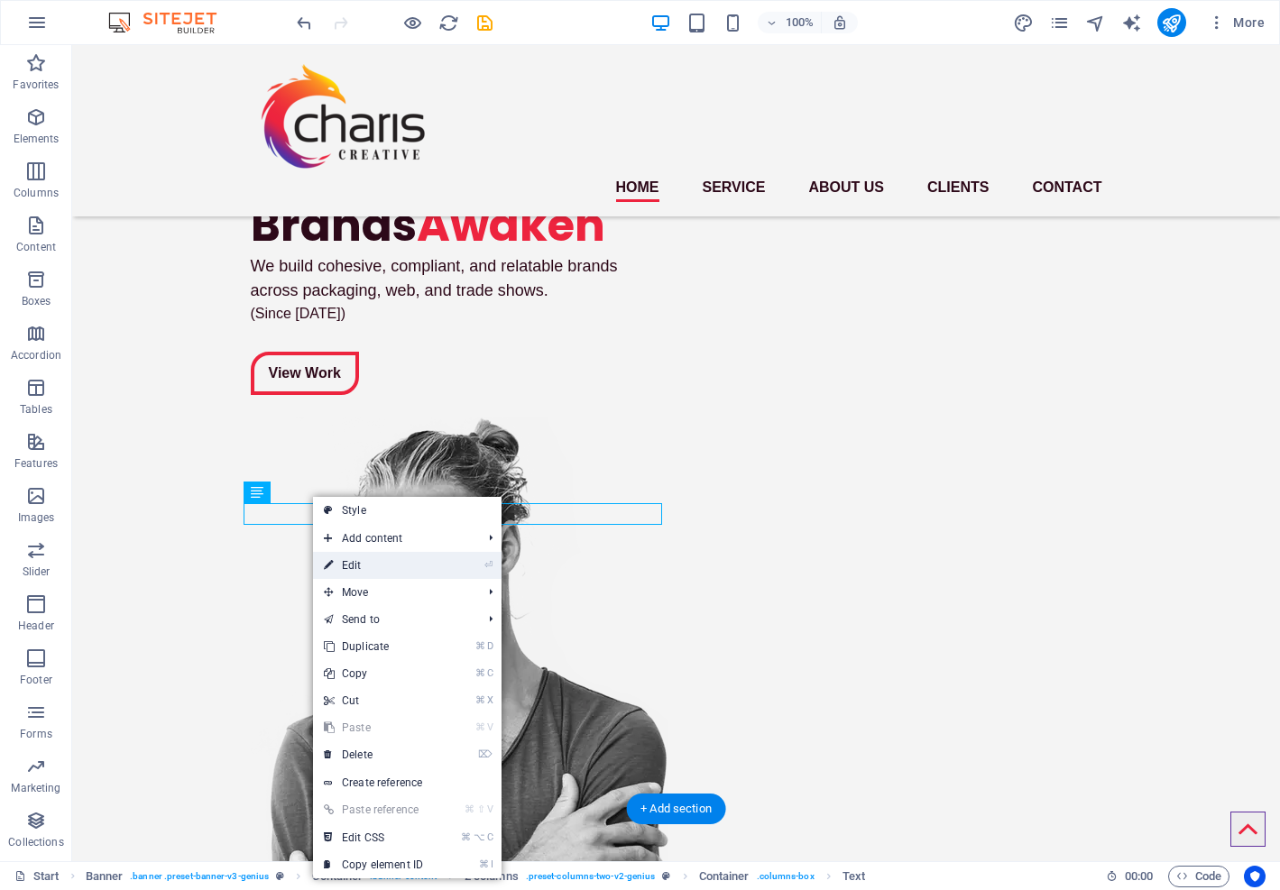
click at [354, 561] on link "⏎ Edit" at bounding box center [373, 565] width 121 height 27
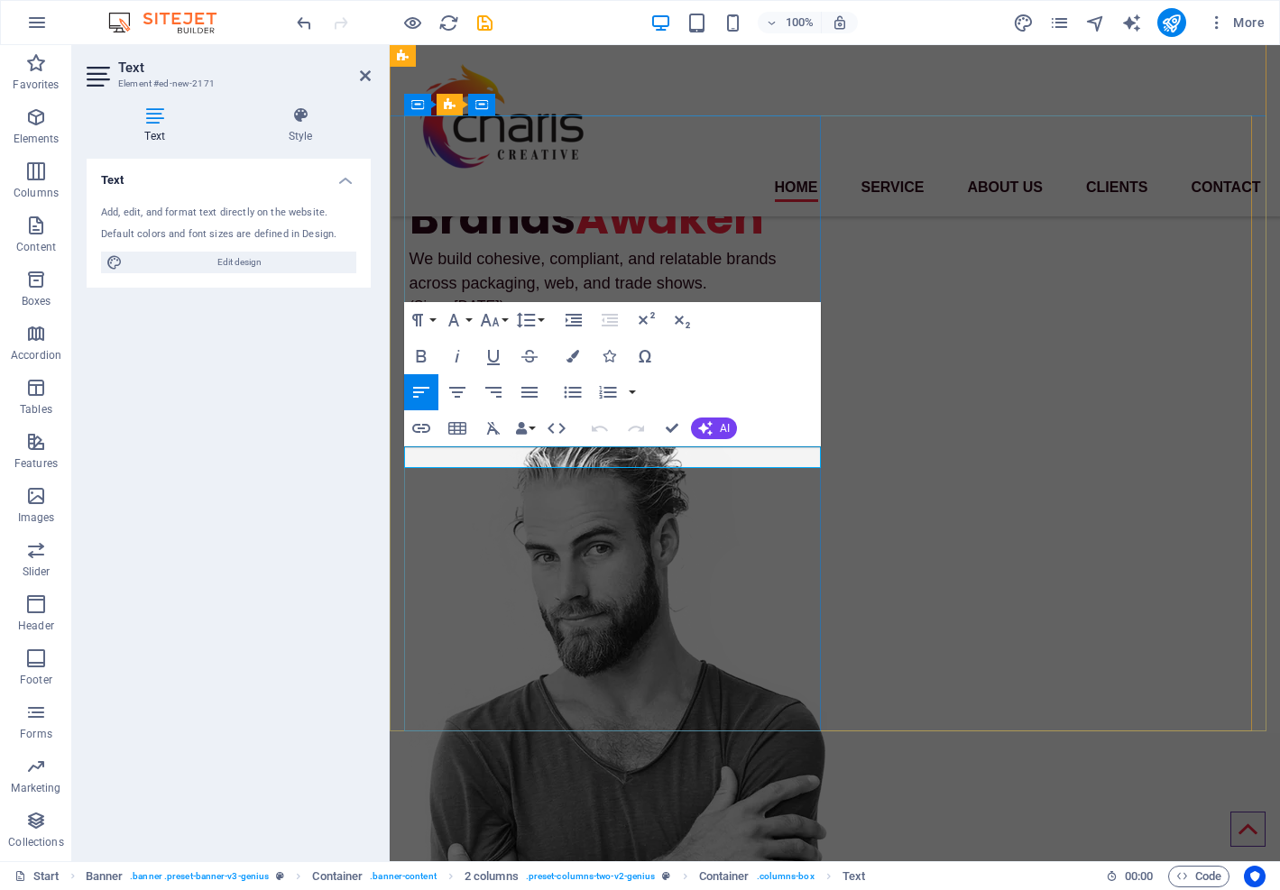
click at [473, 317] on p "(Since [DATE])" at bounding box center [618, 307] width 419 height 22
click at [421, 354] on icon "button" at bounding box center [421, 356] width 22 height 22
click at [500, 317] on icon "button" at bounding box center [490, 320] width 22 height 22
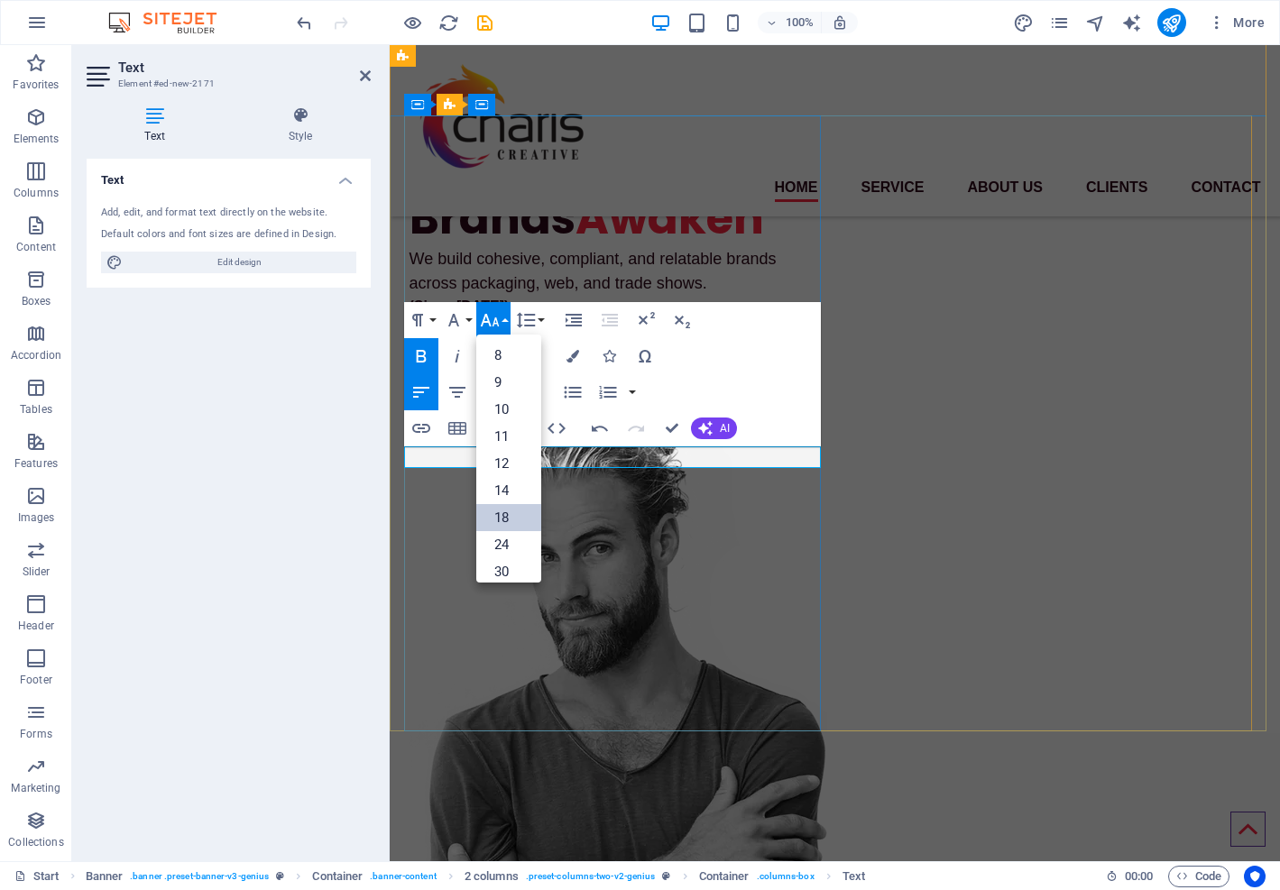
click at [511, 514] on link "18" at bounding box center [508, 517] width 65 height 27
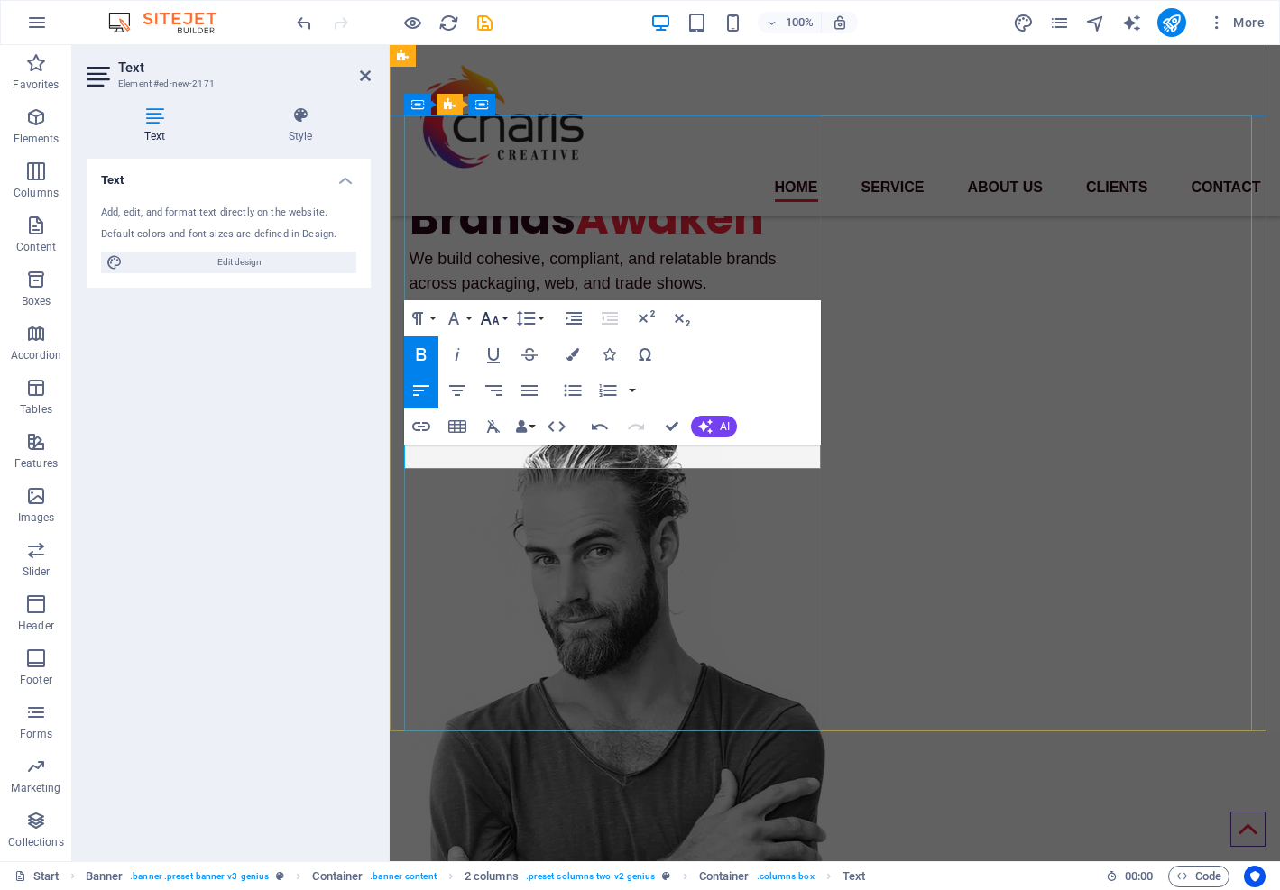
click at [501, 321] on button "Font Size" at bounding box center [493, 318] width 34 height 36
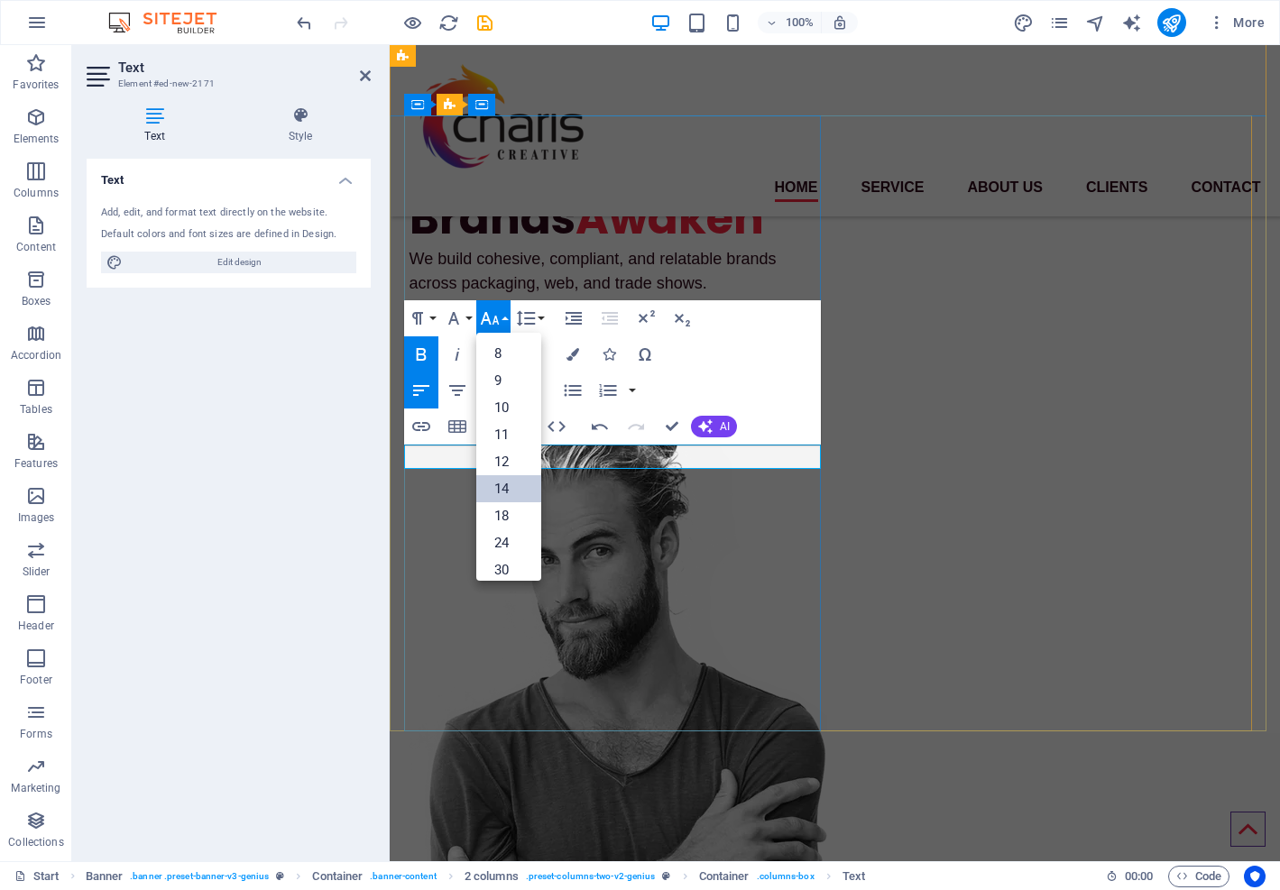
click at [506, 483] on link "14" at bounding box center [508, 488] width 65 height 27
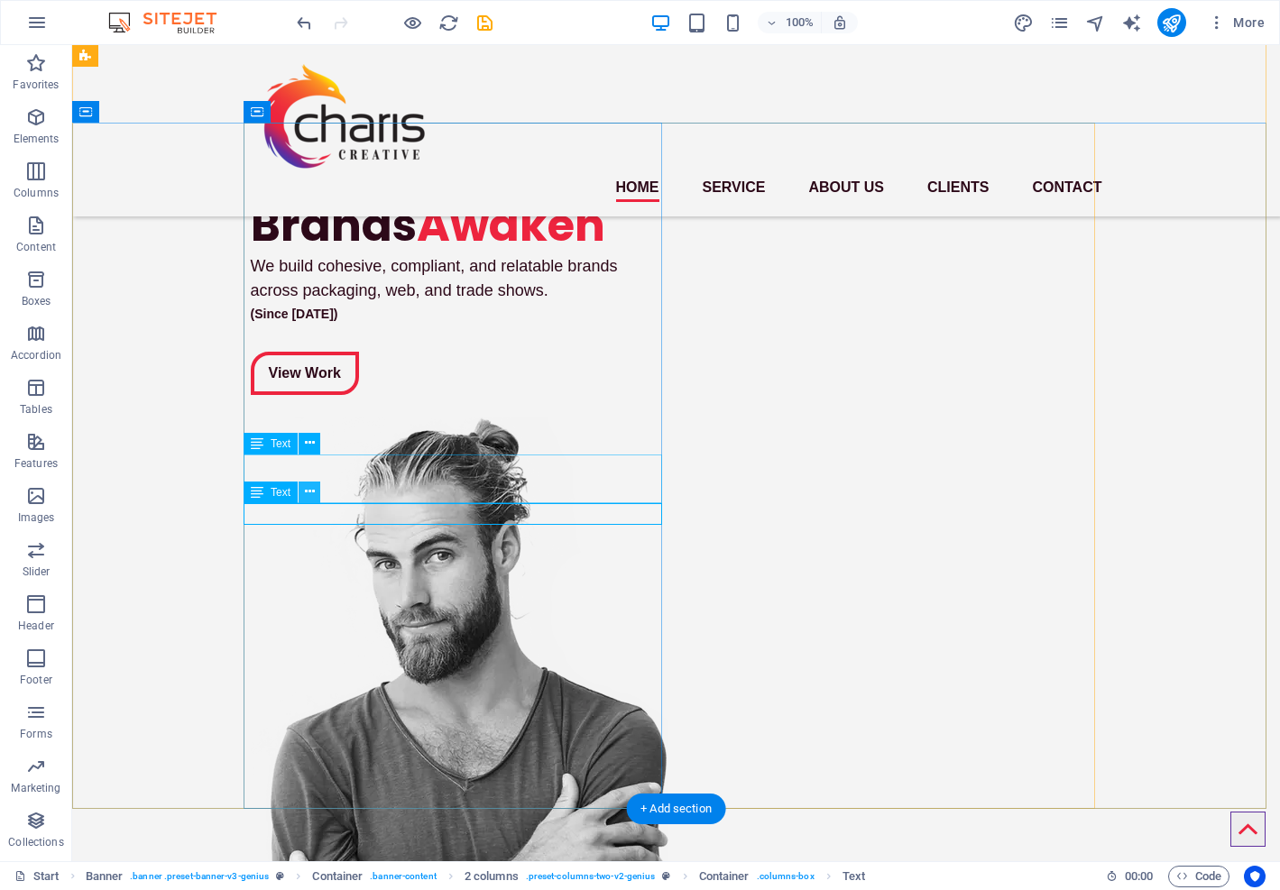
click at [318, 484] on button at bounding box center [310, 493] width 22 height 22
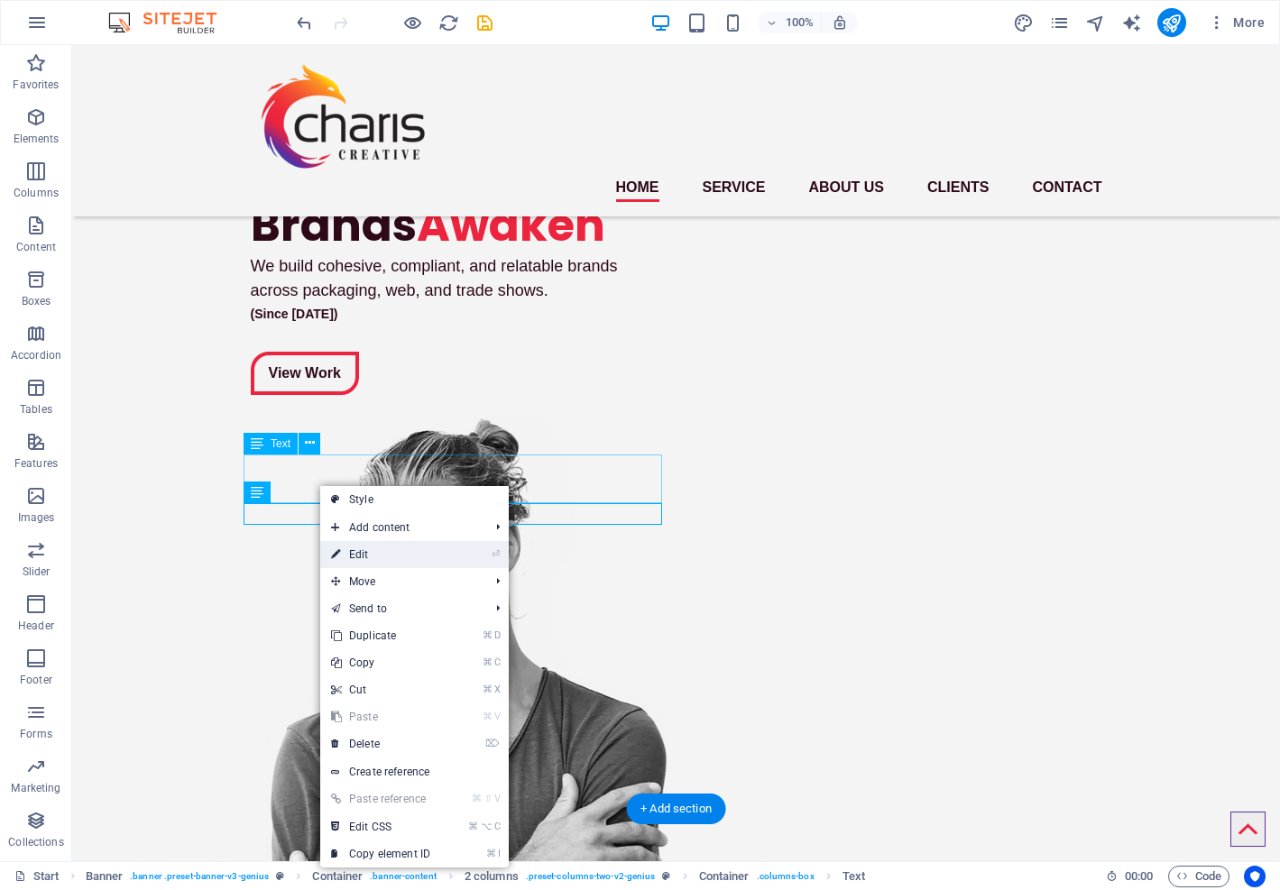
click at [364, 557] on link "⏎ Edit" at bounding box center [380, 554] width 121 height 27
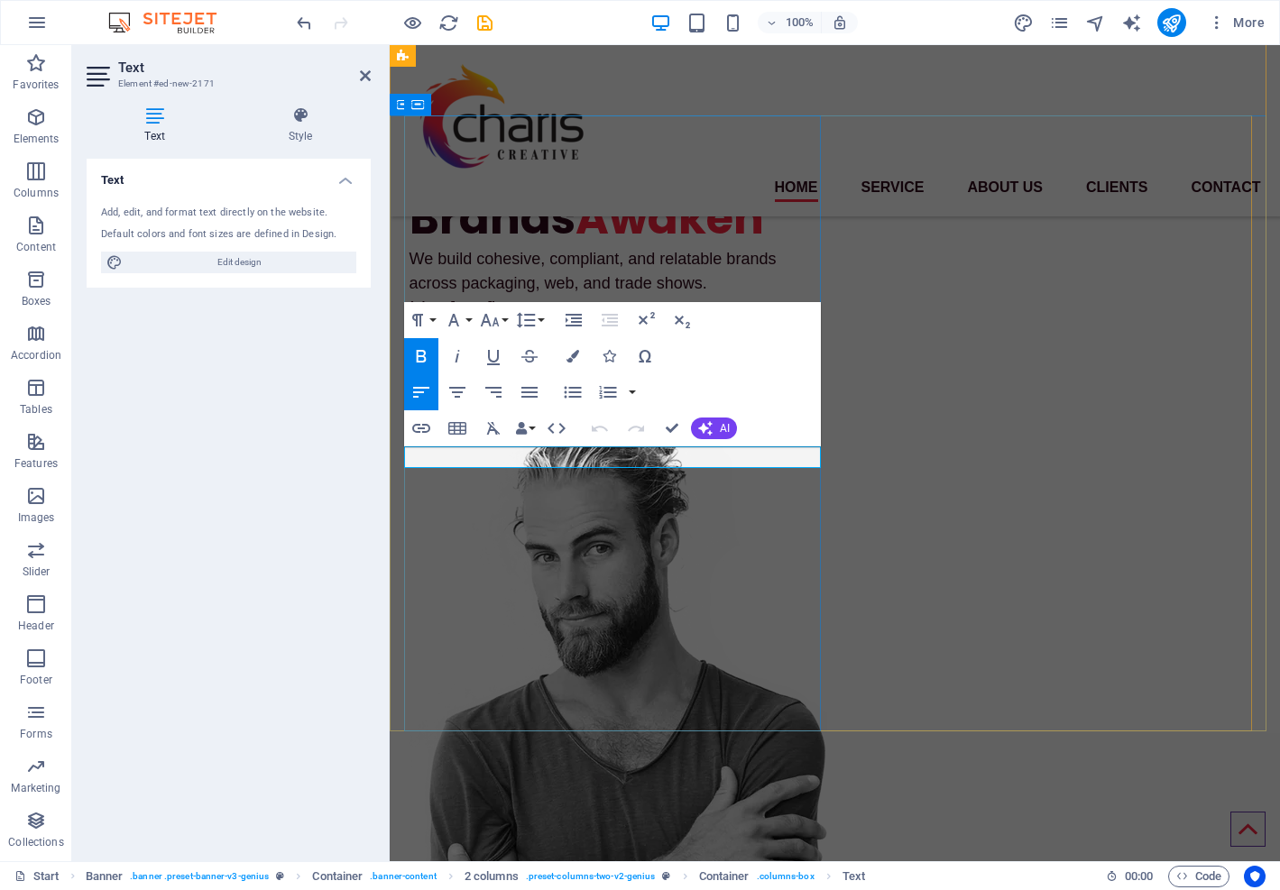
click at [555, 317] on p "(Since [DATE])" at bounding box center [618, 307] width 419 height 22
click at [556, 317] on p "(Since [DATE])" at bounding box center [618, 307] width 419 height 22
click at [572, 388] on div "View Work" at bounding box center [618, 366] width 419 height 43
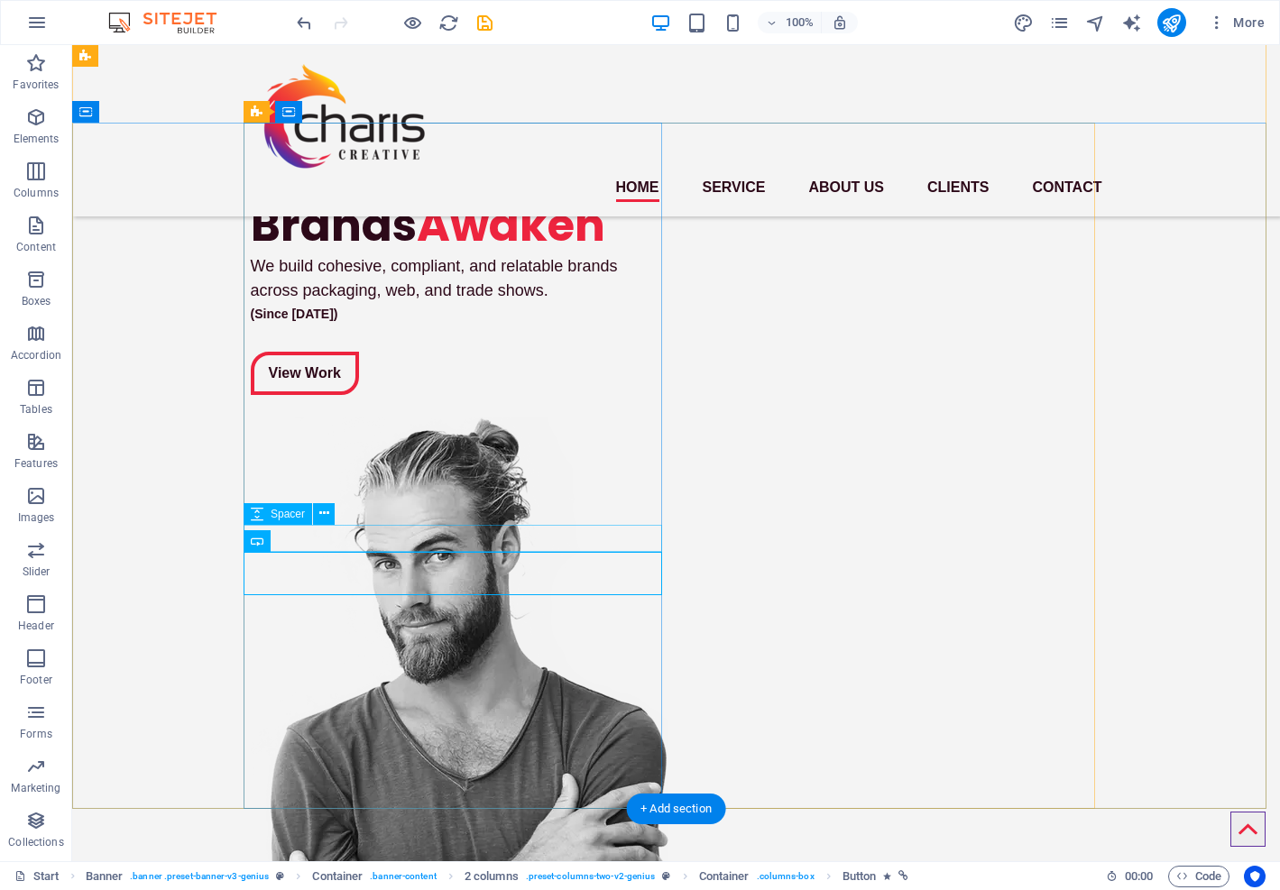
click at [258, 510] on icon at bounding box center [257, 514] width 13 height 22
click at [409, 325] on div "(Since [DATE])" at bounding box center [460, 314] width 419 height 22
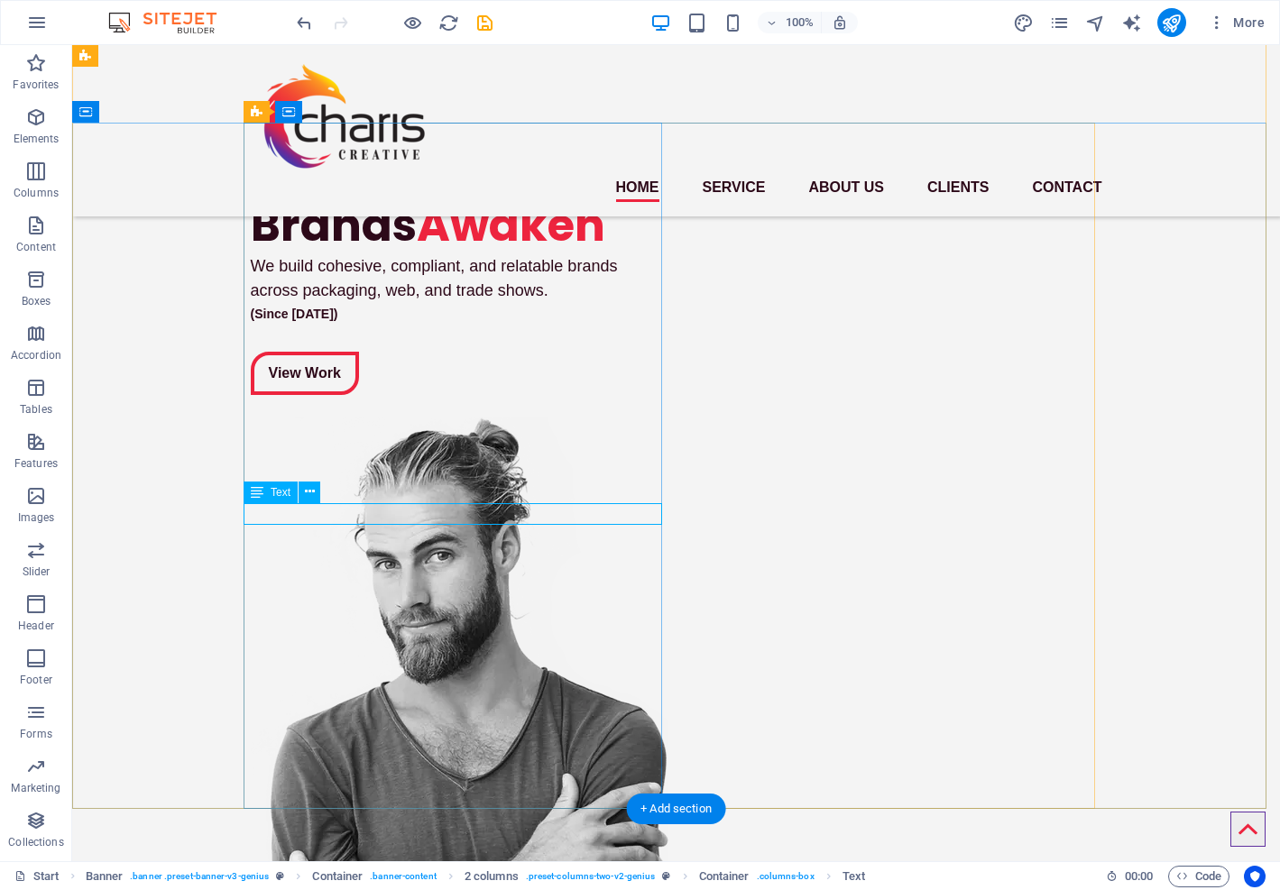
click at [260, 489] on icon at bounding box center [257, 493] width 13 height 22
click at [260, 491] on icon at bounding box center [257, 493] width 13 height 22
click at [386, 325] on div "(Since [DATE])" at bounding box center [460, 314] width 419 height 22
click at [387, 325] on div "(Since [DATE])" at bounding box center [460, 314] width 419 height 22
click at [308, 492] on icon at bounding box center [310, 492] width 10 height 19
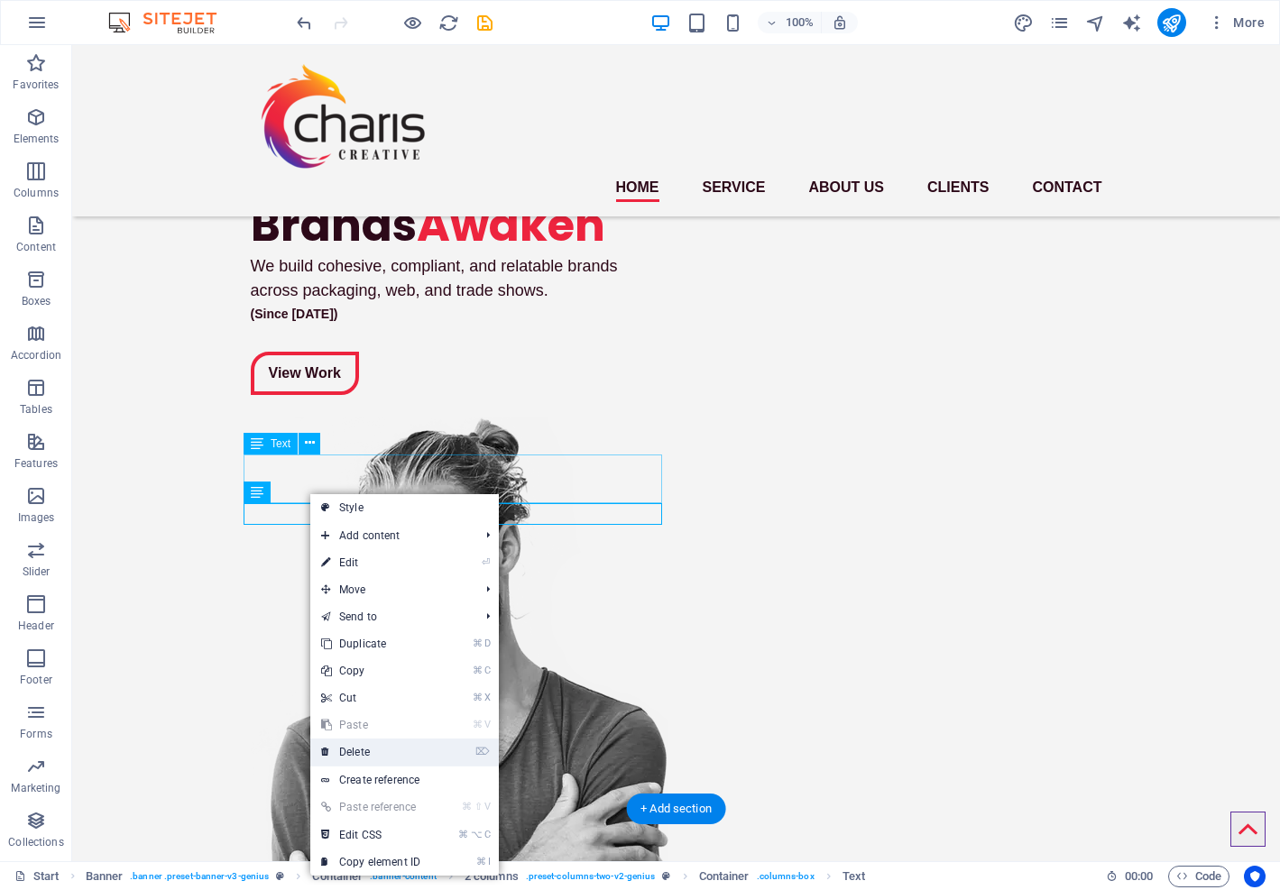
click at [355, 747] on link "⌦ Delete" at bounding box center [370, 752] width 121 height 27
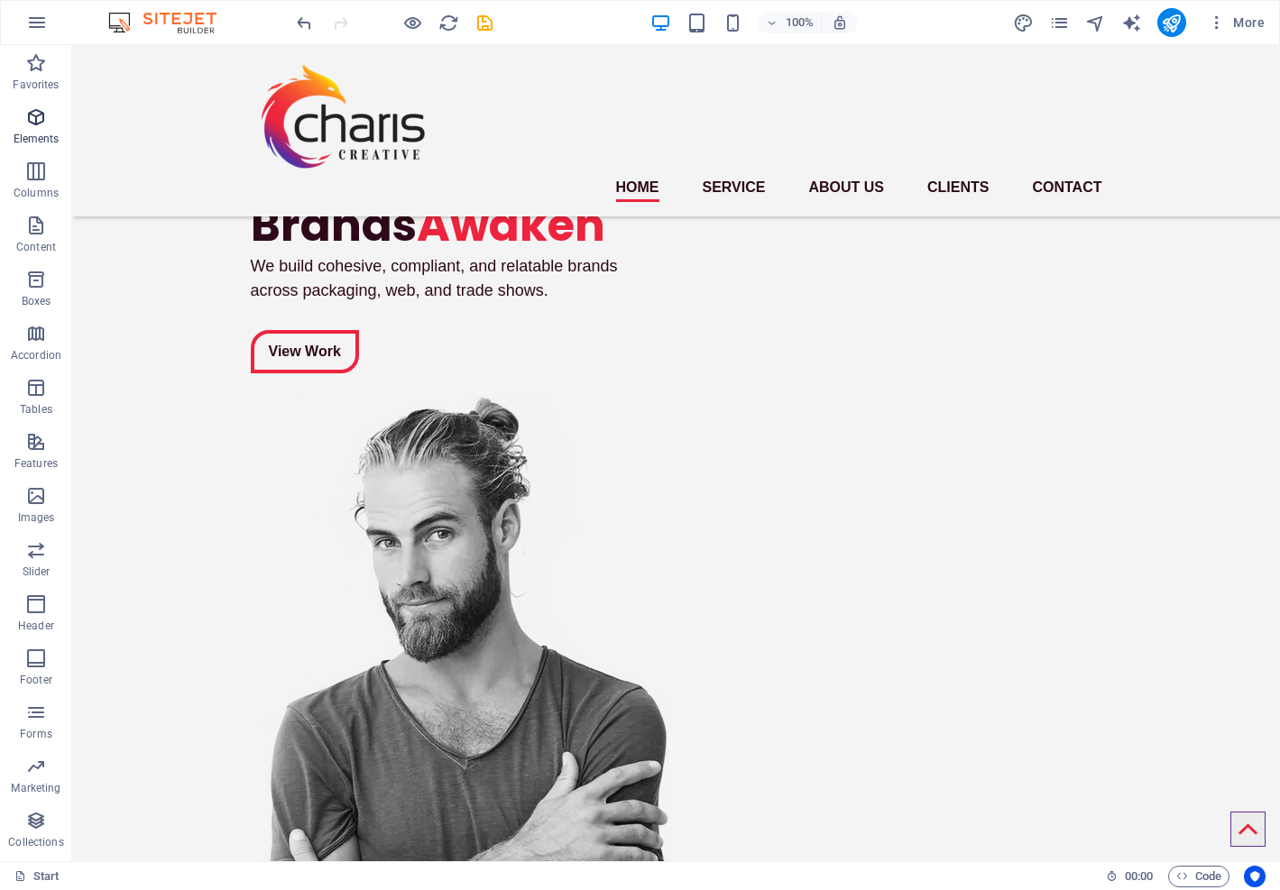
click at [39, 115] on icon "button" at bounding box center [36, 117] width 22 height 22
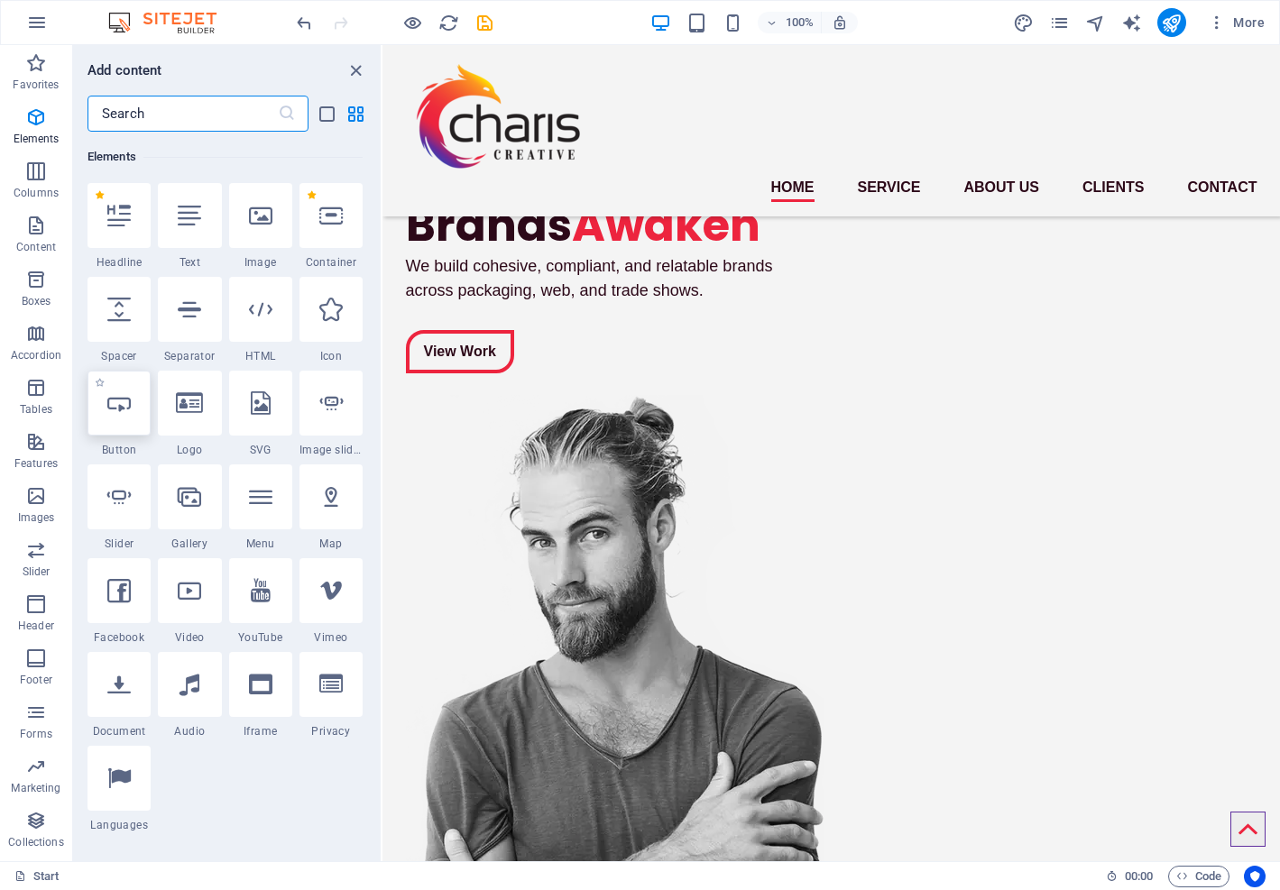
click at [122, 409] on icon at bounding box center [118, 402] width 23 height 23
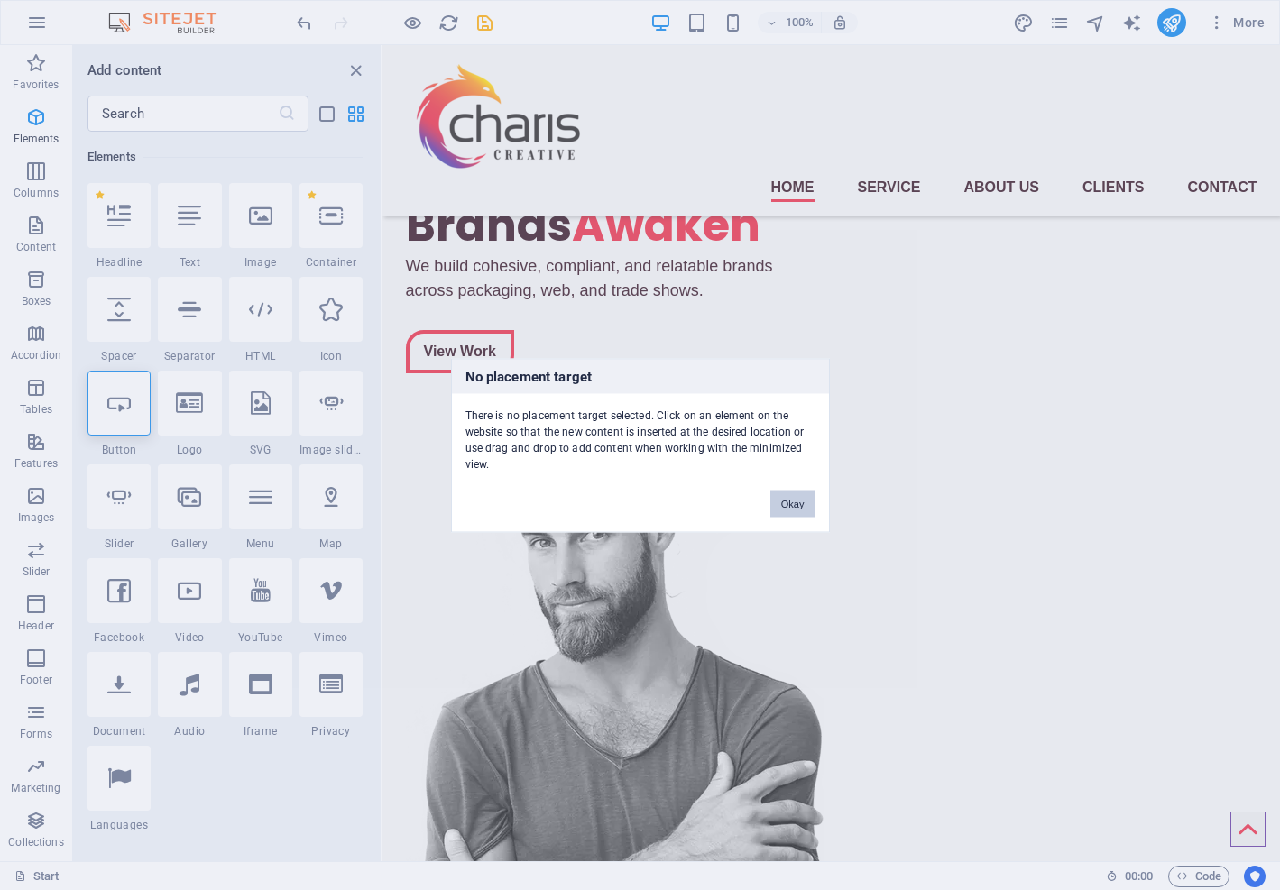
click at [777, 505] on button "Okay" at bounding box center [792, 503] width 45 height 27
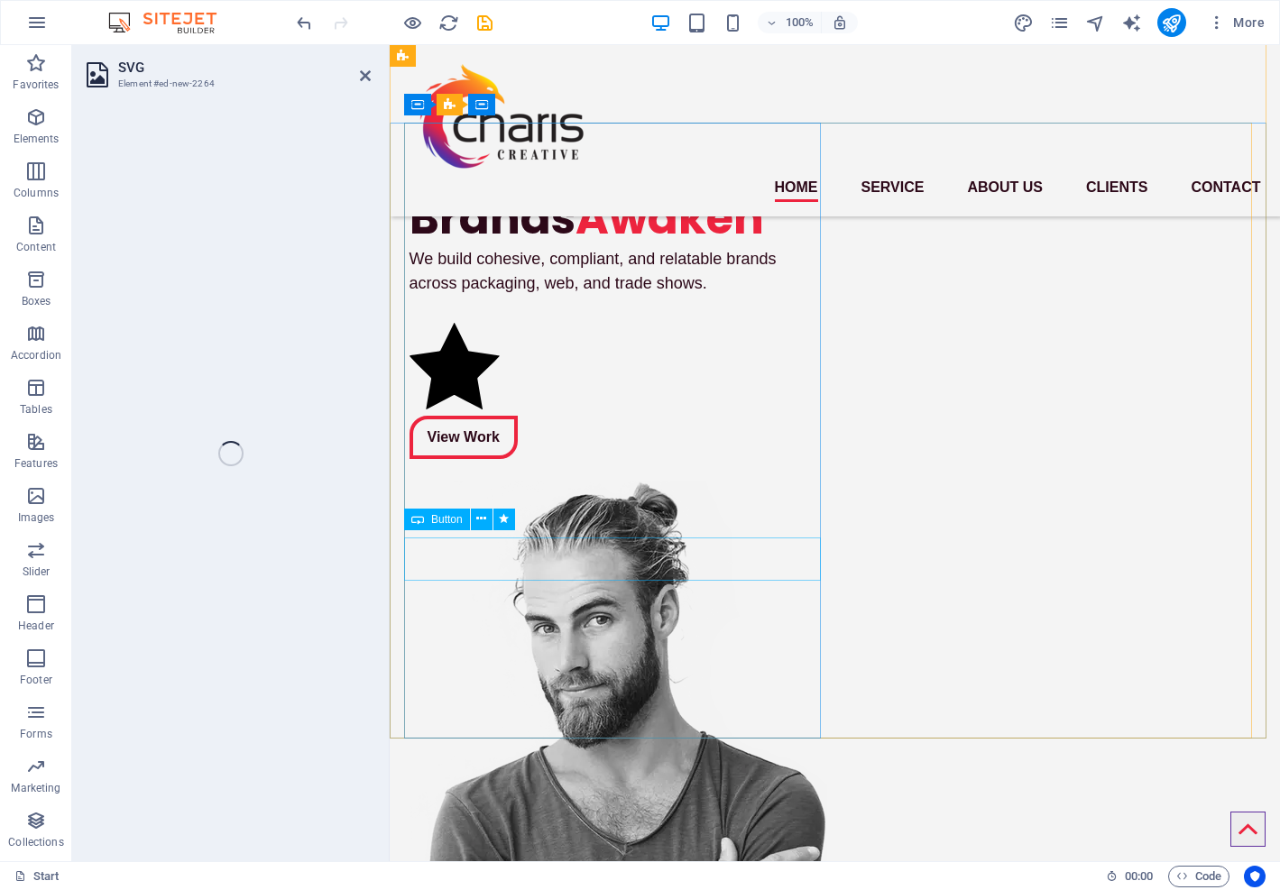
select select "xMidYMid"
select select "px"
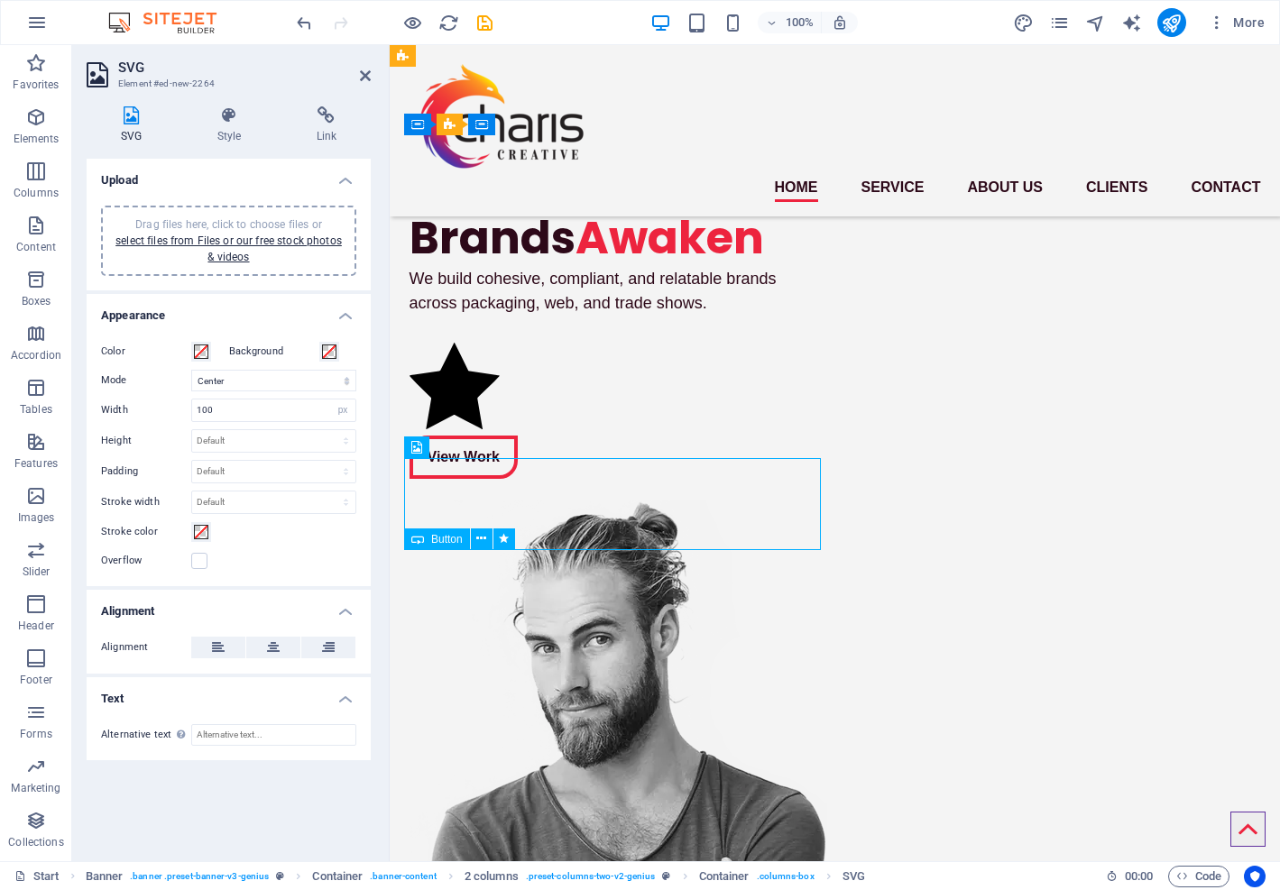
scroll to position [0, 0]
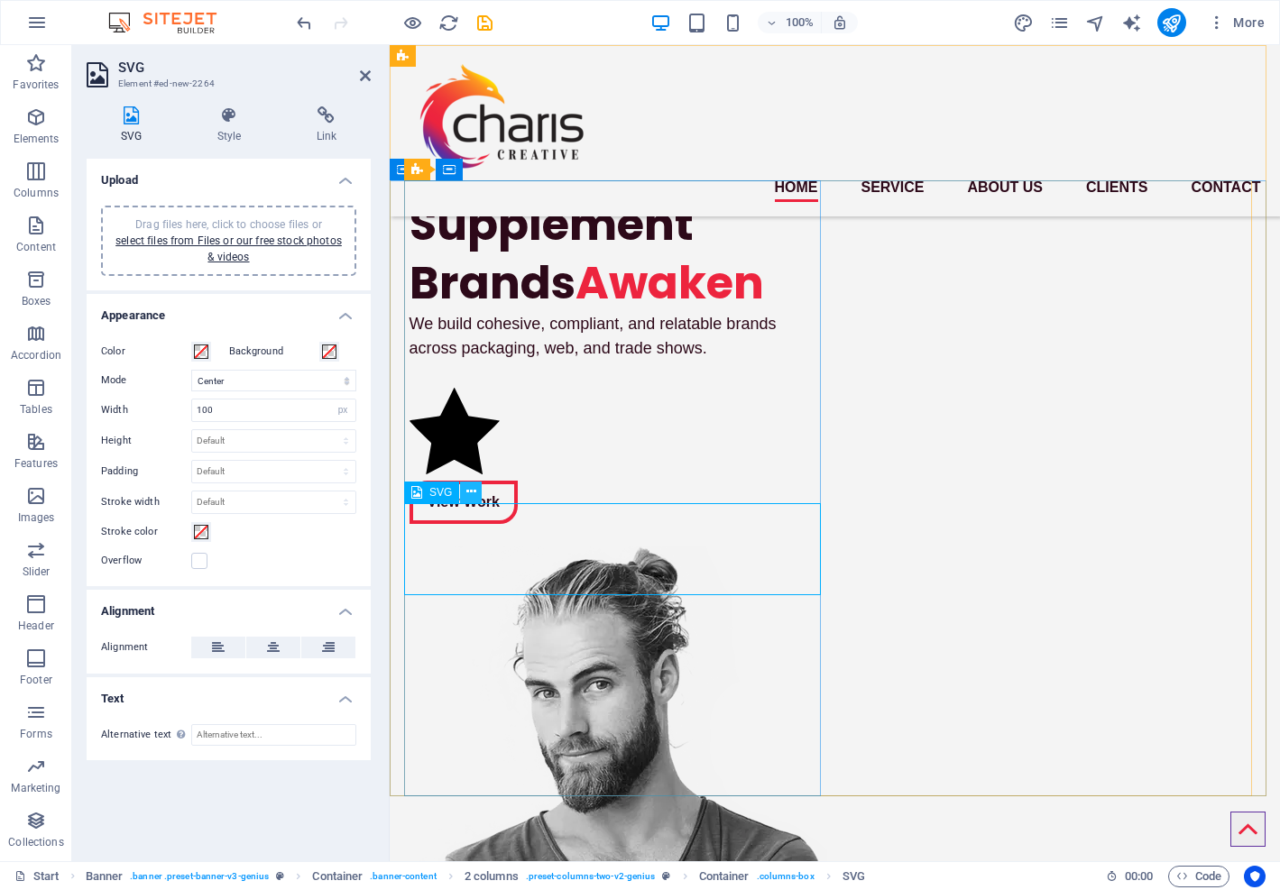
click at [473, 487] on icon at bounding box center [471, 492] width 10 height 19
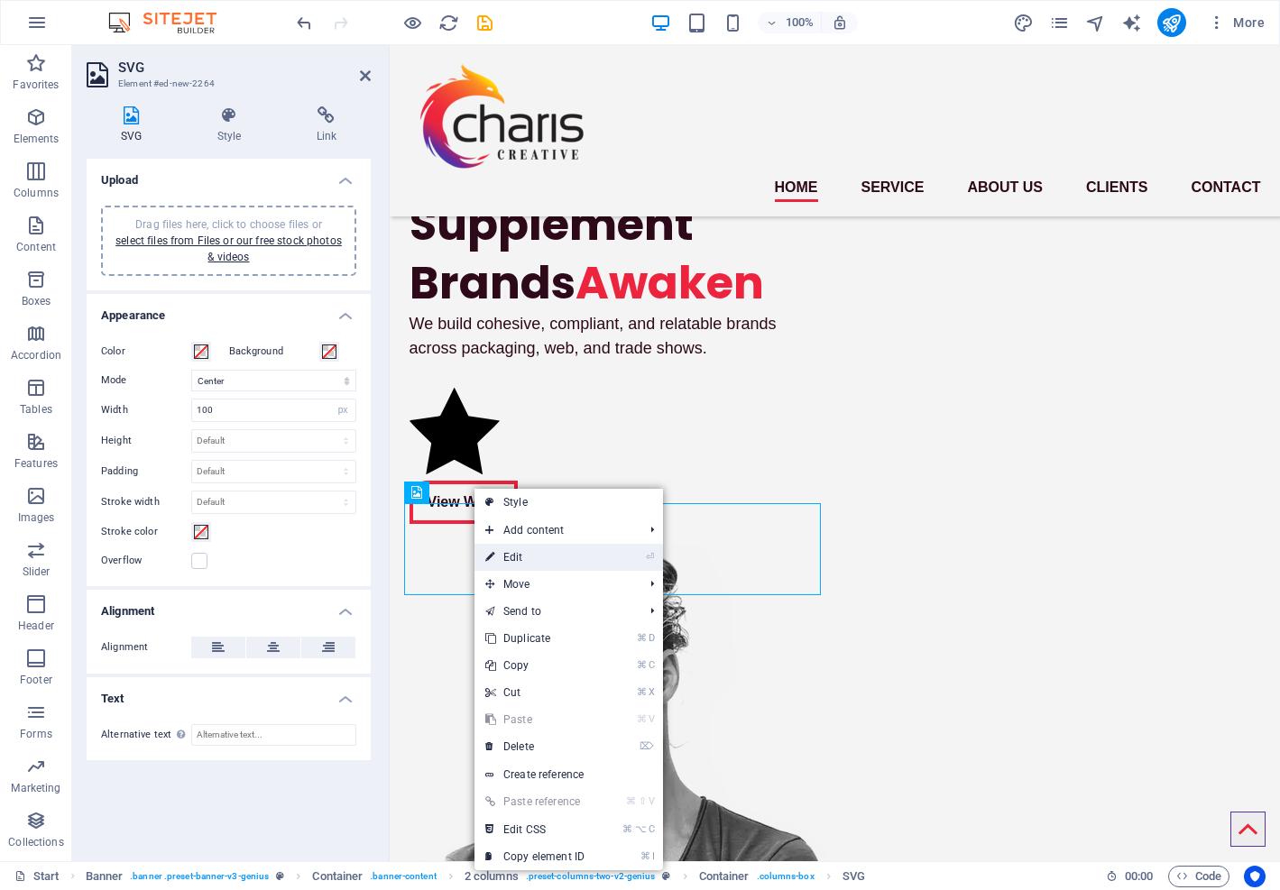
click at [541, 553] on link "⏎ Edit" at bounding box center [534, 557] width 121 height 27
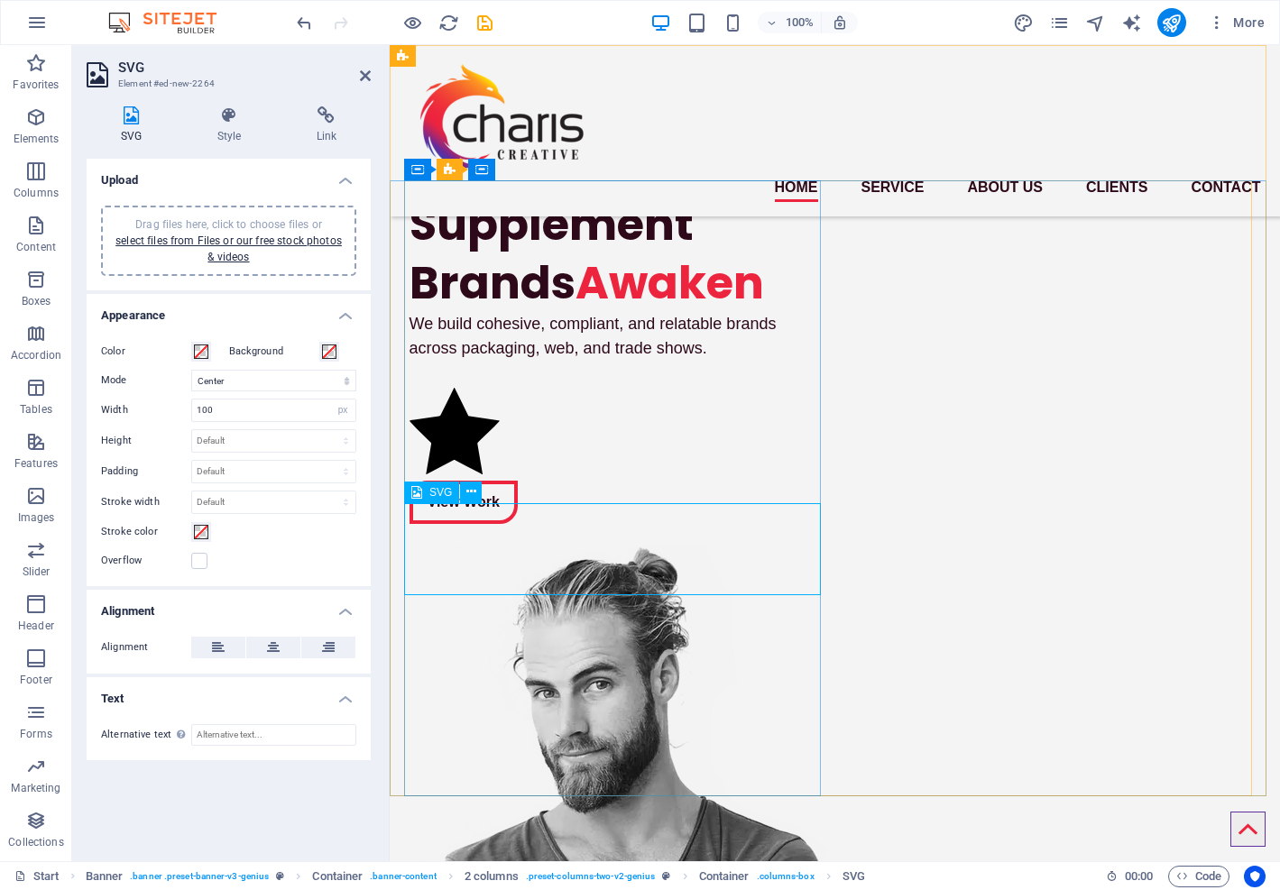
click at [461, 481] on figure at bounding box center [618, 434] width 419 height 93
click at [470, 492] on icon at bounding box center [471, 492] width 10 height 19
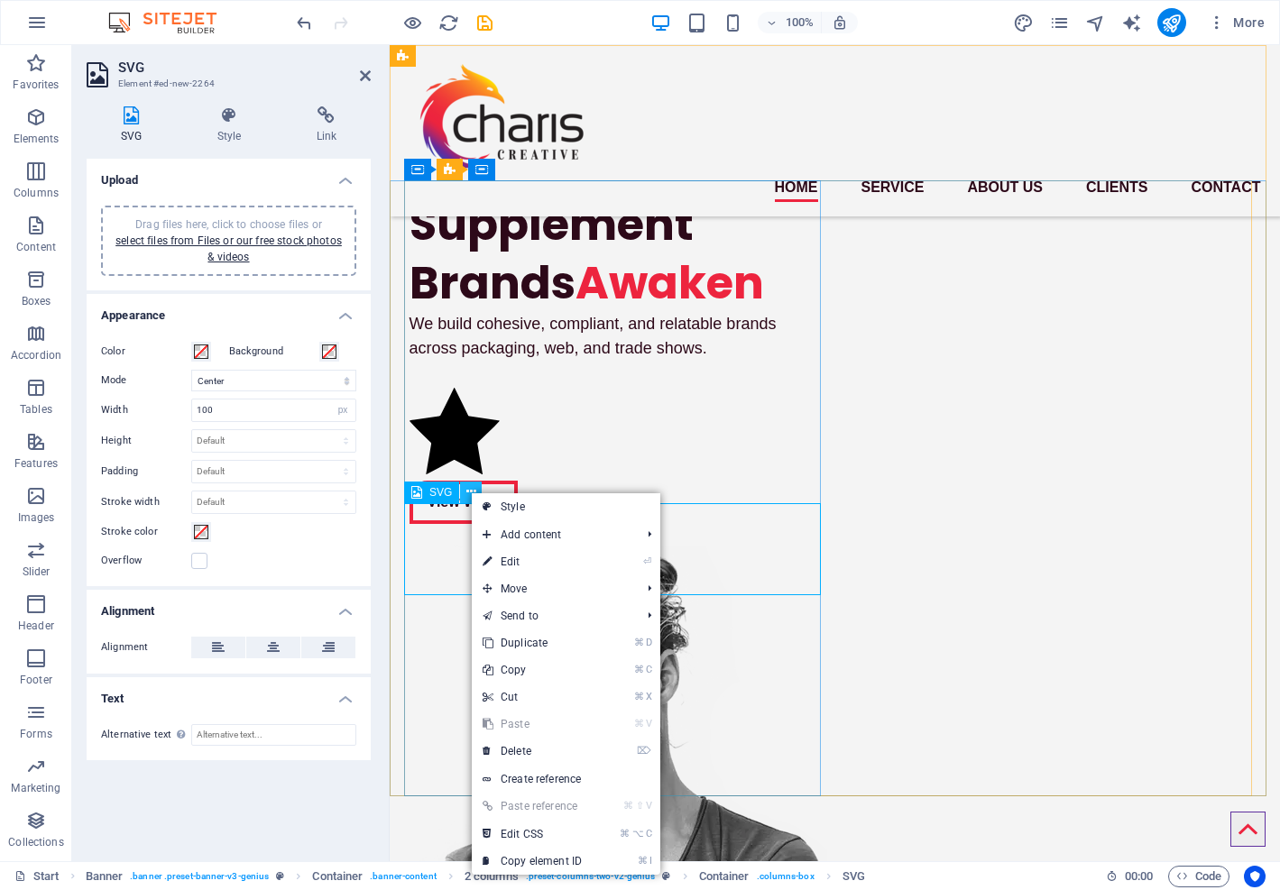
click at [471, 492] on icon at bounding box center [471, 492] width 10 height 19
click at [225, 110] on icon at bounding box center [229, 115] width 92 height 18
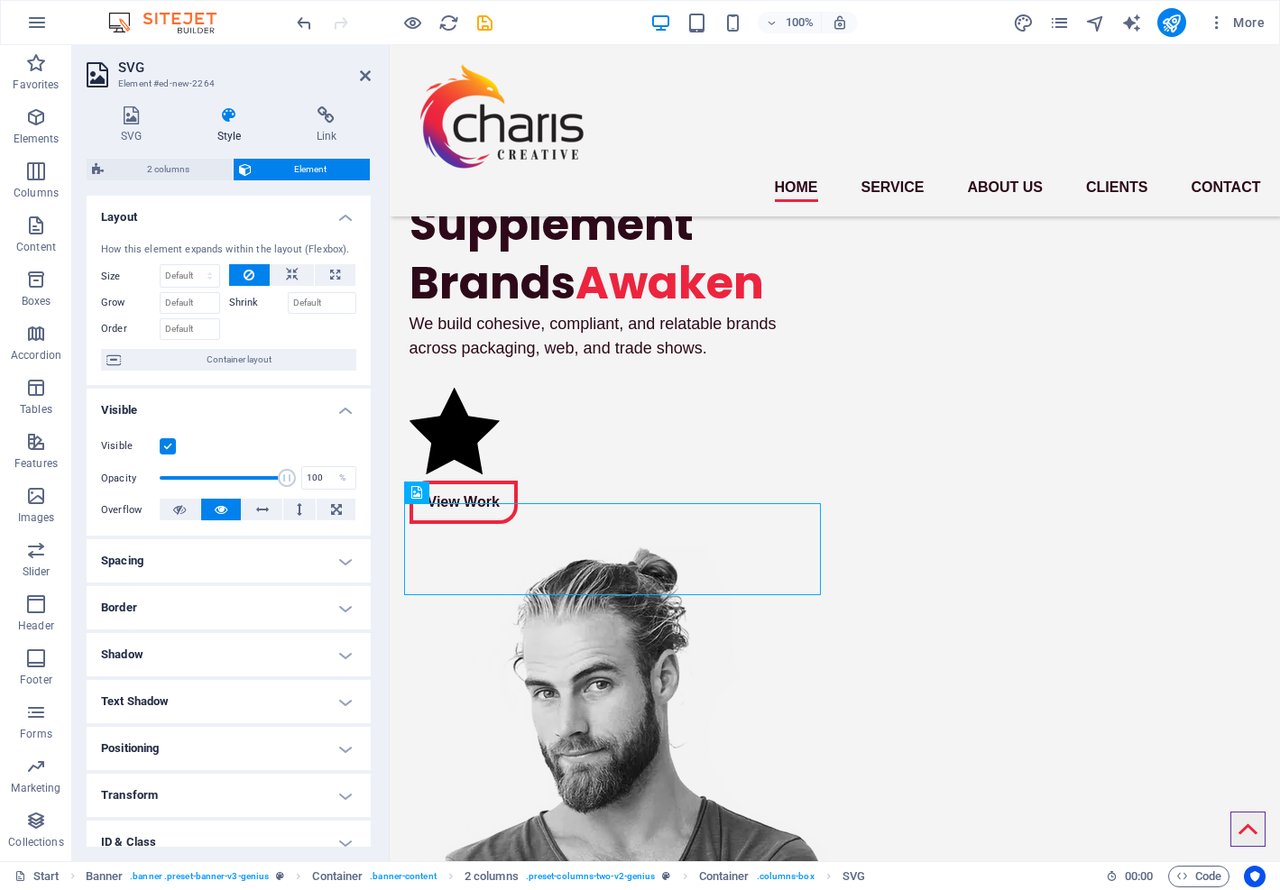
scroll to position [110, 0]
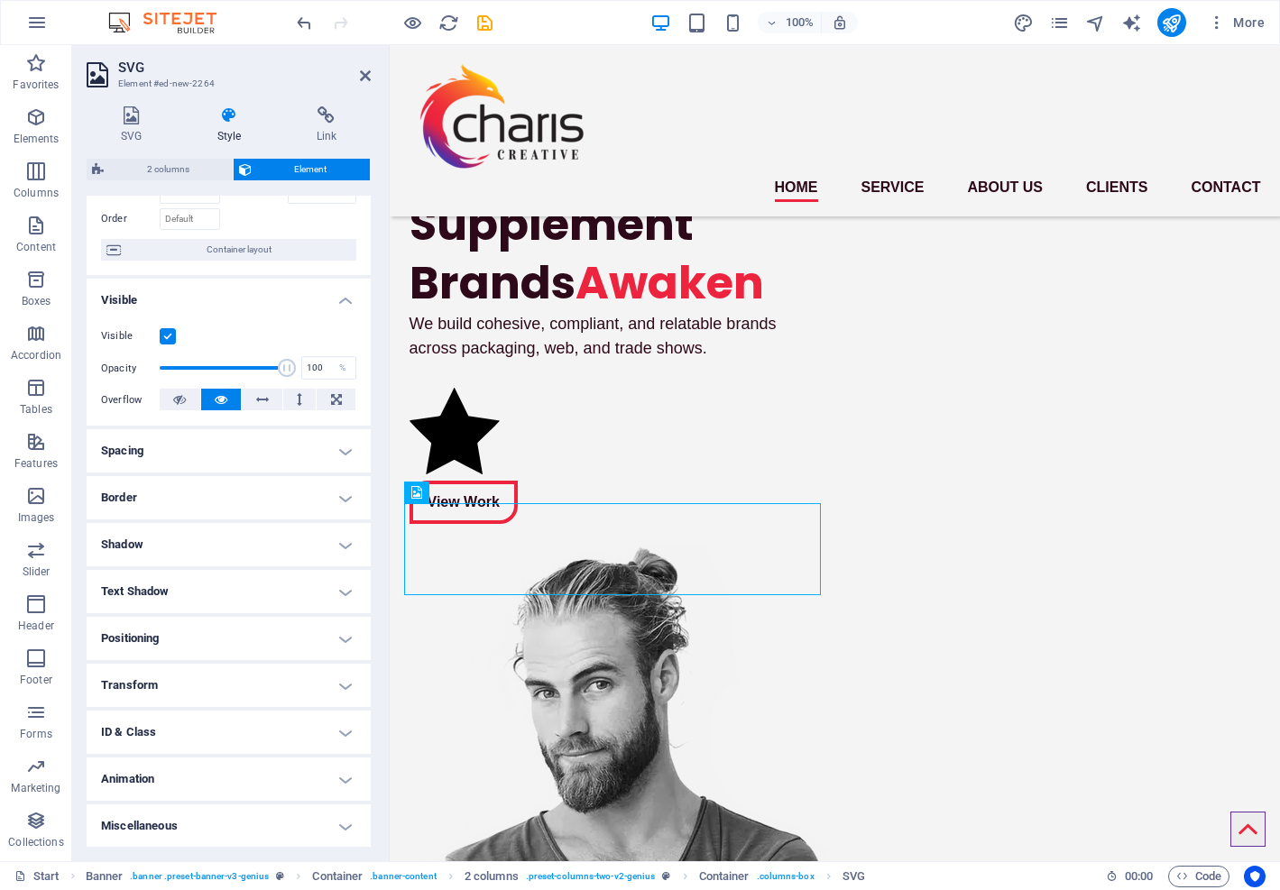
click at [335, 687] on h4 "Transform" at bounding box center [229, 685] width 284 height 43
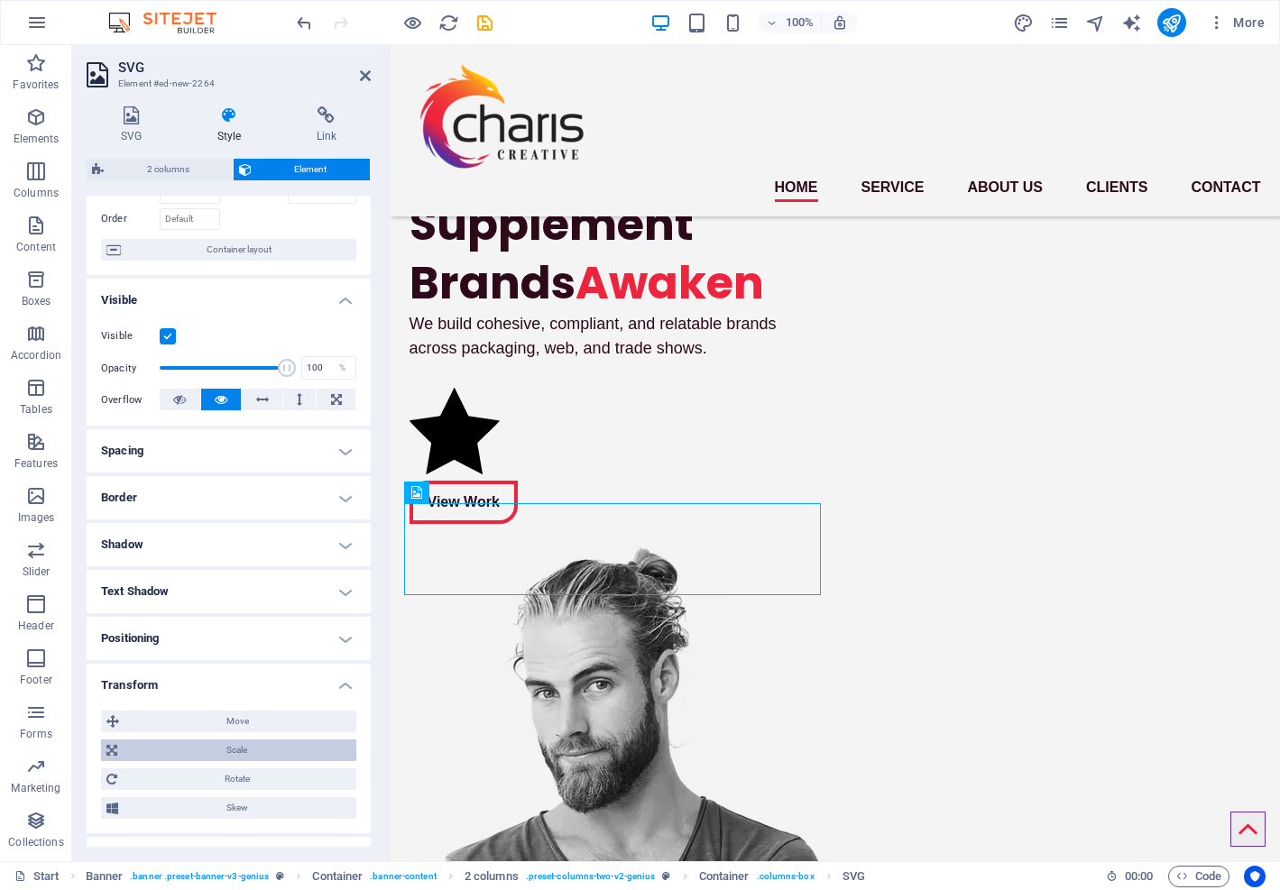
click at [279, 746] on span "Scale" at bounding box center [237, 751] width 228 height 22
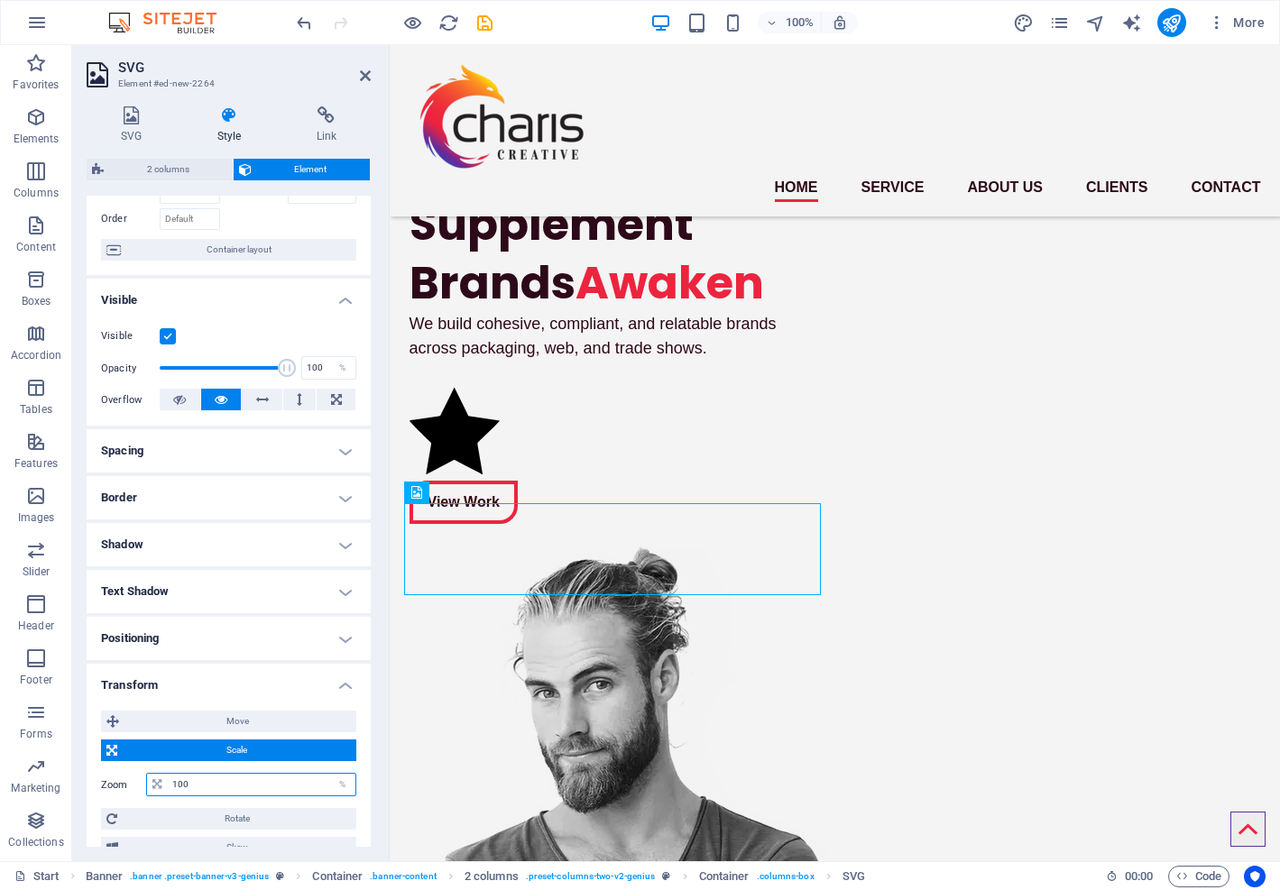
click at [179, 786] on input "100" at bounding box center [262, 785] width 188 height 22
type input "50"
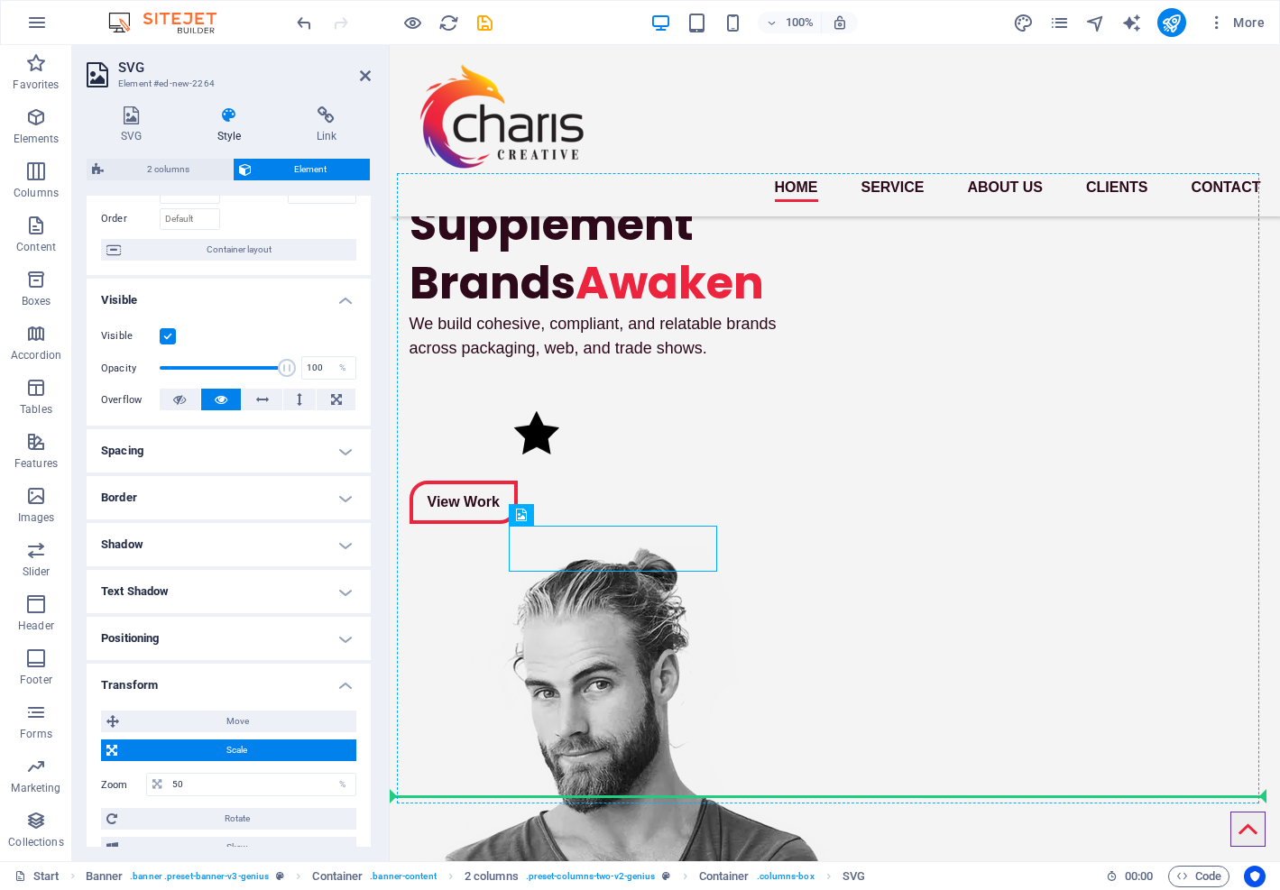
drag, startPoint x: 511, startPoint y: 536, endPoint x: 459, endPoint y: 503, distance: 61.6
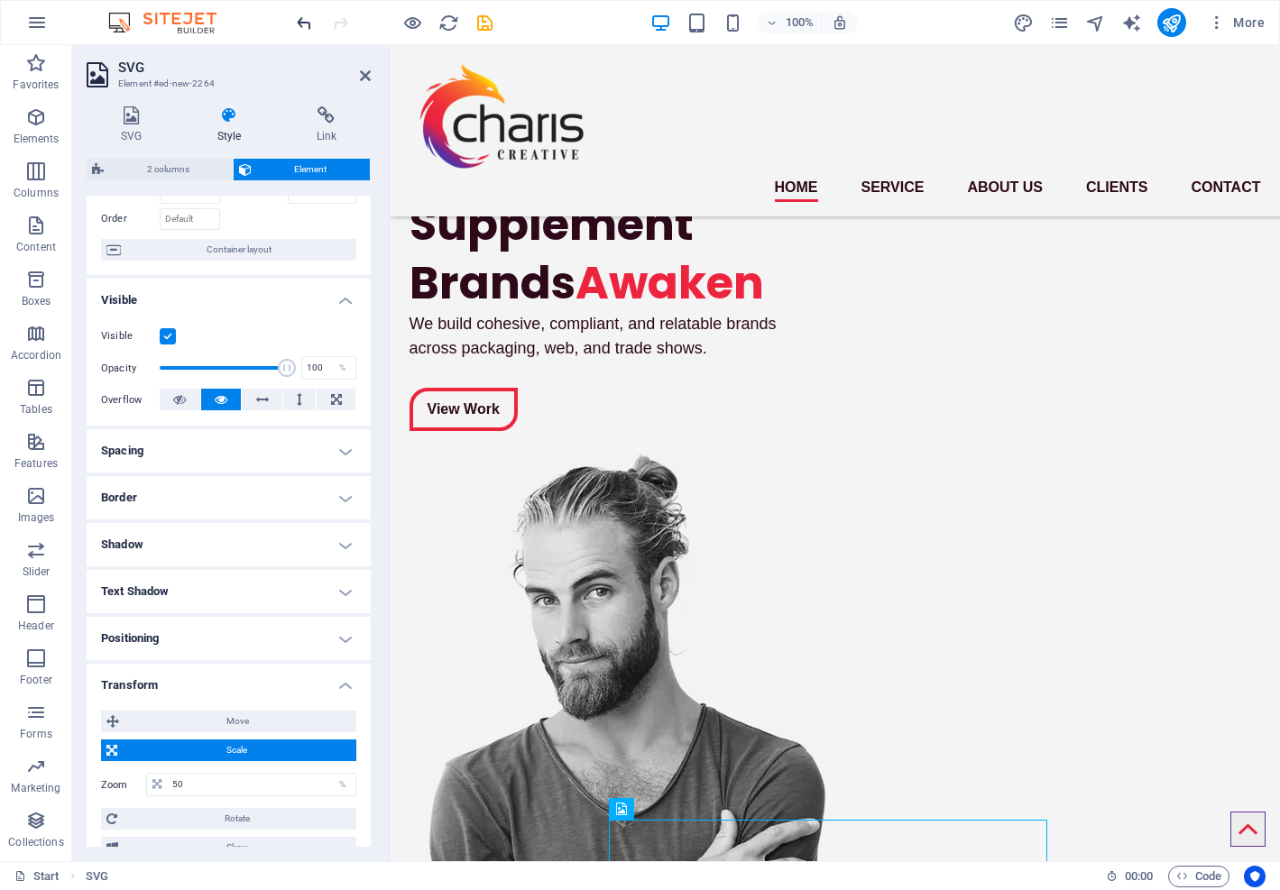
click at [294, 19] on icon "undo" at bounding box center [304, 23] width 21 height 21
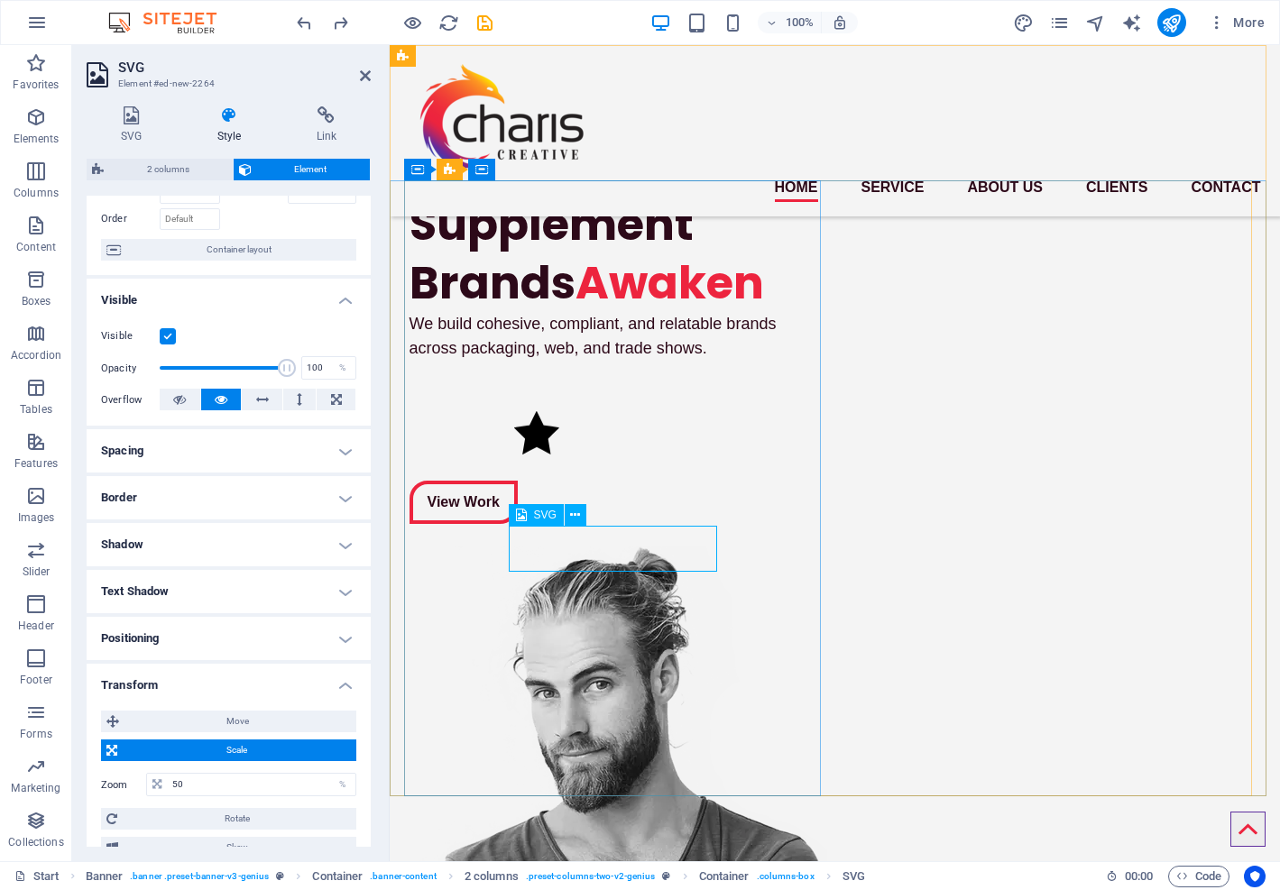
click at [648, 458] on figure at bounding box center [618, 434] width 209 height 47
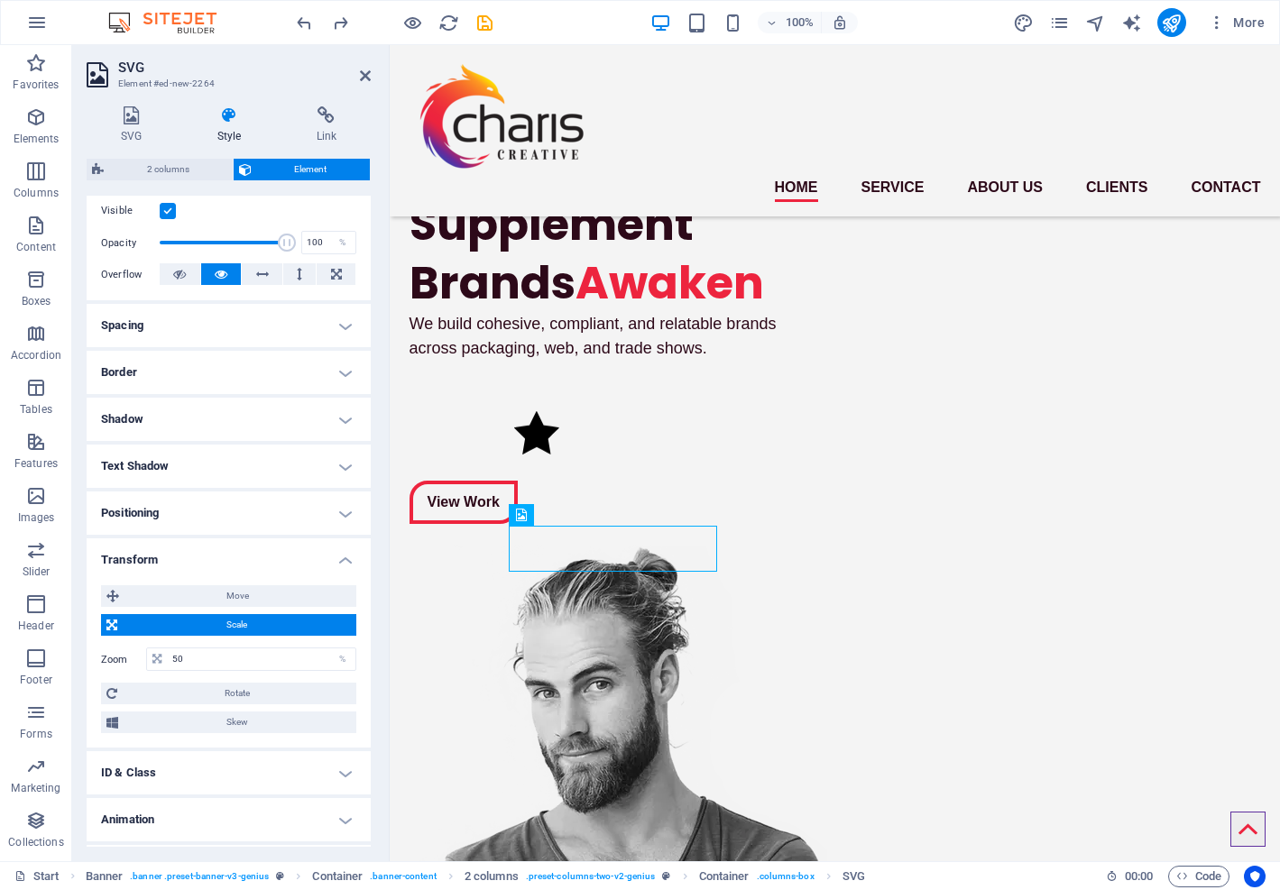
scroll to position [276, 0]
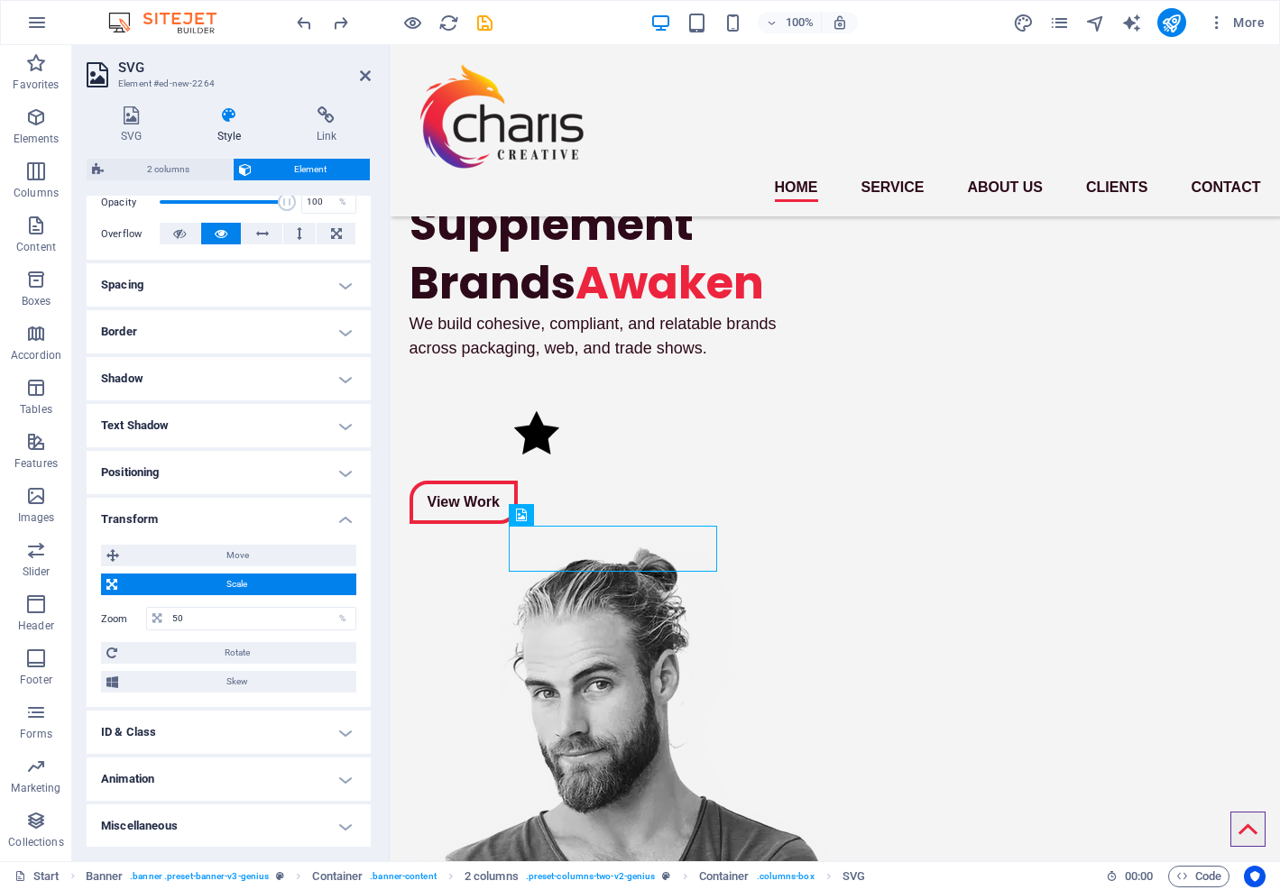
click at [343, 781] on h4 "Animation" at bounding box center [229, 779] width 284 height 43
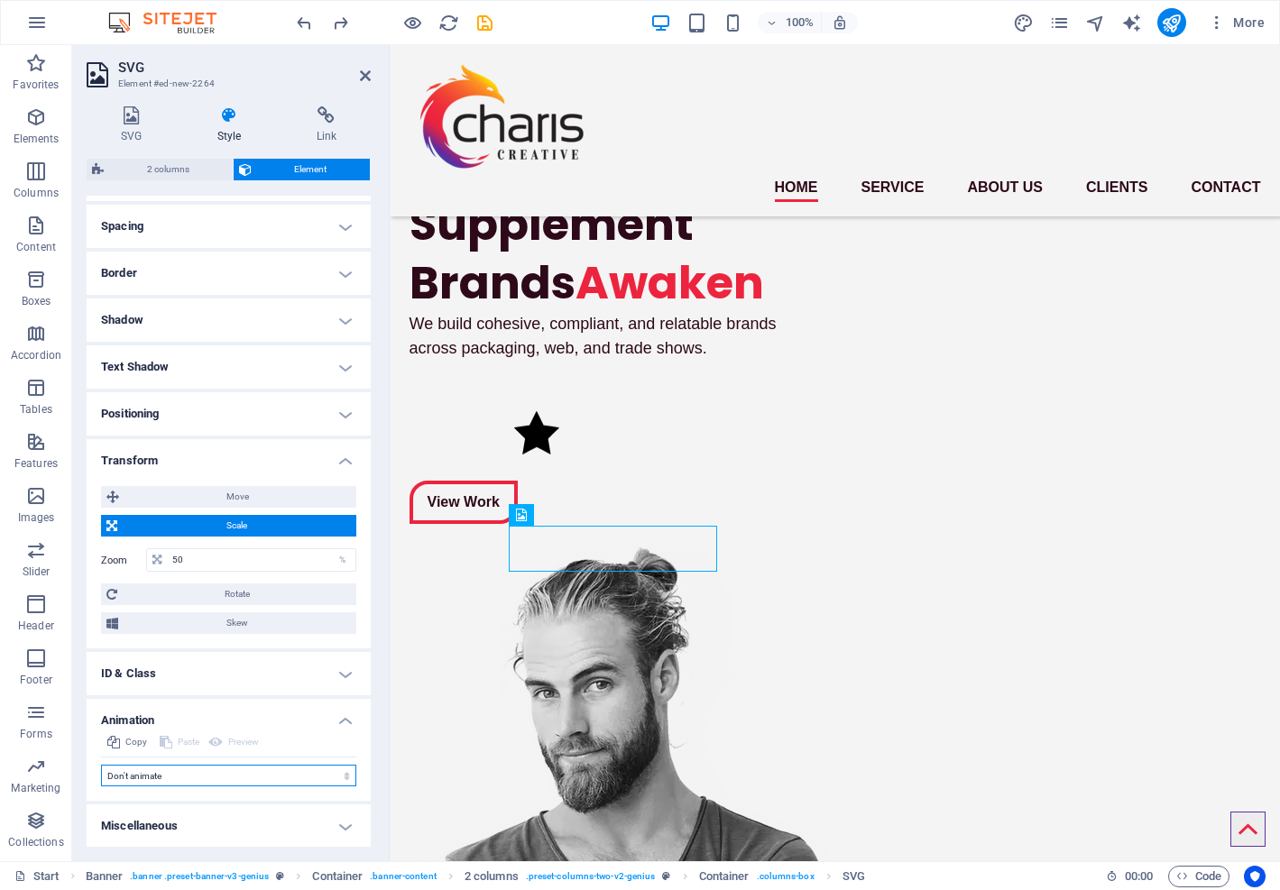
select select "shrink"
select select "scroll"
select select "fade"
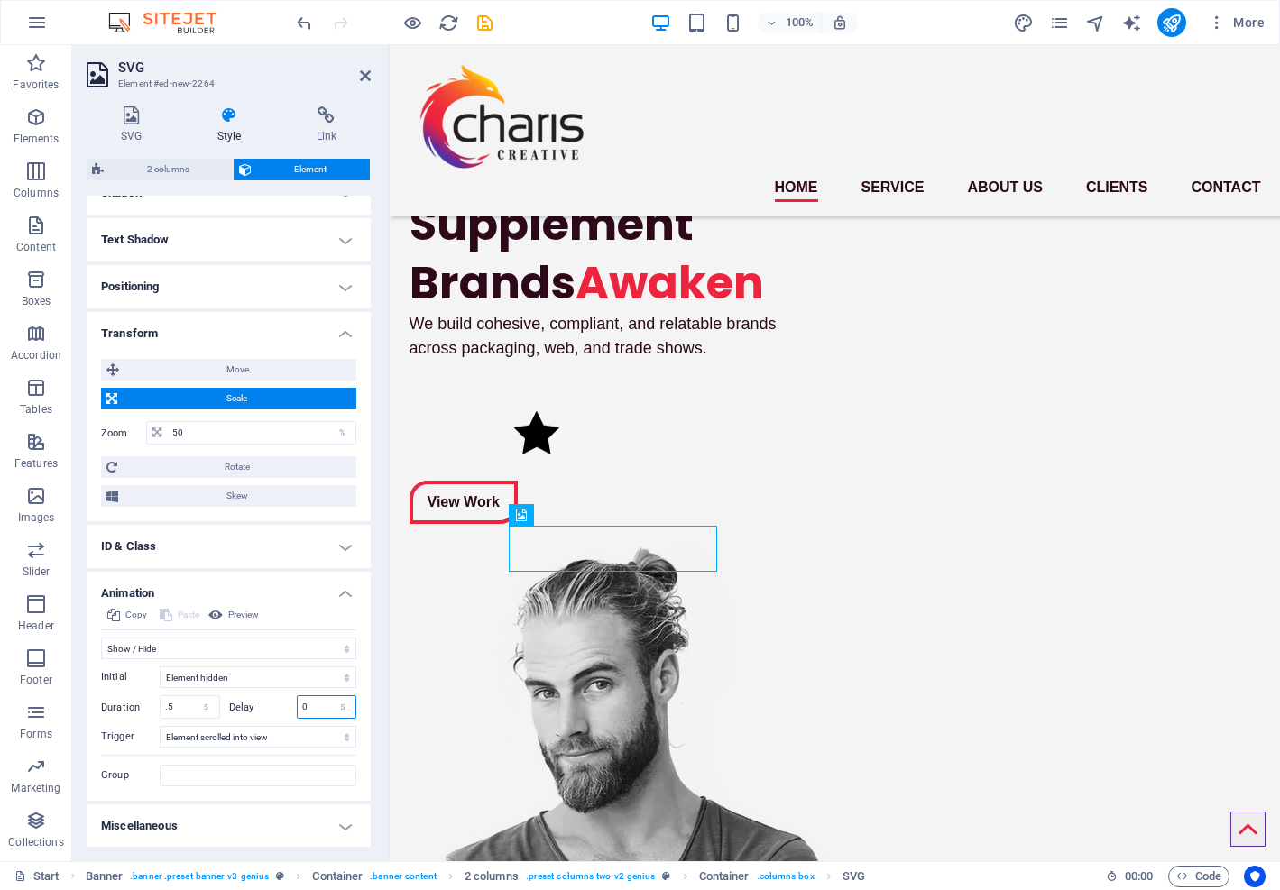
drag, startPoint x: 313, startPoint y: 704, endPoint x: 263, endPoint y: 702, distance: 49.6
click at [263, 702] on div "Delay 0 s ms" at bounding box center [293, 706] width 128 height 23
type input "1"
click at [268, 777] on input "Group" at bounding box center [258, 776] width 197 height 22
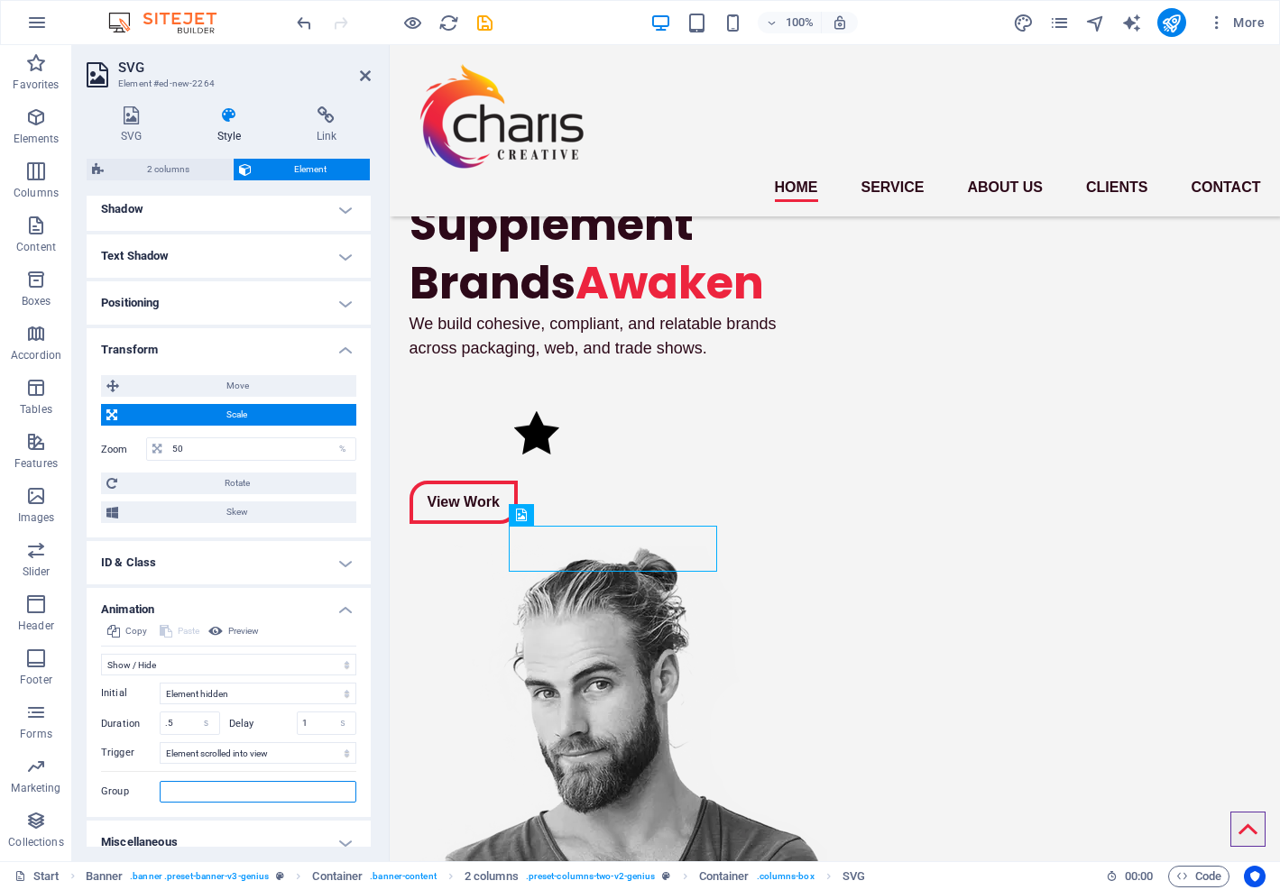
scroll to position [398, 0]
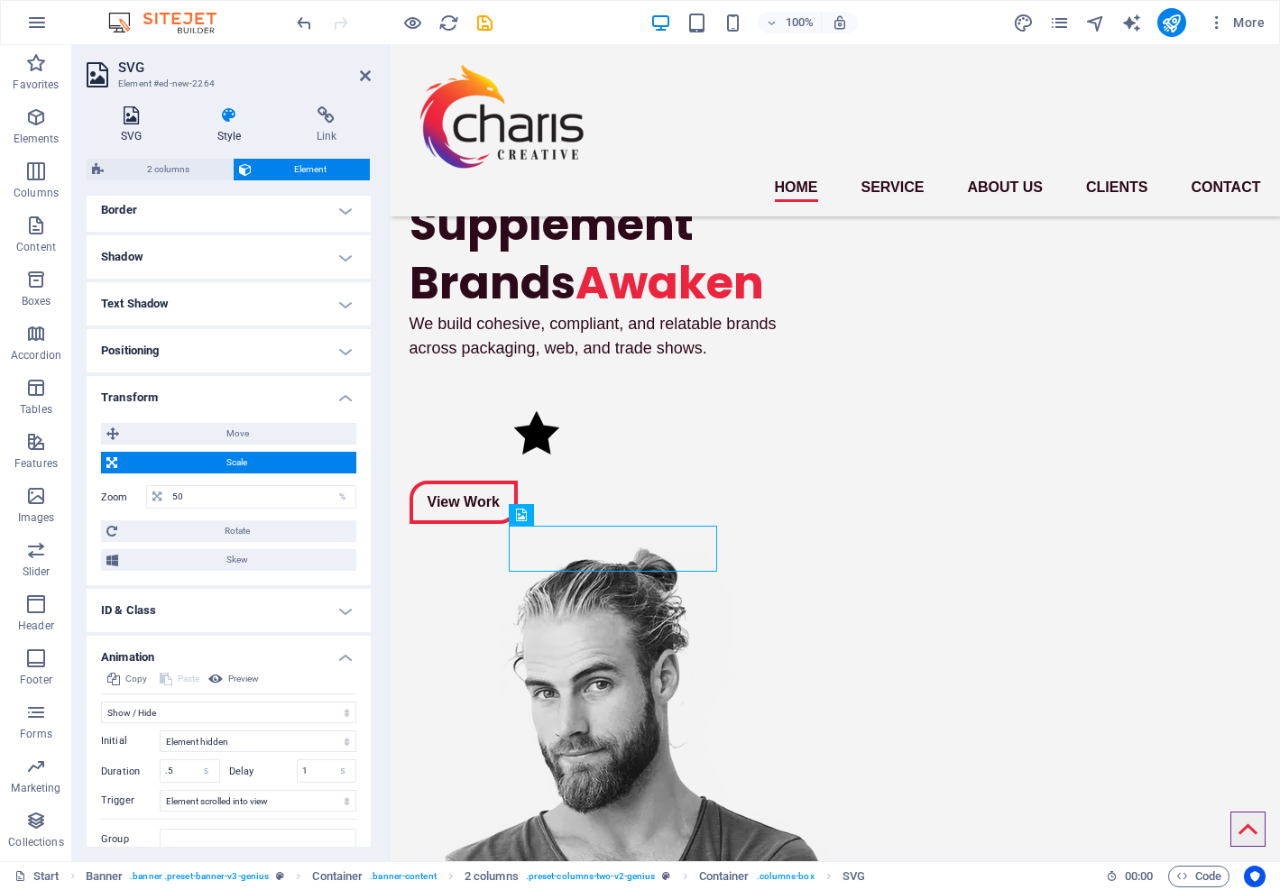
click at [130, 122] on icon at bounding box center [131, 115] width 89 height 18
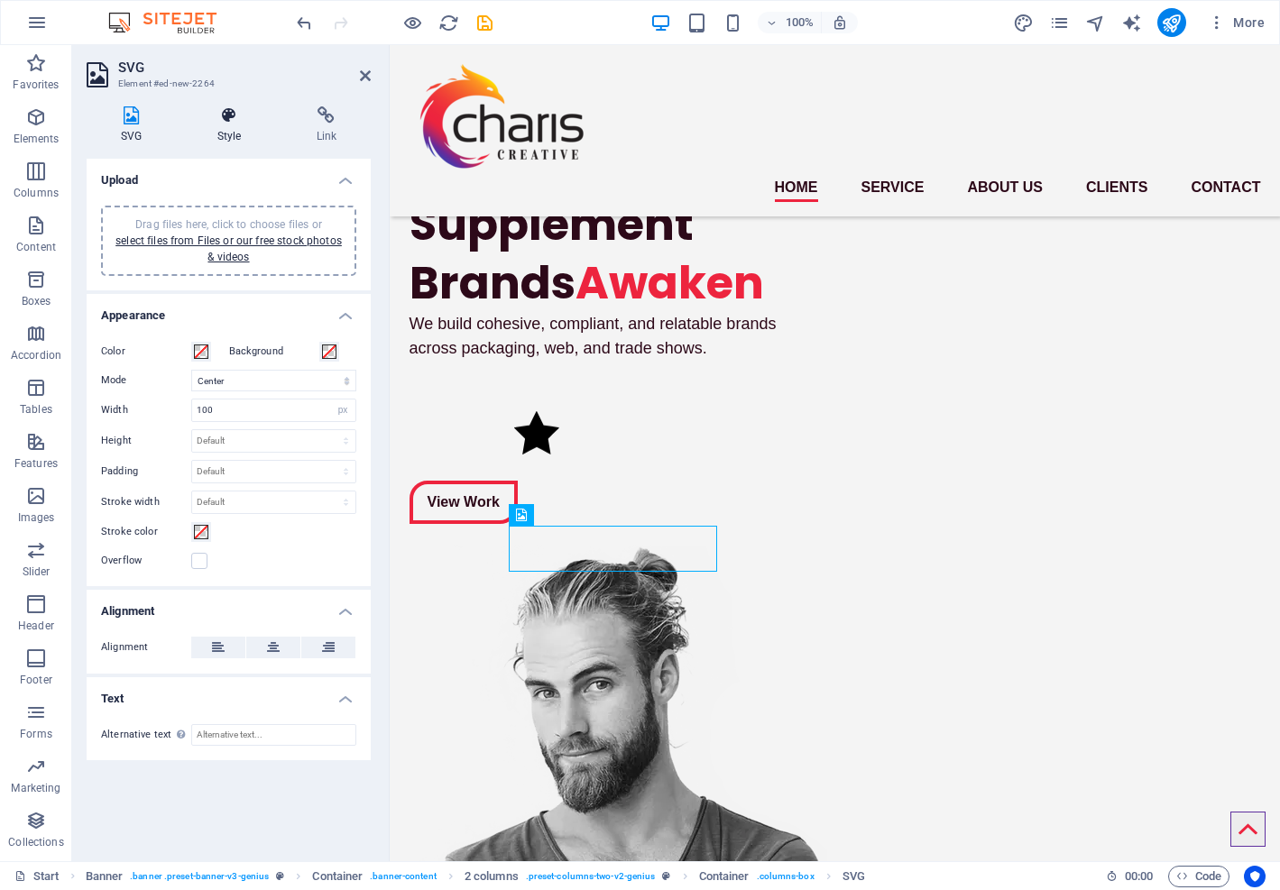
click at [228, 124] on h4 "Style" at bounding box center [232, 125] width 99 height 38
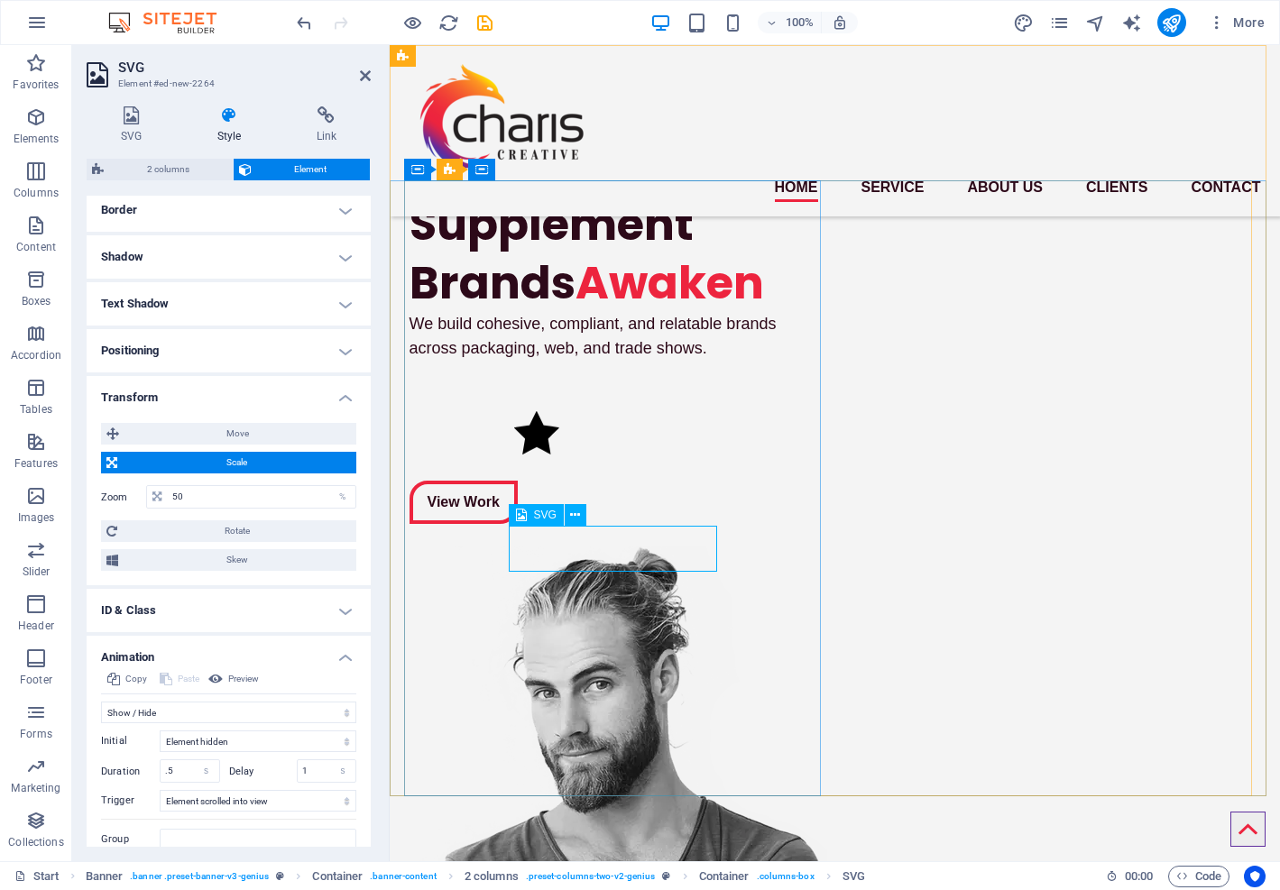
click at [527, 458] on figure at bounding box center [618, 434] width 209 height 47
drag, startPoint x: 527, startPoint y: 544, endPoint x: 534, endPoint y: 550, distance: 9.6
click at [534, 458] on figure at bounding box center [618, 434] width 209 height 47
click at [656, 522] on div "Supplement Brands Awaken We build cohesive, compliant, and relatable brands acr…" at bounding box center [618, 359] width 419 height 358
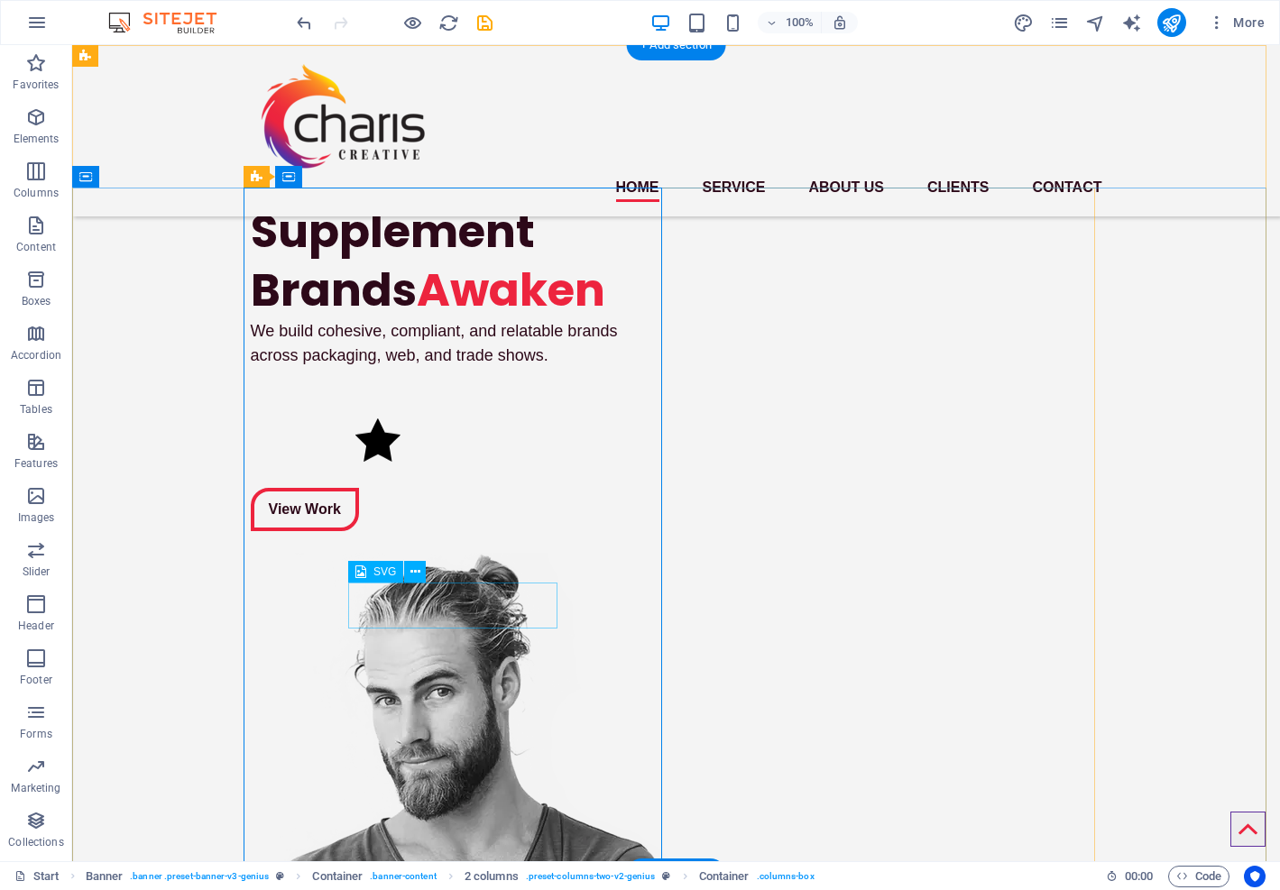
click at [416, 465] on figure at bounding box center [459, 442] width 209 height 47
click at [411, 565] on icon at bounding box center [415, 572] width 10 height 19
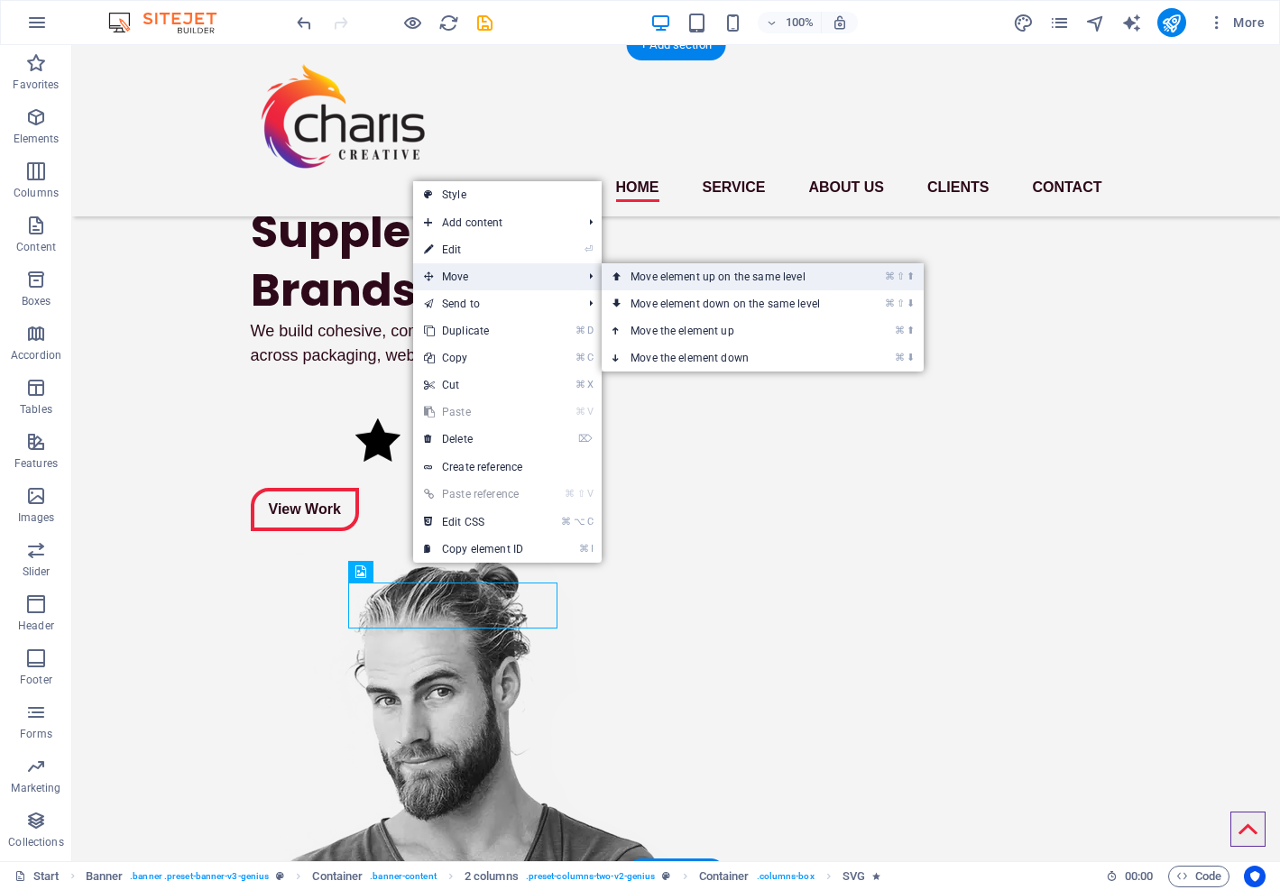
click at [633, 274] on link "⌘ ⇧ ⬆ Move element up on the same level" at bounding box center [729, 276] width 254 height 27
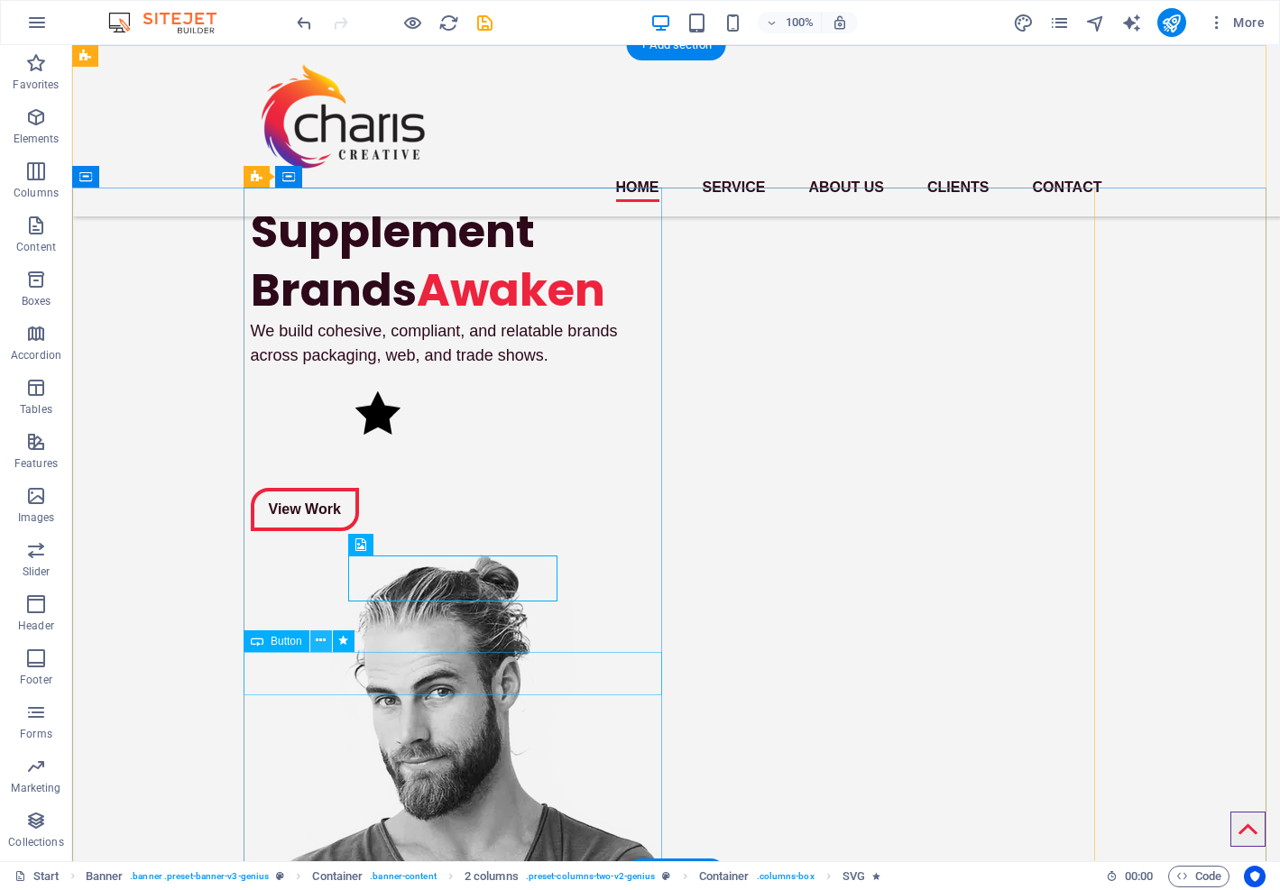
click at [324, 643] on icon at bounding box center [321, 640] width 10 height 19
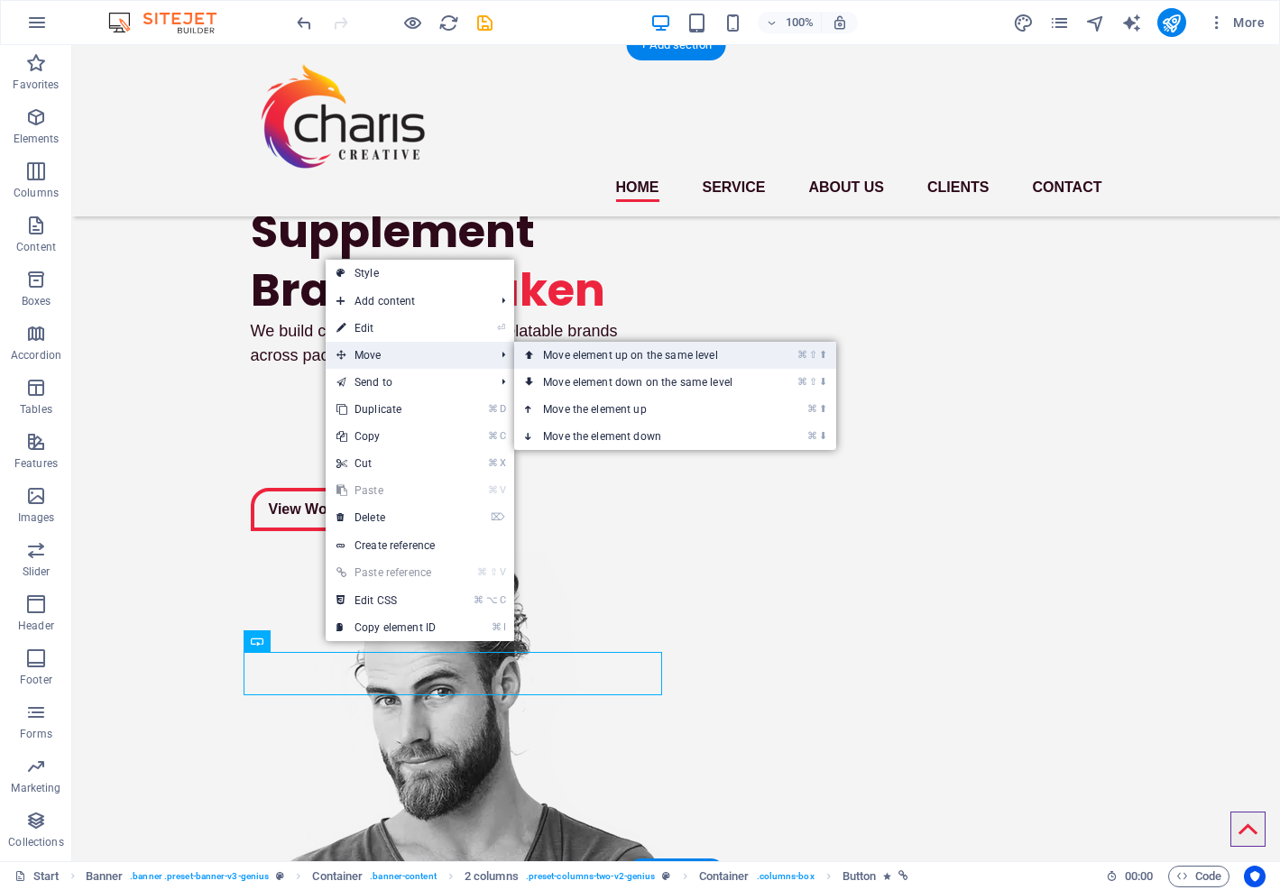
click at [551, 361] on link "⌘ ⇧ ⬆ Move element up on the same level" at bounding box center [641, 355] width 254 height 27
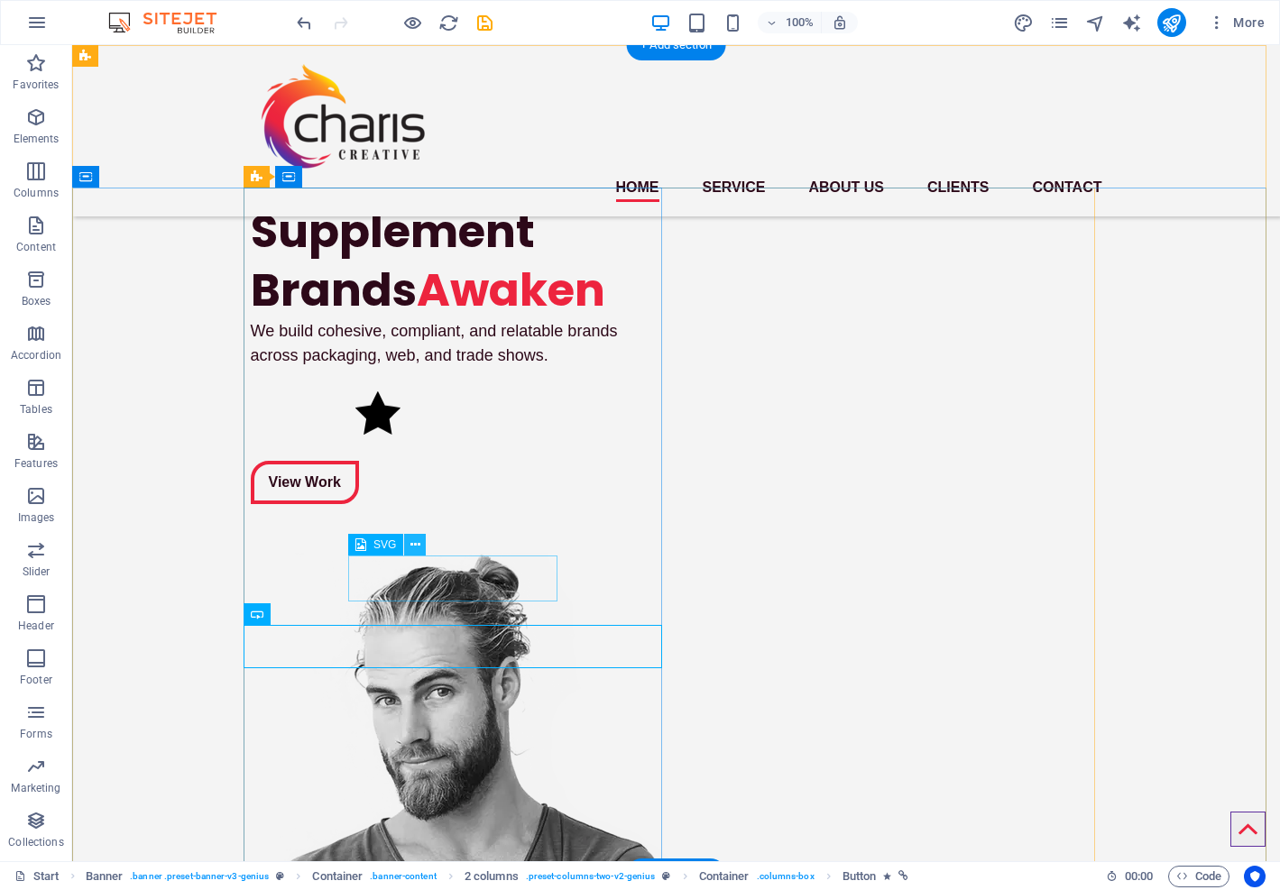
click at [416, 546] on icon at bounding box center [415, 545] width 10 height 19
click at [540, 438] on figure at bounding box center [459, 414] width 209 height 47
click at [372, 438] on figure at bounding box center [459, 414] width 209 height 47
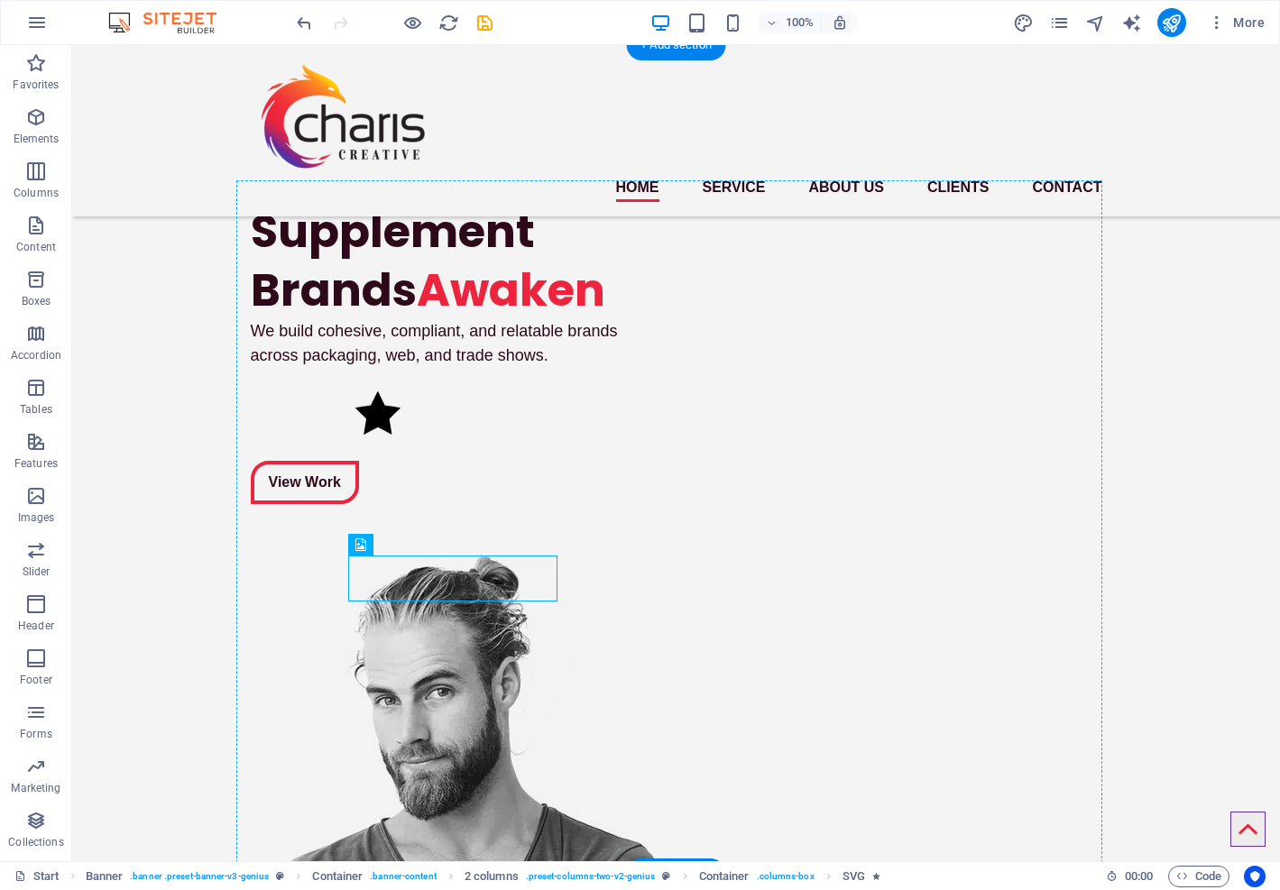
drag, startPoint x: 354, startPoint y: 575, endPoint x: 264, endPoint y: 574, distance: 90.2
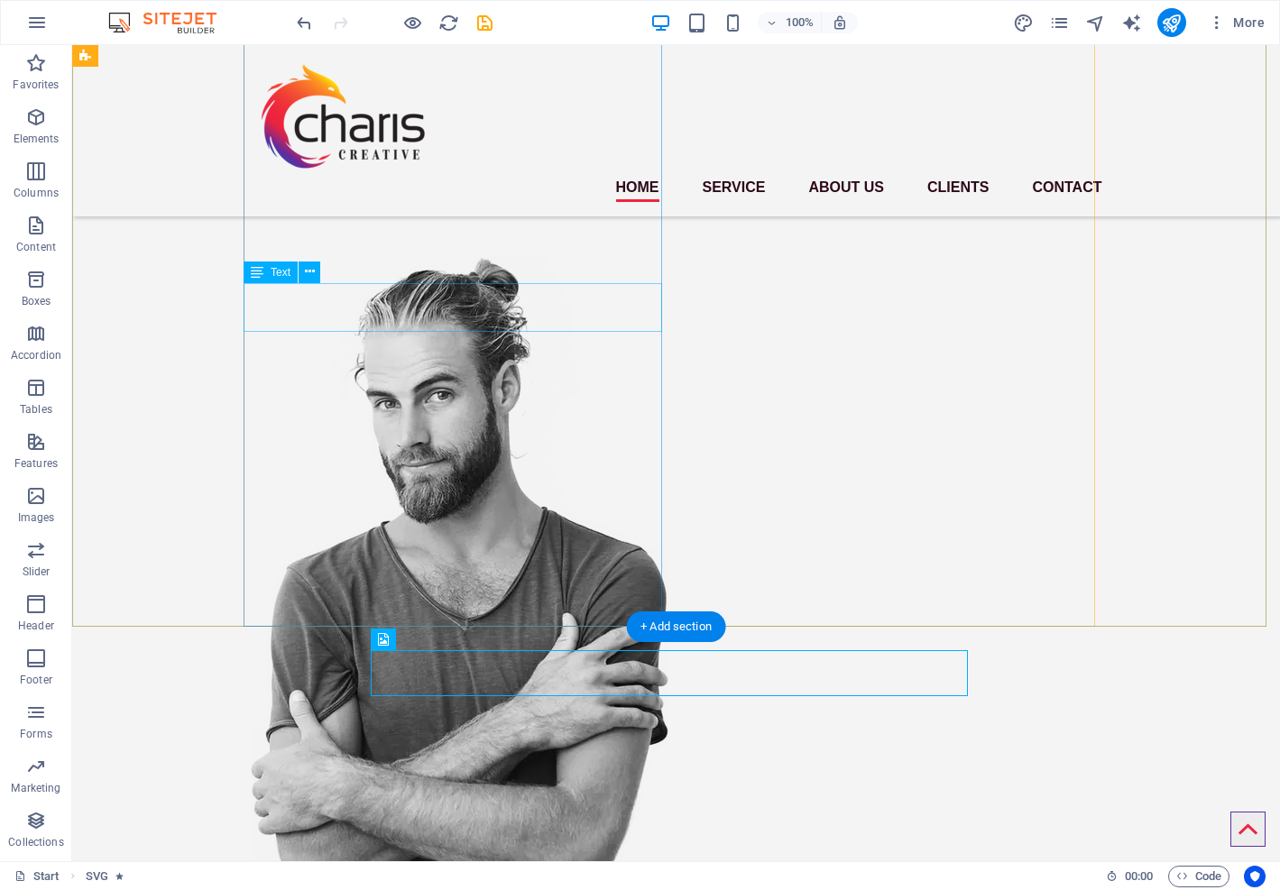
scroll to position [490, 0]
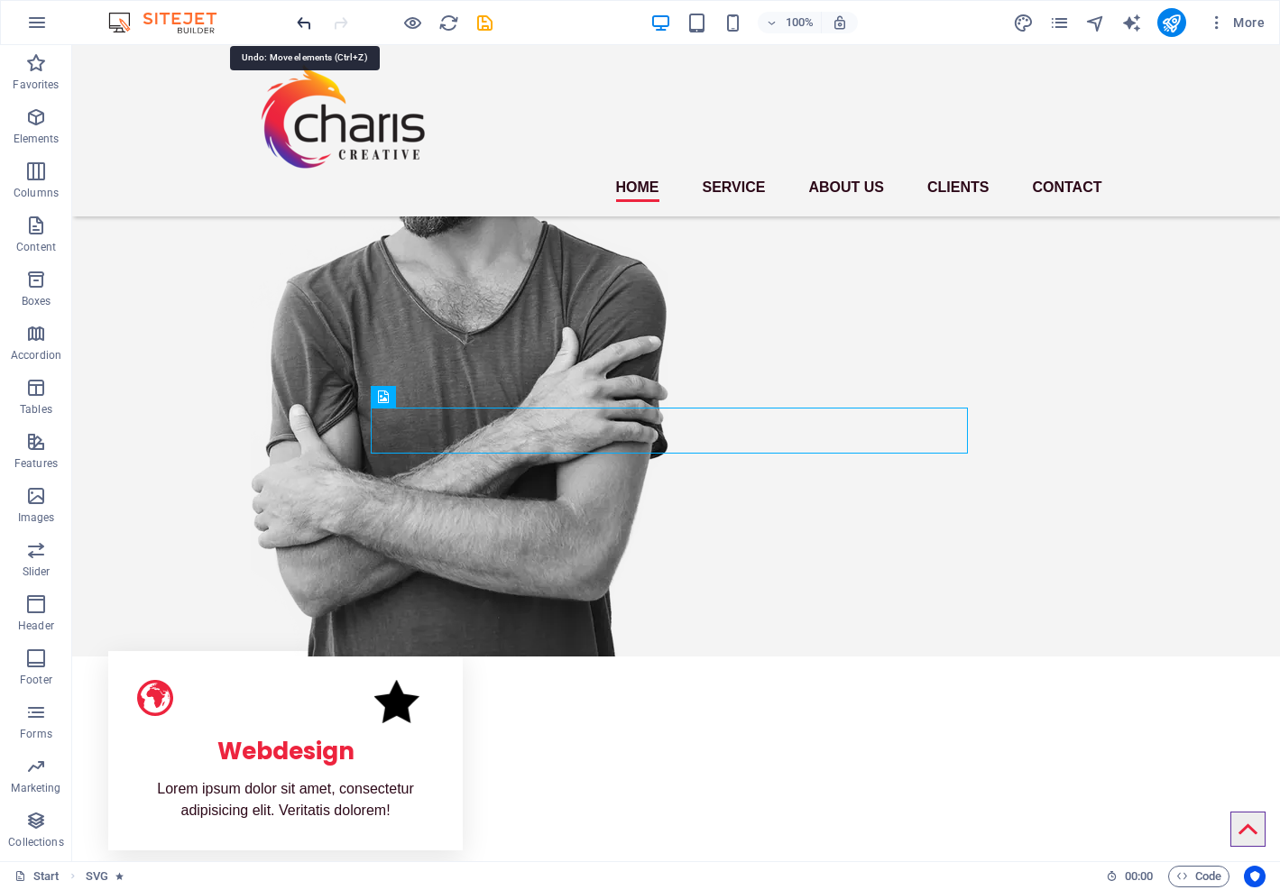
click at [300, 20] on icon "undo" at bounding box center [304, 23] width 21 height 21
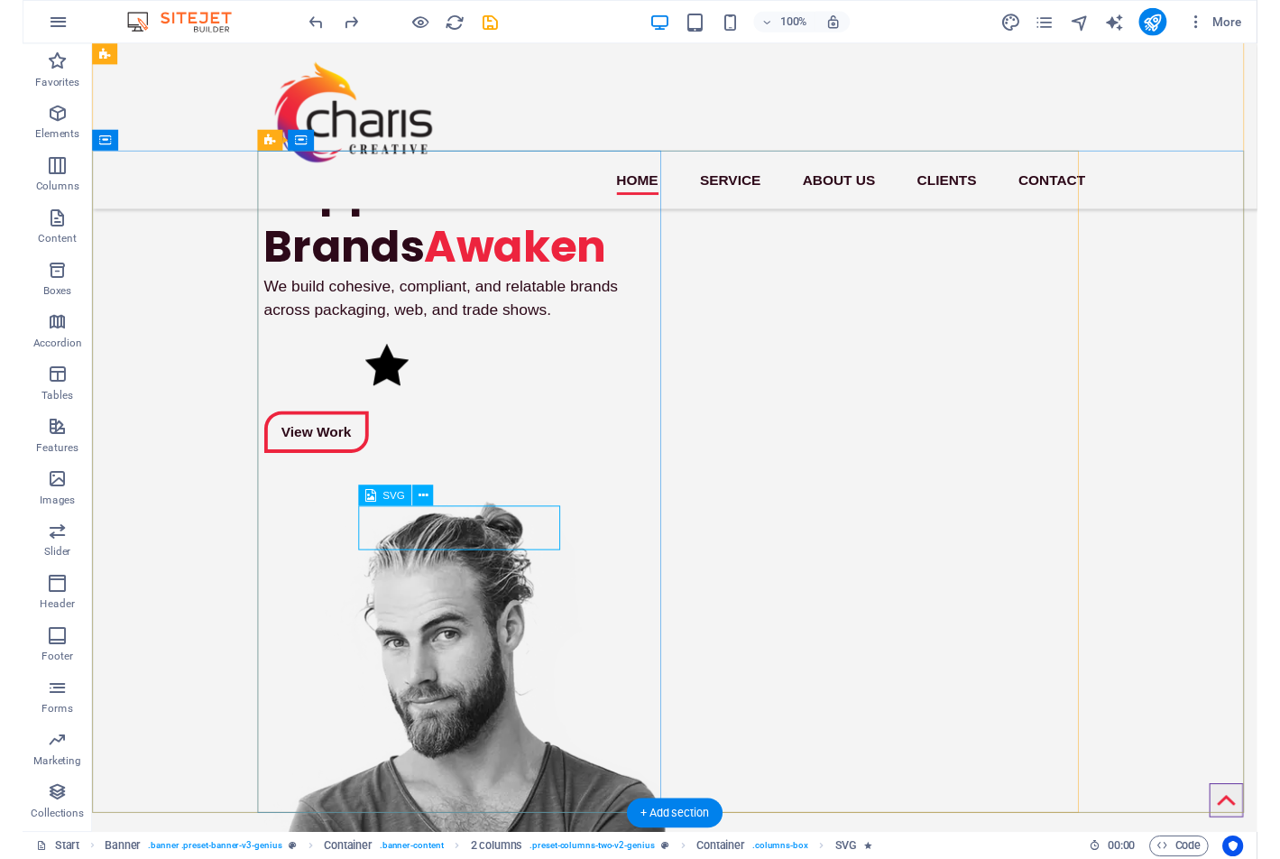
scroll to position [0, 0]
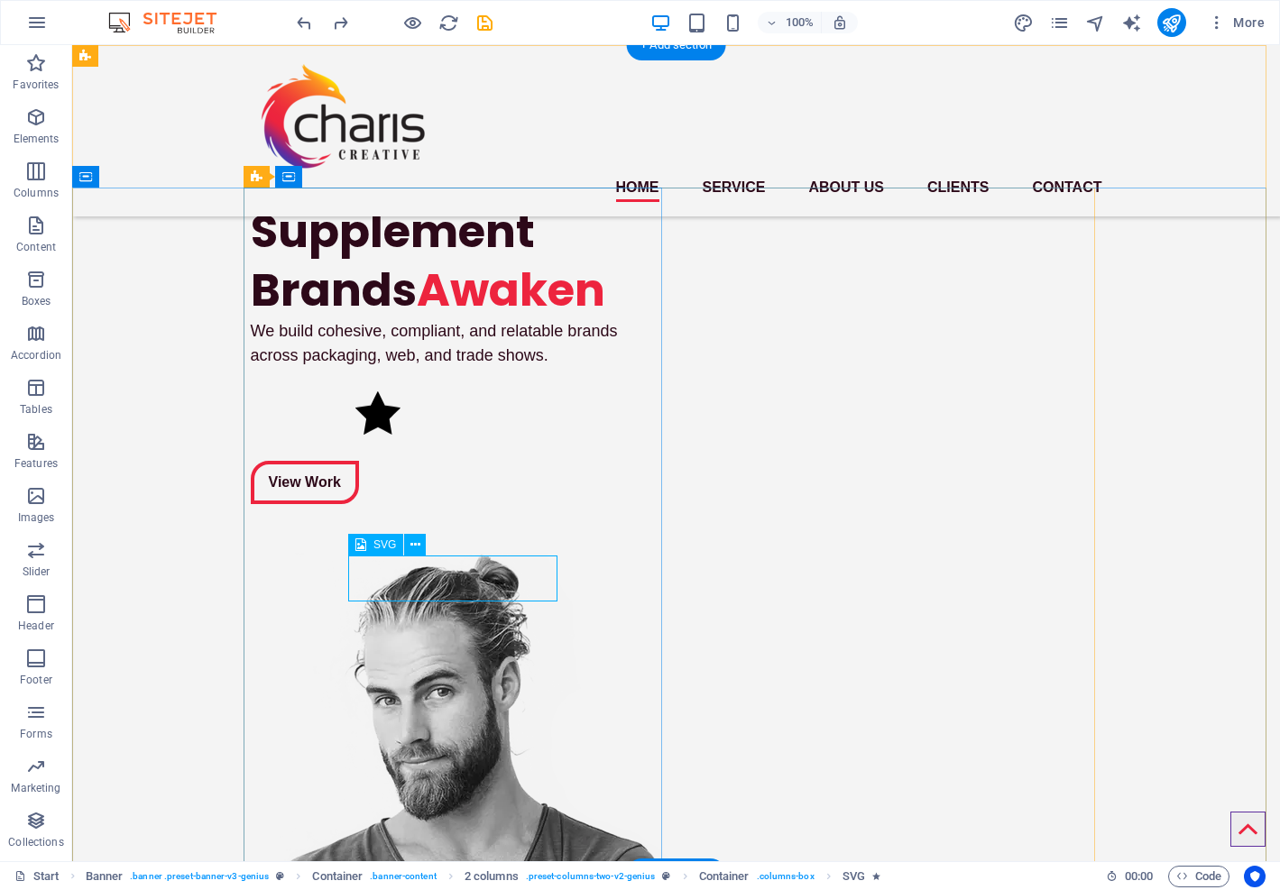
click at [408, 438] on figure at bounding box center [459, 414] width 209 height 47
click at [420, 541] on button at bounding box center [415, 545] width 22 height 22
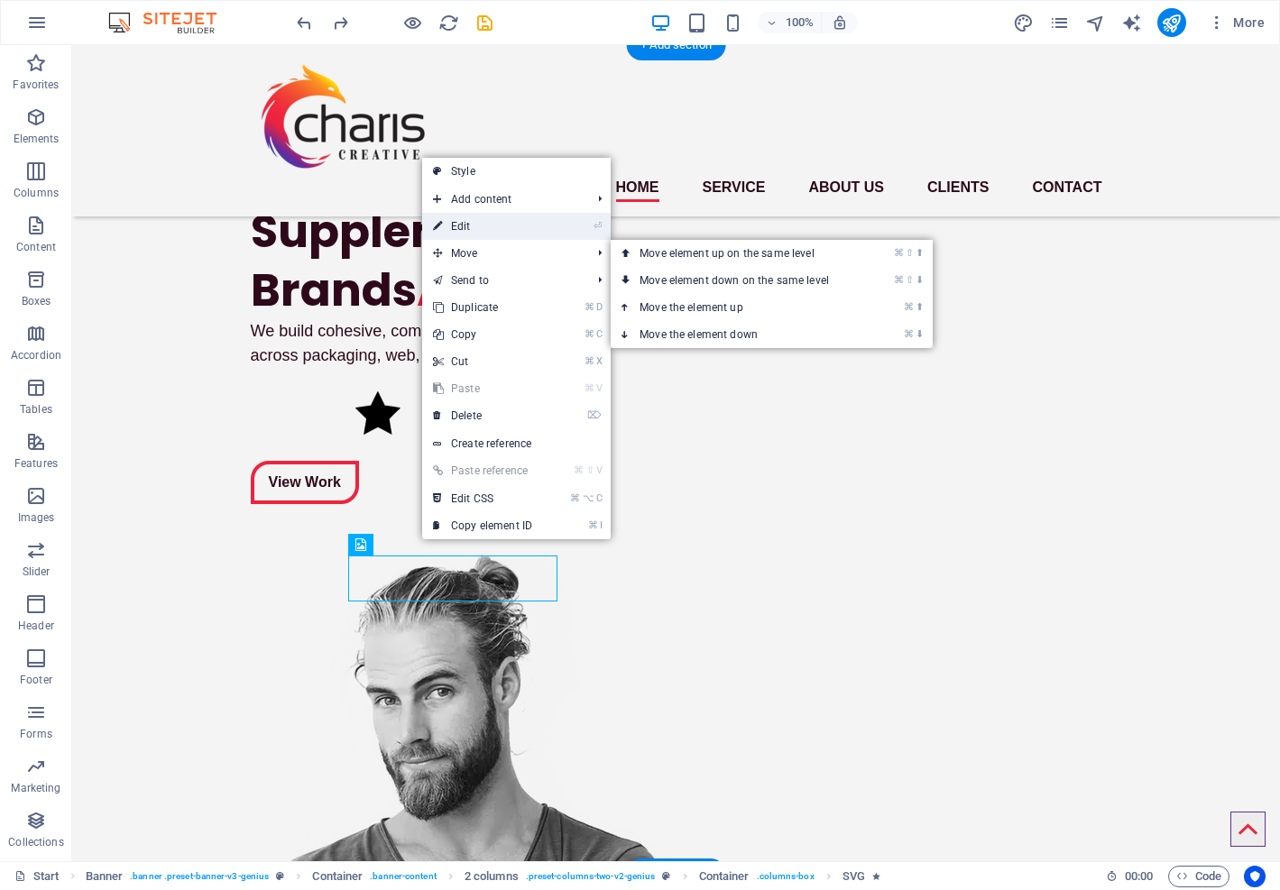
click at [505, 226] on link "⏎ Edit" at bounding box center [482, 226] width 121 height 27
select select "fade"
select select "s"
select select "scroll"
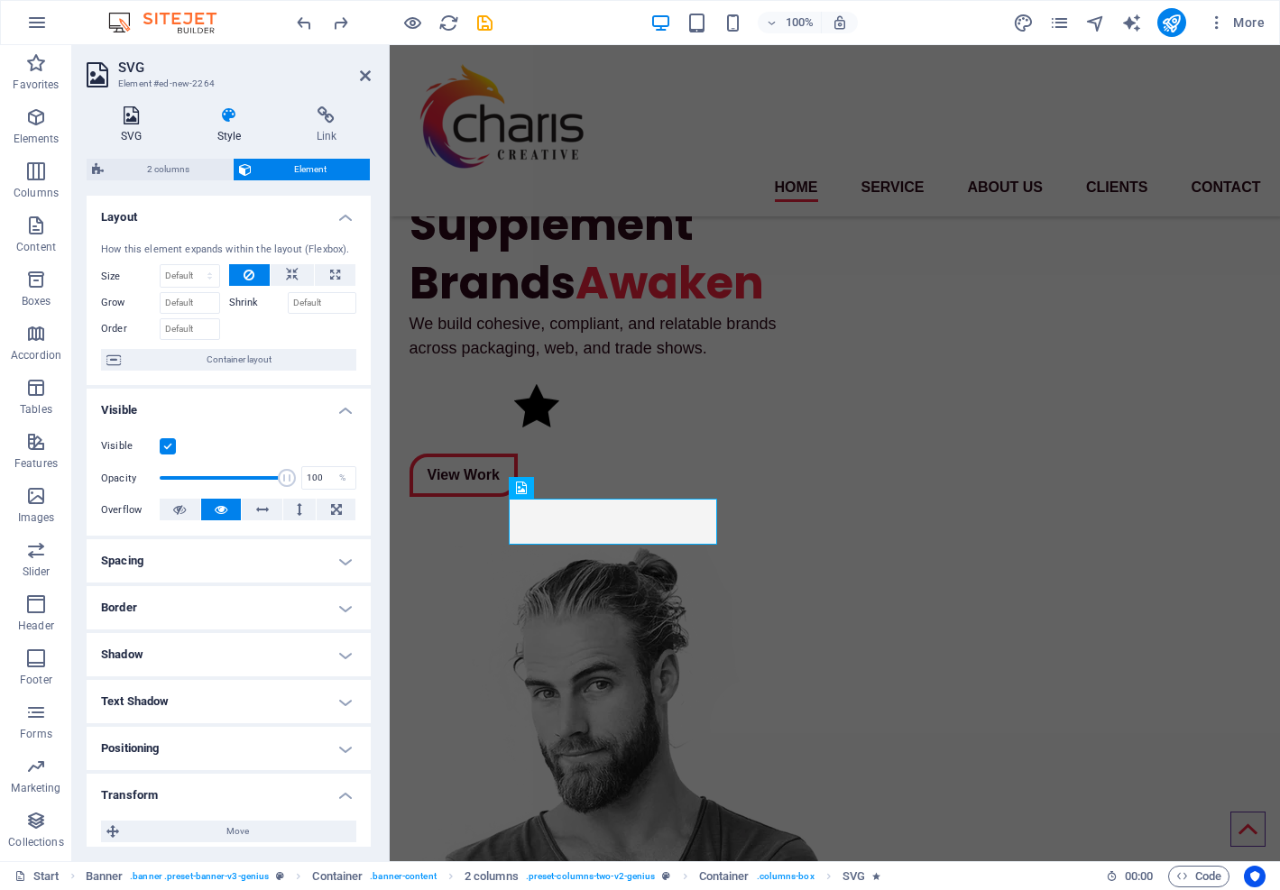
click at [137, 114] on icon at bounding box center [131, 115] width 89 height 18
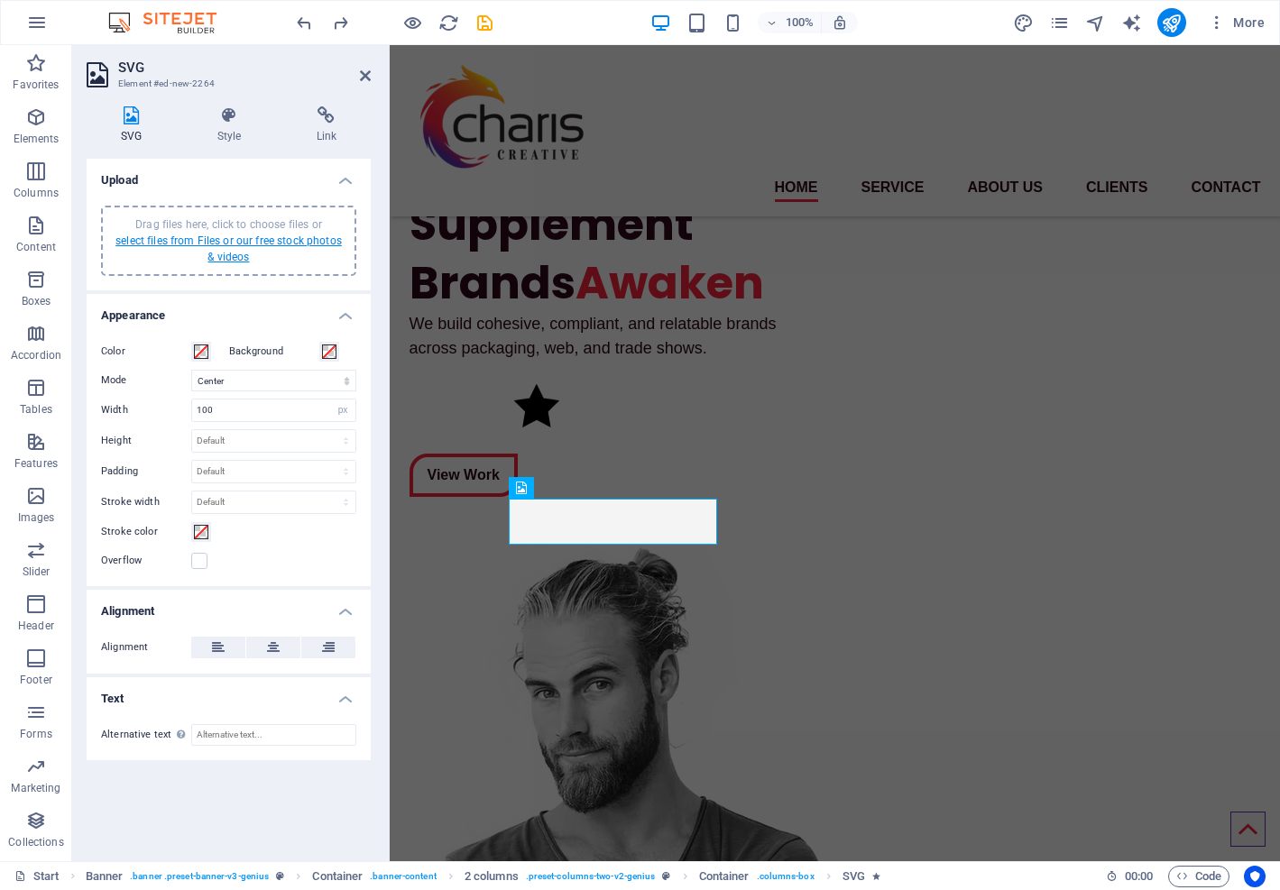
click at [183, 243] on link "select files from Files or our free stock photos & videos" at bounding box center [228, 249] width 226 height 29
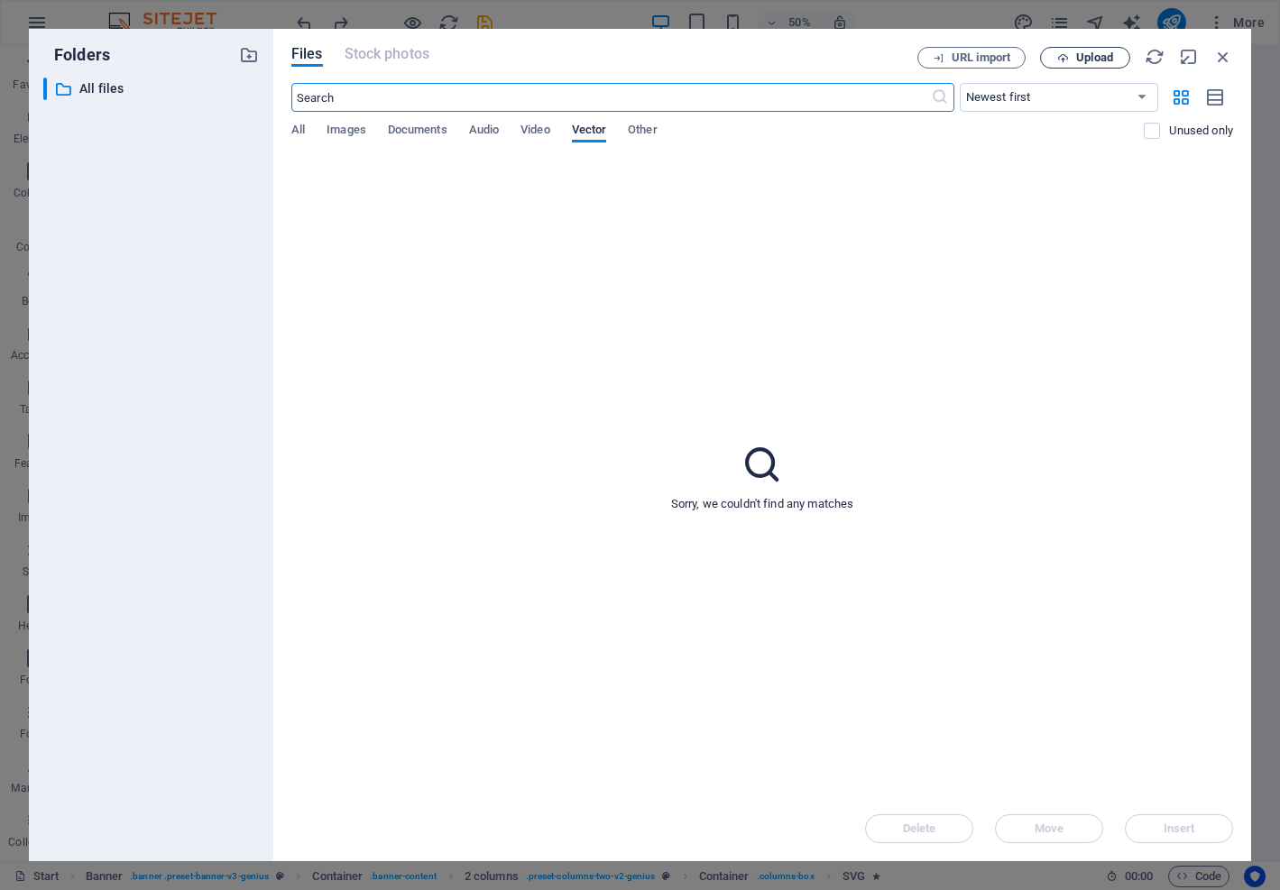
click at [1092, 60] on span "Upload" at bounding box center [1094, 57] width 37 height 11
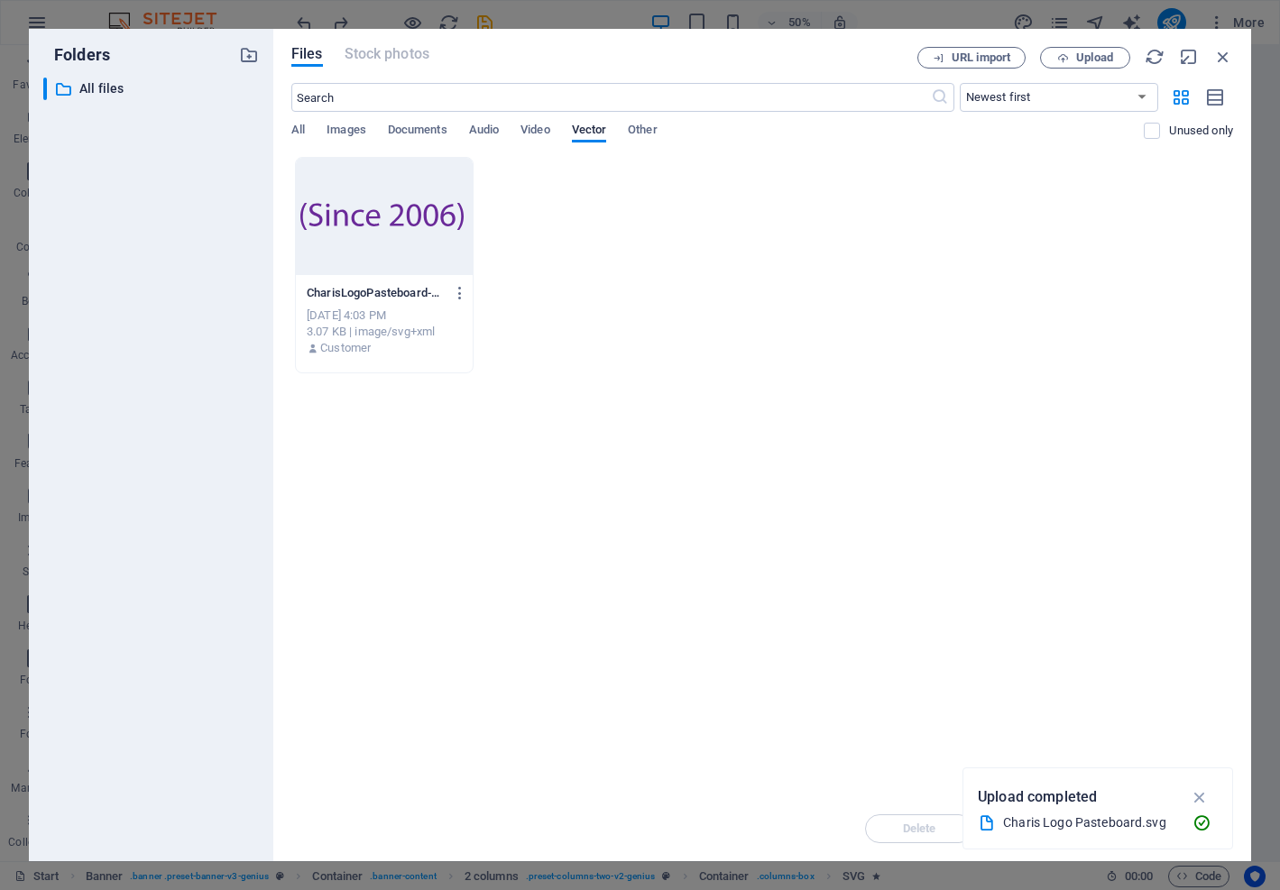
click at [397, 202] on div at bounding box center [384, 216] width 177 height 117
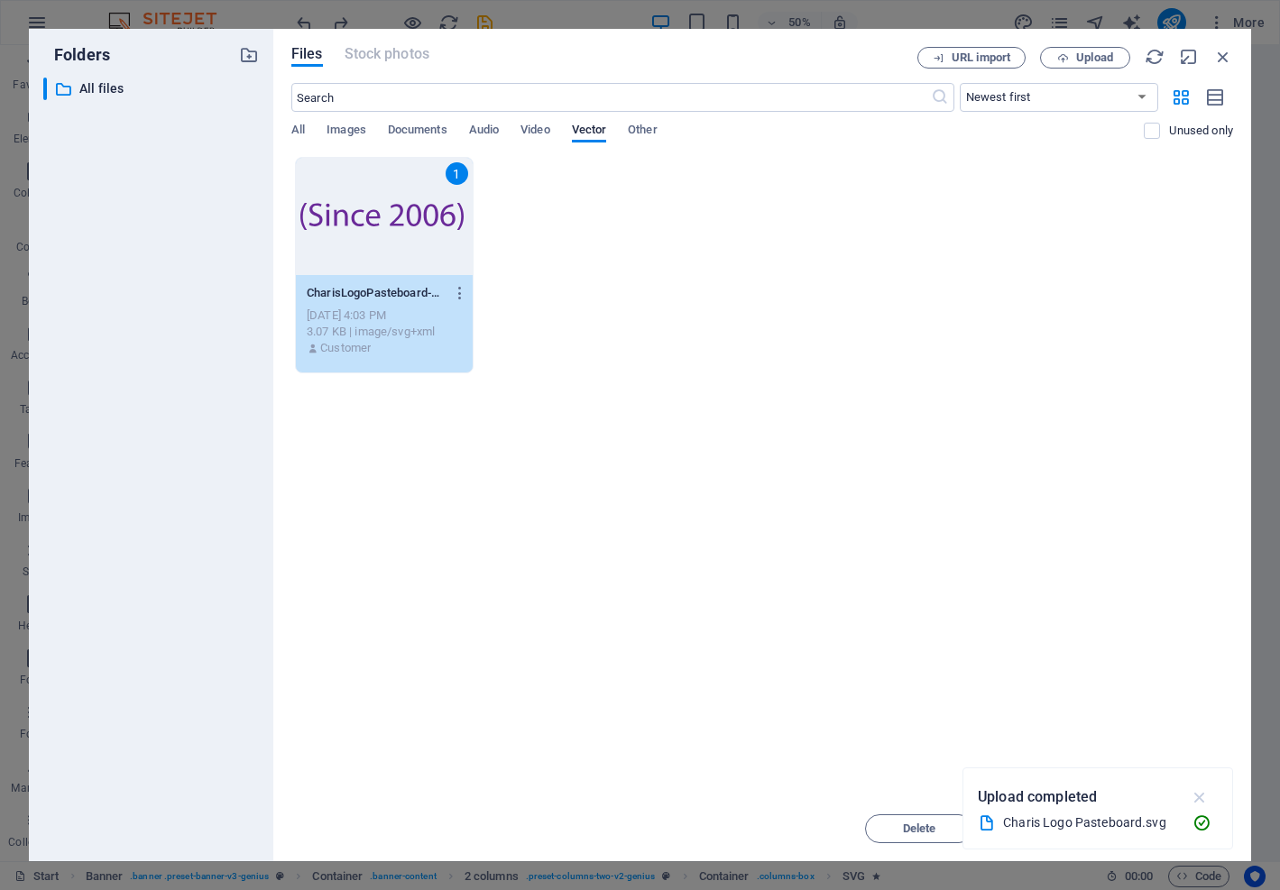
click at [1198, 796] on icon "button" at bounding box center [1200, 797] width 21 height 20
click at [1192, 833] on span "Insert" at bounding box center [1180, 828] width 32 height 11
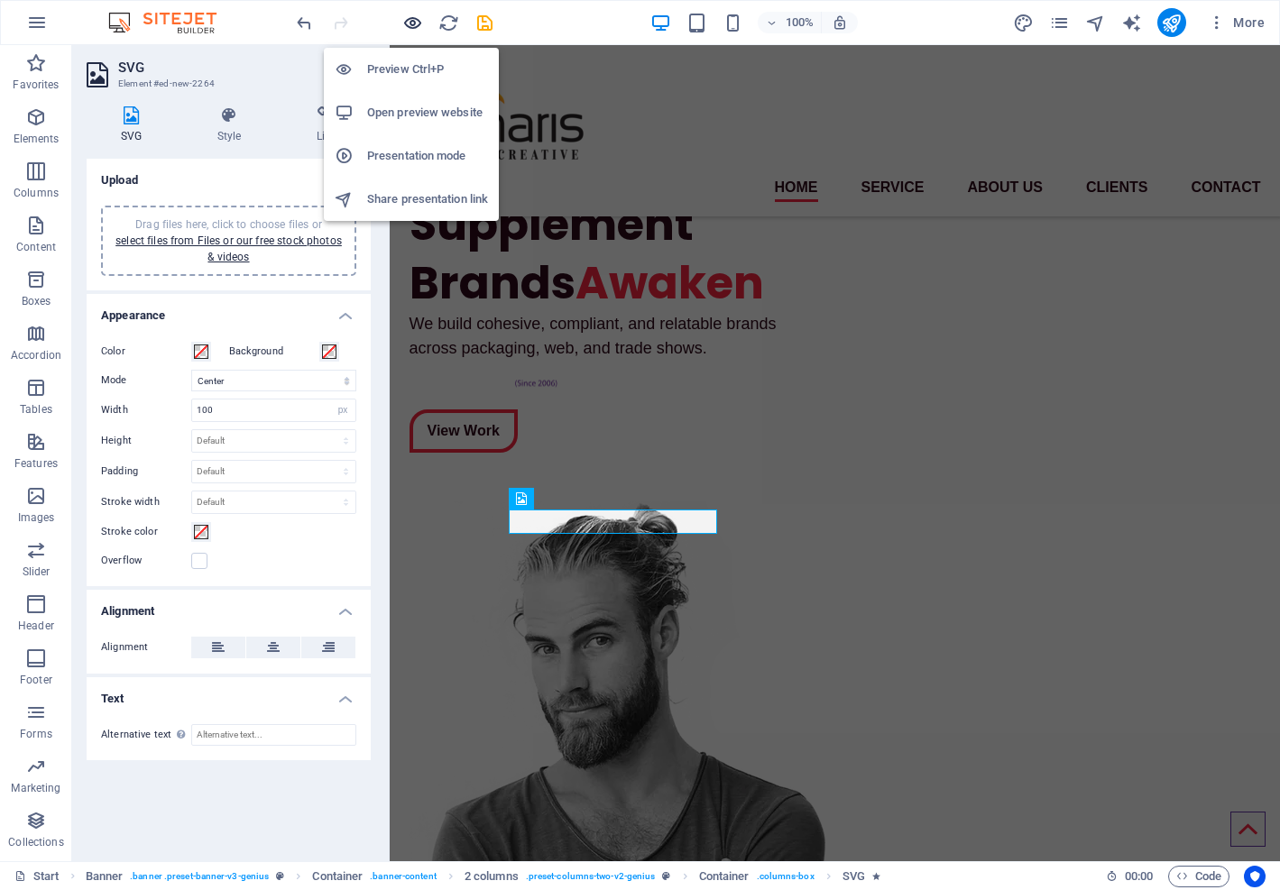
click at [421, 27] on icon "button" at bounding box center [412, 23] width 21 height 21
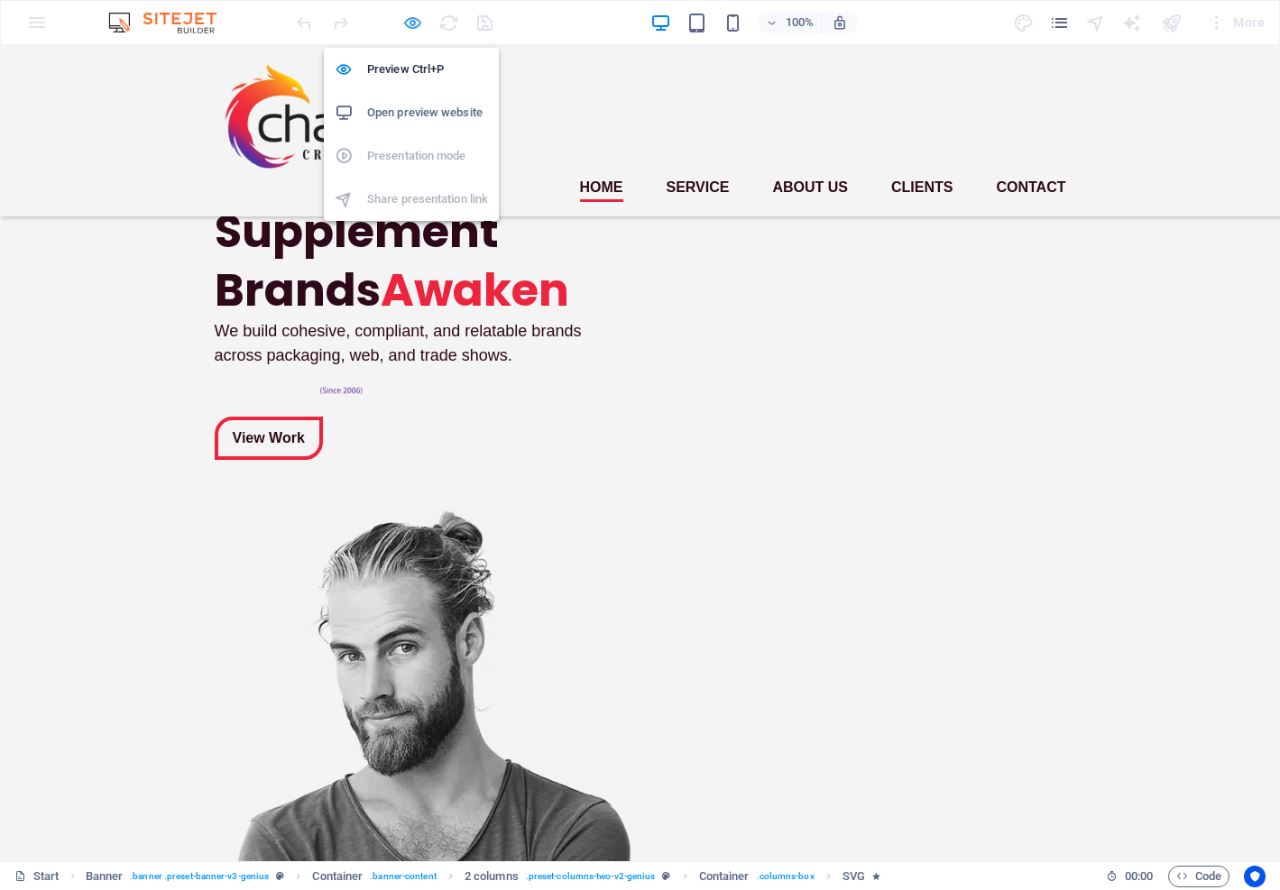
click at [410, 23] on icon "button" at bounding box center [412, 23] width 21 height 21
select select "xMidYMid"
select select "px"
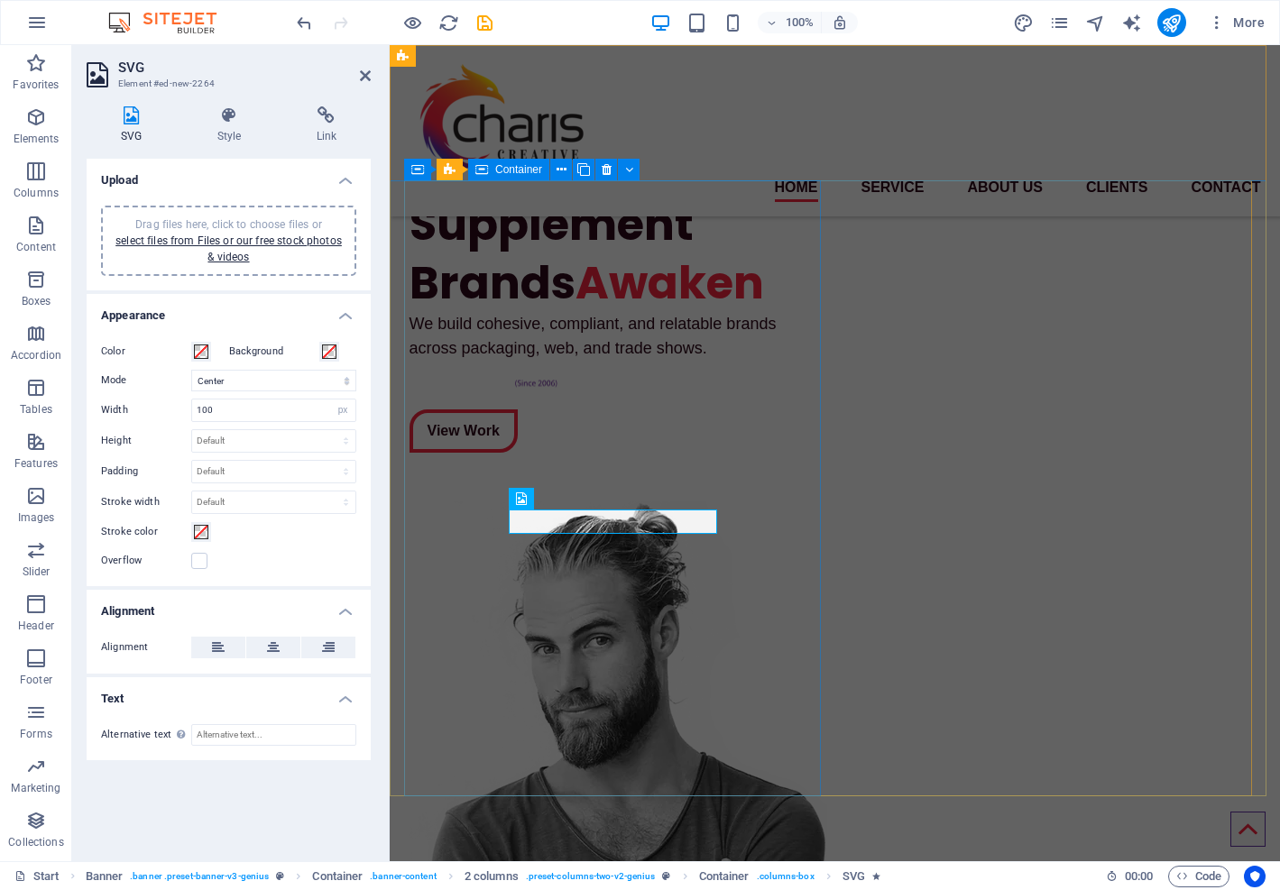
click at [606, 494] on div "Supplement Brands Awaken We build cohesive, compliant, and relatable brands acr…" at bounding box center [618, 337] width 419 height 314
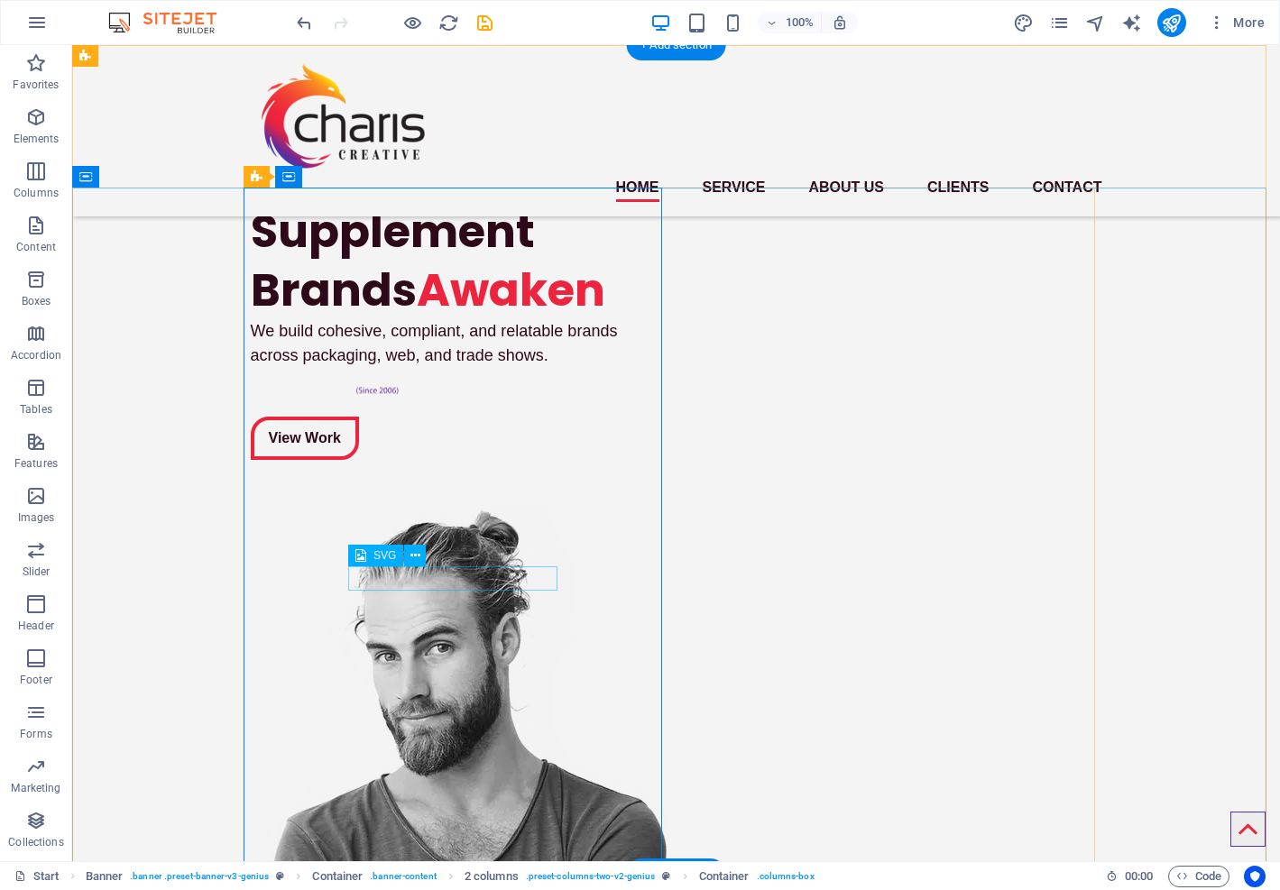
click at [381, 404] on figure ".st0 { fill: #6a2a99; }" at bounding box center [459, 392] width 209 height 24
click at [414, 555] on icon at bounding box center [415, 556] width 10 height 19
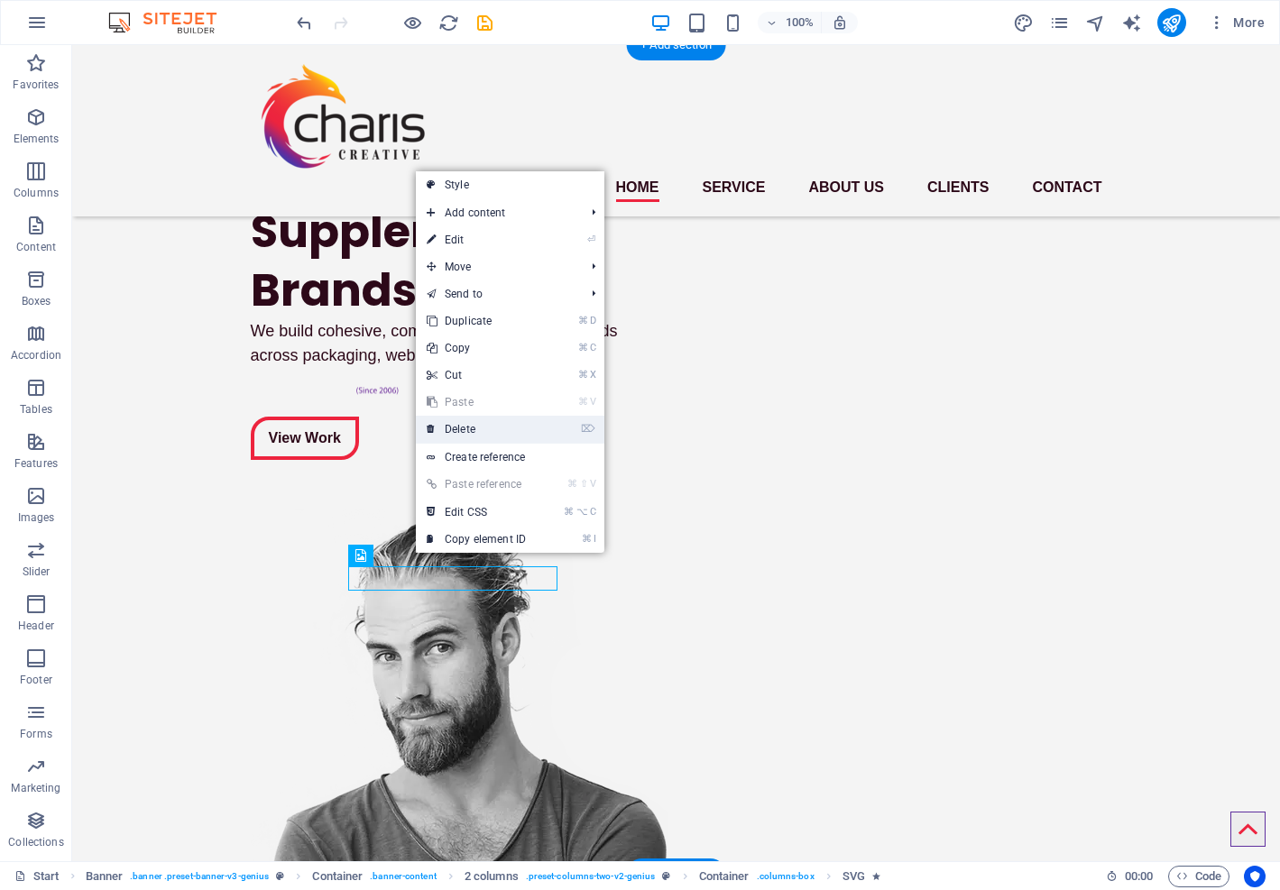
click at [459, 433] on link "⌦ Delete" at bounding box center [476, 429] width 121 height 27
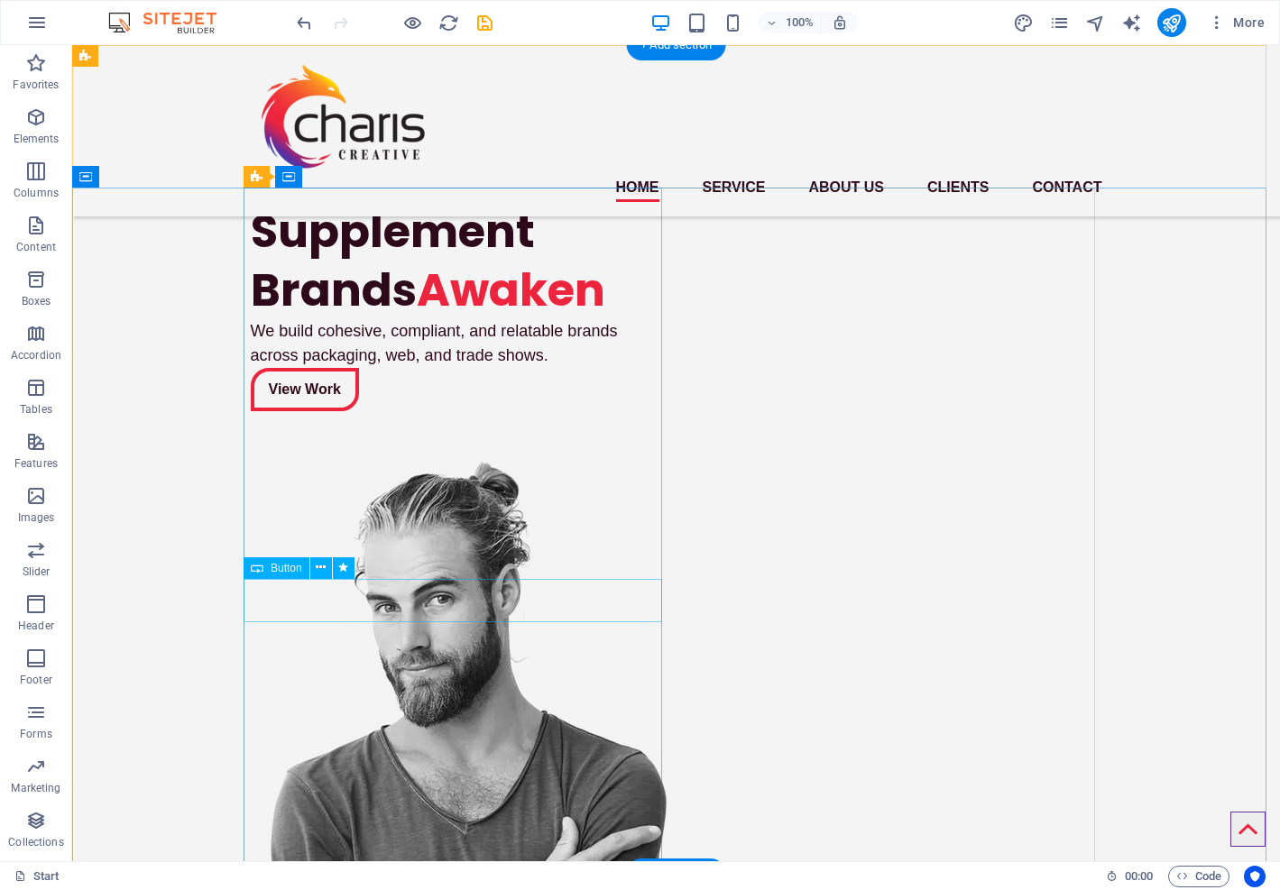
click at [381, 411] on div "View Work" at bounding box center [460, 389] width 419 height 43
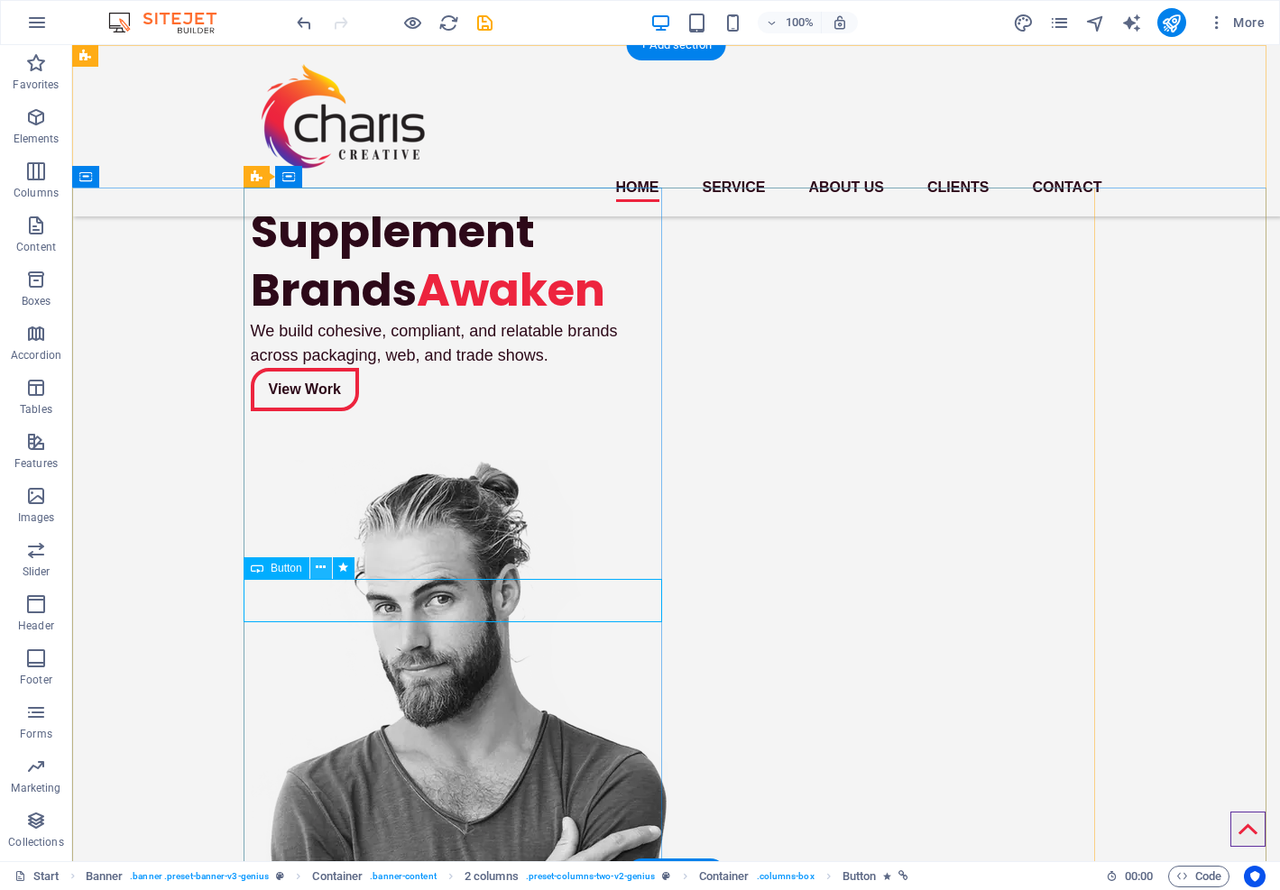
click at [320, 566] on icon at bounding box center [321, 567] width 10 height 19
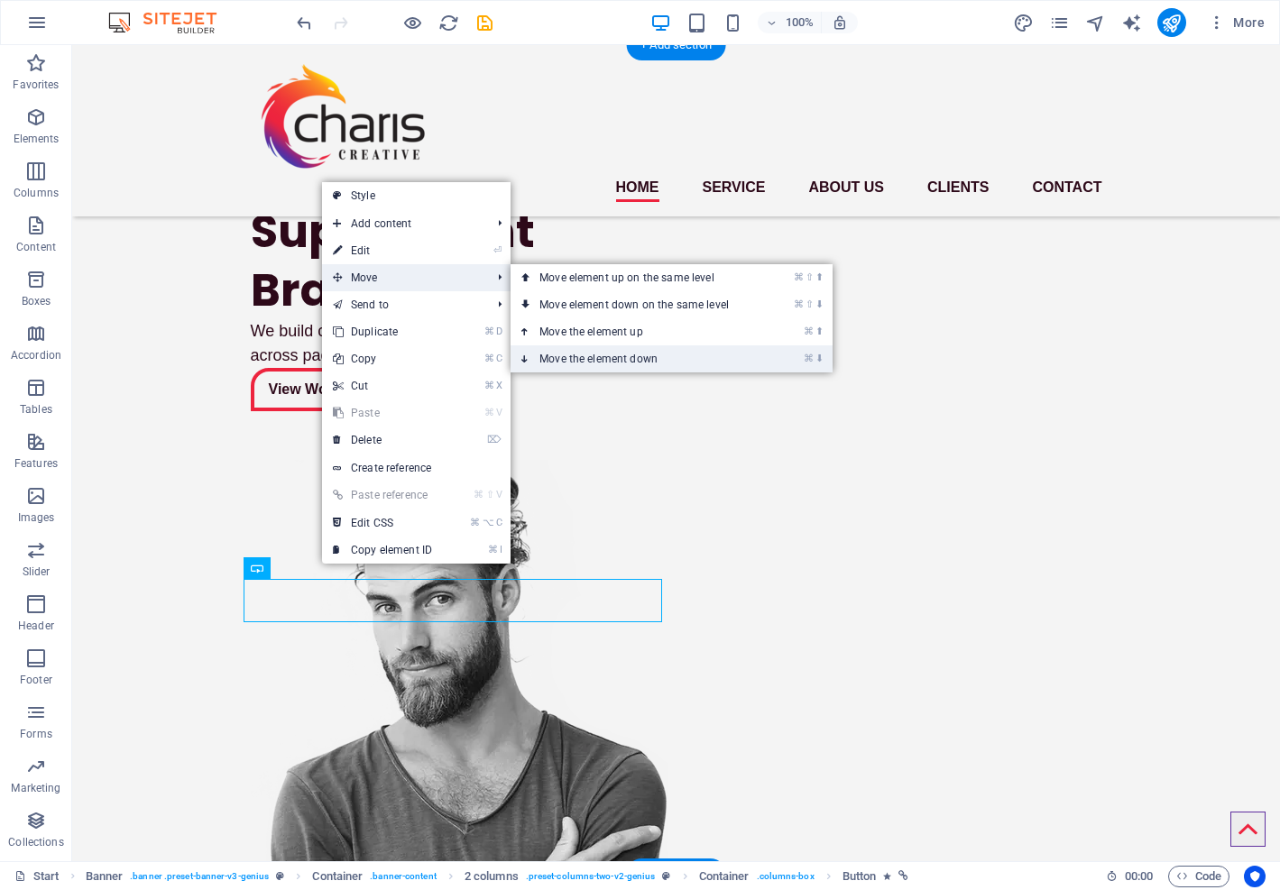
click at [557, 354] on link "⌘ ⬇ Move the element down" at bounding box center [637, 358] width 254 height 27
